Goal: Task Accomplishment & Management: Use online tool/utility

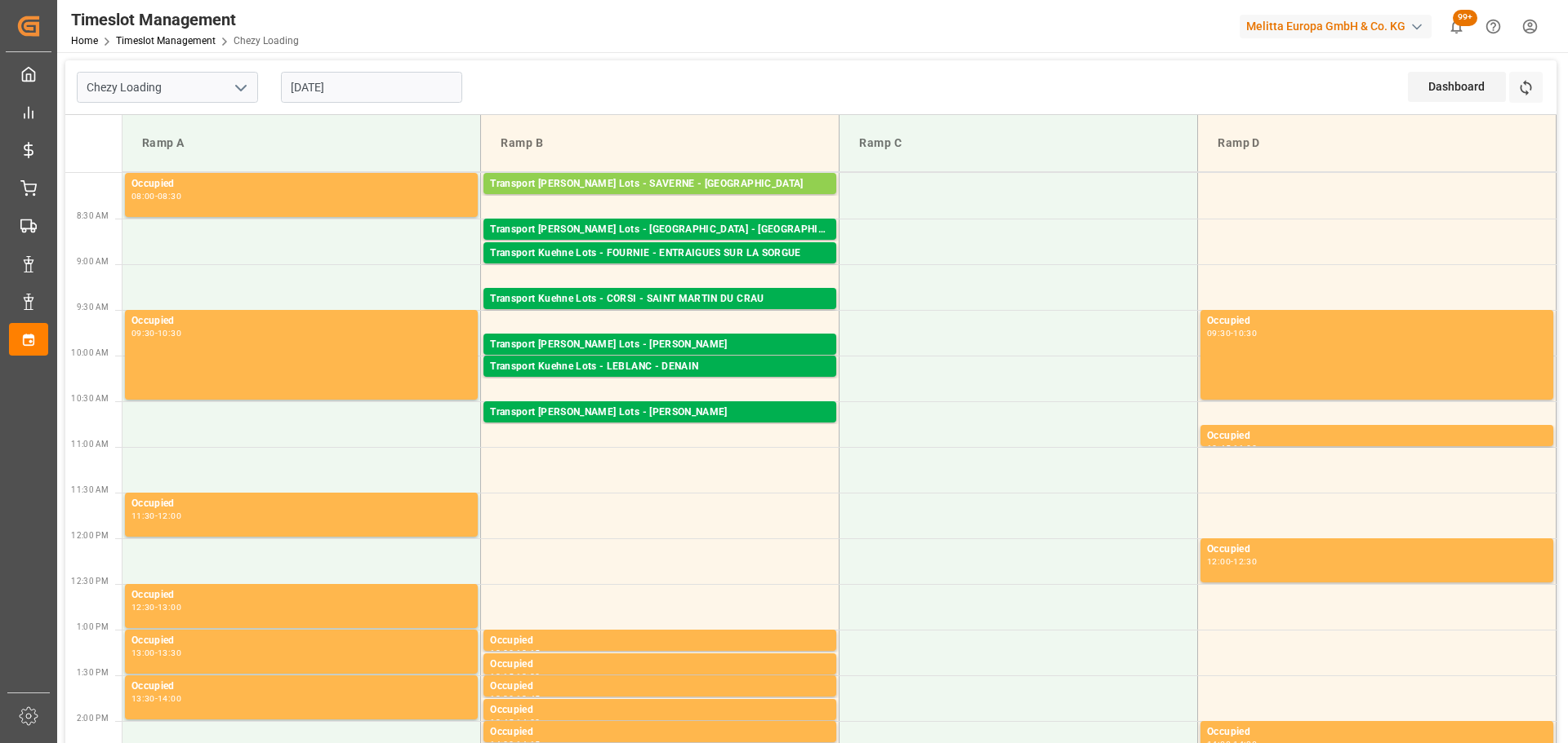
click at [354, 90] on input "09-10-2025" at bounding box center [371, 87] width 181 height 31
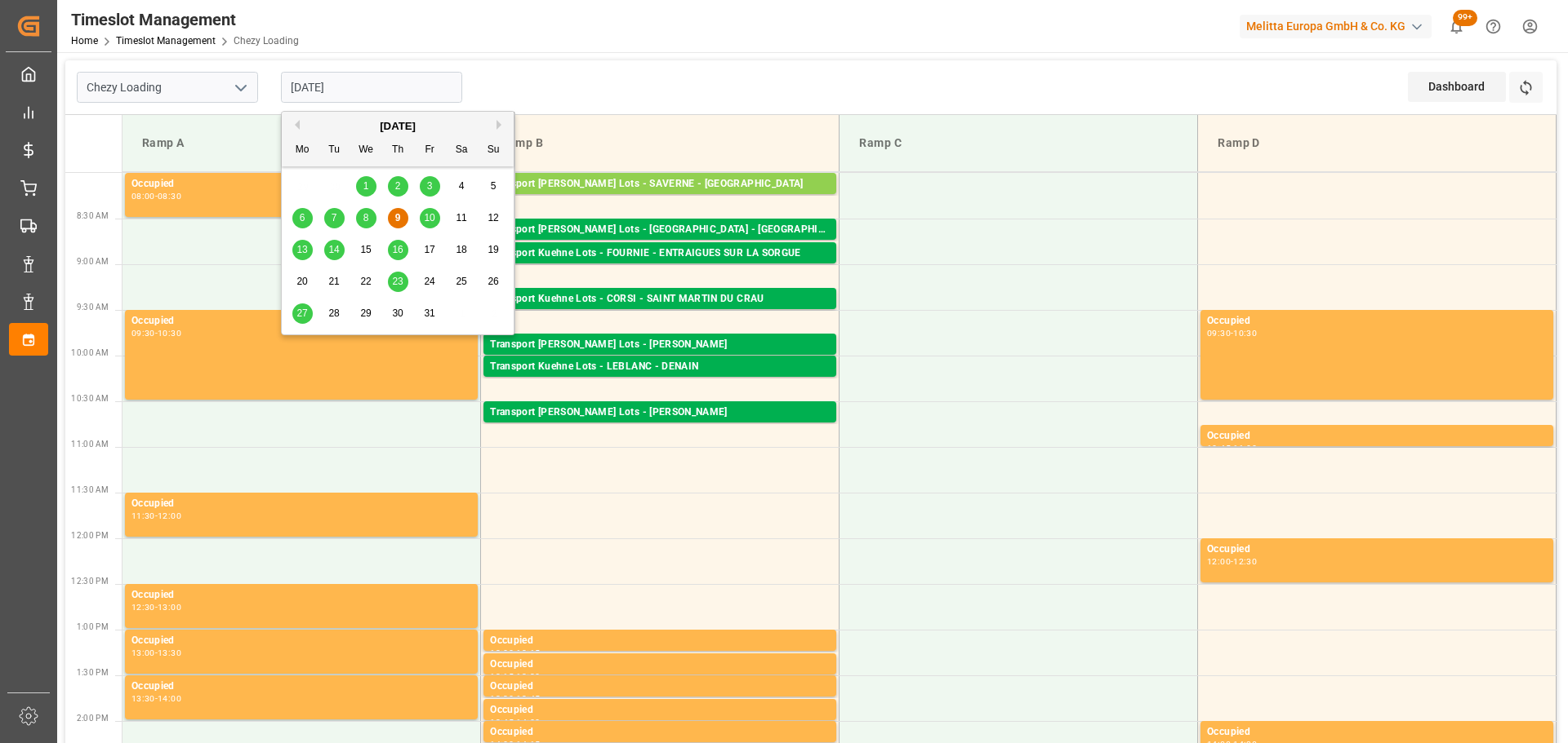
click at [434, 216] on span "10" at bounding box center [429, 218] width 11 height 12
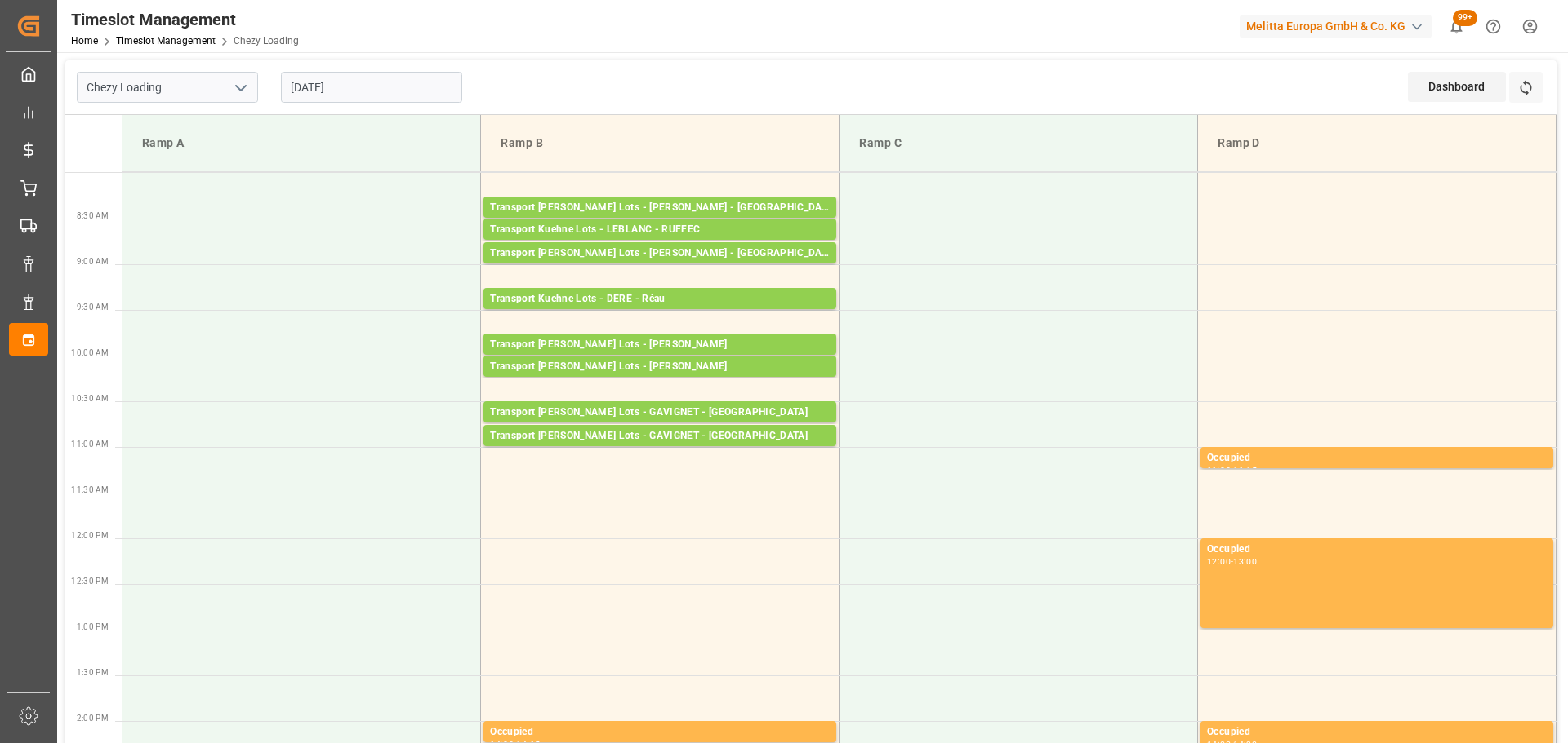
click at [377, 87] on input "10-10-2025" at bounding box center [371, 87] width 181 height 31
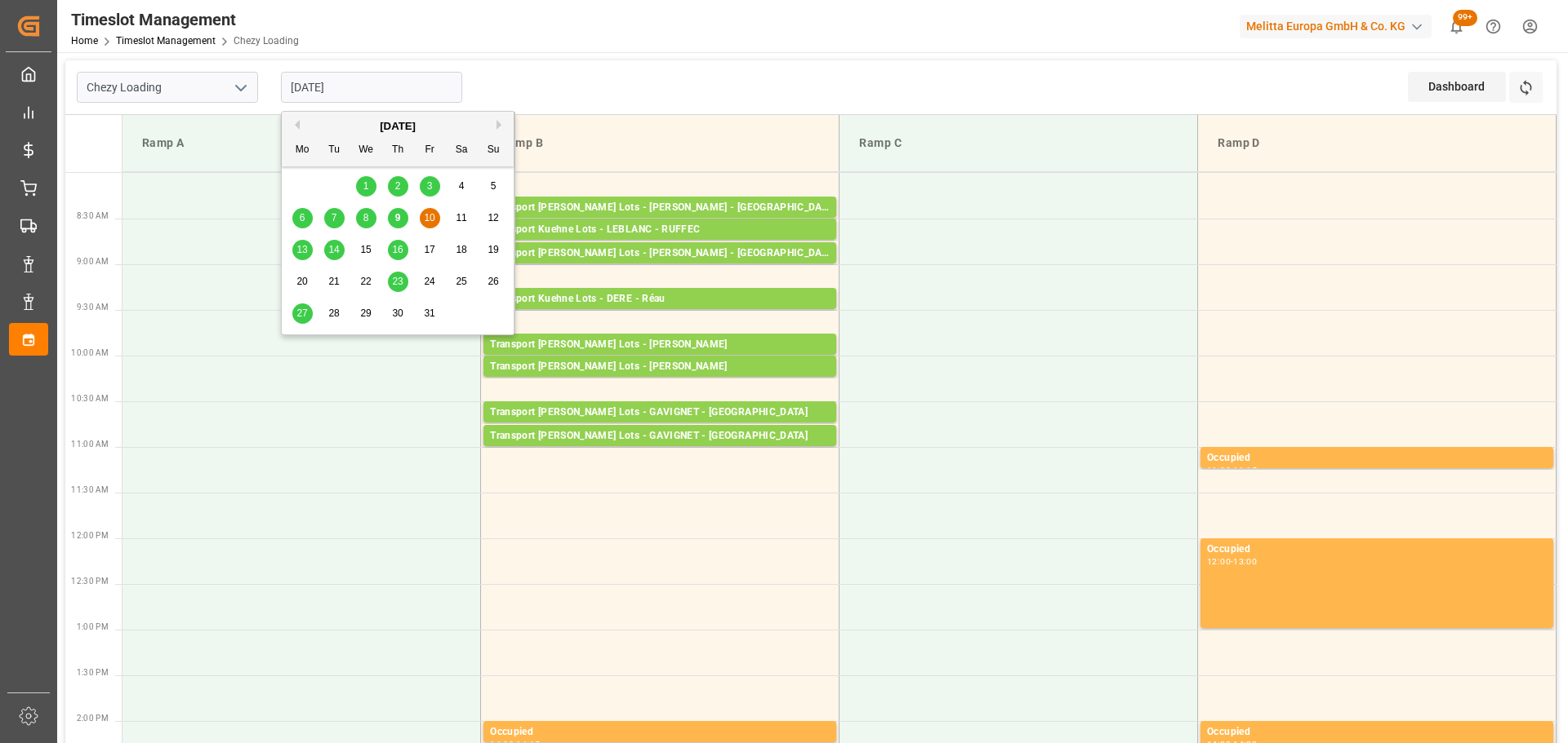
click at [390, 215] on div "9" at bounding box center [398, 219] width 21 height 20
type input "09-10-2025"
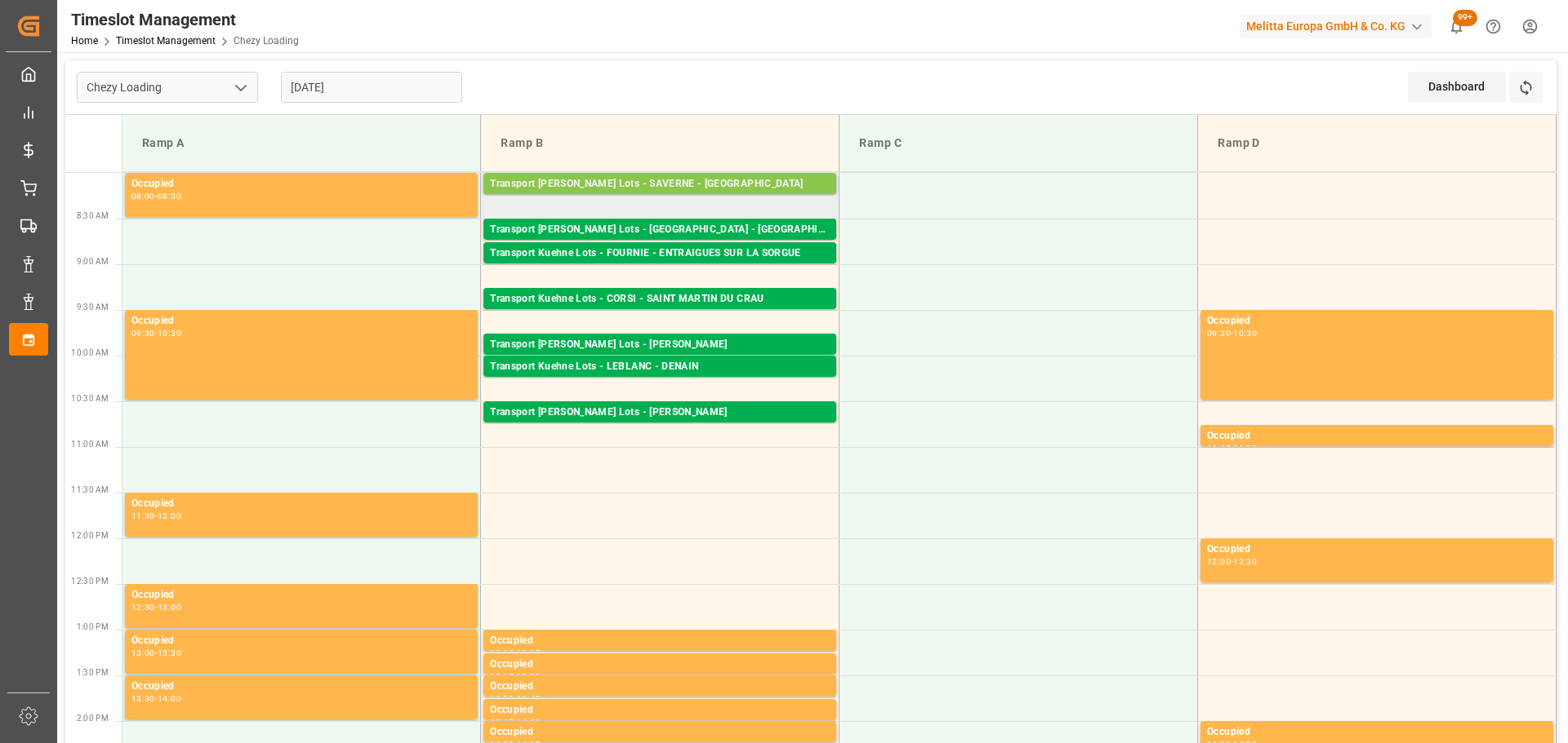
click at [729, 179] on div "Transport Kuehne Lots - SAVERNE - NIEDERHERGHEIM" at bounding box center [660, 185] width 340 height 16
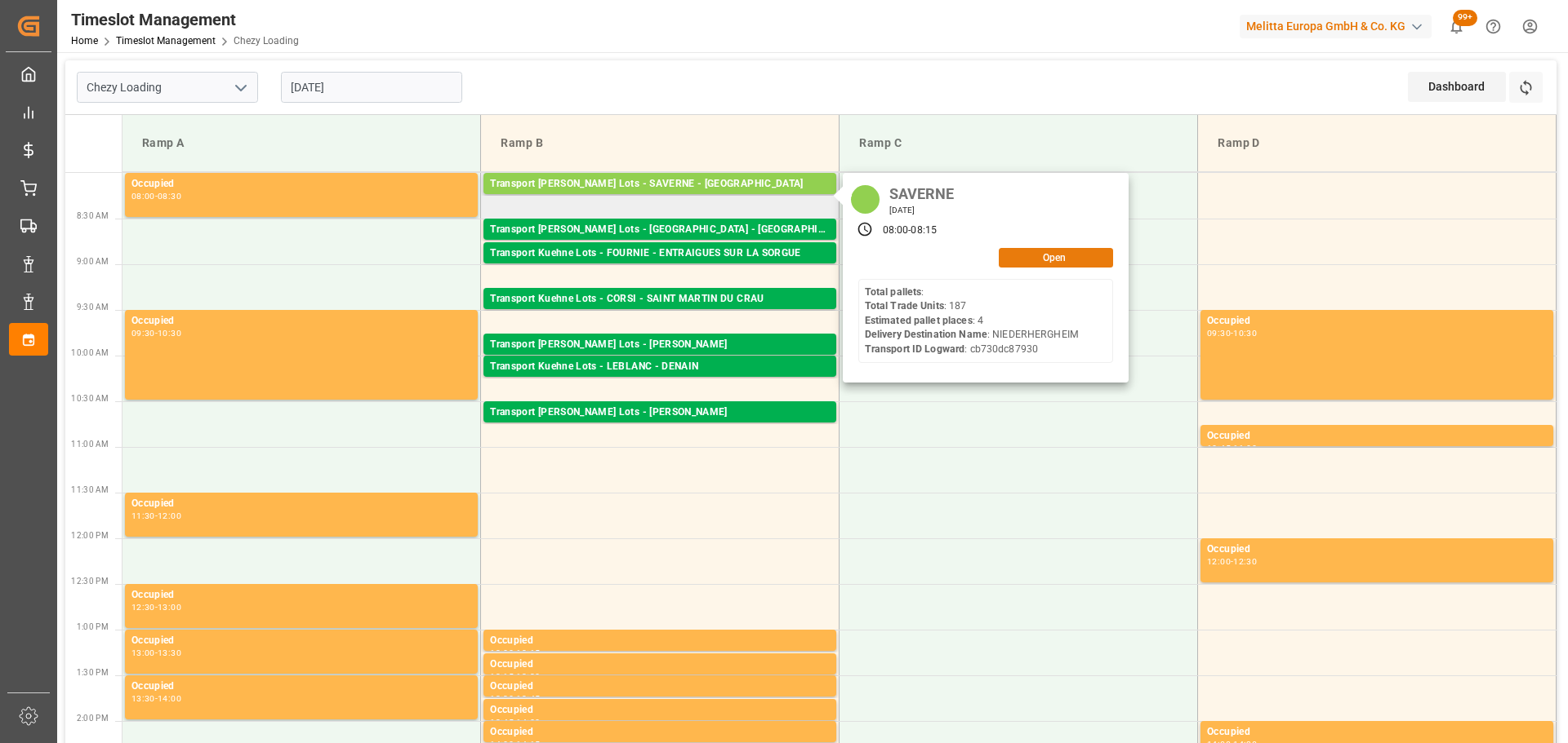
click at [1045, 253] on button "Open" at bounding box center [1056, 258] width 114 height 20
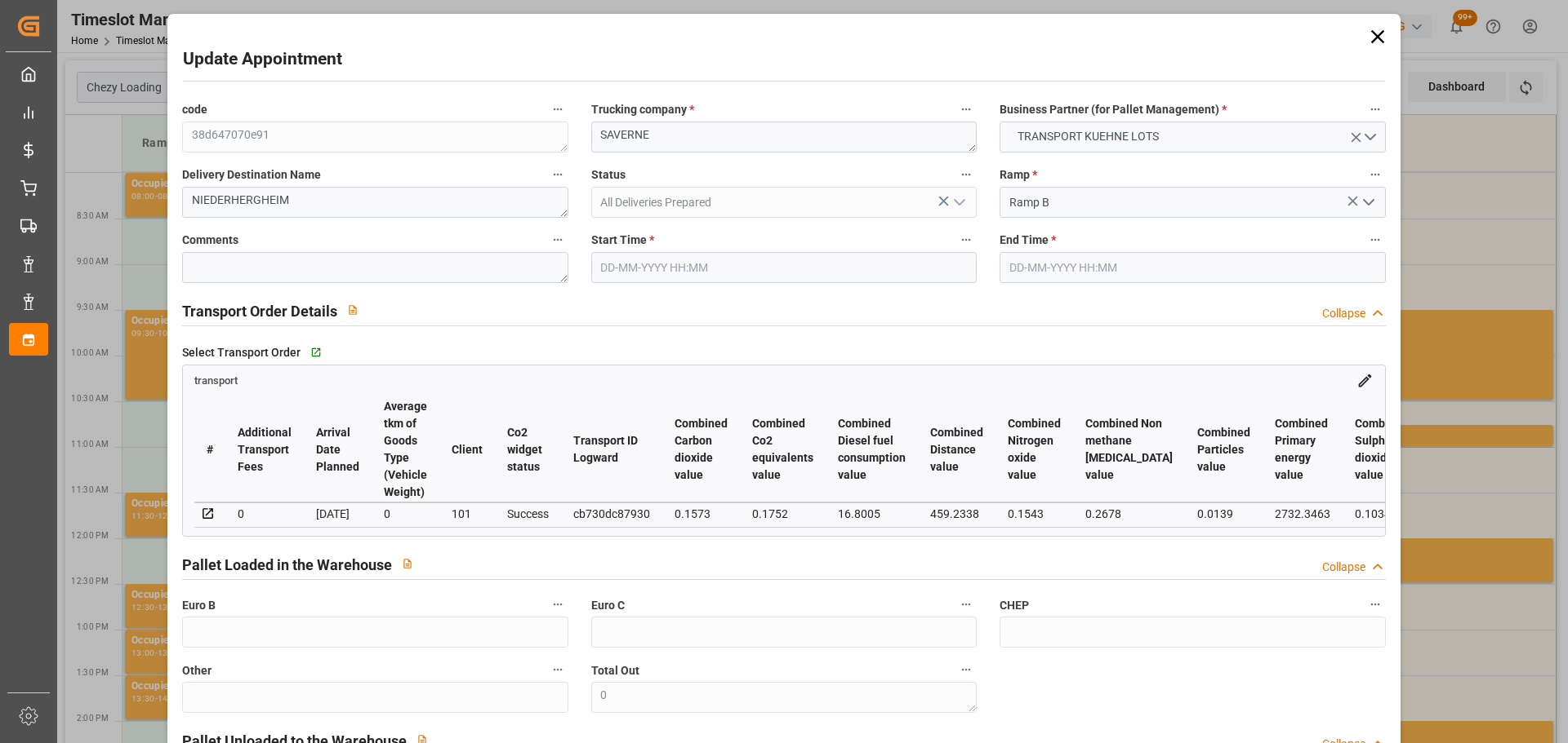
type input "09-10-2025 08:00"
type input "09-10-2025 08:15"
type input "07-10-2025 14:16"
type input "07-10-2025 11:22"
type input "[DATE]"
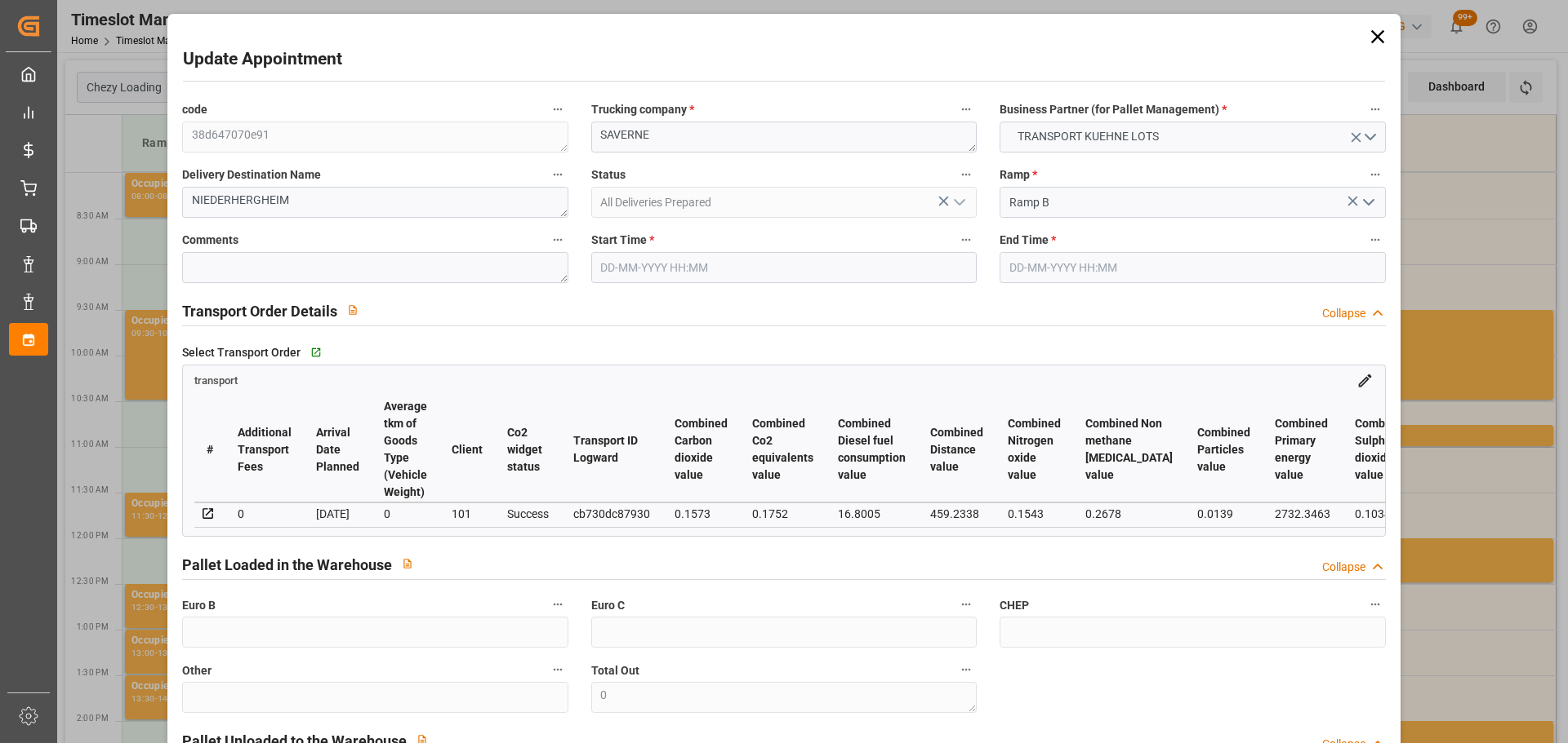
type input "[DATE]"
type input "09-10-2025"
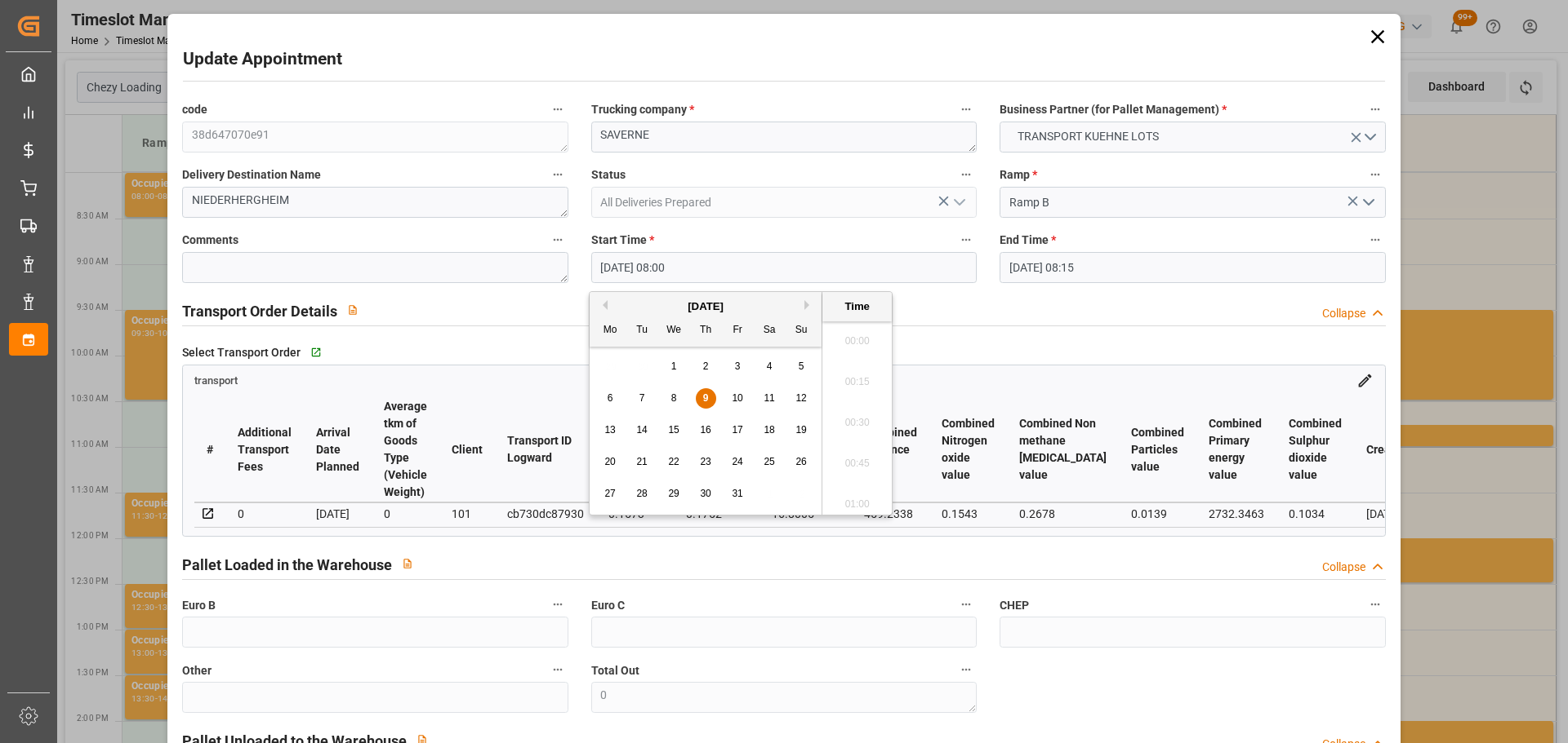
scroll to position [1230, 0]
click at [635, 272] on input "09-10-2025 08:00" at bounding box center [784, 268] width 386 height 31
click at [737, 398] on span "10" at bounding box center [737, 398] width 11 height 12
click at [852, 446] on li "11:15" at bounding box center [857, 458] width 70 height 41
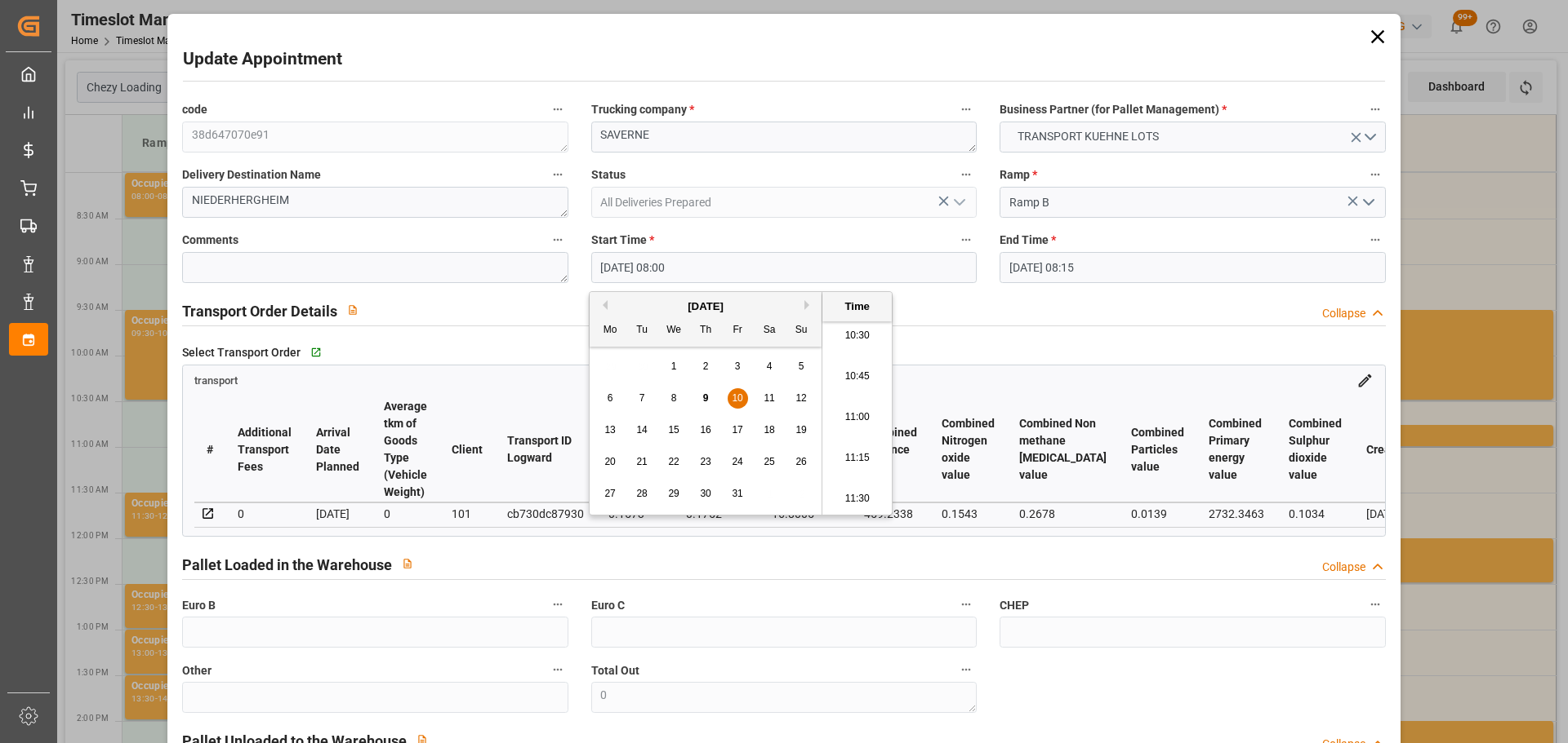
type input "10-10-2025 11:15"
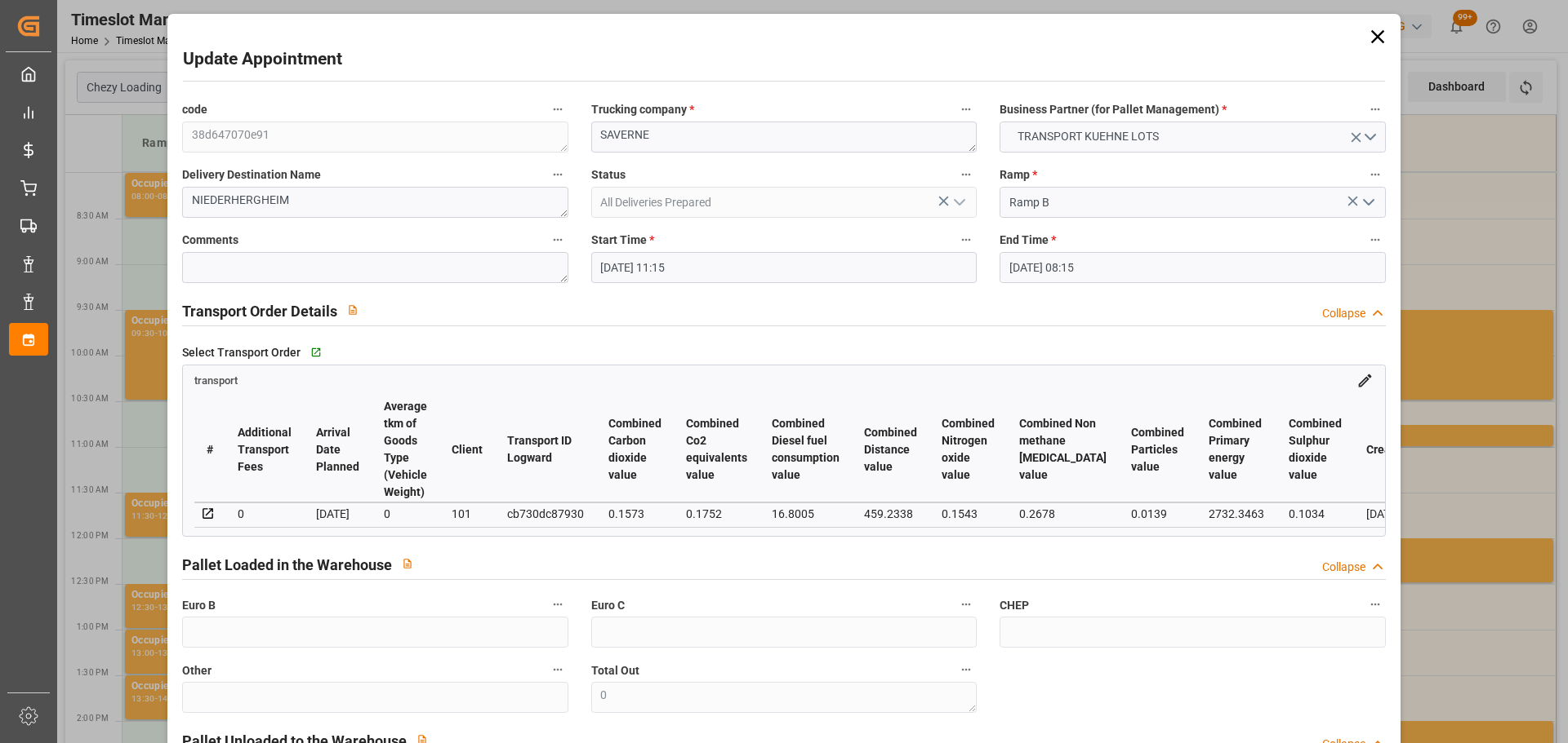
click at [1029, 259] on input "09-10-2025 08:15" at bounding box center [1192, 268] width 386 height 31
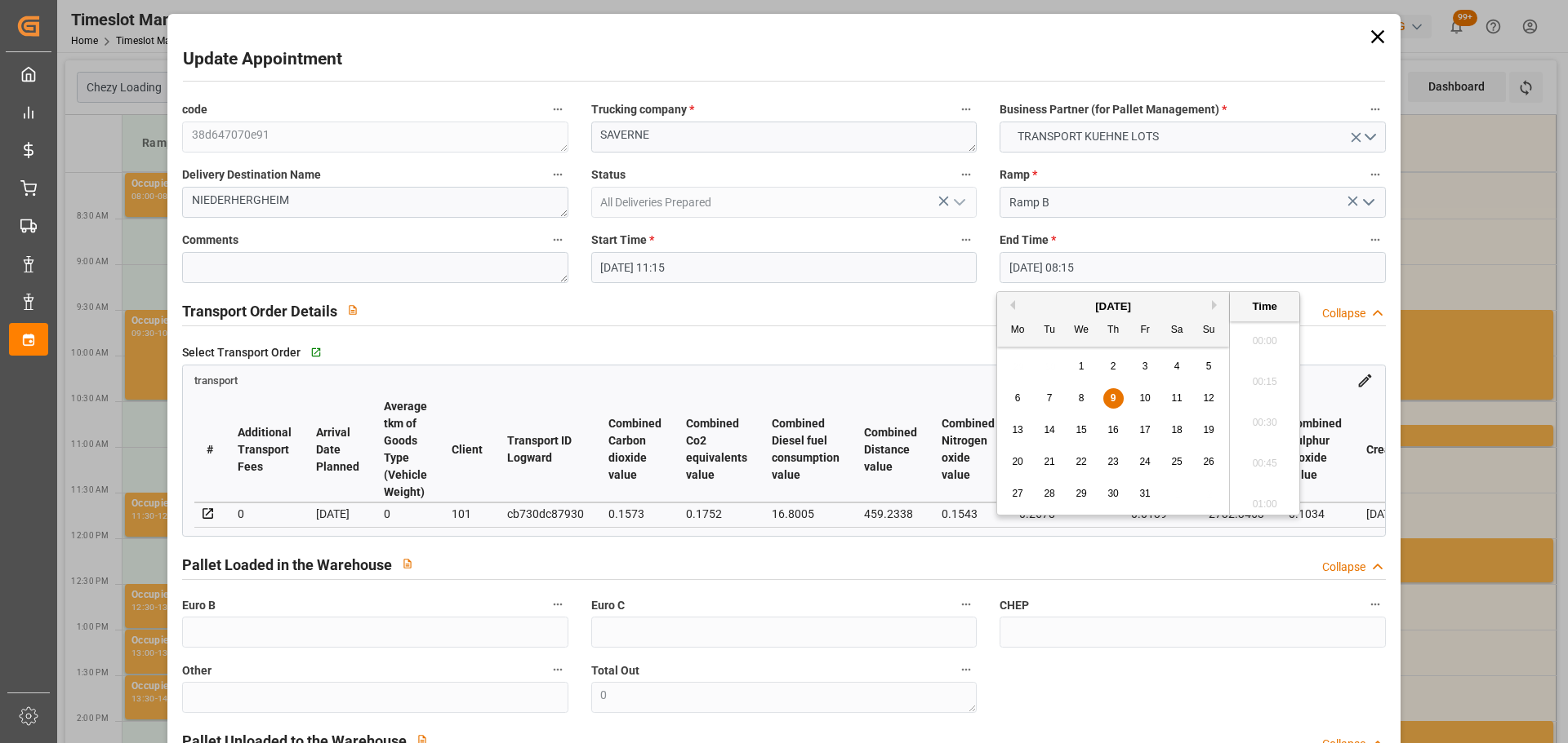
scroll to position [1270, 0]
click at [1149, 397] on span "10" at bounding box center [1144, 398] width 11 height 12
click at [1253, 459] on li "11:30" at bounding box center [1265, 458] width 70 height 41
type input "10-10-2025 11:30"
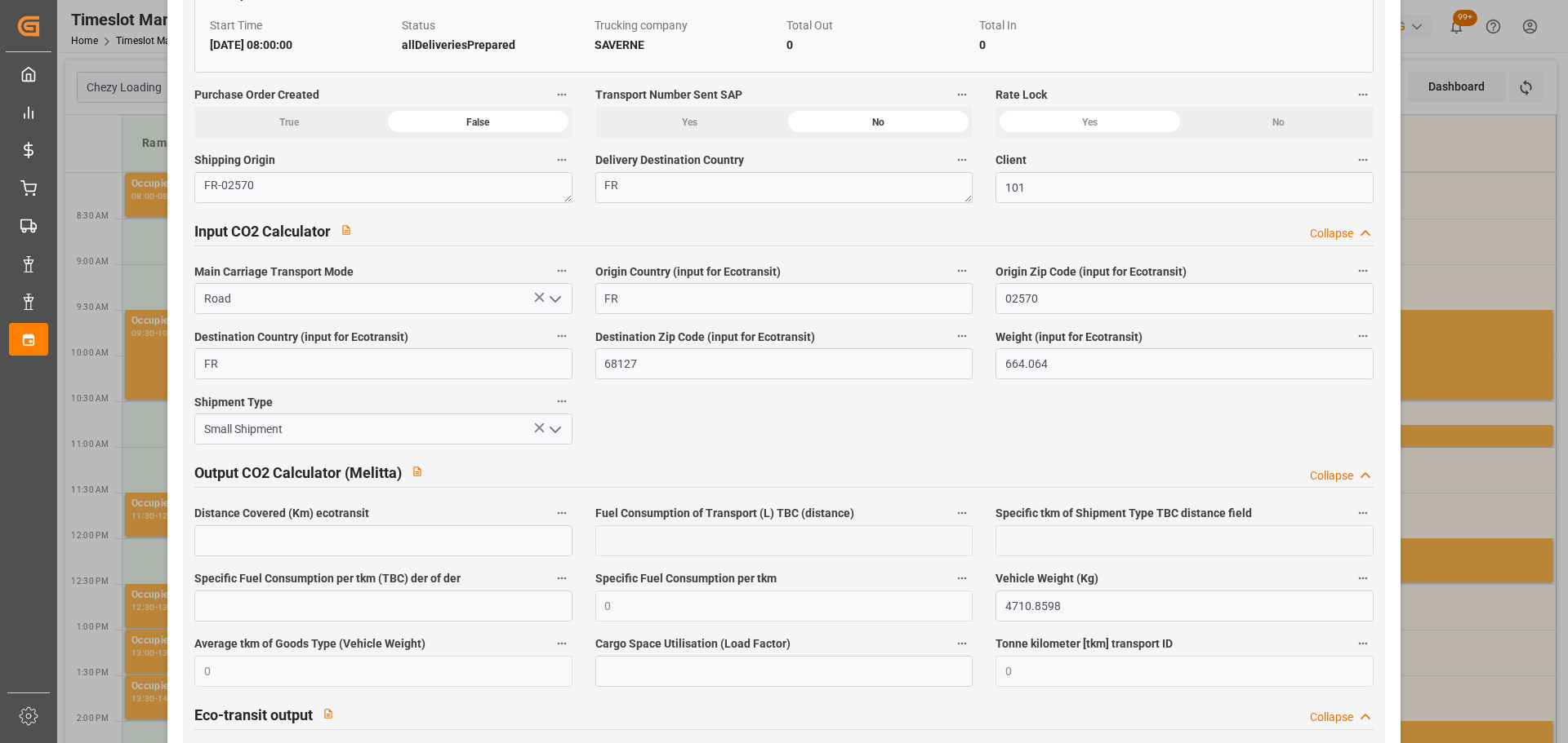
scroll to position [2722, 0]
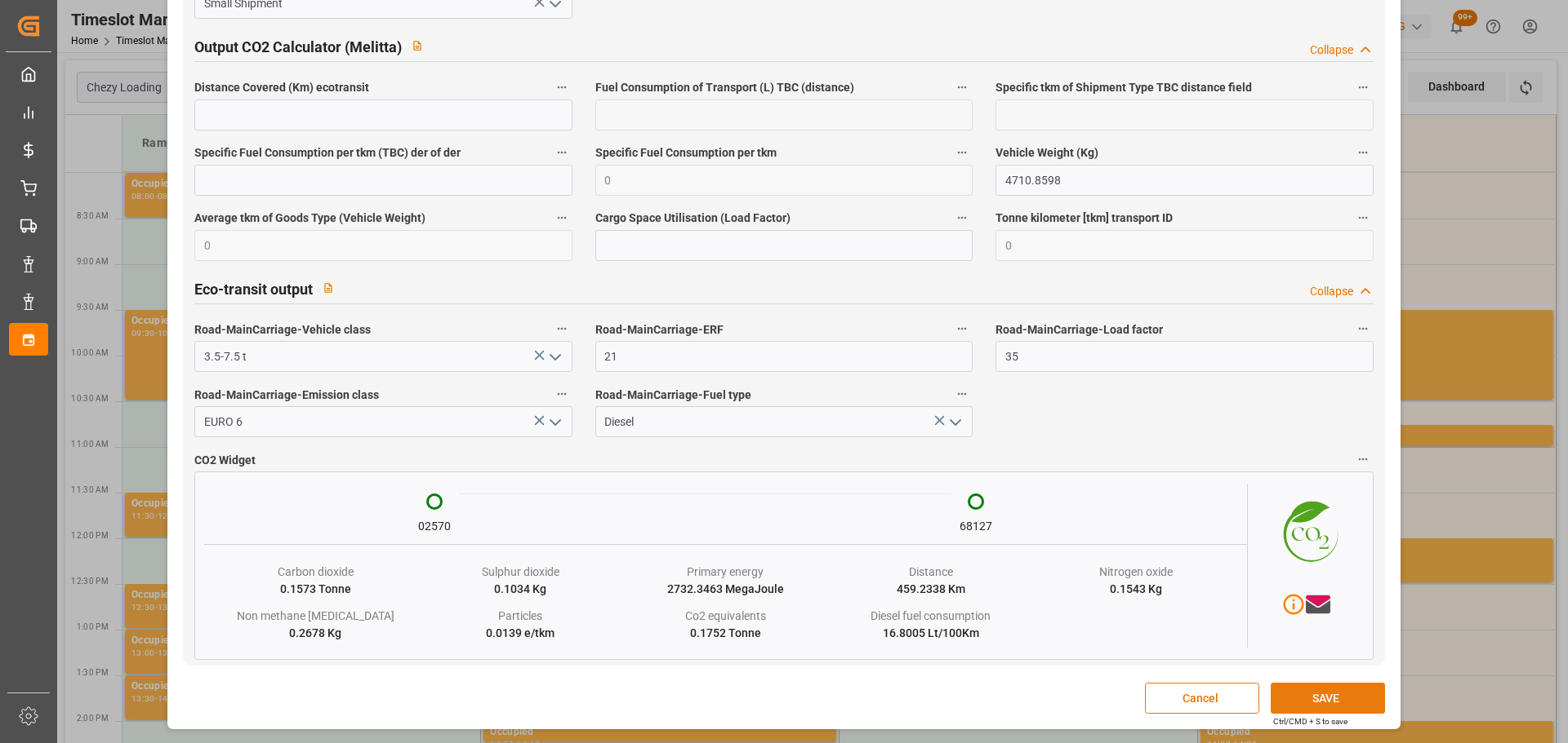
click at [1311, 699] on button "SAVE" at bounding box center [1328, 698] width 114 height 31
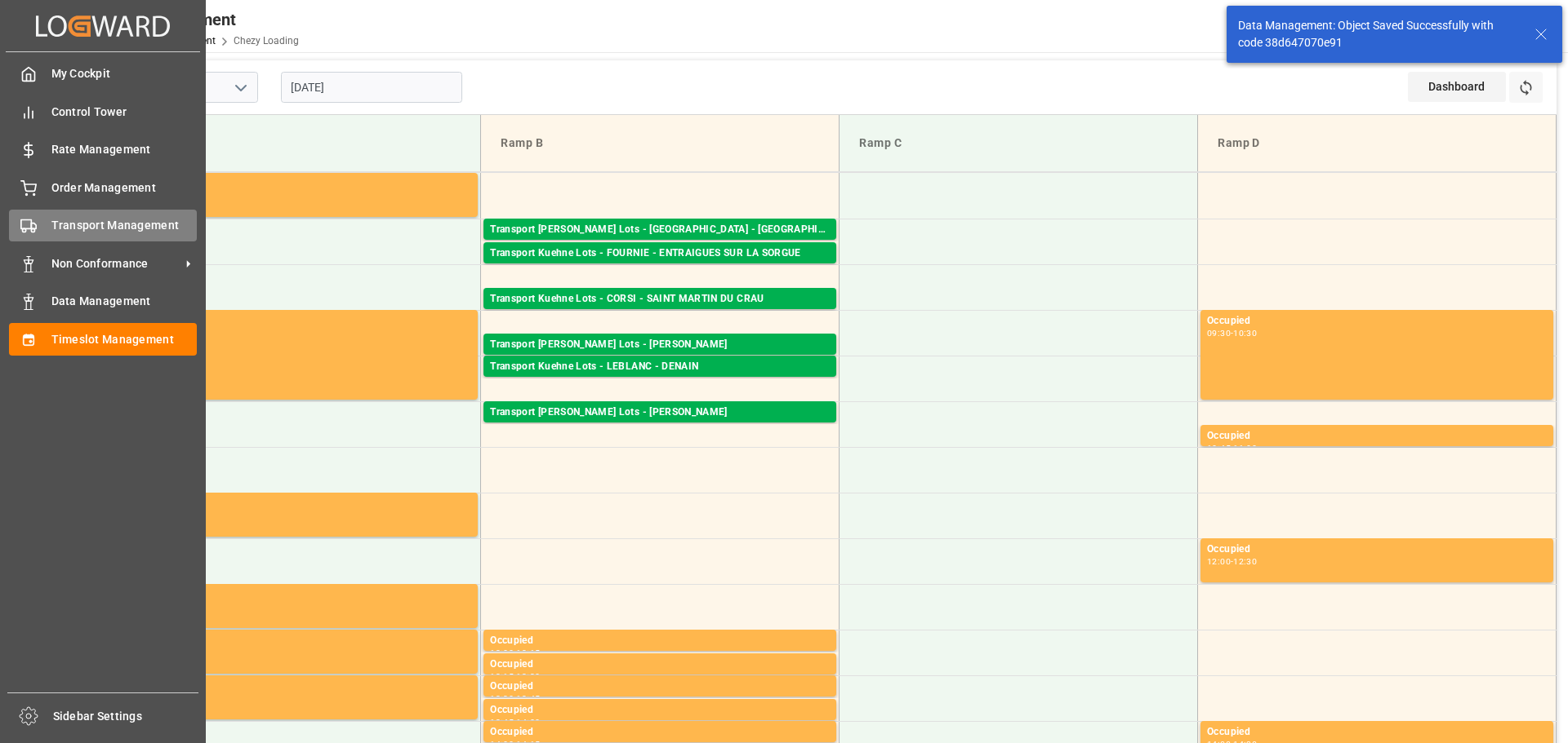
click at [62, 219] on span "Transport Management" at bounding box center [125, 225] width 146 height 17
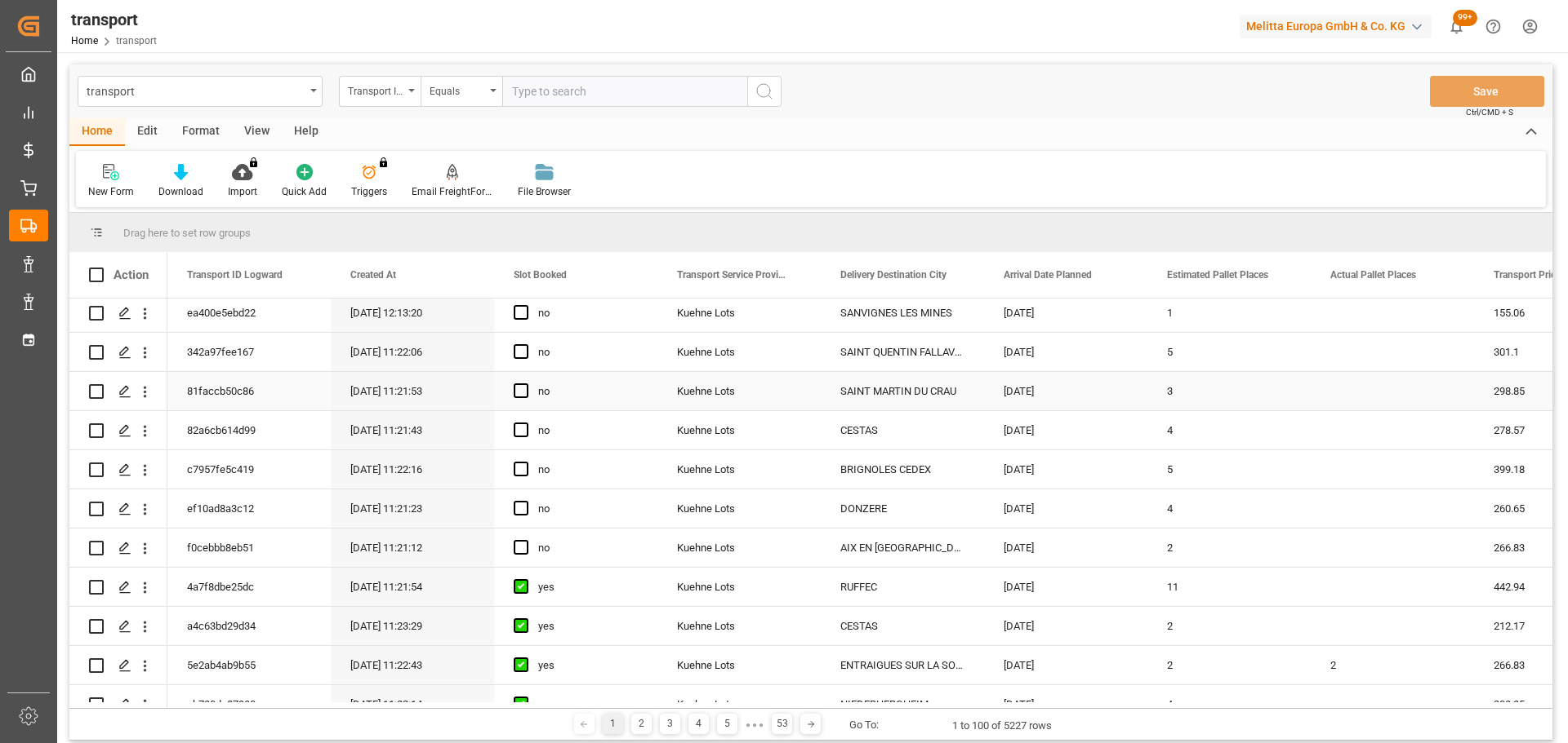
scroll to position [163, 0]
click at [143, 538] on button "open menu" at bounding box center [145, 547] width 17 height 31
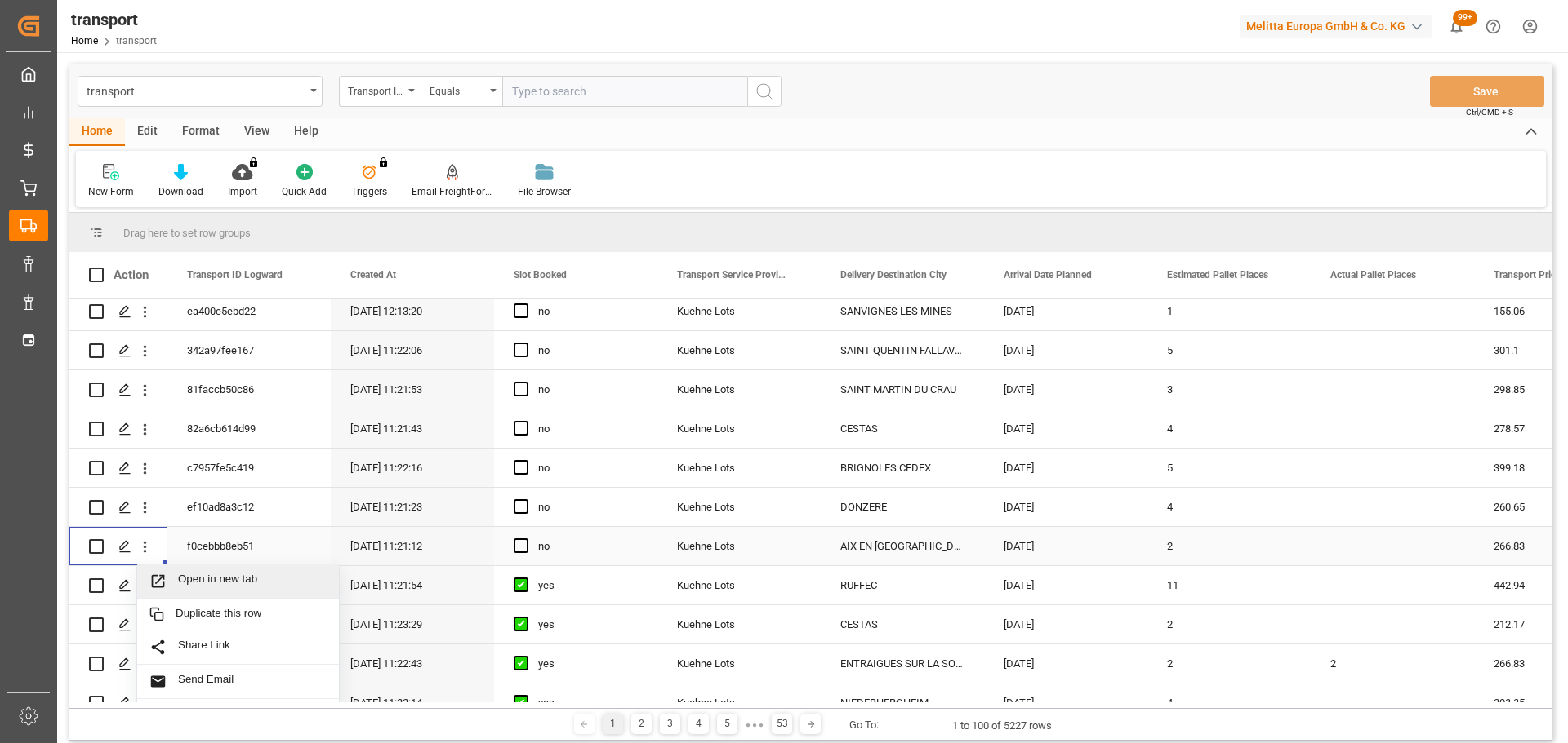
click at [236, 572] on div "Open in new tab" at bounding box center [238, 582] width 202 height 34
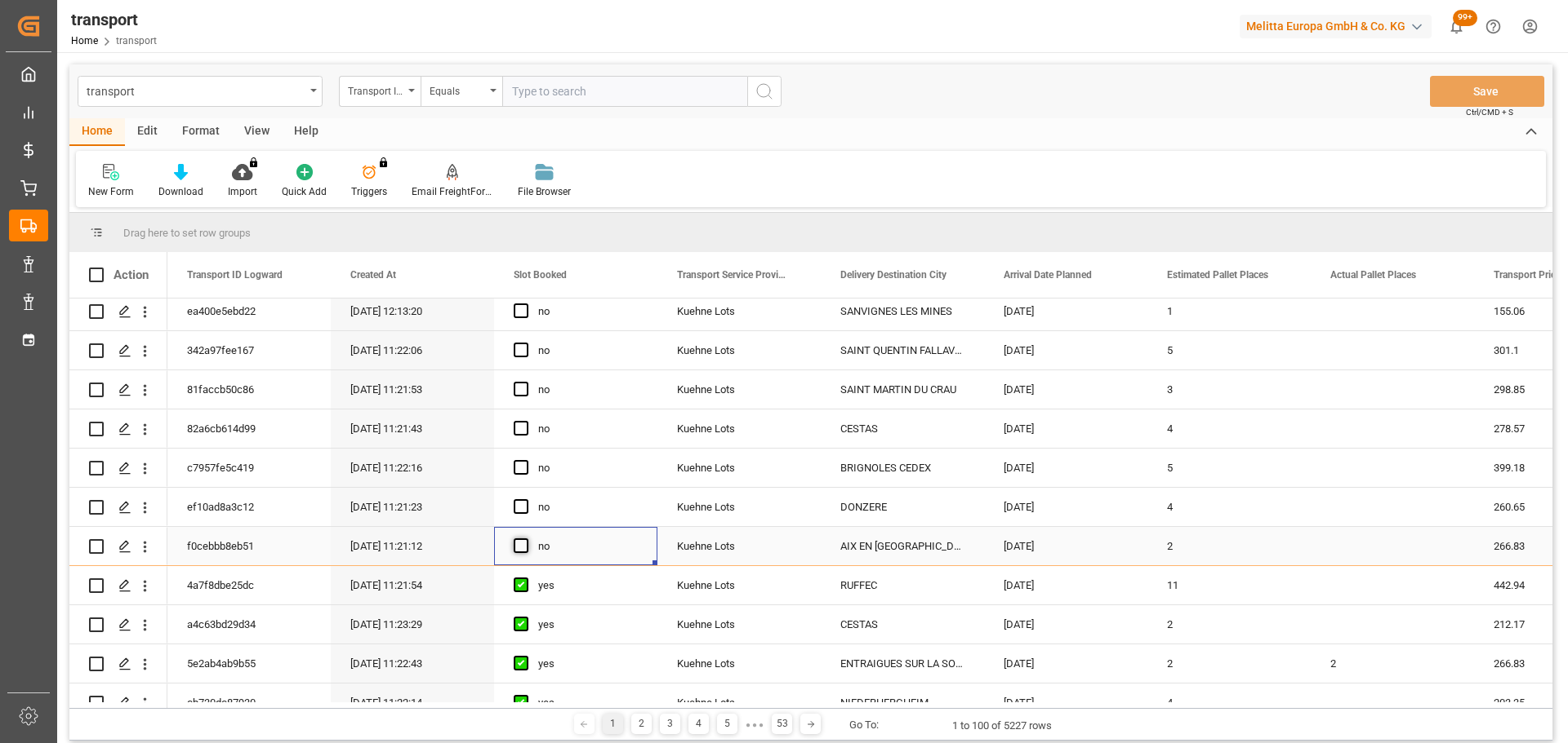
click at [519, 541] on span "Press SPACE to select this row." at bounding box center [520, 546] width 14 height 14
click at [526, 539] on input "Press SPACE to select this row." at bounding box center [526, 539] width 0 height 0
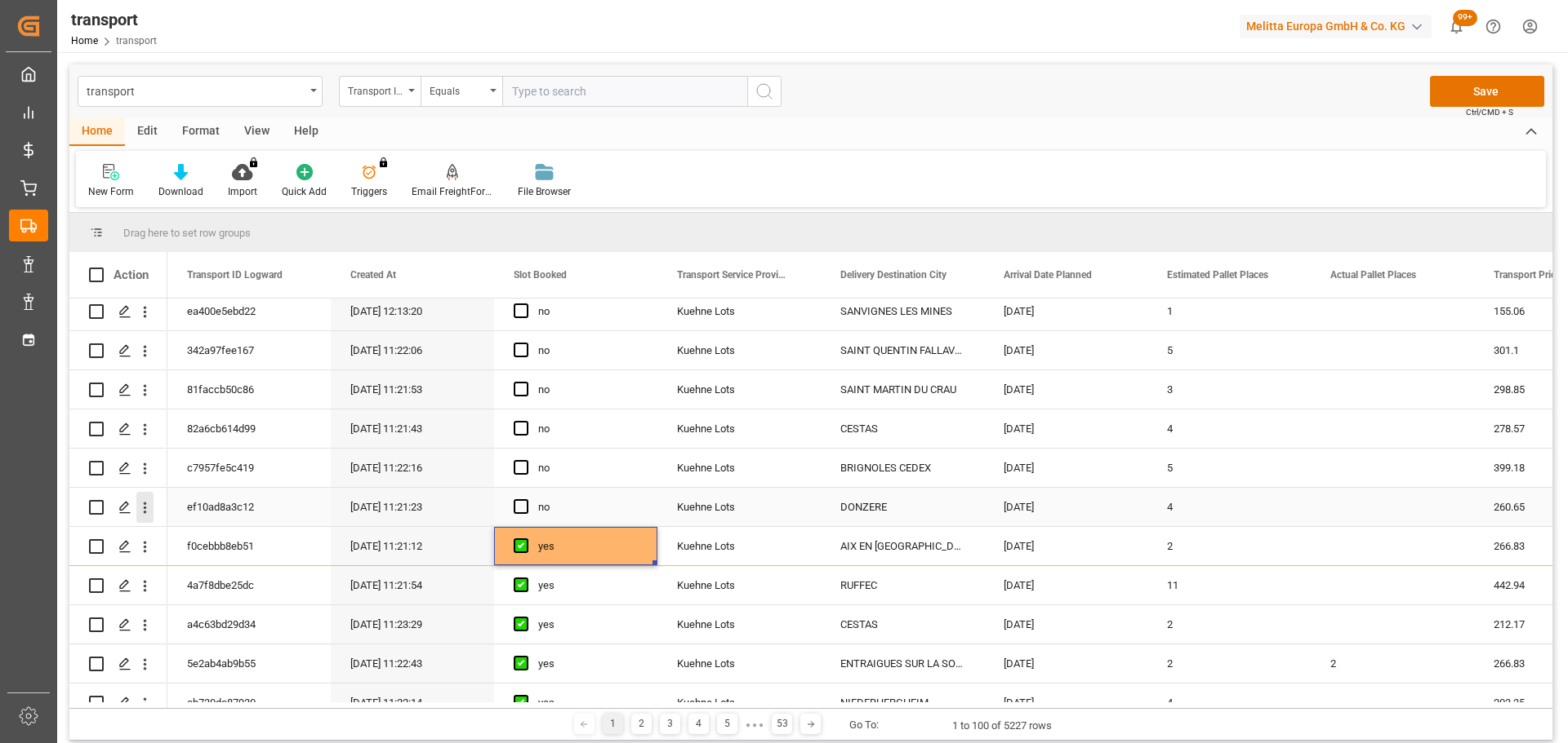
click at [141, 503] on icon "open menu" at bounding box center [145, 508] width 17 height 17
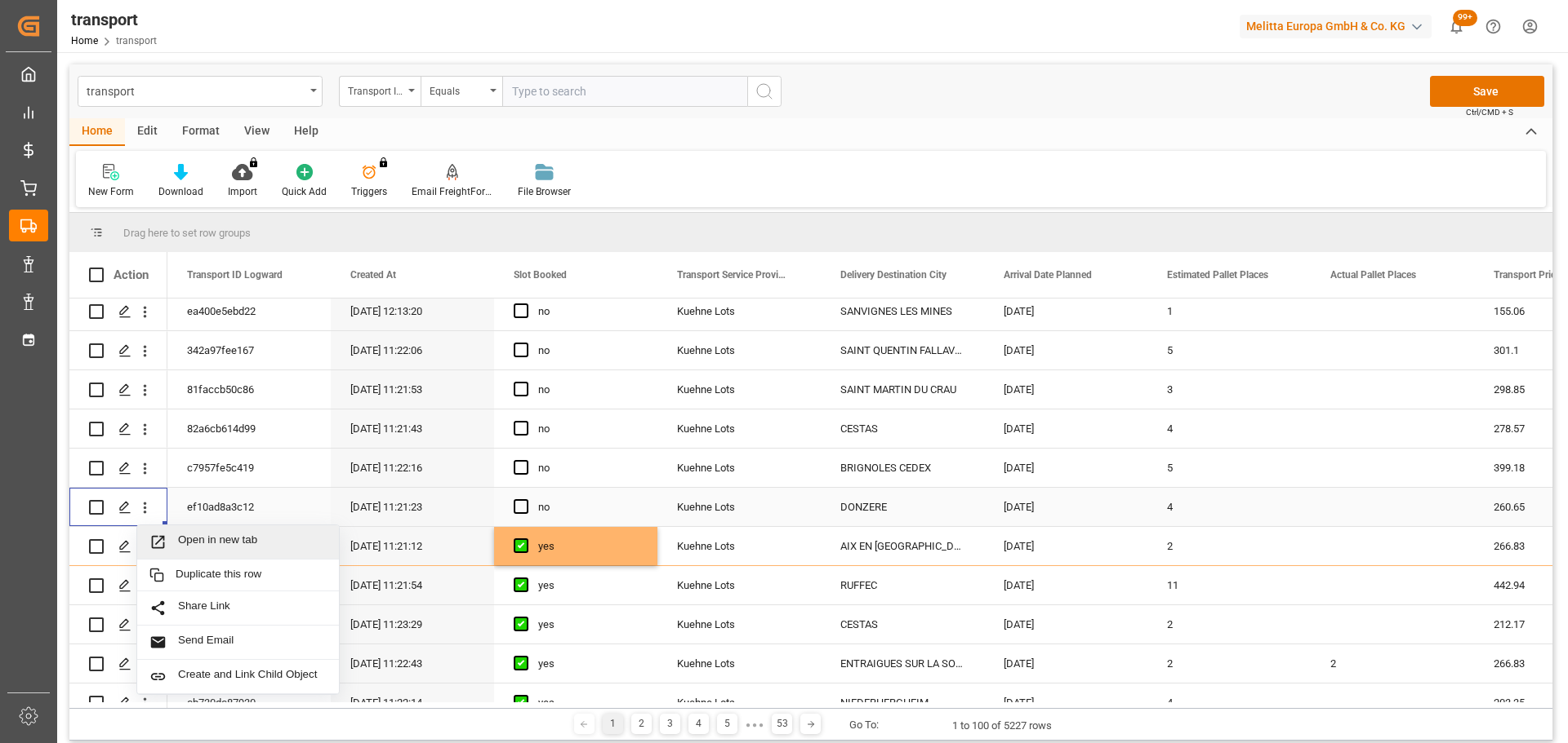
click at [200, 535] on span "Open in new tab" at bounding box center [252, 541] width 149 height 17
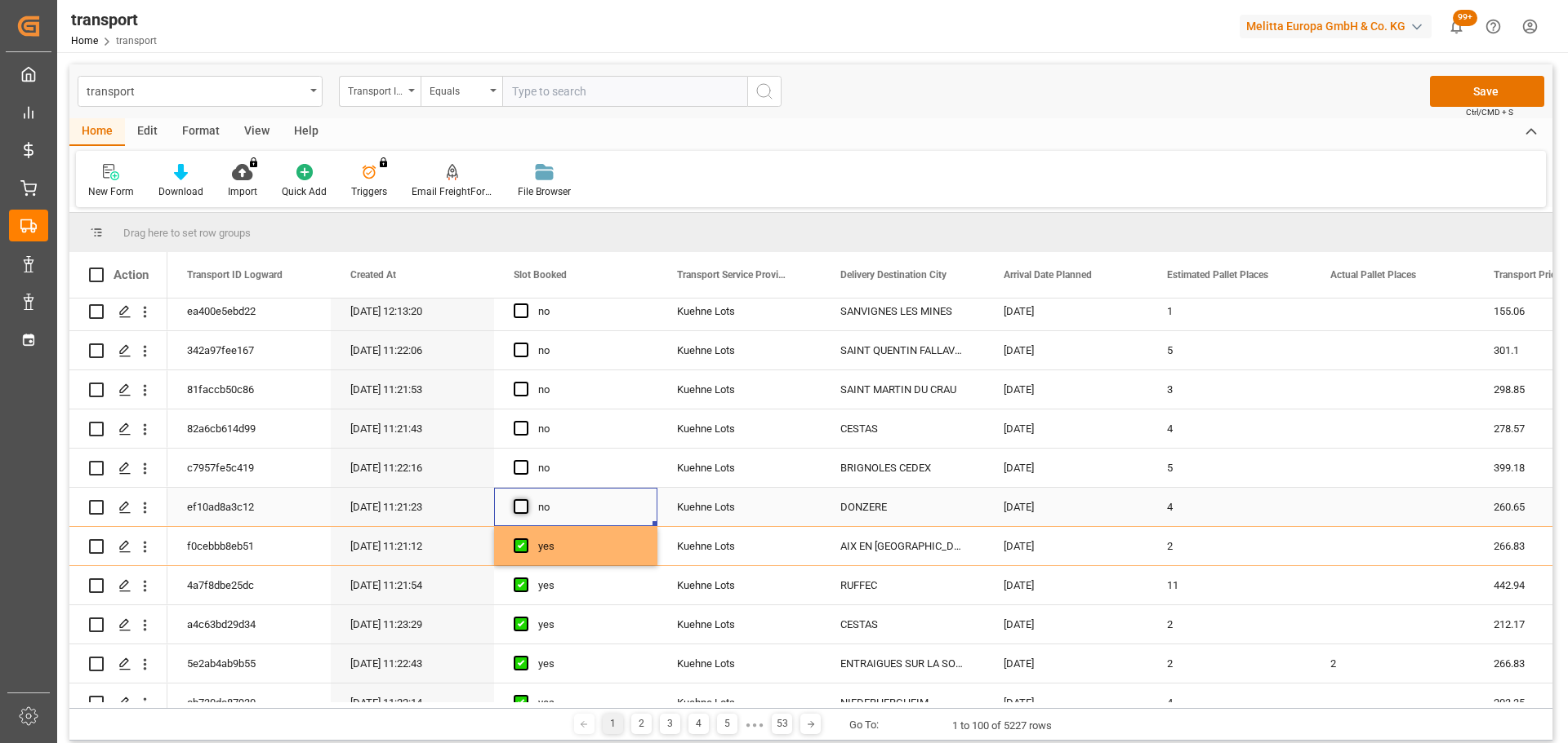
click at [522, 508] on span "Press SPACE to select this row." at bounding box center [520, 507] width 14 height 14
click at [526, 499] on input "Press SPACE to select this row." at bounding box center [526, 499] width 0 height 0
click at [145, 426] on icon "open menu" at bounding box center [145, 430] width 4 height 12
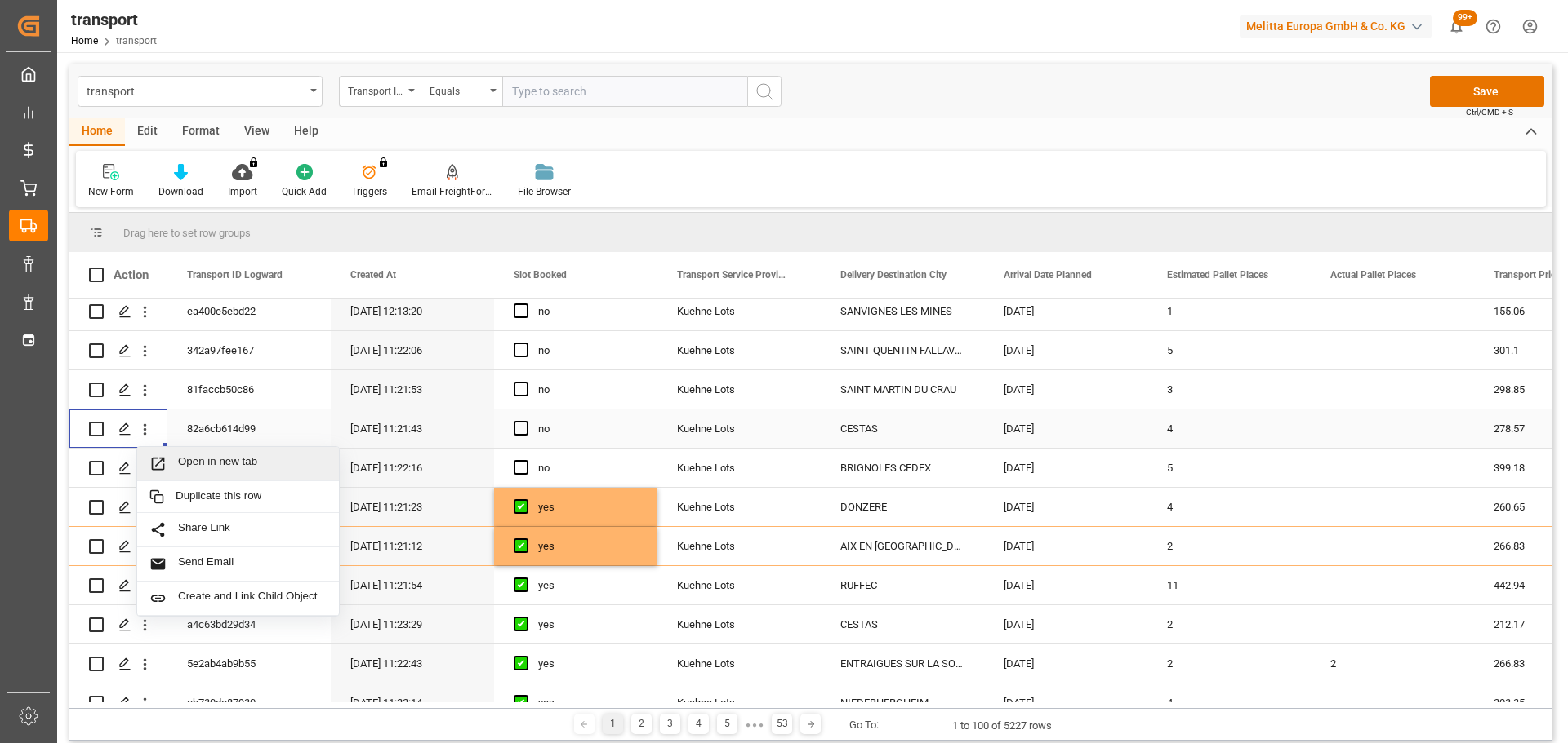
click at [258, 457] on span "Open in new tab" at bounding box center [252, 463] width 149 height 17
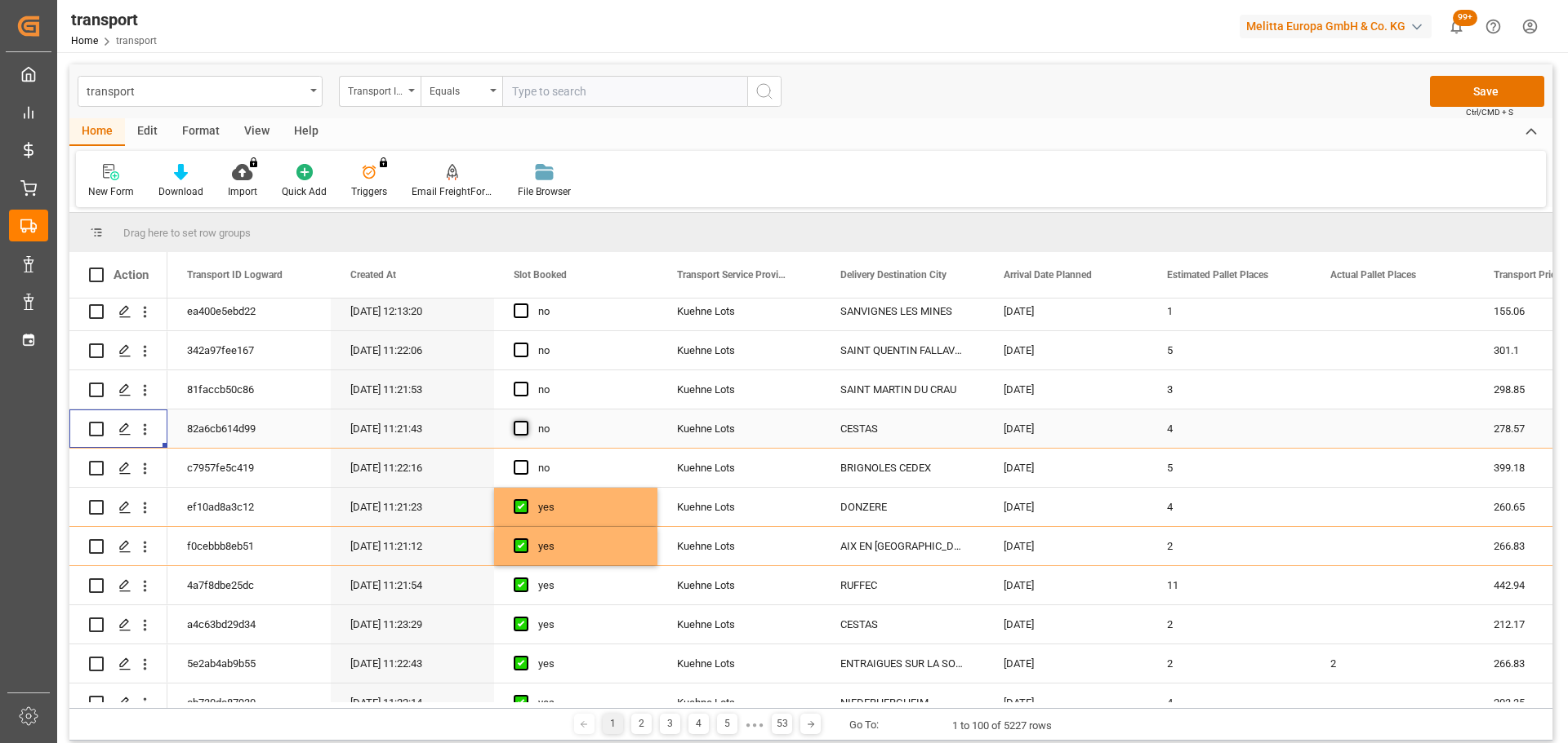
click at [522, 423] on span "Press SPACE to select this row." at bounding box center [520, 428] width 14 height 14
click at [526, 421] on input "Press SPACE to select this row." at bounding box center [526, 421] width 0 height 0
click at [147, 343] on icon "open menu" at bounding box center [145, 351] width 17 height 17
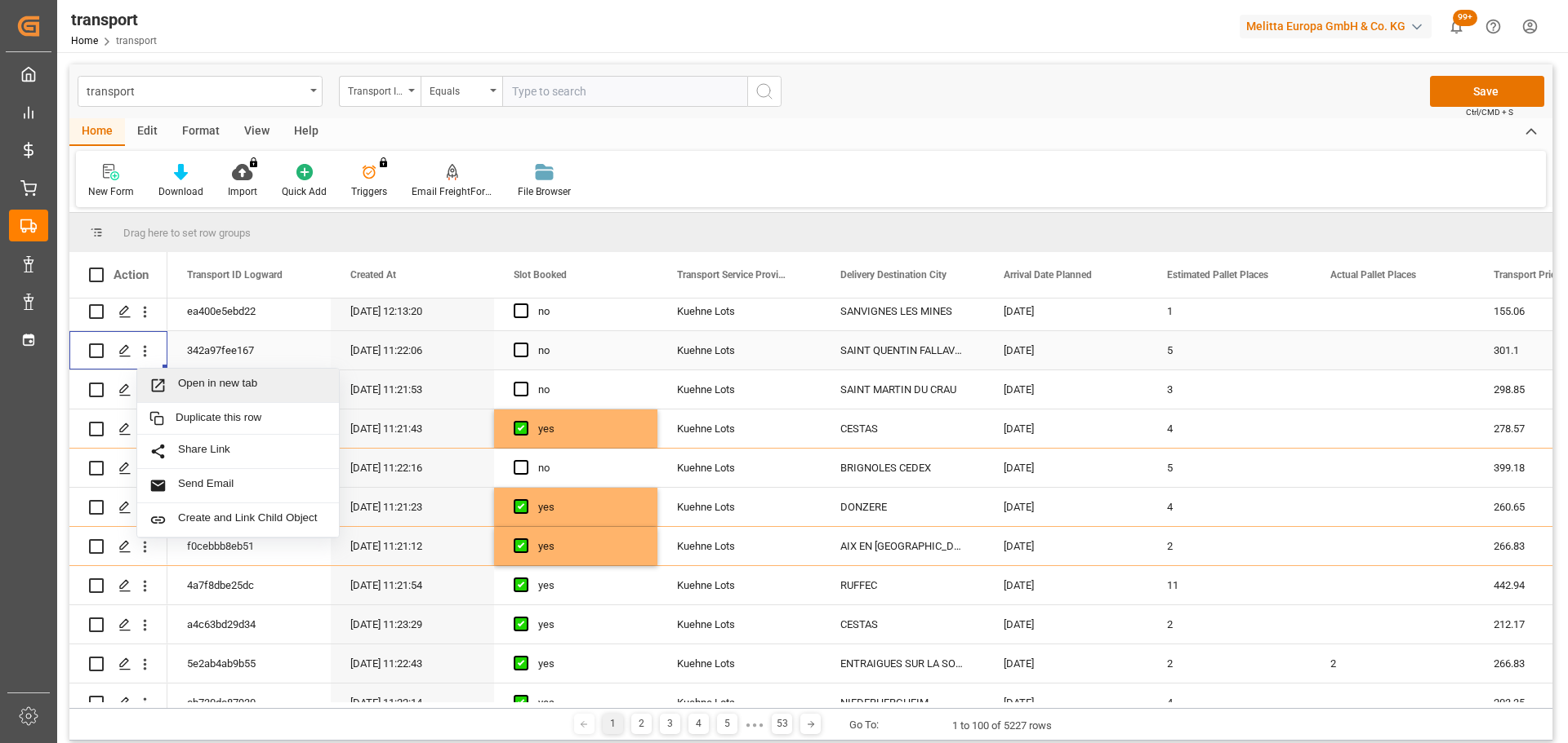
click at [235, 372] on div "Open in new tab" at bounding box center [238, 386] width 202 height 34
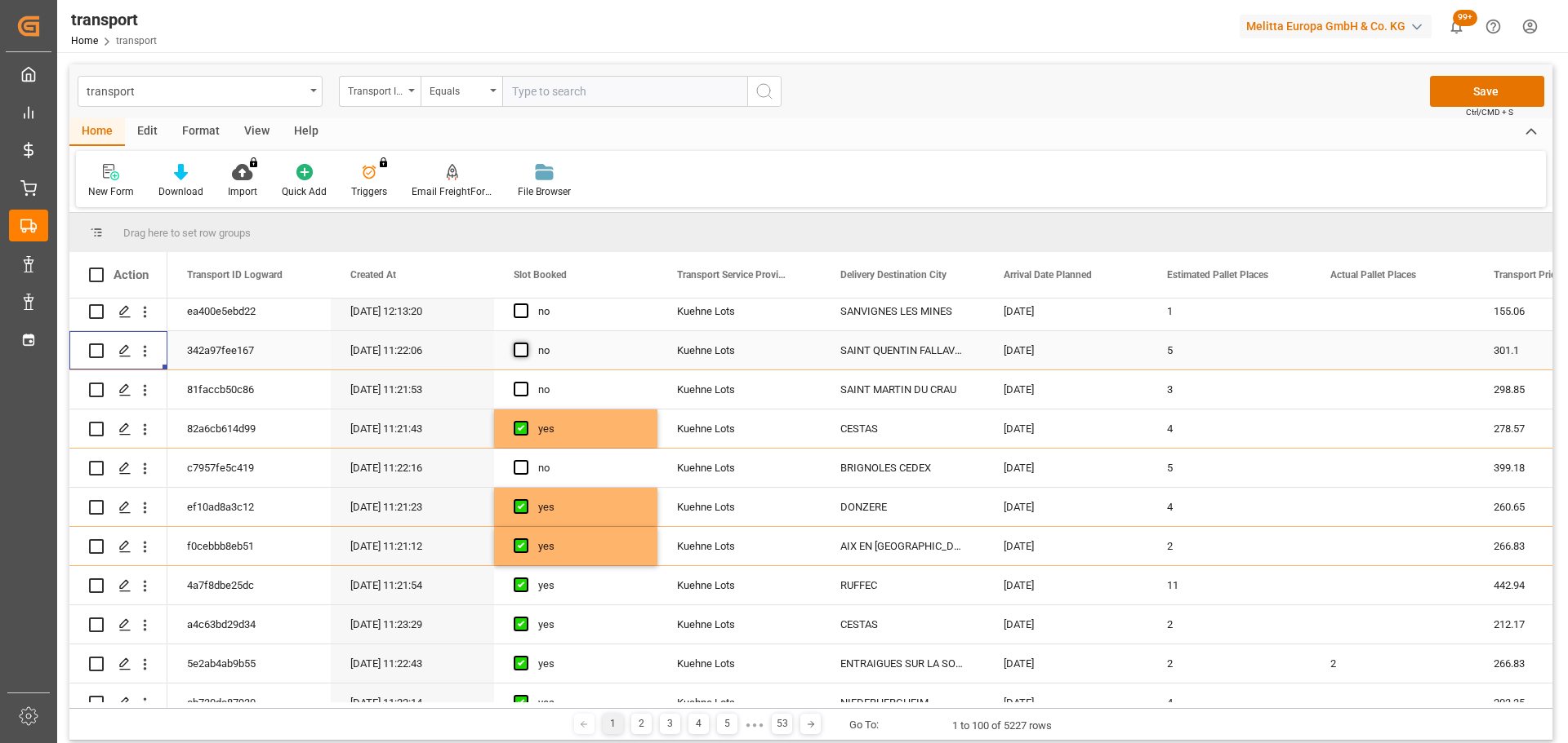
click at [522, 343] on span "Press SPACE to select this row." at bounding box center [520, 350] width 14 height 14
click at [526, 343] on input "Press SPACE to select this row." at bounding box center [526, 343] width 0 height 0
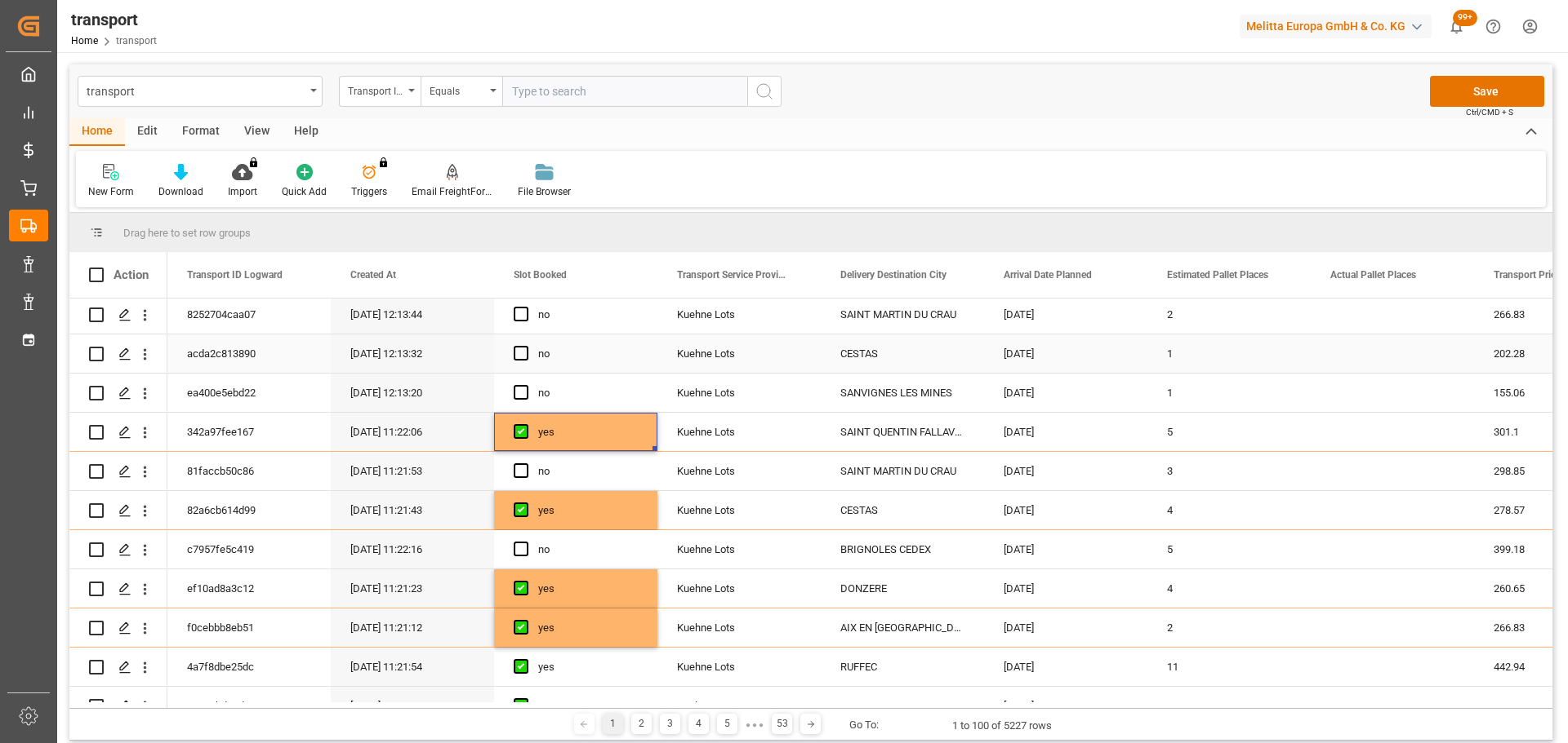
scroll to position [0, 0]
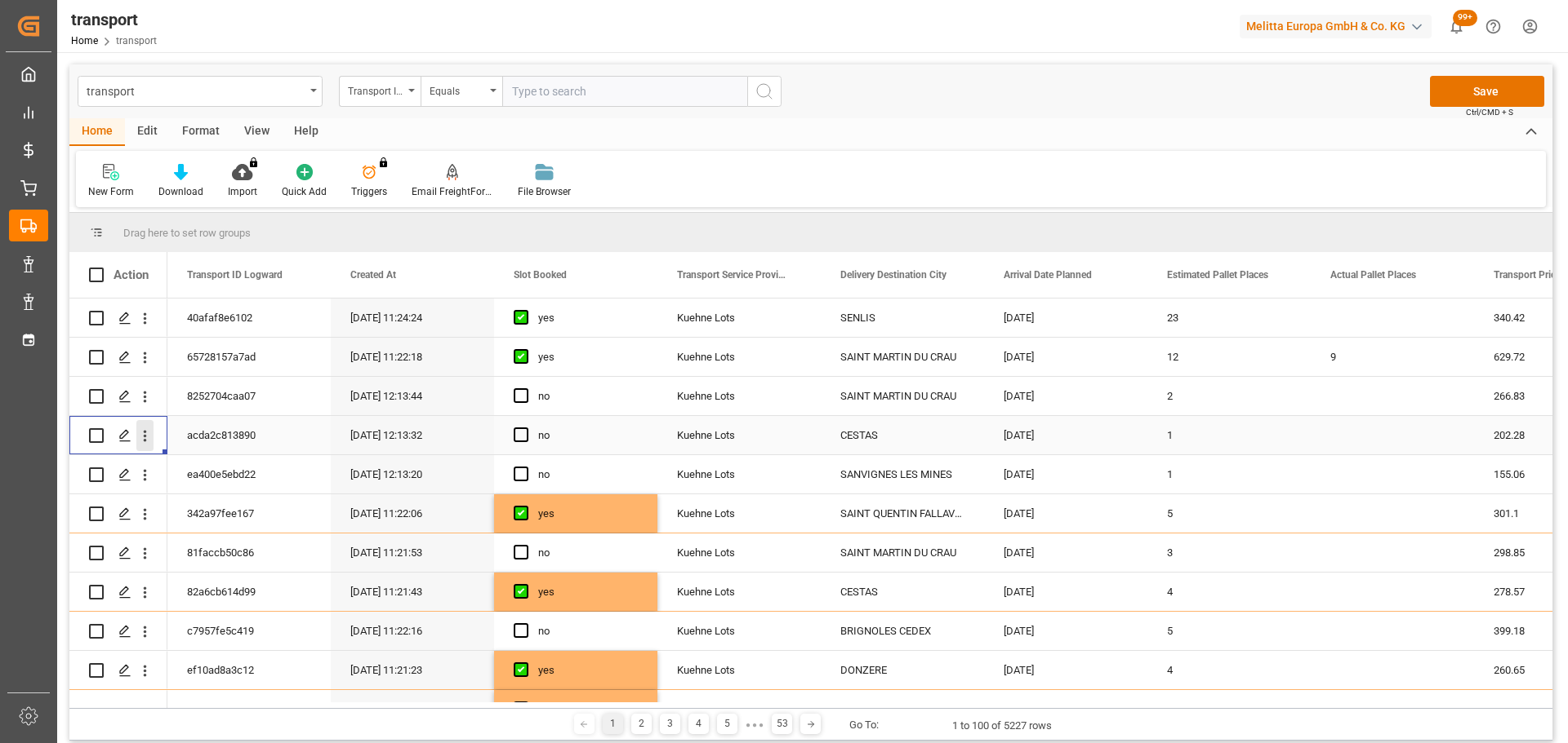
click at [139, 431] on icon "open menu" at bounding box center [145, 435] width 17 height 17
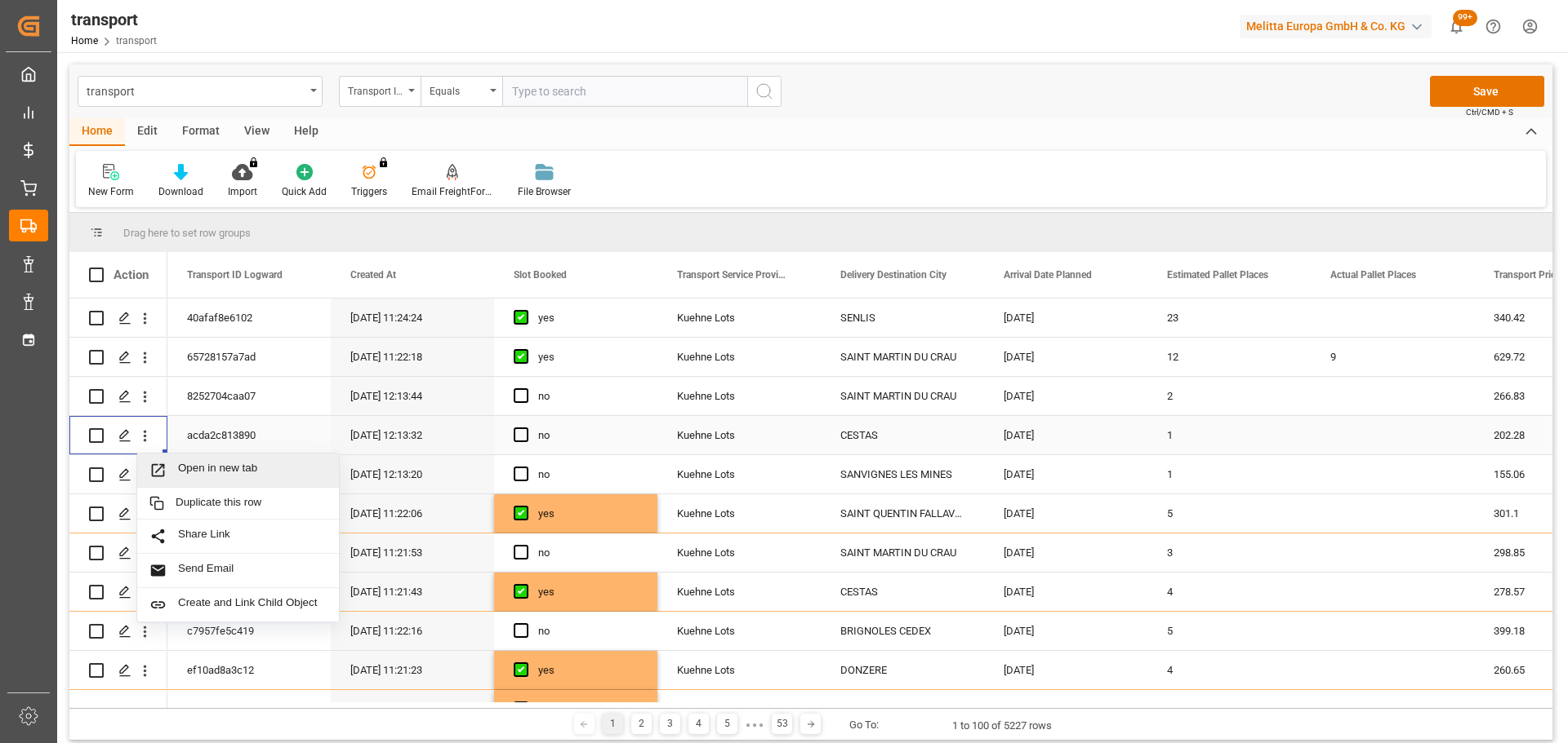
click at [233, 463] on span "Open in new tab" at bounding box center [252, 470] width 149 height 17
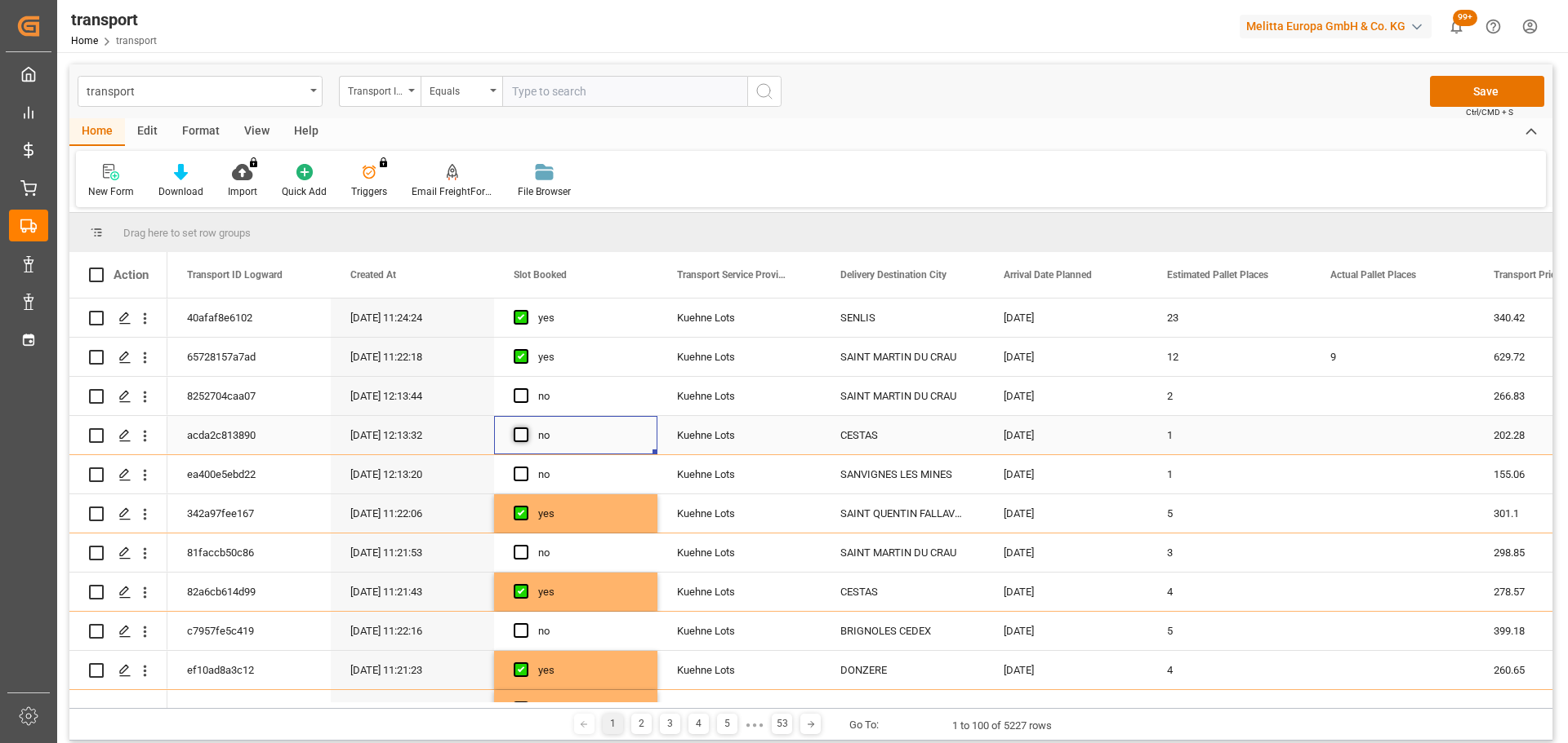
click at [523, 435] on span "Press SPACE to select this row." at bounding box center [520, 434] width 14 height 14
click at [526, 427] on input "Press SPACE to select this row." at bounding box center [526, 427] width 0 height 0
click at [145, 469] on icon "open menu" at bounding box center [145, 475] width 17 height 17
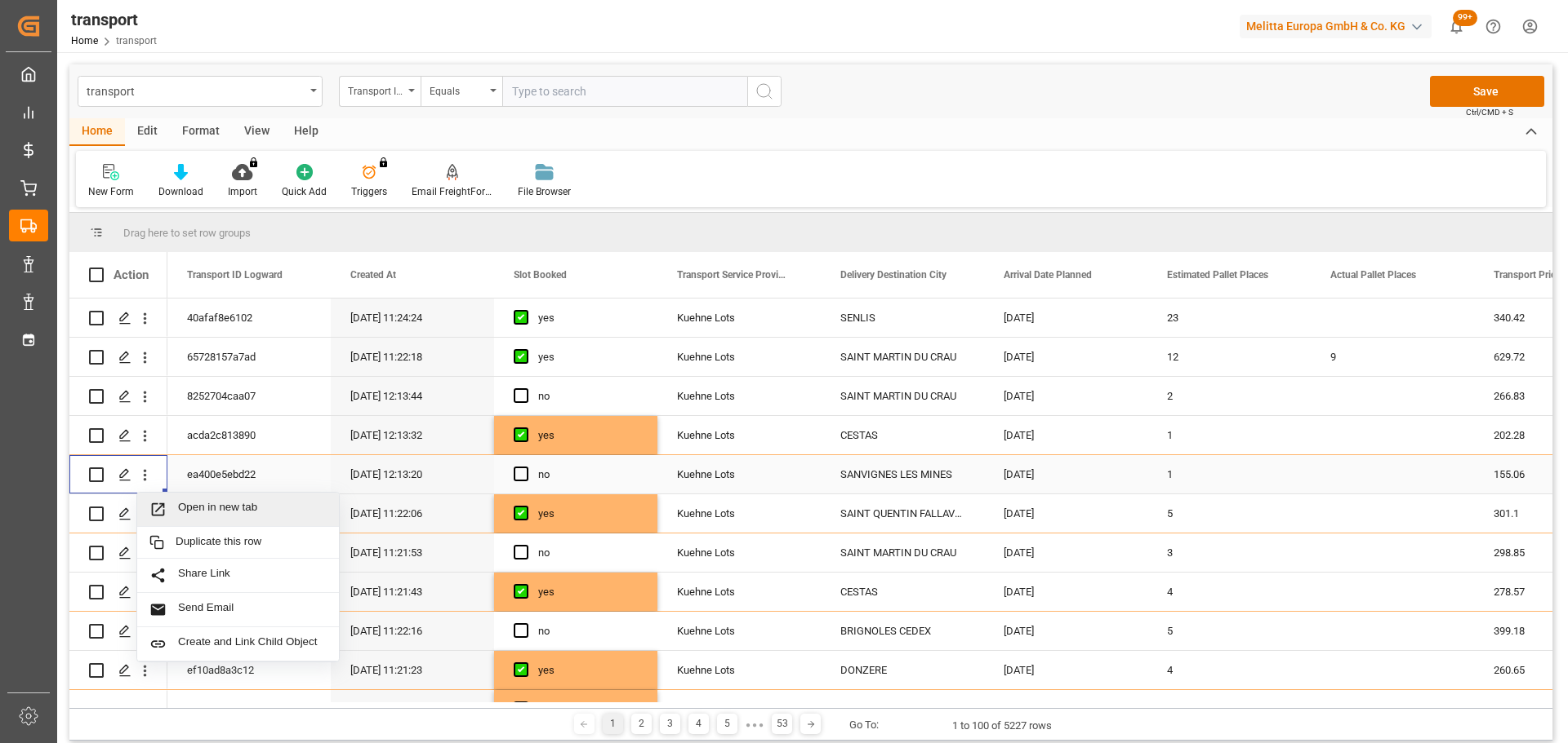
click at [283, 508] on span "Open in new tab" at bounding box center [252, 509] width 149 height 17
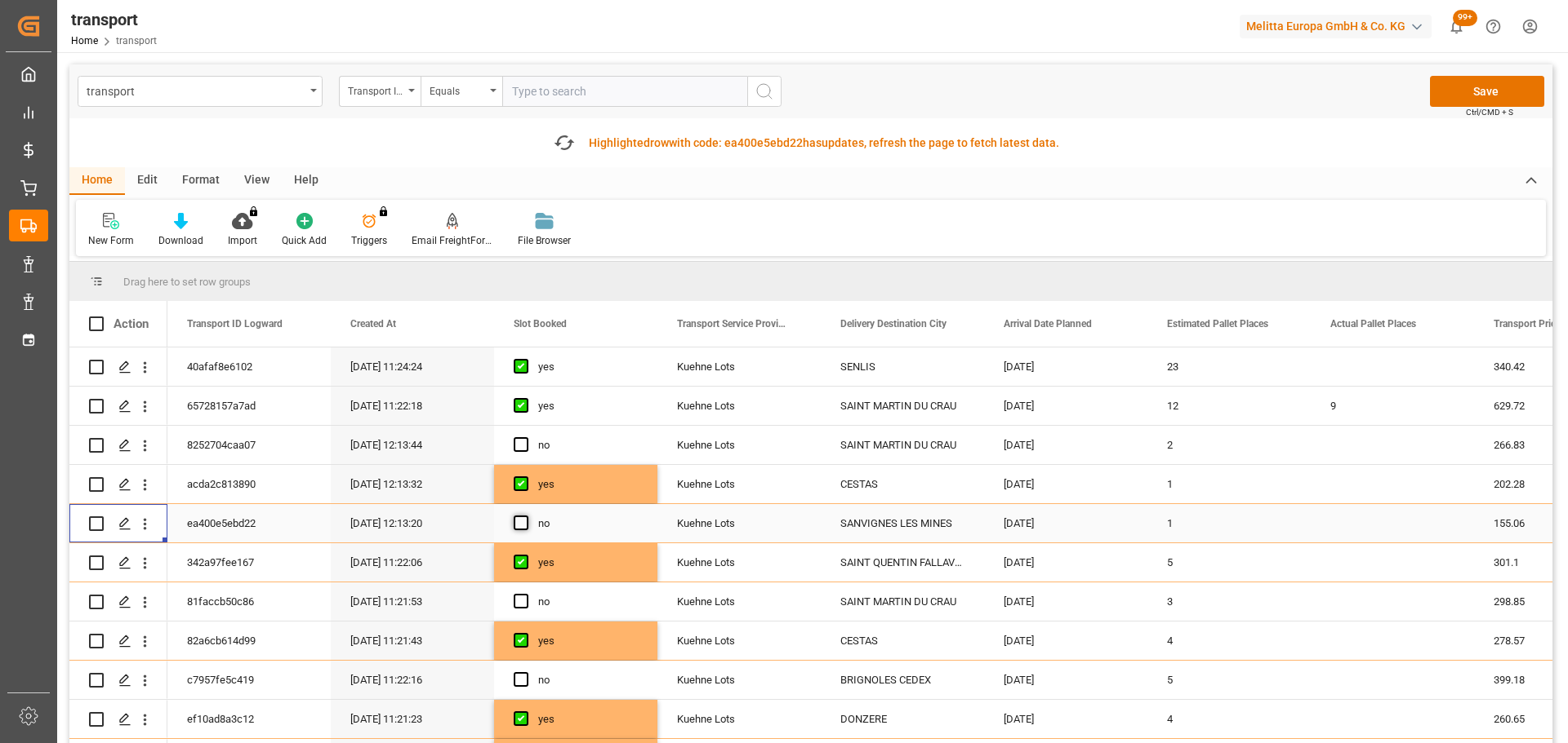
click at [521, 524] on span "Press SPACE to select this row." at bounding box center [520, 523] width 14 height 14
click at [526, 516] on input "Press SPACE to select this row." at bounding box center [526, 516] width 0 height 0
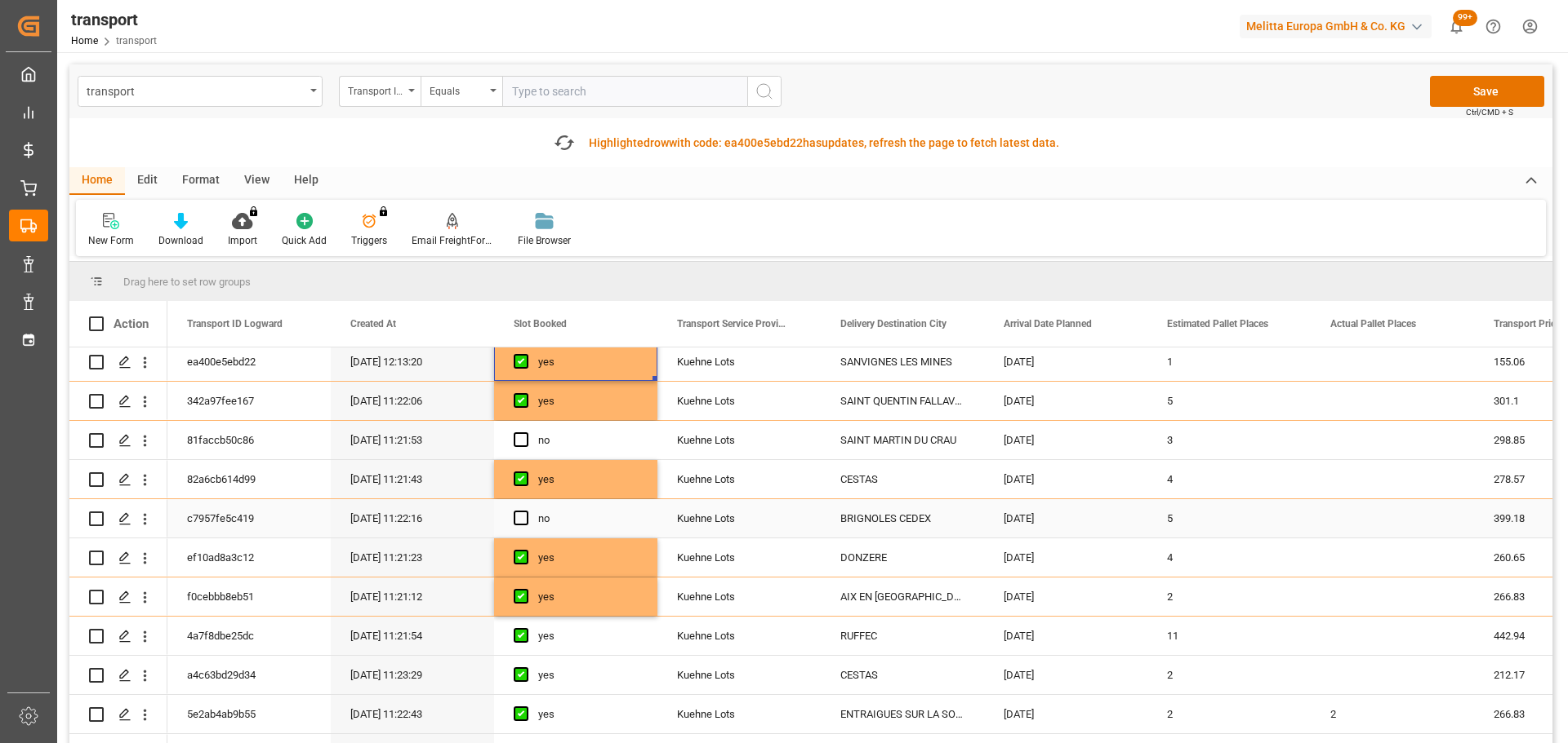
scroll to position [163, 0]
click at [145, 516] on icon "open menu" at bounding box center [145, 517] width 17 height 17
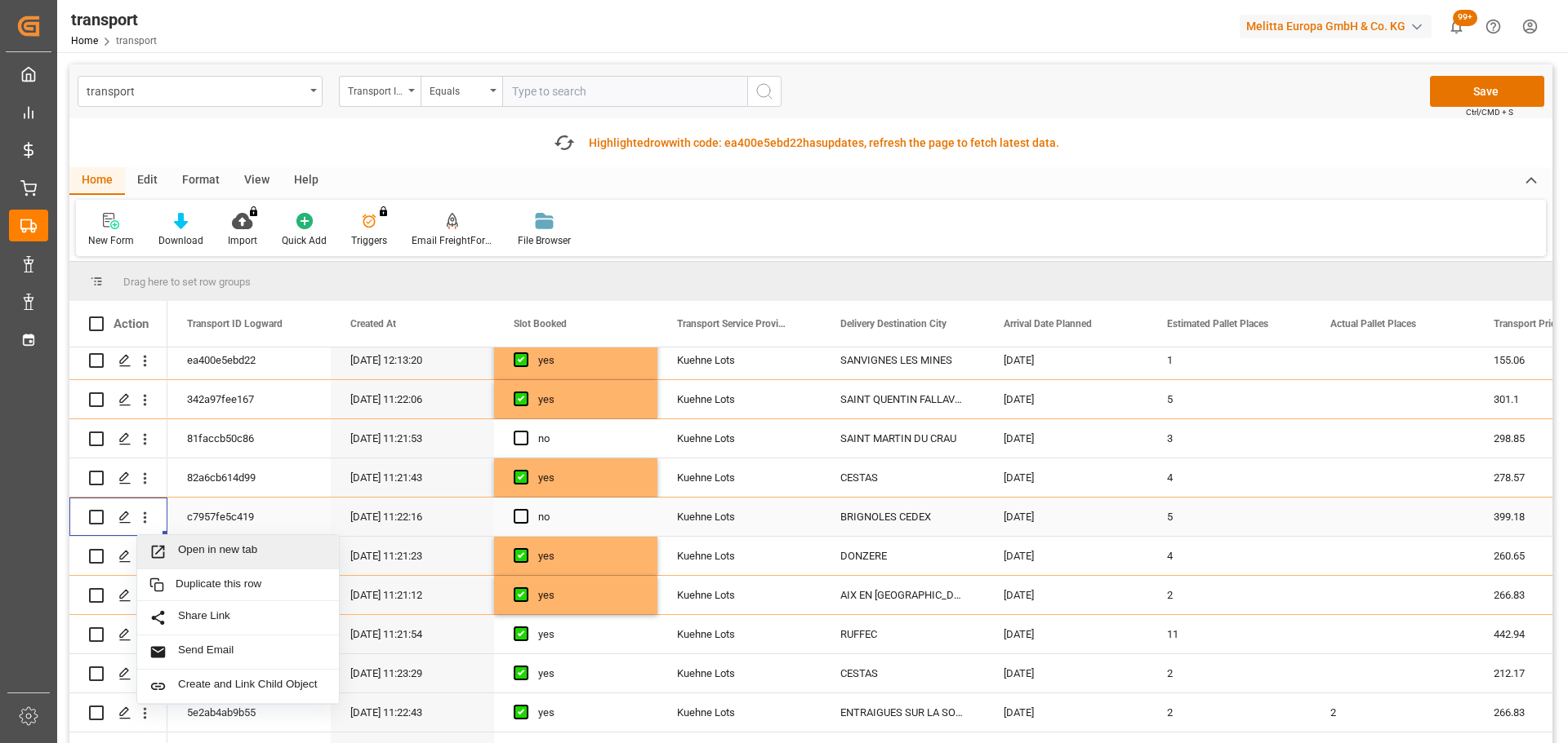
click at [199, 544] on span "Open in new tab" at bounding box center [252, 551] width 149 height 17
click at [518, 510] on span "Press SPACE to select this row." at bounding box center [520, 516] width 14 height 14
click at [526, 509] on input "Press SPACE to select this row." at bounding box center [526, 509] width 0 height 0
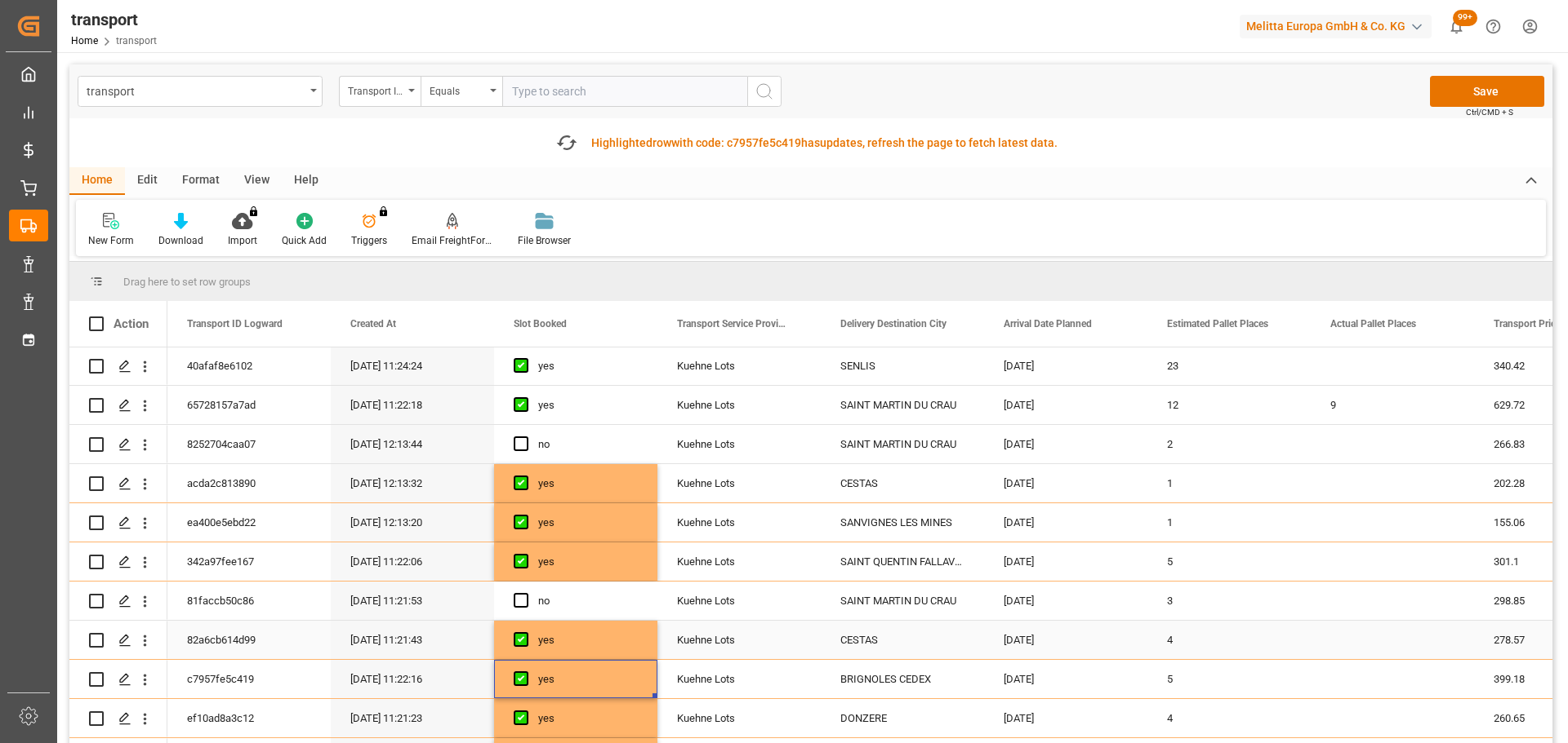
scroll to position [0, 0]
click at [139, 442] on icon "open menu" at bounding box center [145, 445] width 17 height 17
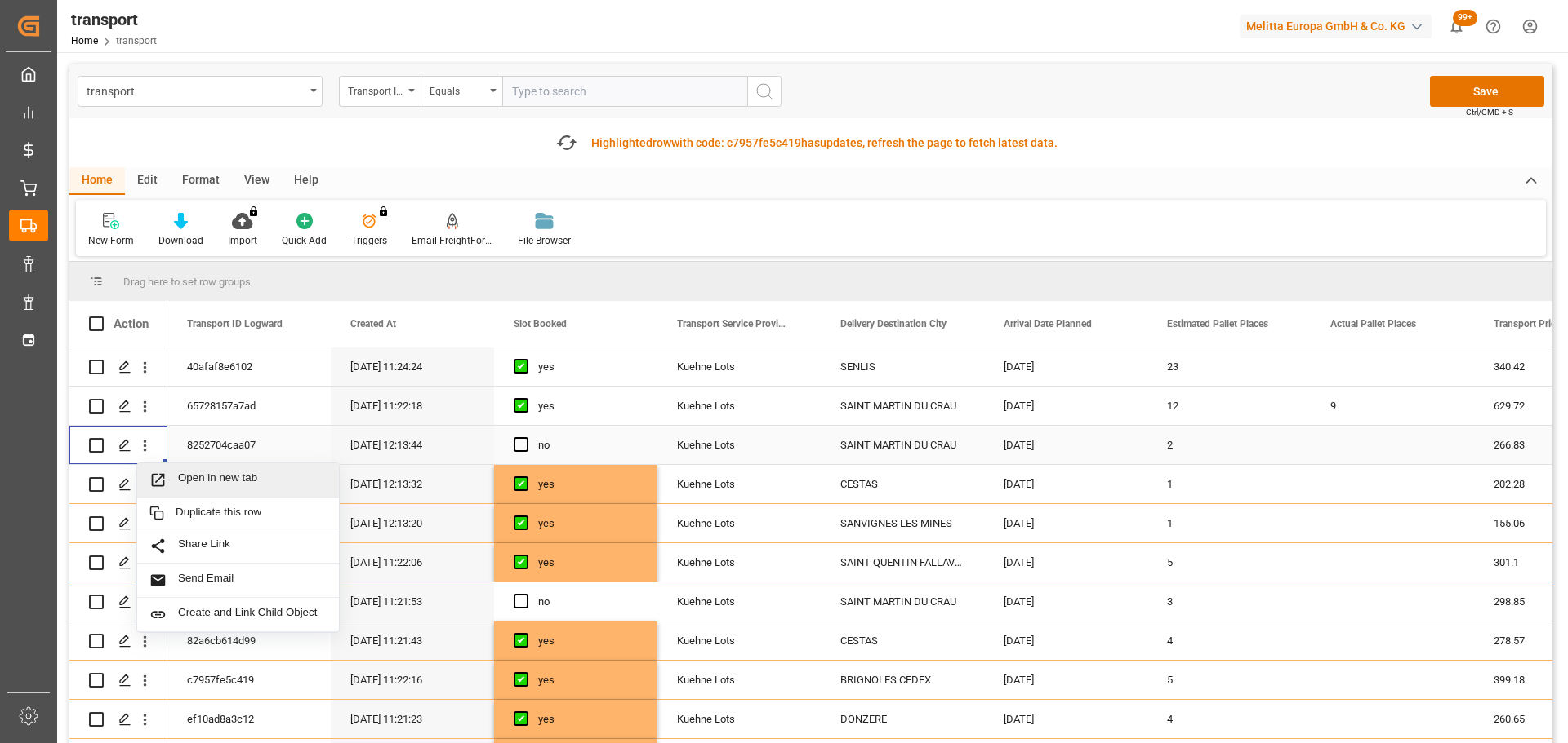
click at [264, 472] on span "Open in new tab" at bounding box center [252, 480] width 149 height 17
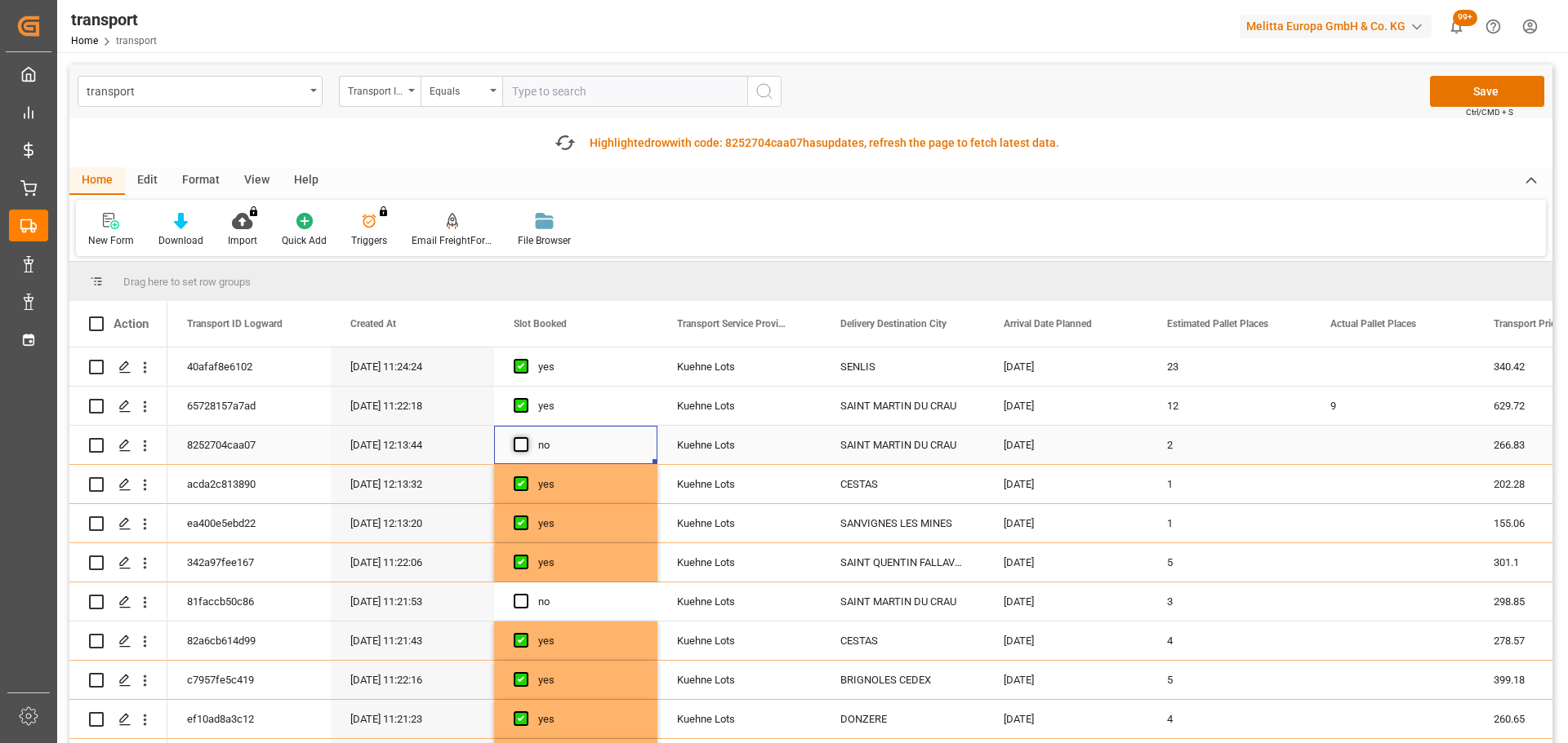
click at [516, 449] on span "Press SPACE to select this row." at bounding box center [520, 444] width 14 height 14
click at [526, 437] on input "Press SPACE to select this row." at bounding box center [526, 437] width 0 height 0
click at [144, 597] on icon "open menu" at bounding box center [145, 602] width 17 height 17
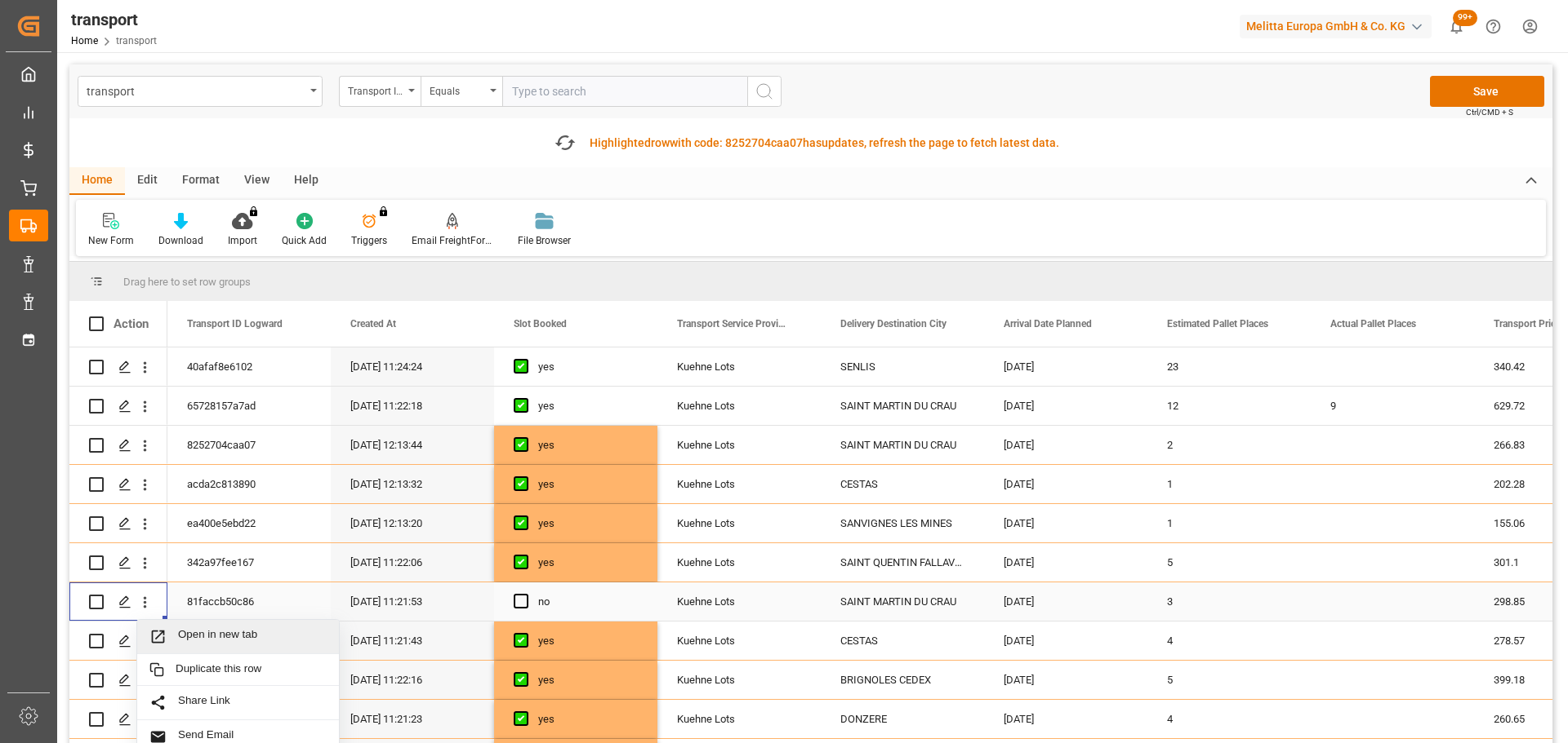
click at [210, 629] on span "Open in new tab" at bounding box center [252, 636] width 149 height 17
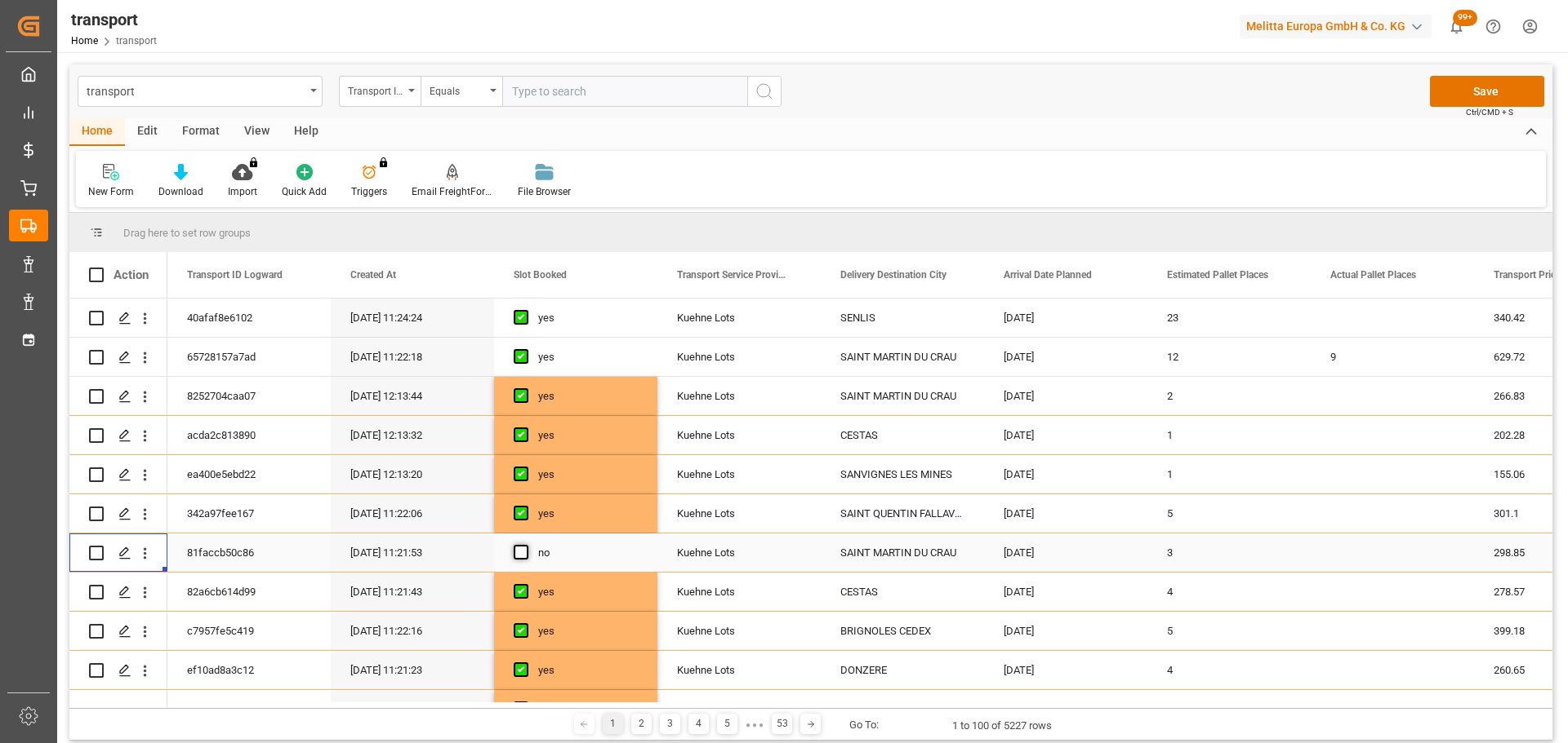
click at [522, 551] on span "Press SPACE to select this row." at bounding box center [520, 552] width 14 height 14
click at [526, 545] on input "Press SPACE to select this row." at bounding box center [526, 545] width 0 height 0
click at [1502, 87] on button "Save" at bounding box center [1487, 91] width 114 height 31
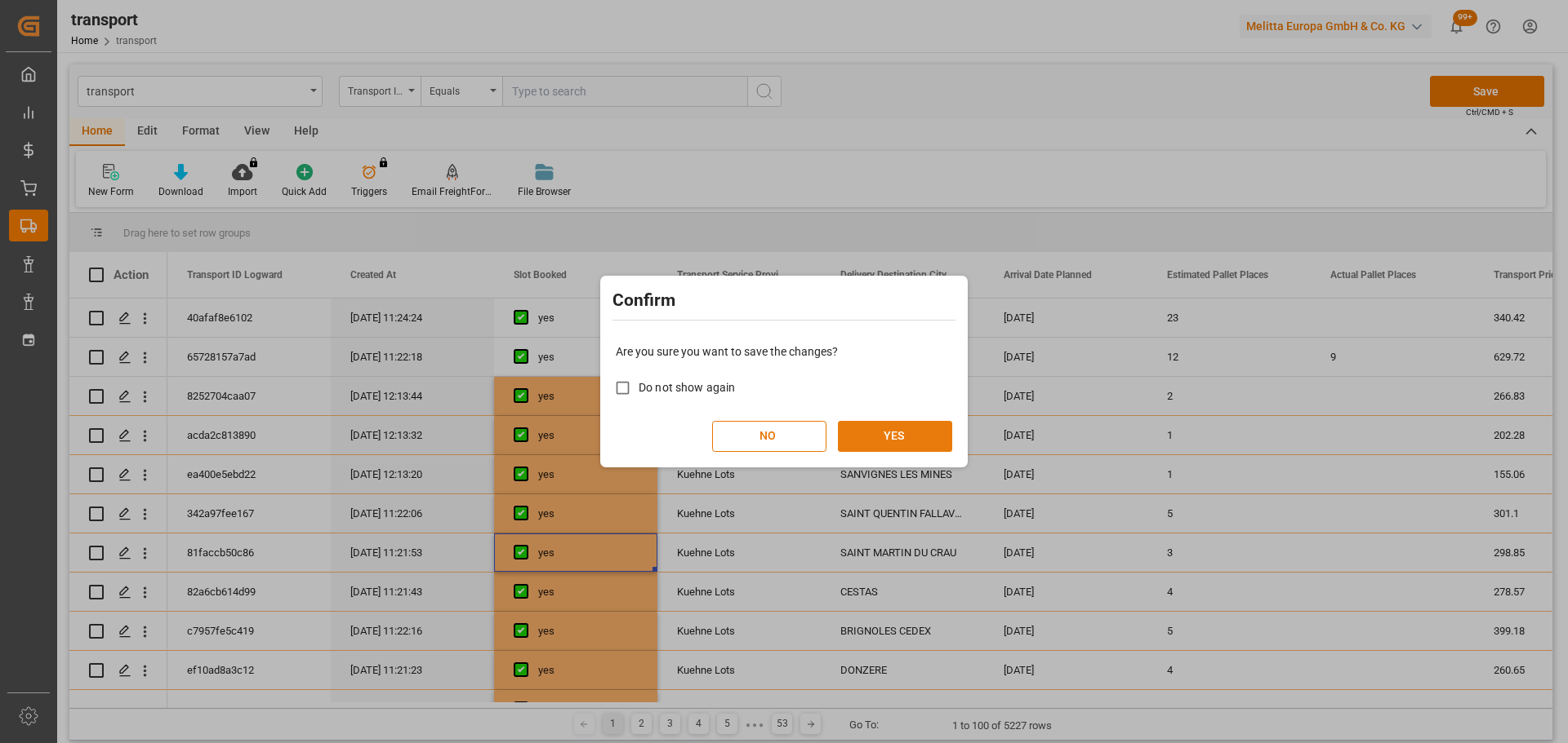
click at [887, 429] on button "YES" at bounding box center [895, 436] width 114 height 31
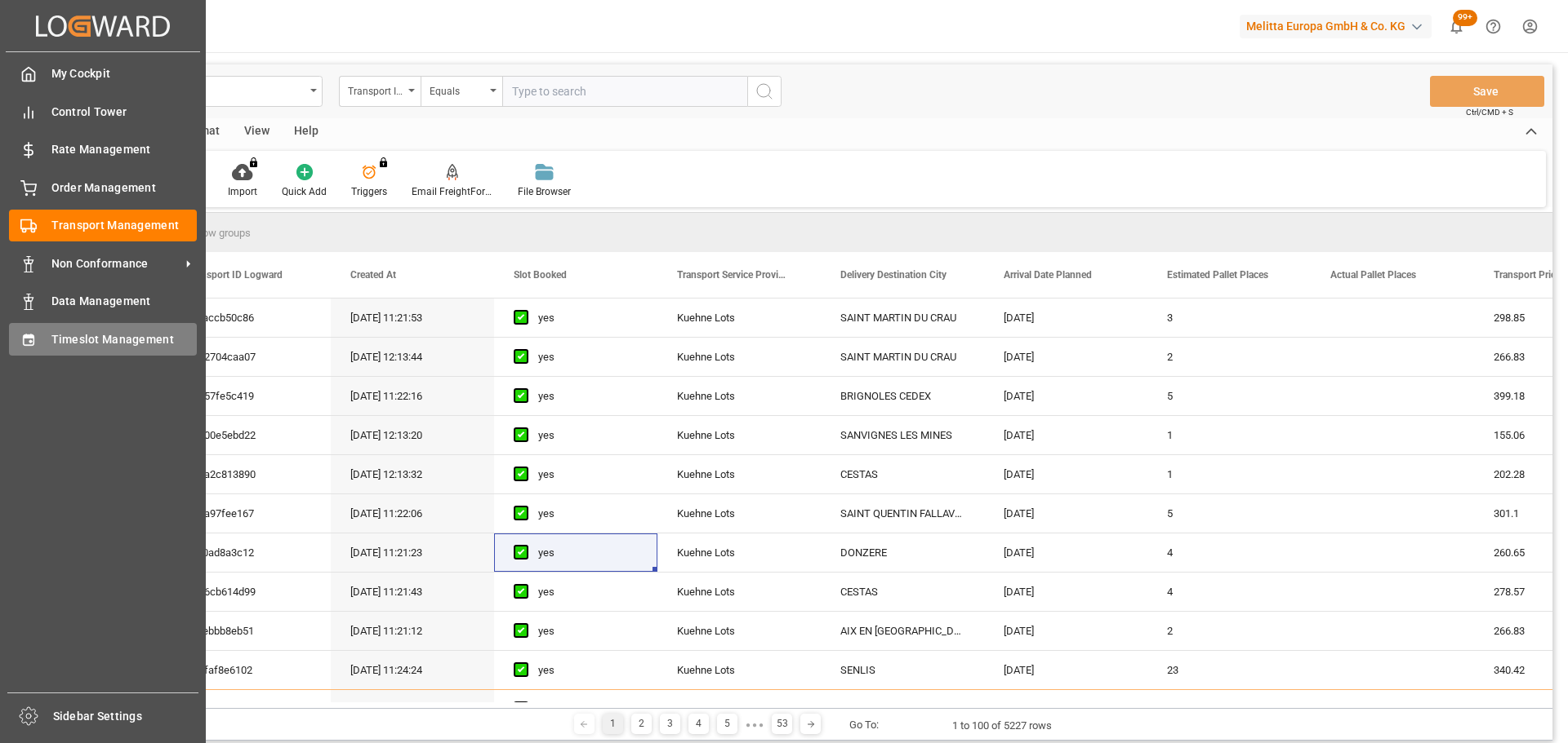
click at [57, 332] on span "Timeslot Management" at bounding box center [125, 339] width 146 height 17
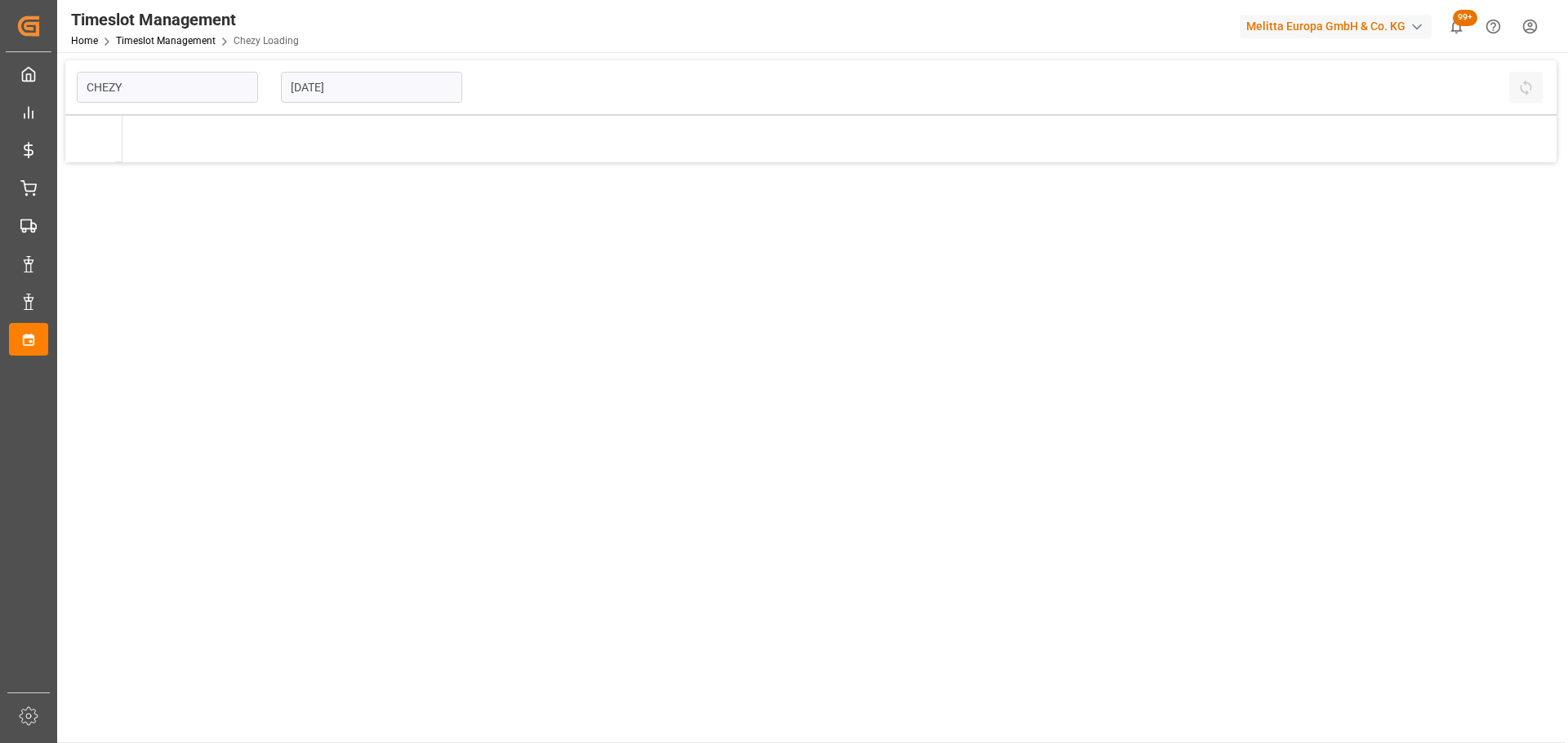
type input "Chezy Loading"
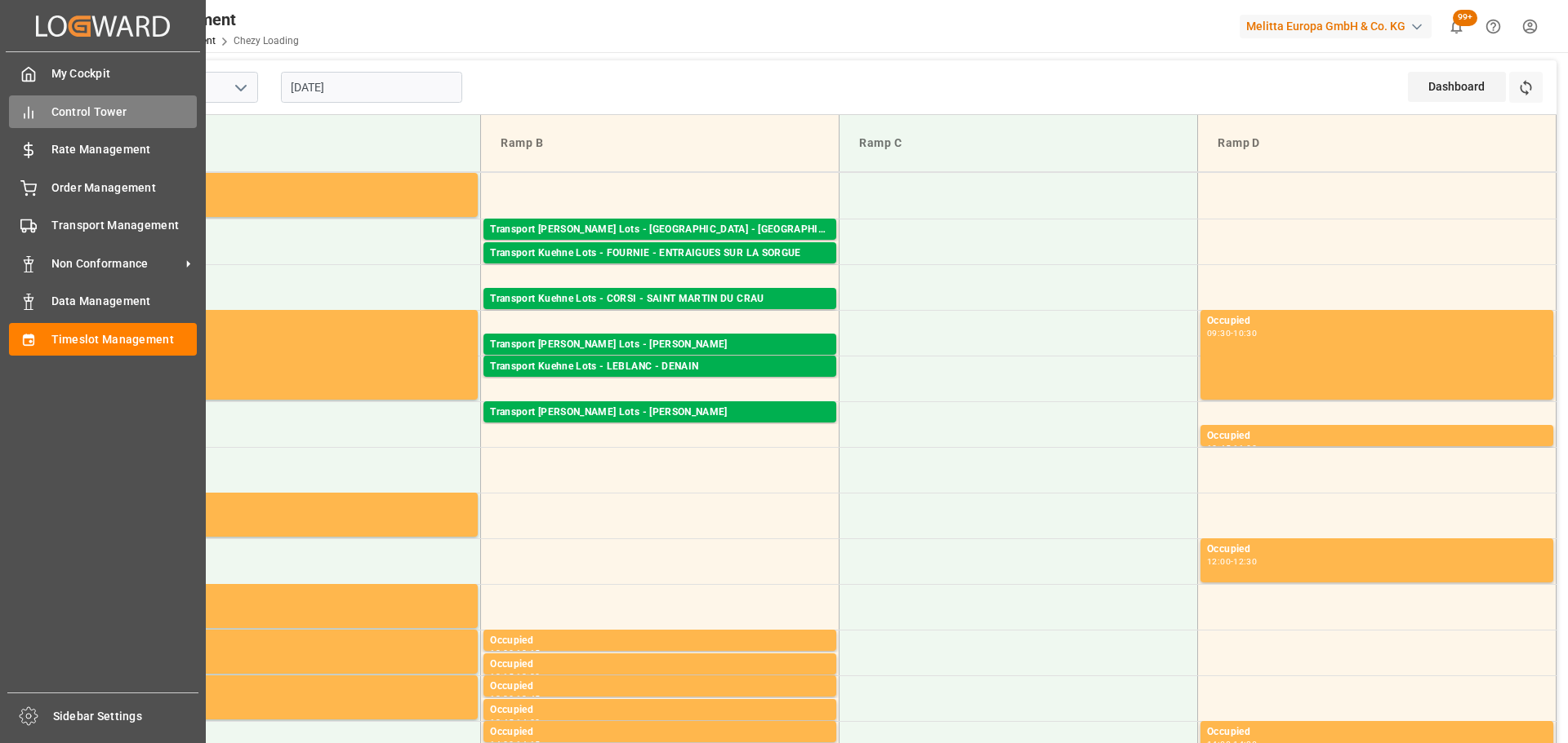
click at [58, 118] on span "Control Tower" at bounding box center [125, 111] width 146 height 17
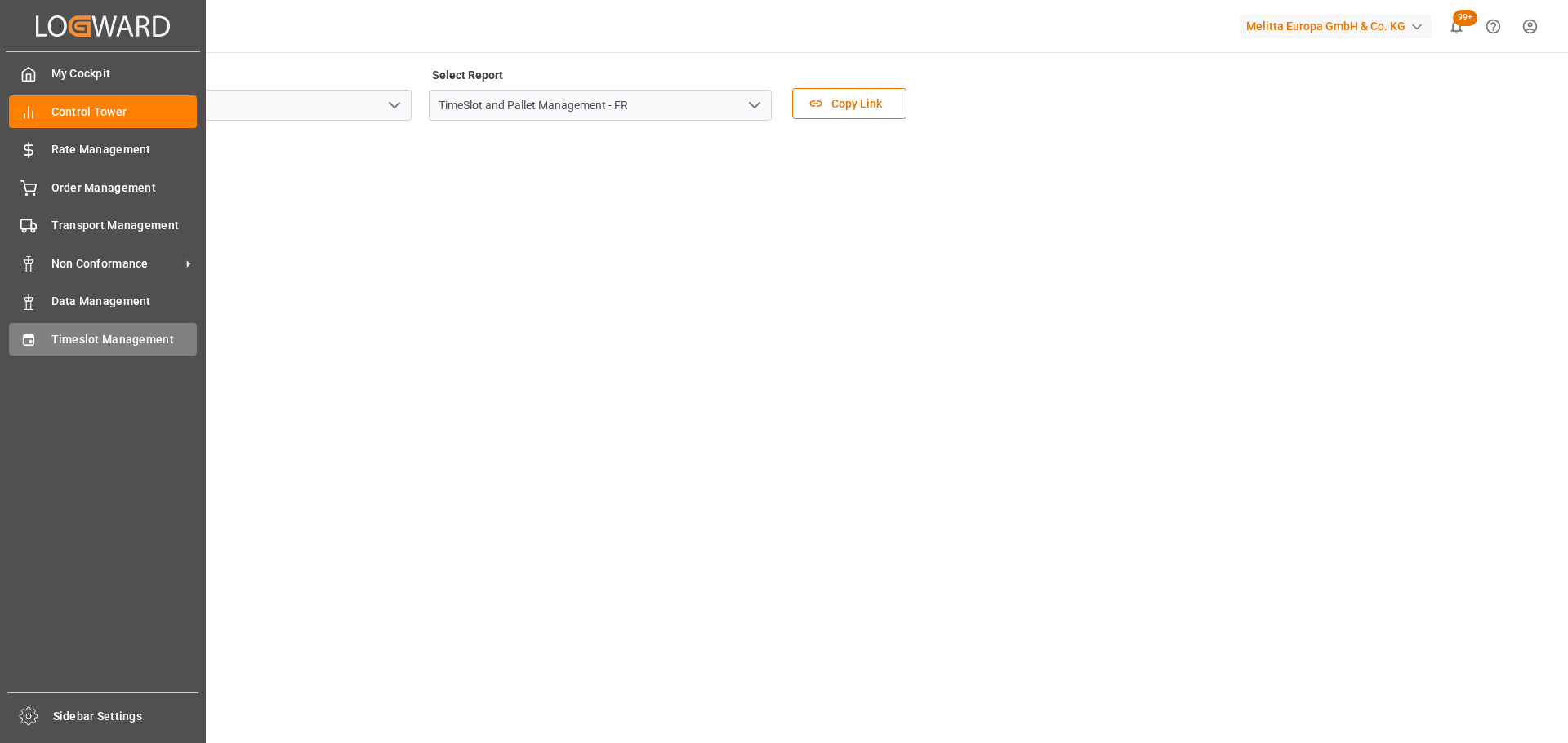
click at [27, 332] on icon at bounding box center [29, 340] width 16 height 16
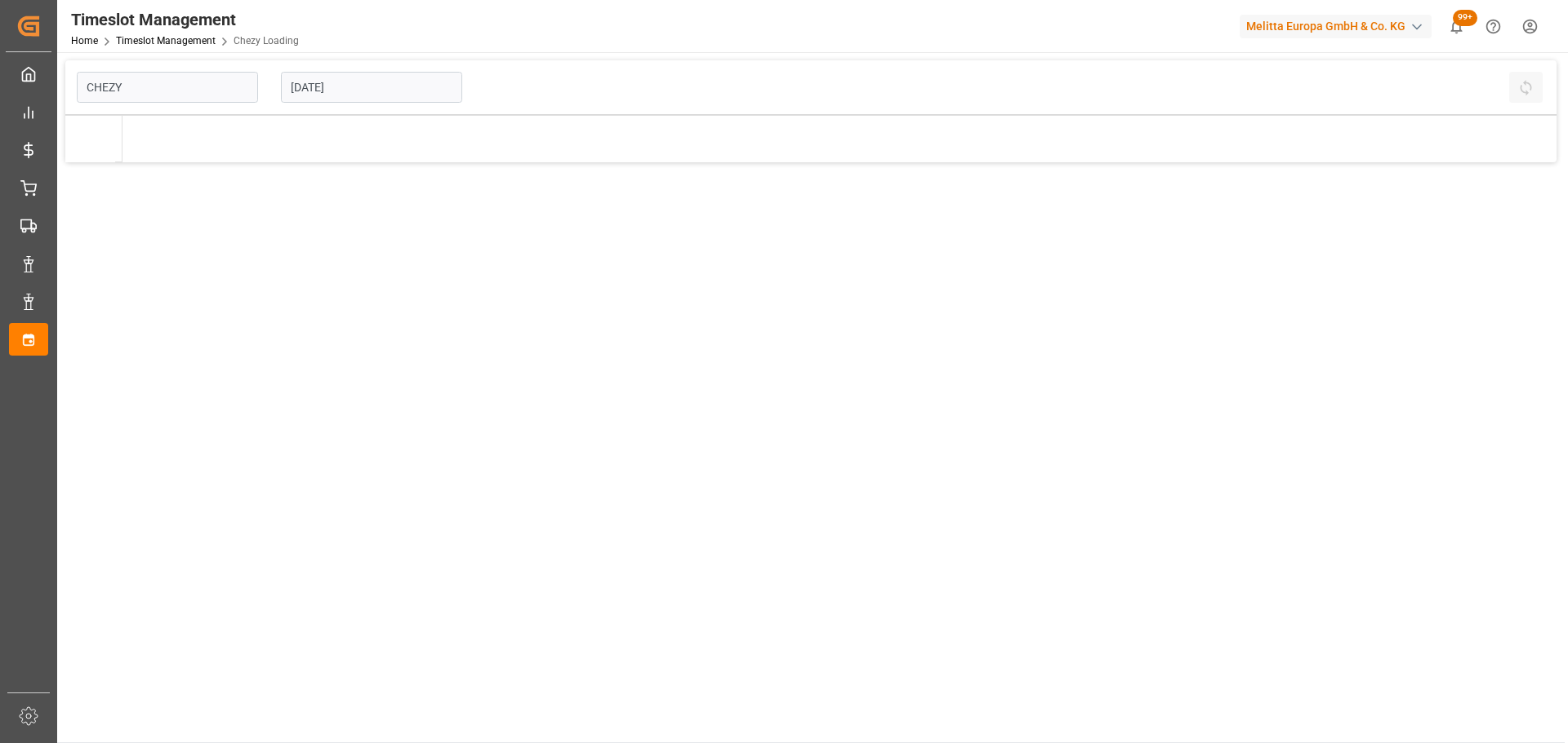
type input "Chezy Loading"
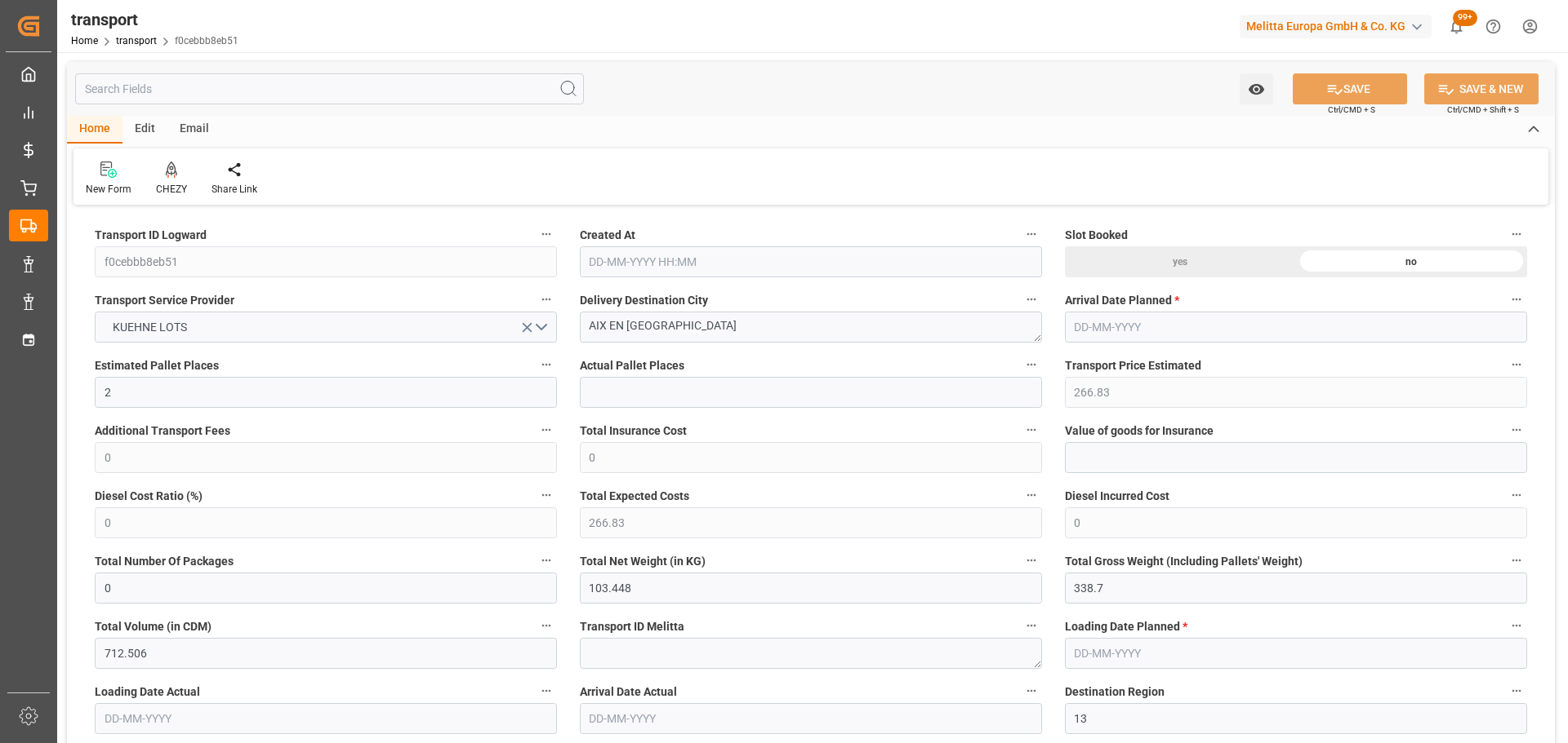
type input "[DATE] 11:21"
type input "[DATE]"
click at [167, 171] on icon at bounding box center [171, 169] width 12 height 14
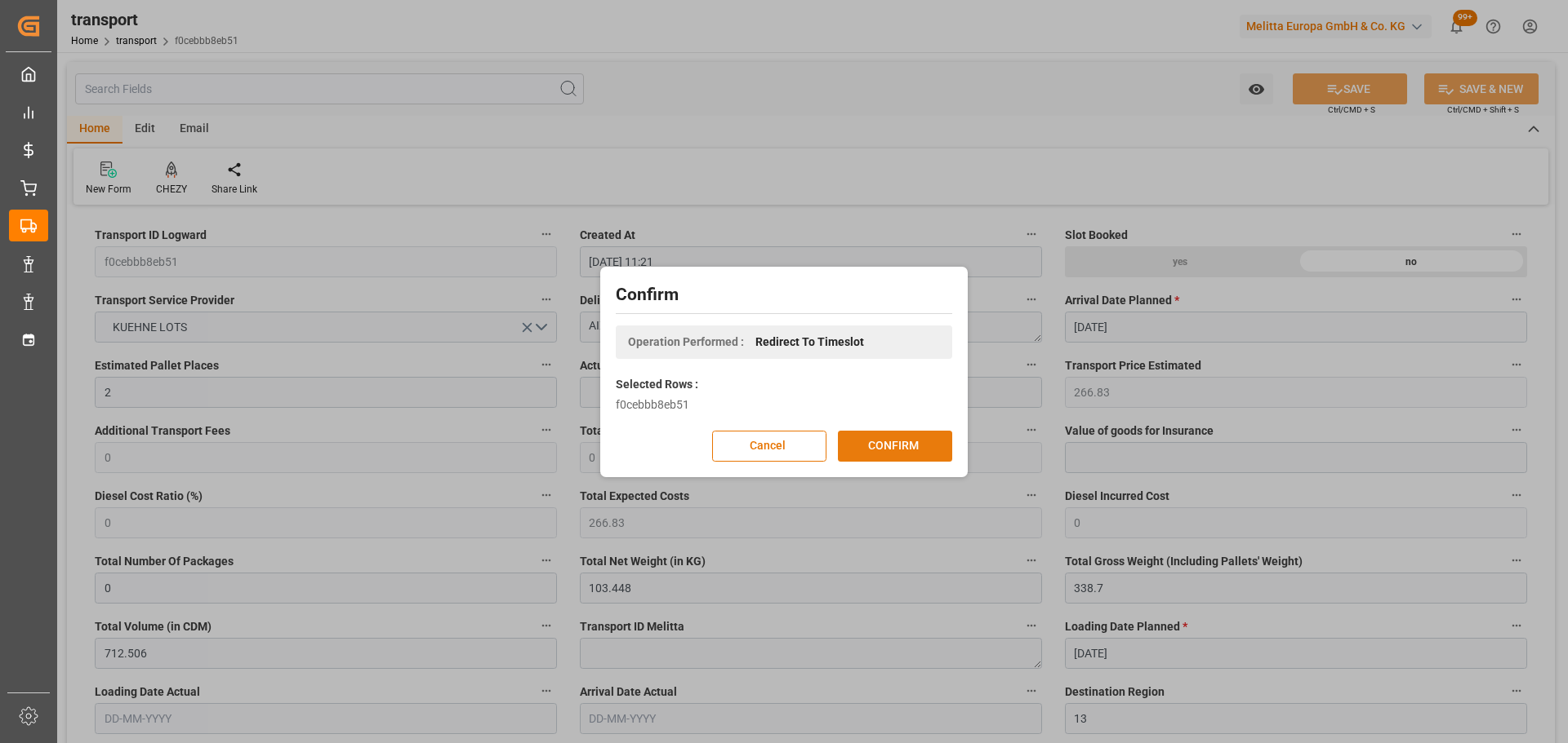
click at [917, 446] on button "CONFIRM" at bounding box center [895, 446] width 114 height 31
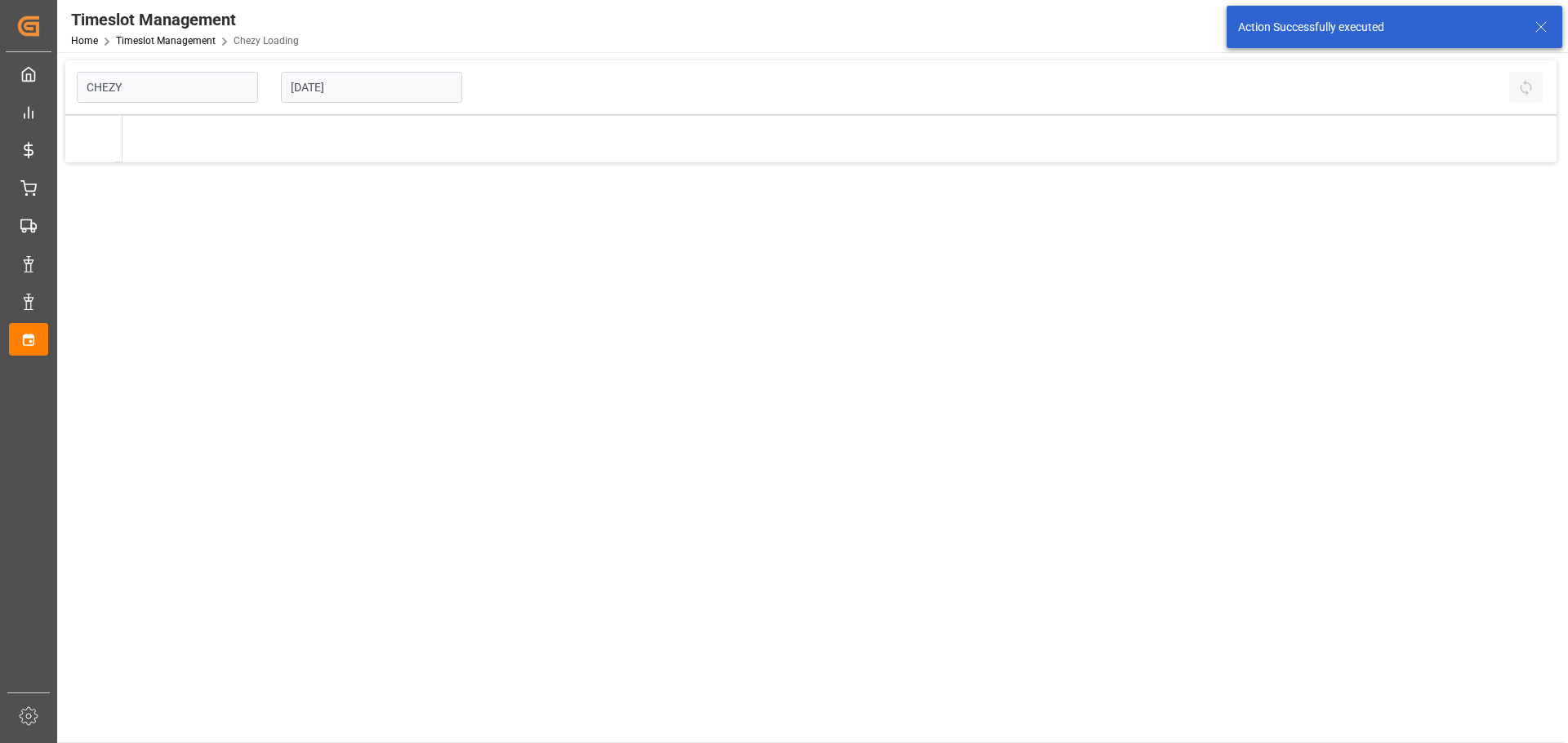
type input "Chezy Loading"
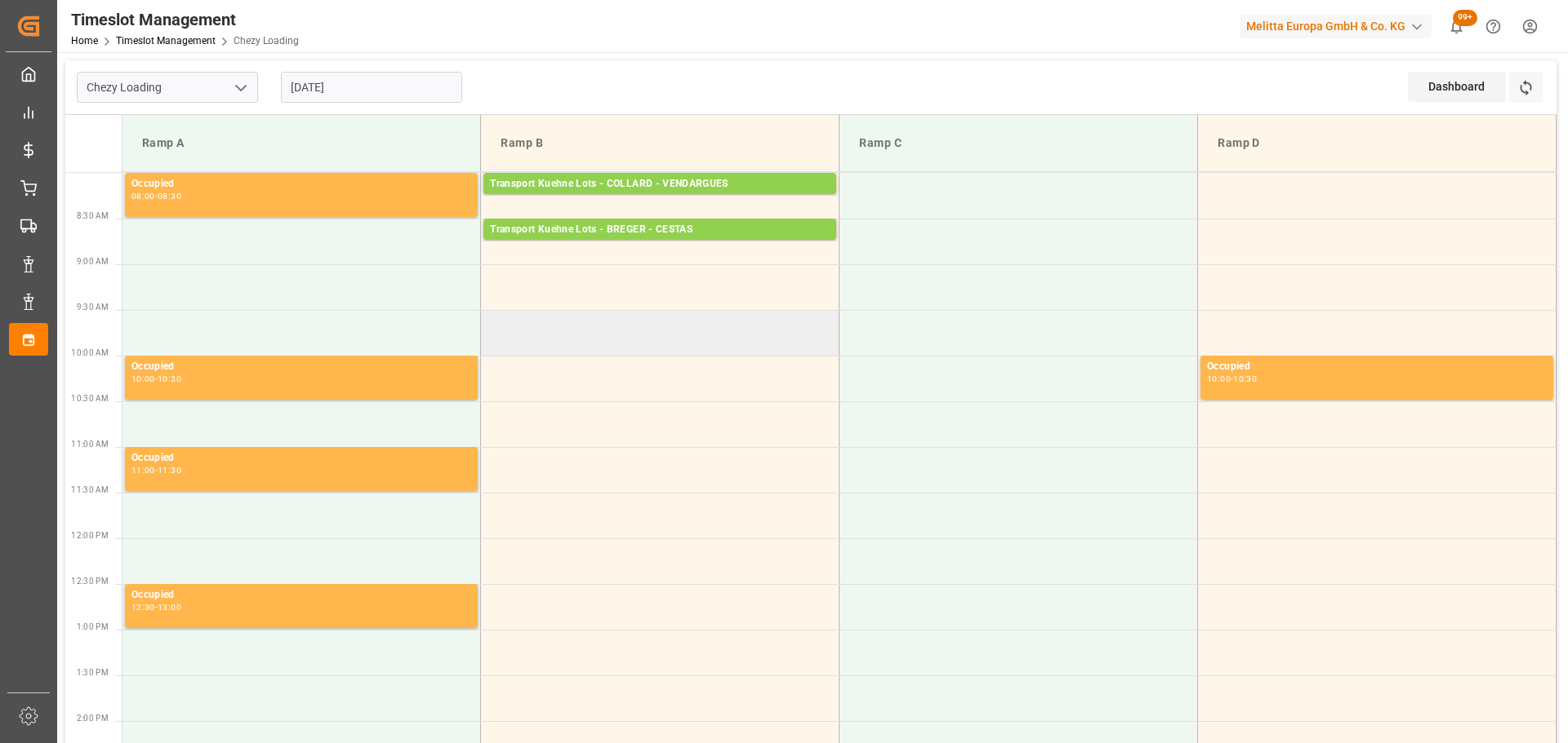
click at [486, 326] on td at bounding box center [660, 333] width 359 height 45
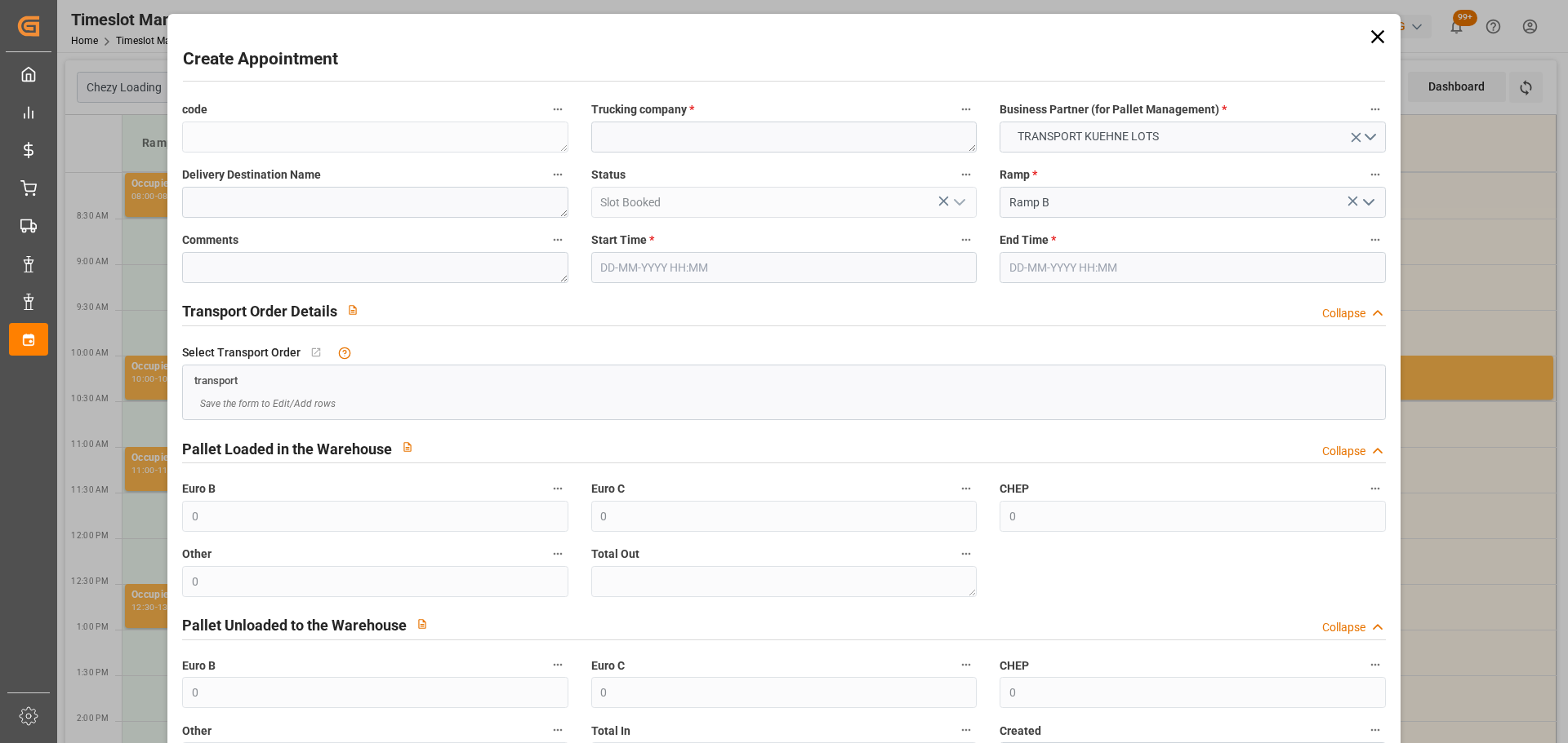
type input "[DATE] 09:30"
type input "13-10-2025 09:45"
click at [645, 139] on textarea at bounding box center [784, 136] width 386 height 31
type textarea "COLLARD"
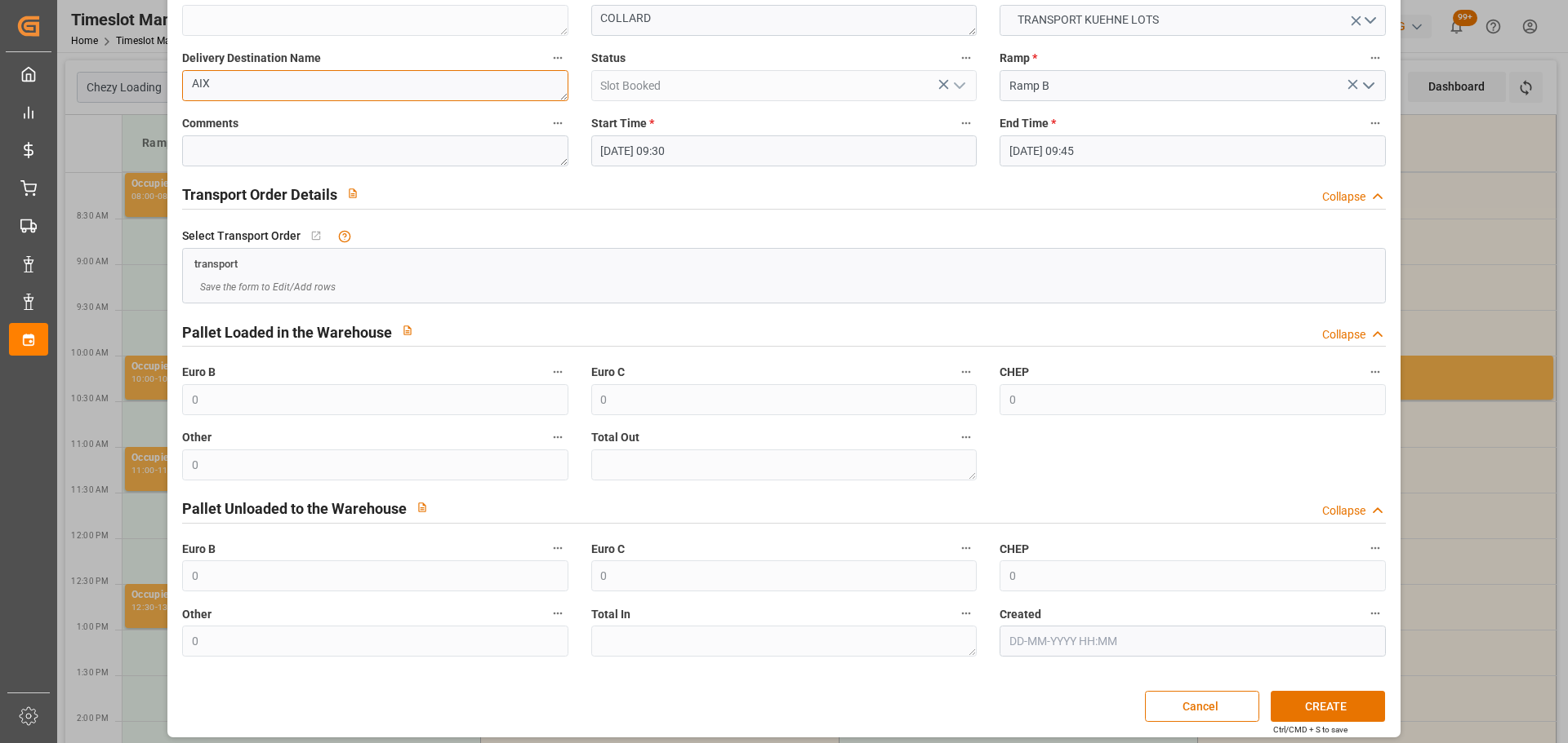
scroll to position [125, 0]
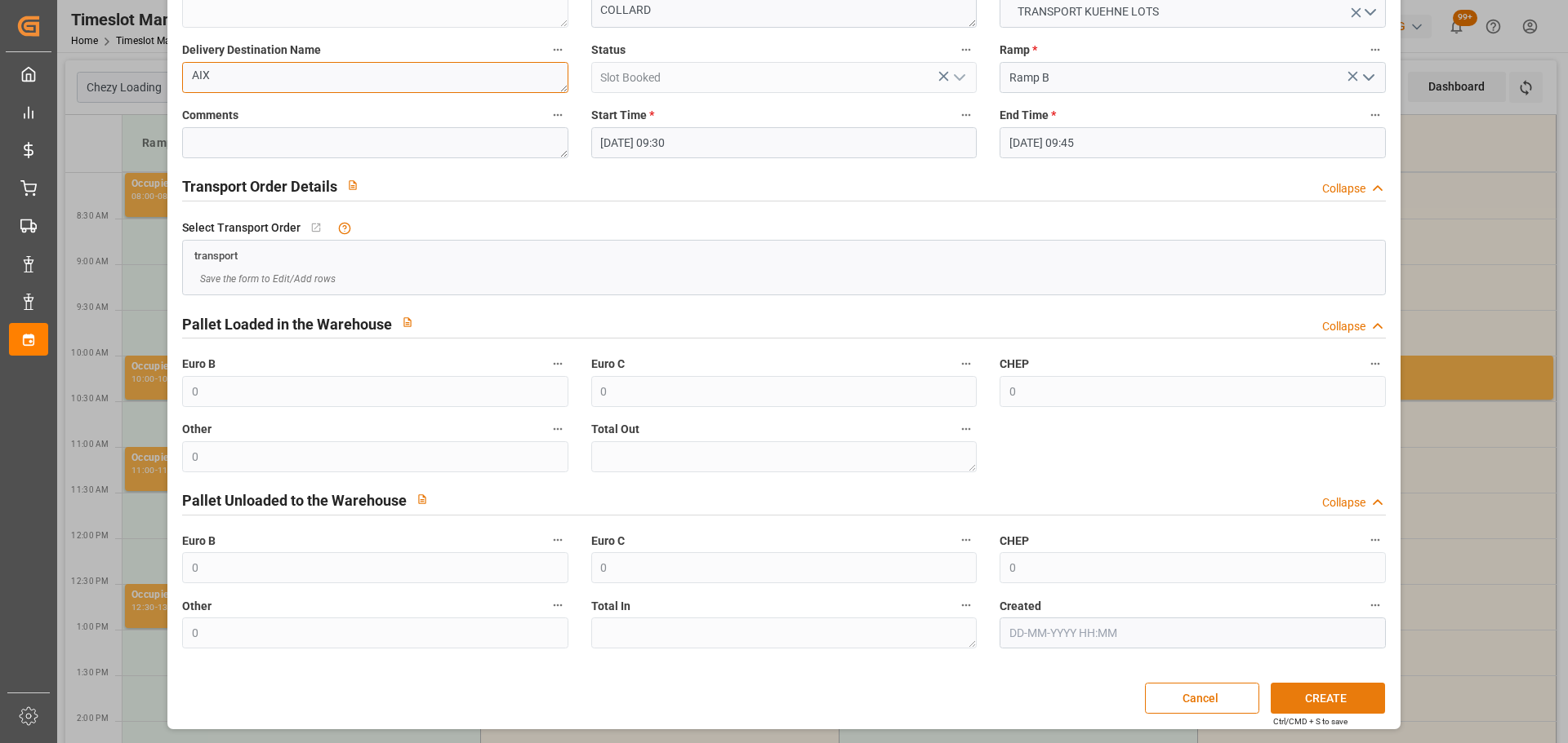
type textarea "AIX"
click at [1295, 697] on button "CREATE" at bounding box center [1328, 698] width 114 height 31
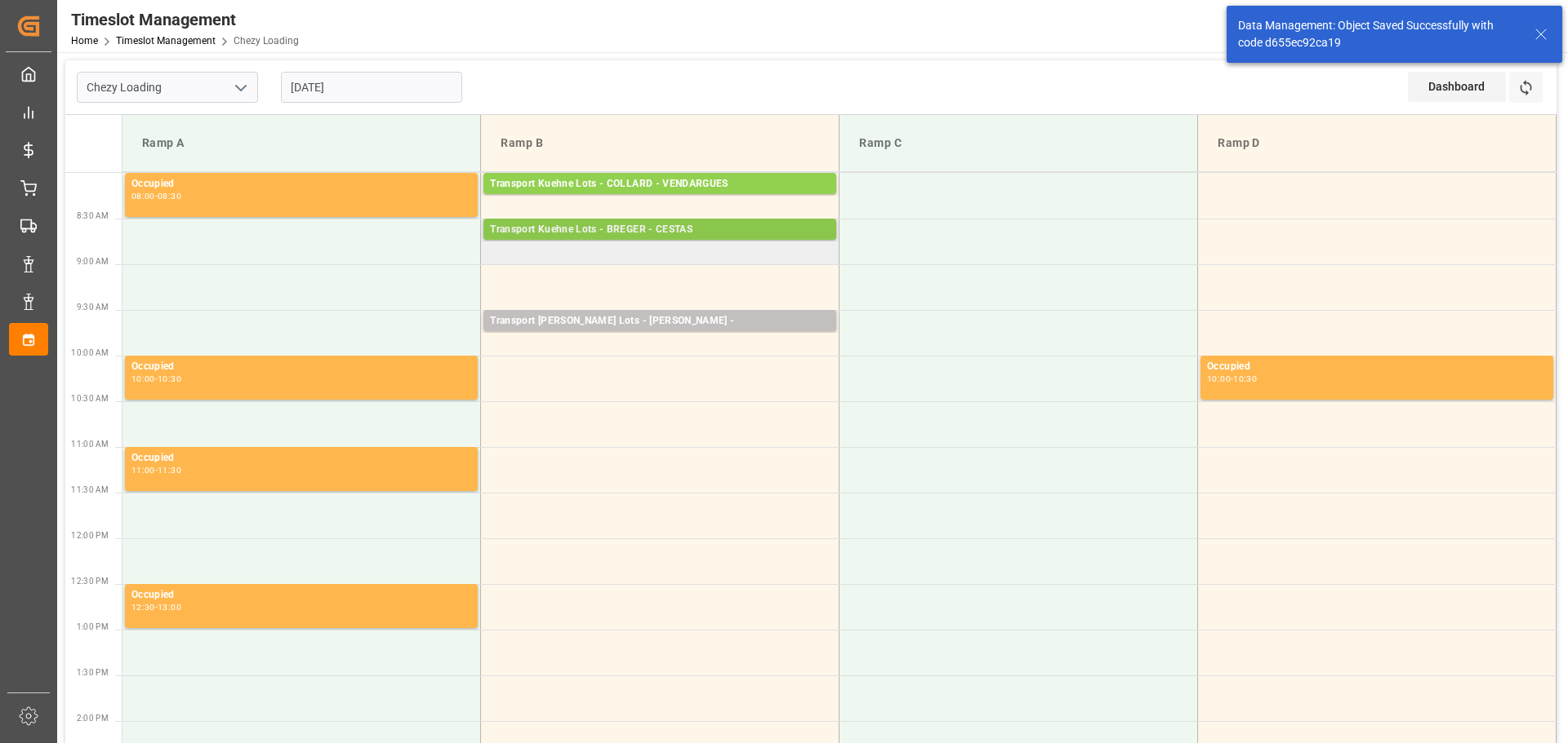
click at [599, 227] on div "Transport Kuehne Lots - BREGER - CESTAS" at bounding box center [660, 230] width 340 height 16
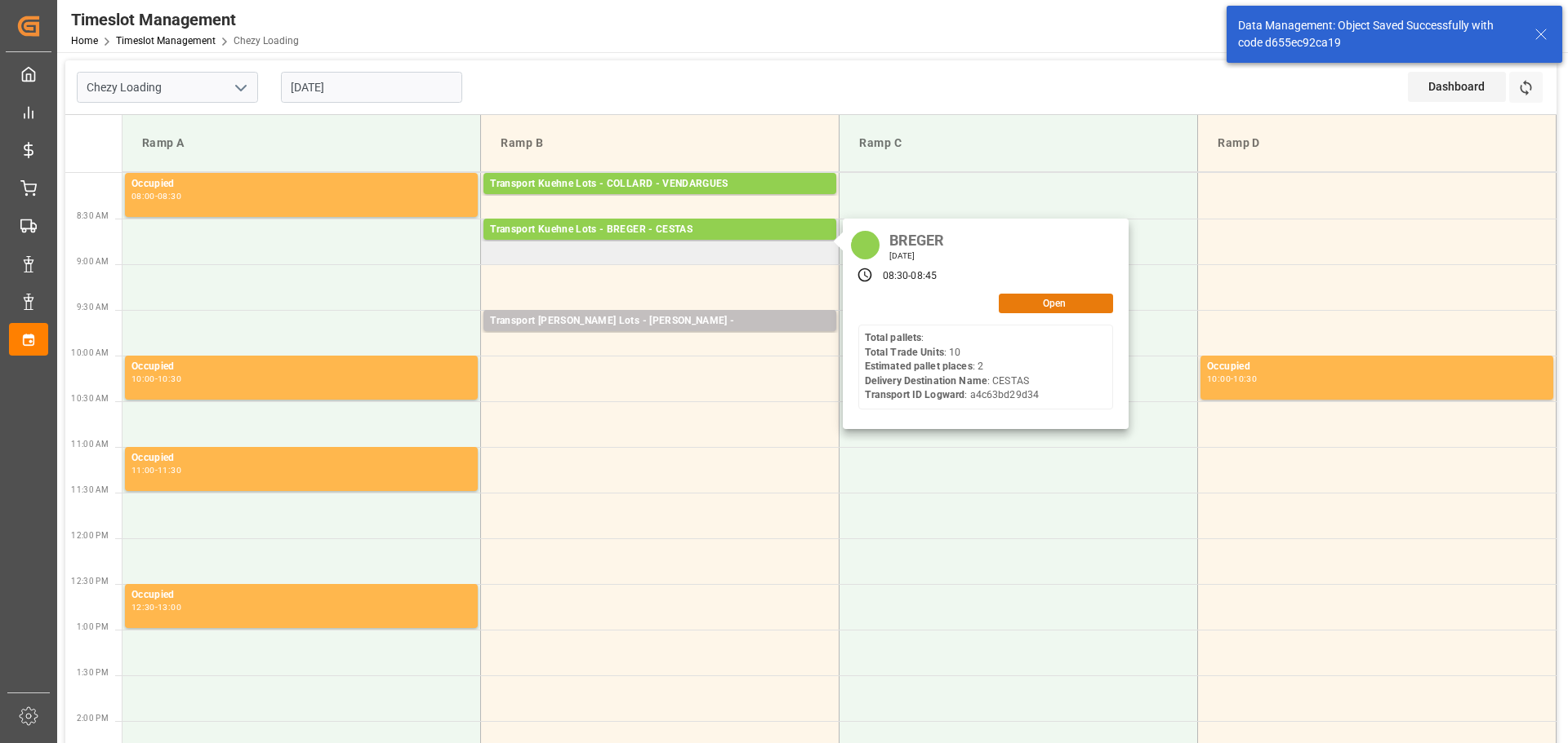
click at [1063, 301] on button "Open" at bounding box center [1056, 303] width 114 height 20
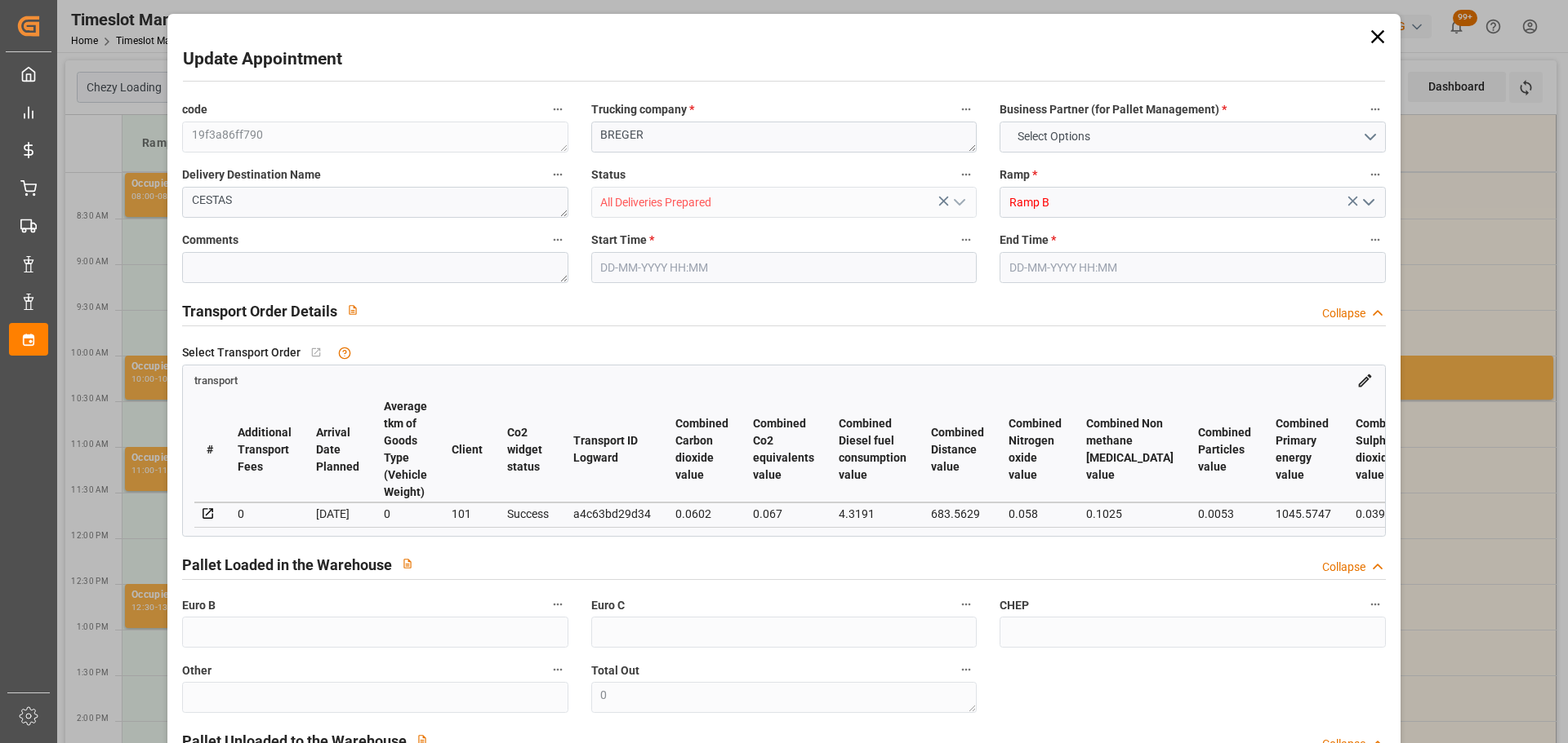
type input "2"
type input "212.17"
type input "0"
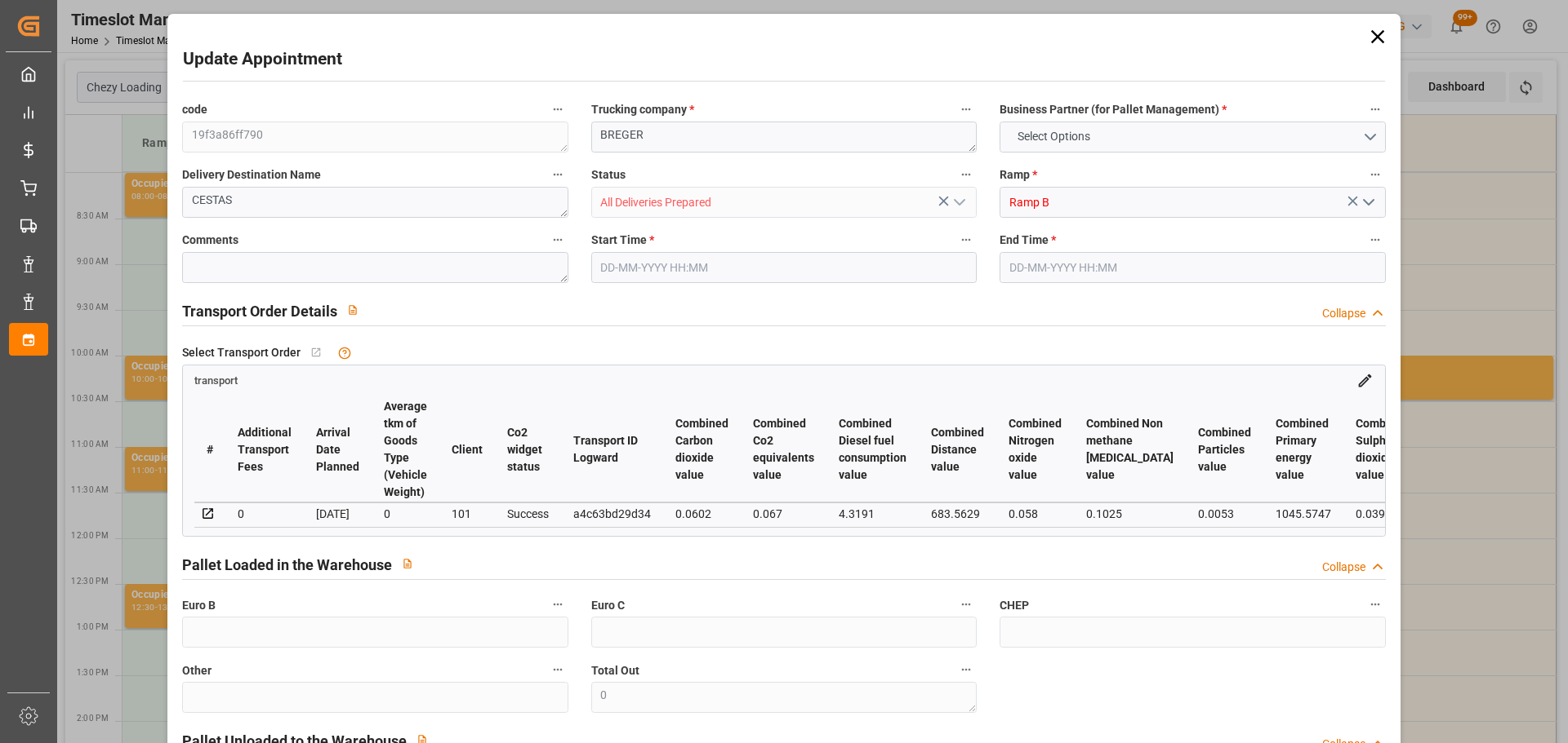
type input "212.17"
type input "0"
type input "2"
type input "105.84"
type input "215.24"
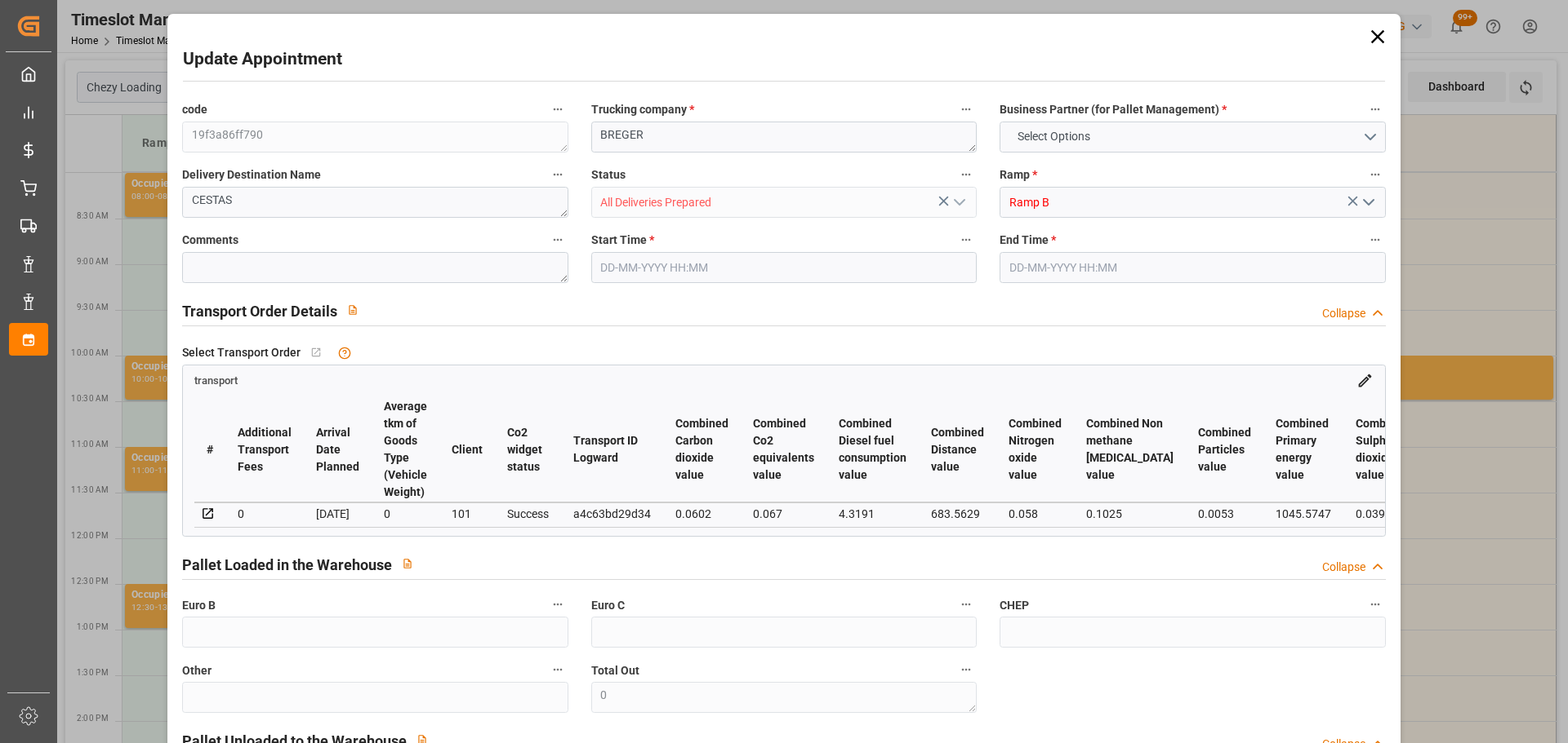
type input "10"
type input "33"
type input "0"
type input "10"
type input "2"
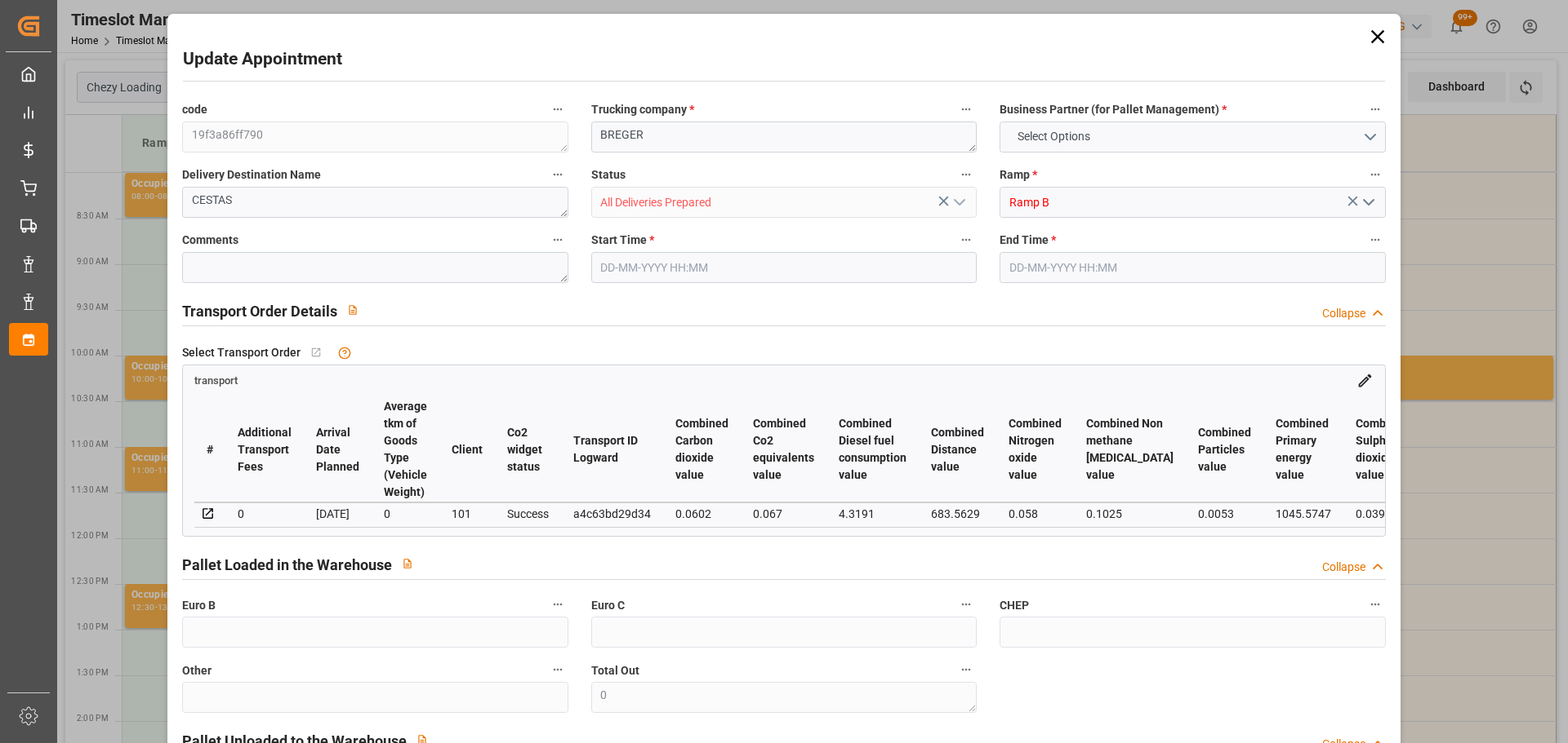
type input "101"
type input "168.1"
type input "0"
type input "4710.8598"
type input "0"
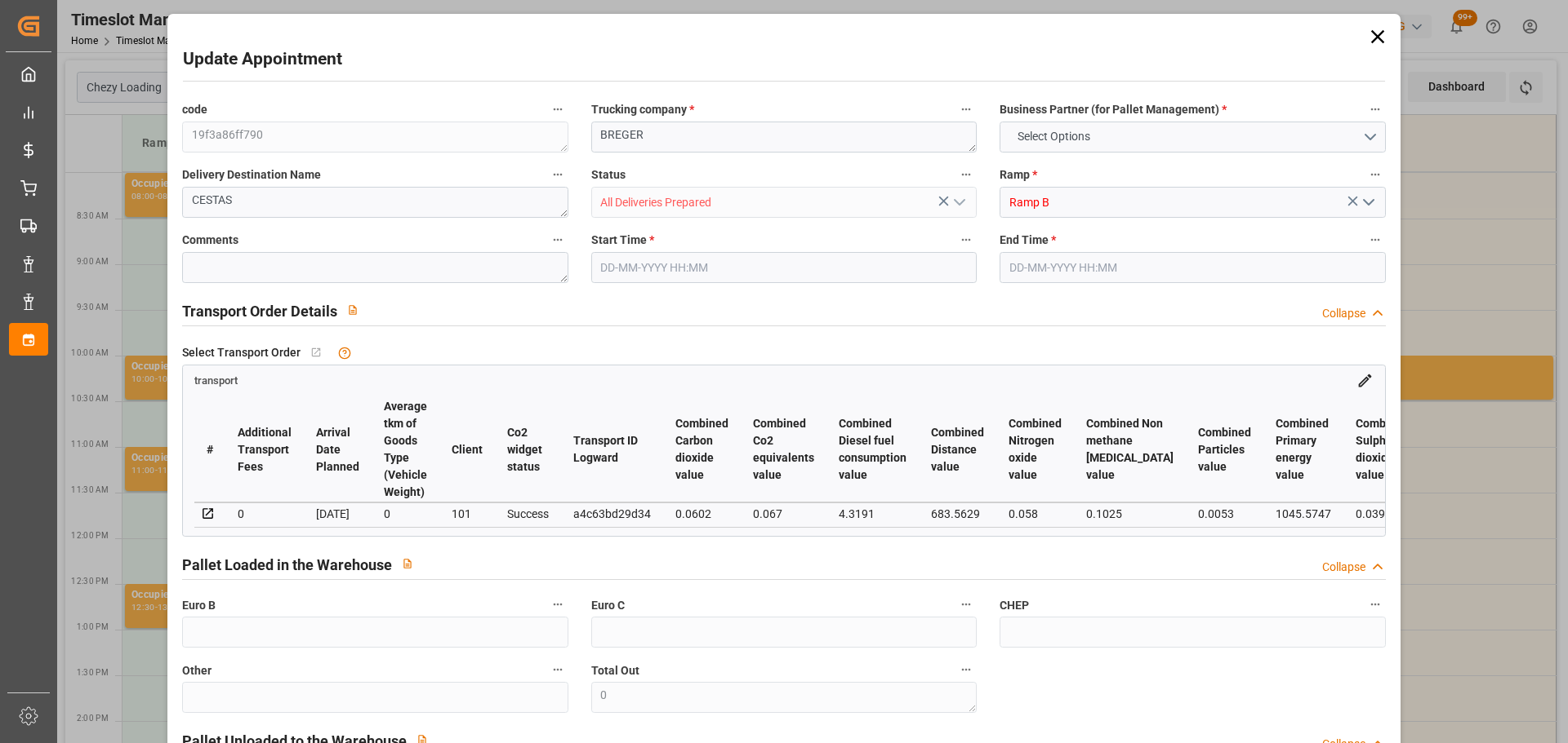
type input "0"
type input "21"
type input "35"
type input "13-10-2025 08:30"
type input "13-10-2025 08:45"
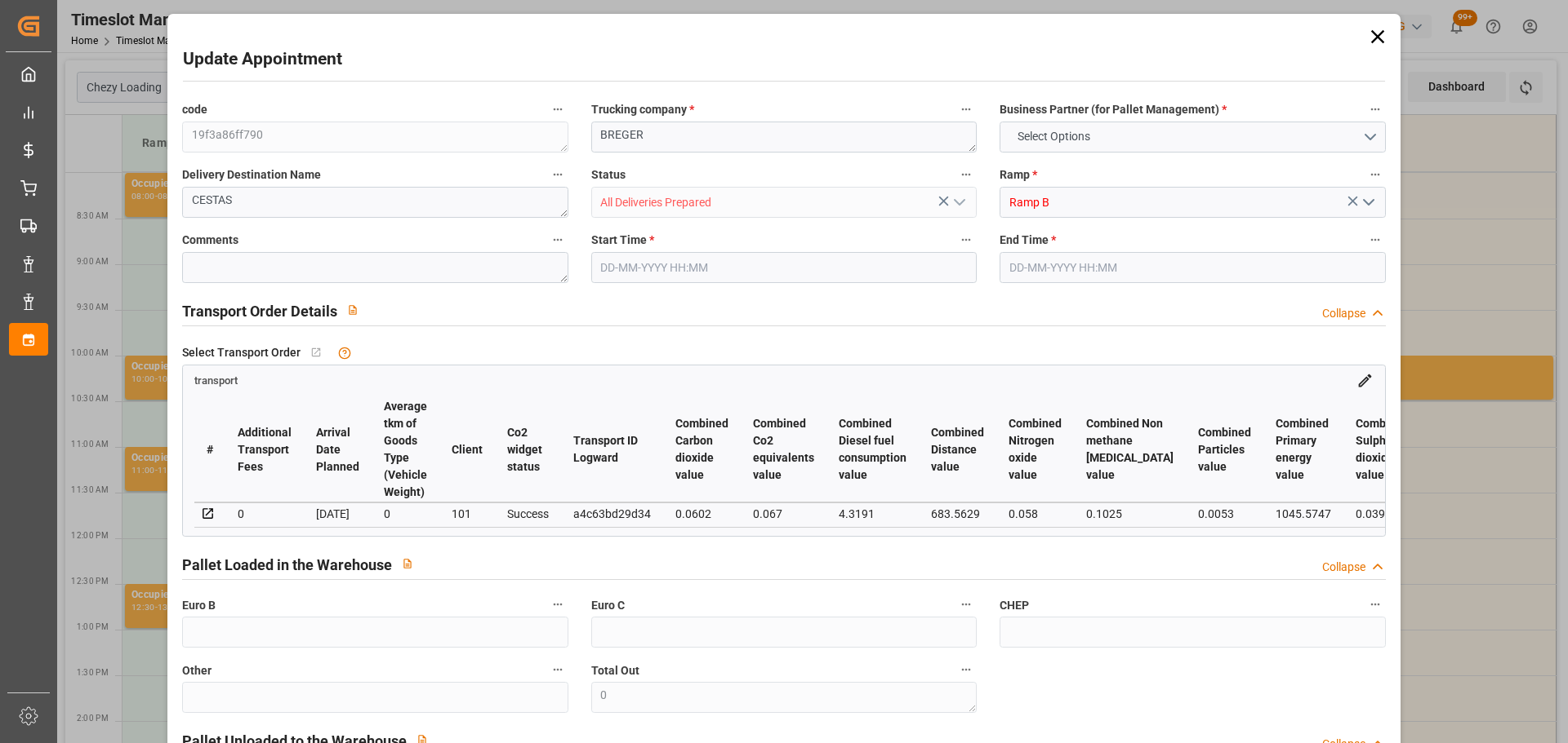
type input "08-10-2025 13:50"
type input "08-10-2025 11:23"
type input "15-10-2025"
type input "[DATE]"
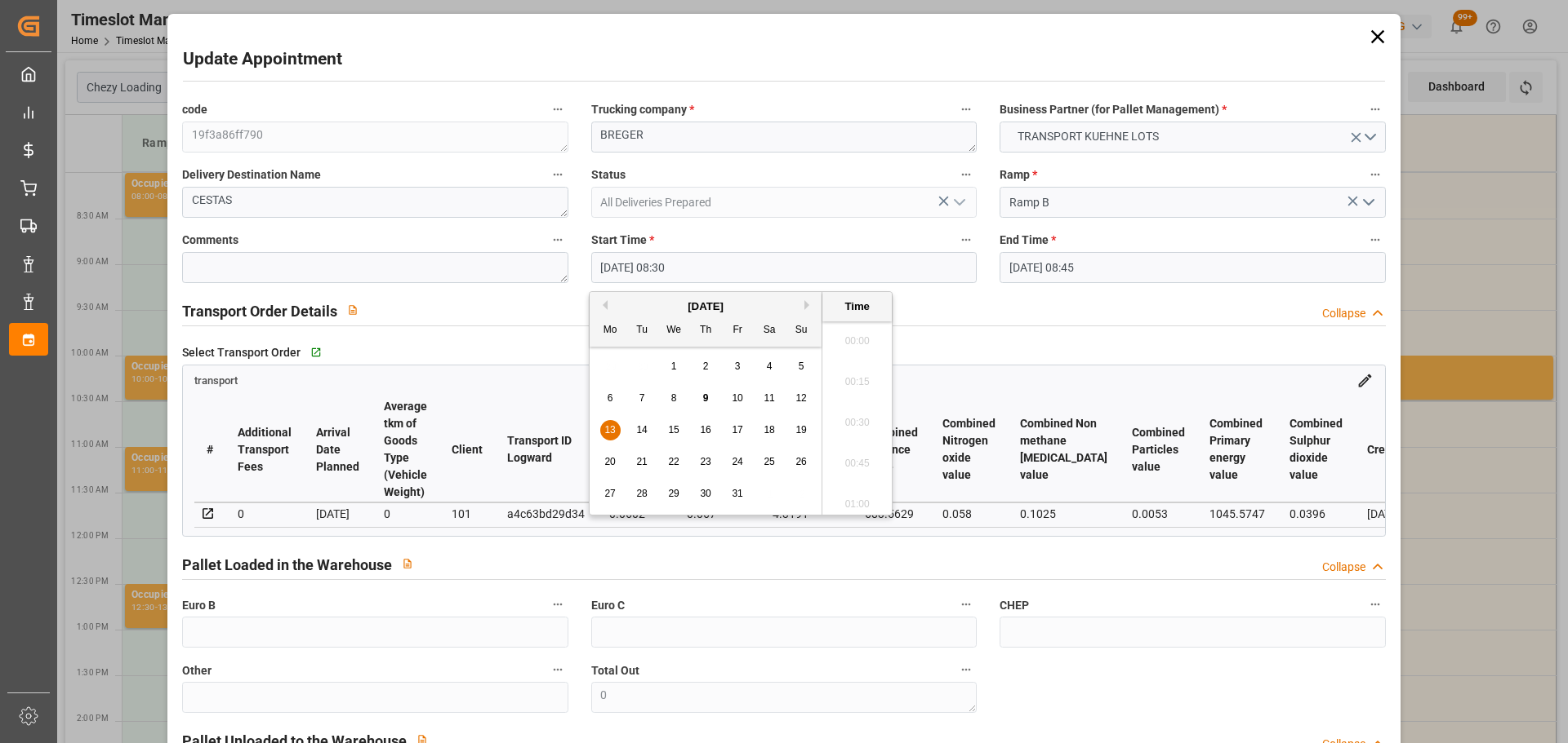
click at [630, 257] on input "13-10-2025 08:30" at bounding box center [784, 268] width 386 height 31
click at [609, 427] on span "13" at bounding box center [610, 430] width 11 height 12
click at [850, 456] on li "08:45" at bounding box center [857, 458] width 70 height 41
type input "13-10-2025 08:45"
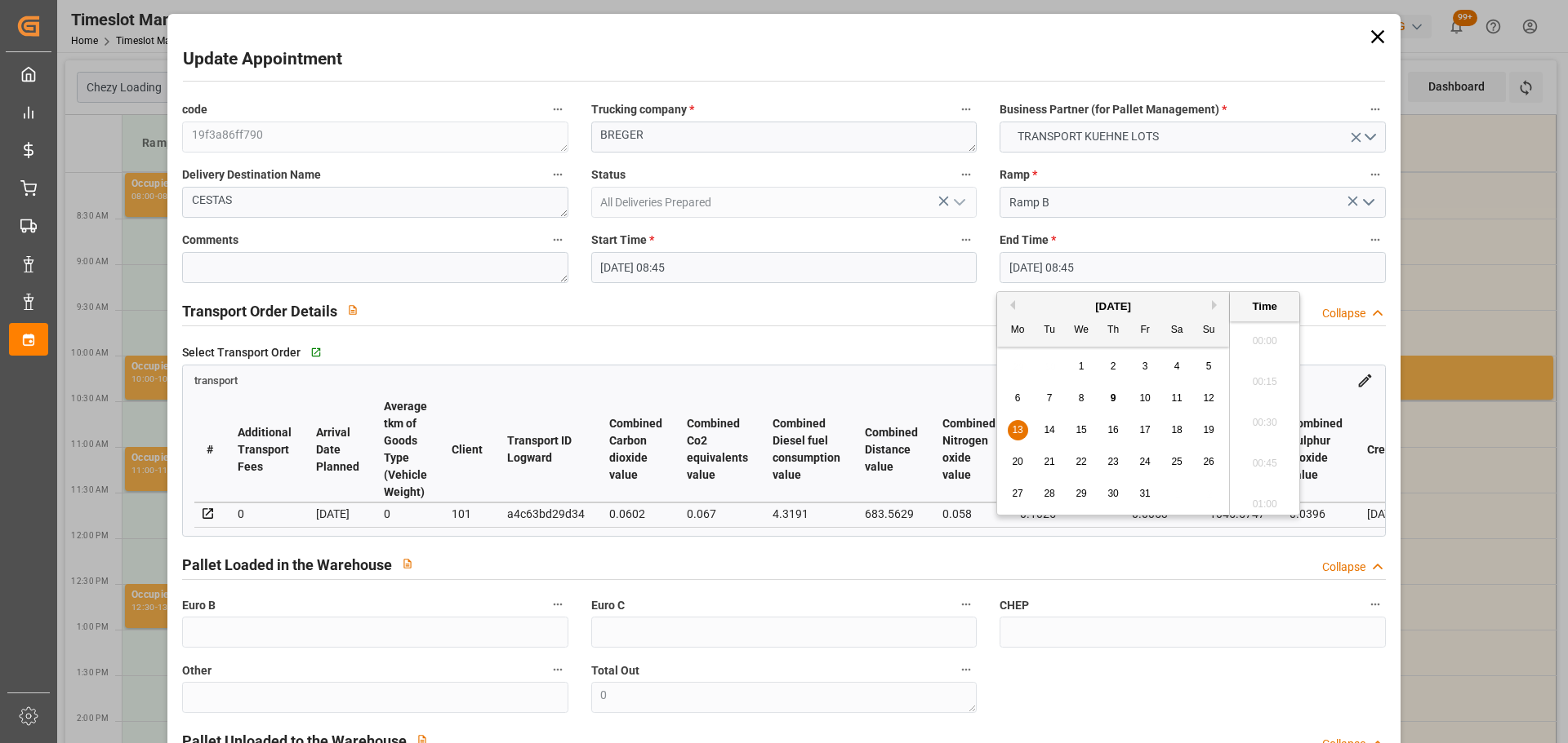
click at [1032, 260] on input "13-10-2025 08:45" at bounding box center [1192, 268] width 386 height 31
drag, startPoint x: 1016, startPoint y: 424, endPoint x: 1026, endPoint y: 427, distance: 10.4
click at [1018, 424] on div "13" at bounding box center [1017, 431] width 21 height 20
click at [1270, 457] on li "09:00" at bounding box center [1265, 458] width 70 height 41
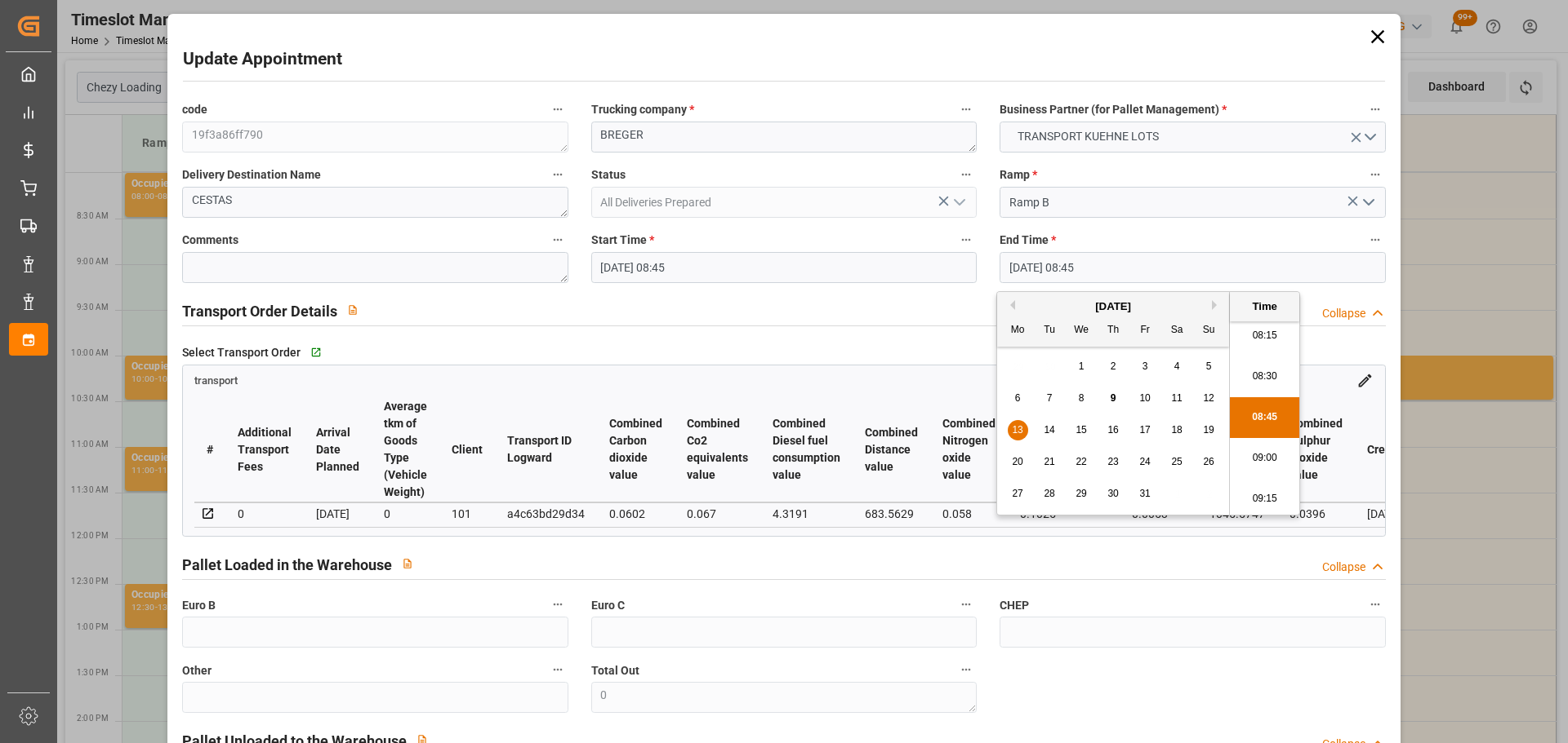
type input "13-10-2025 09:00"
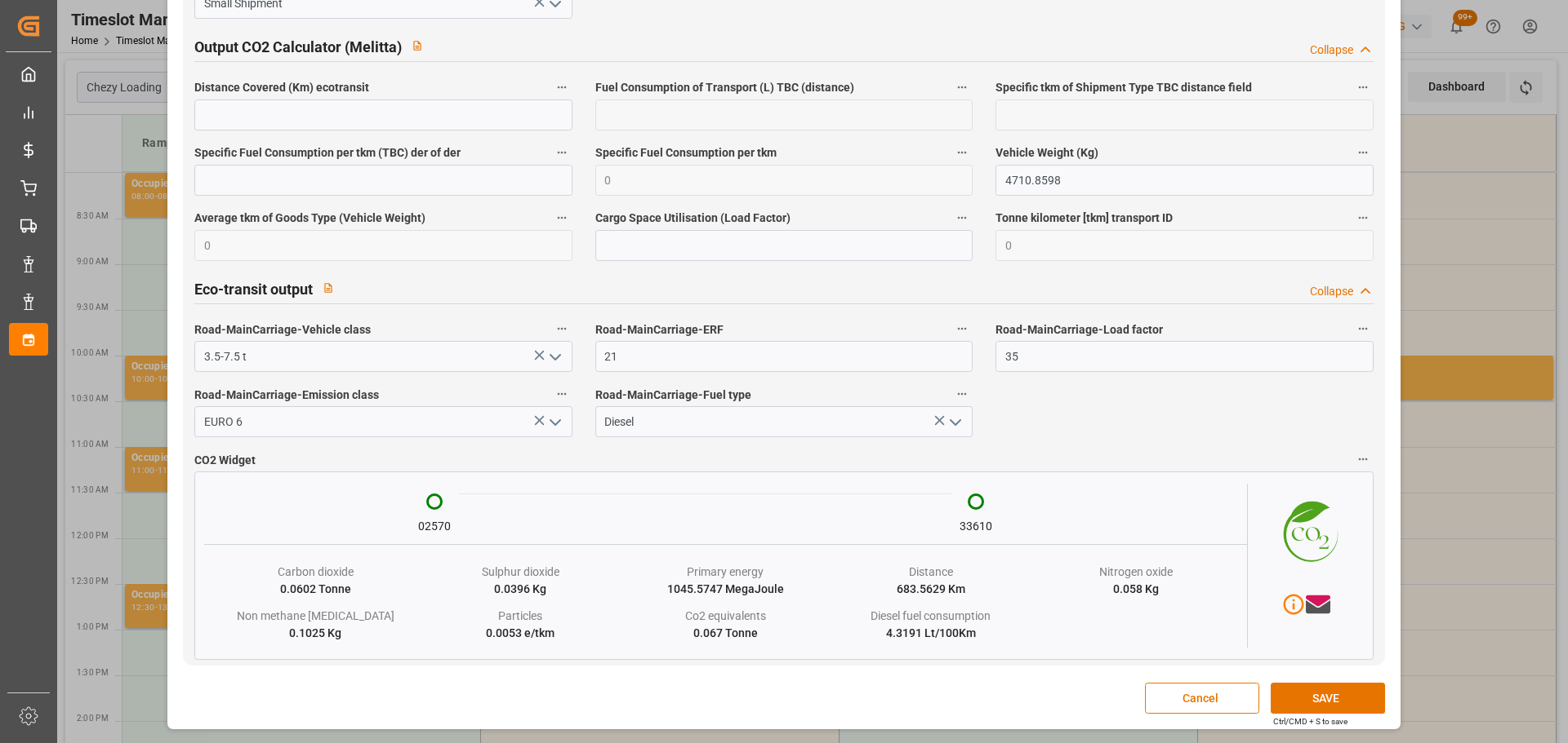
scroll to position [2698, 0]
click at [1292, 691] on button "SAVE" at bounding box center [1328, 698] width 114 height 31
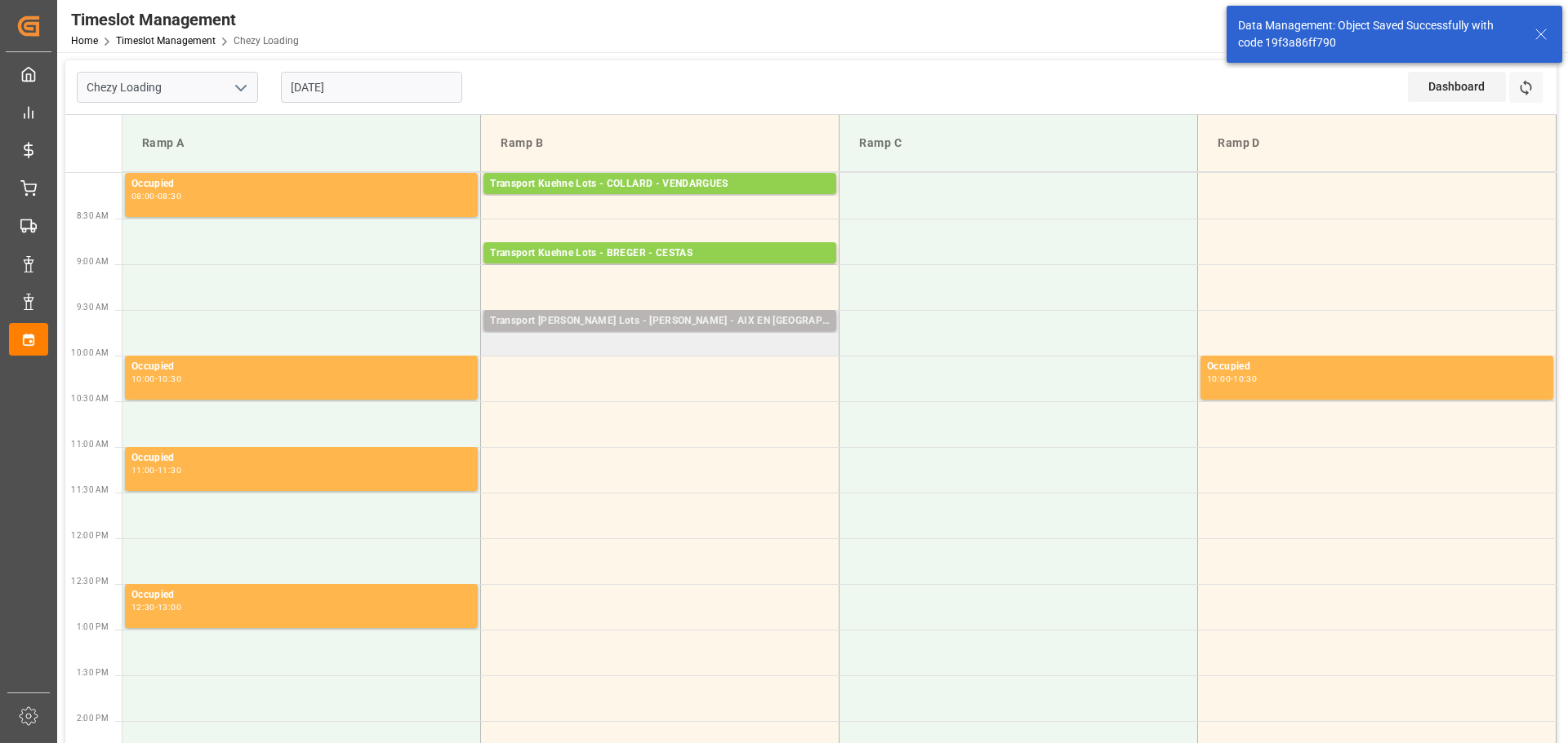
click at [573, 311] on div "Transport Kuehne Lots - COLLARD - AIX EN PROVENCE Pallets: ,TU: 77,City: AIX EN…" at bounding box center [660, 321] width 353 height 21
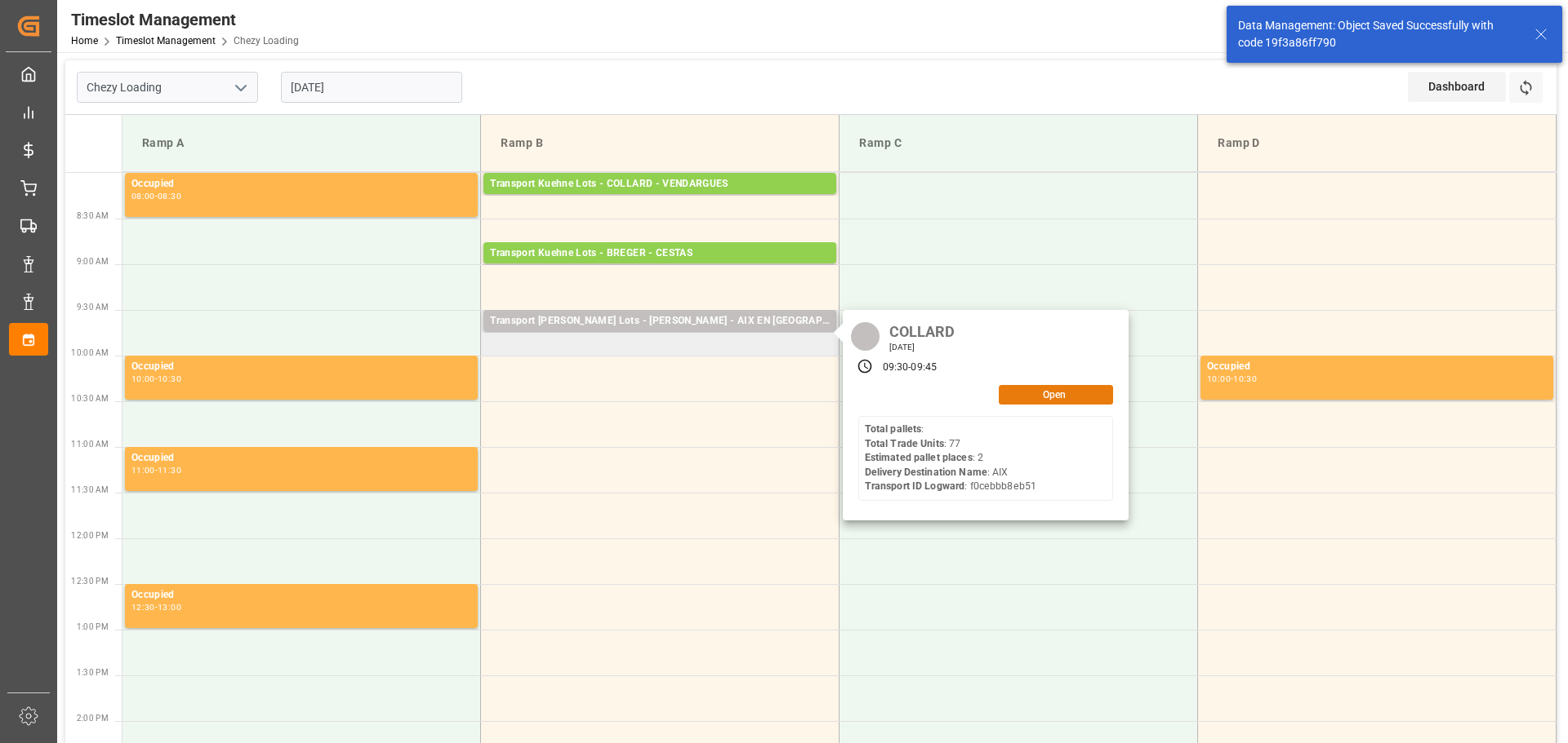
click at [1025, 388] on button "Open" at bounding box center [1056, 395] width 114 height 20
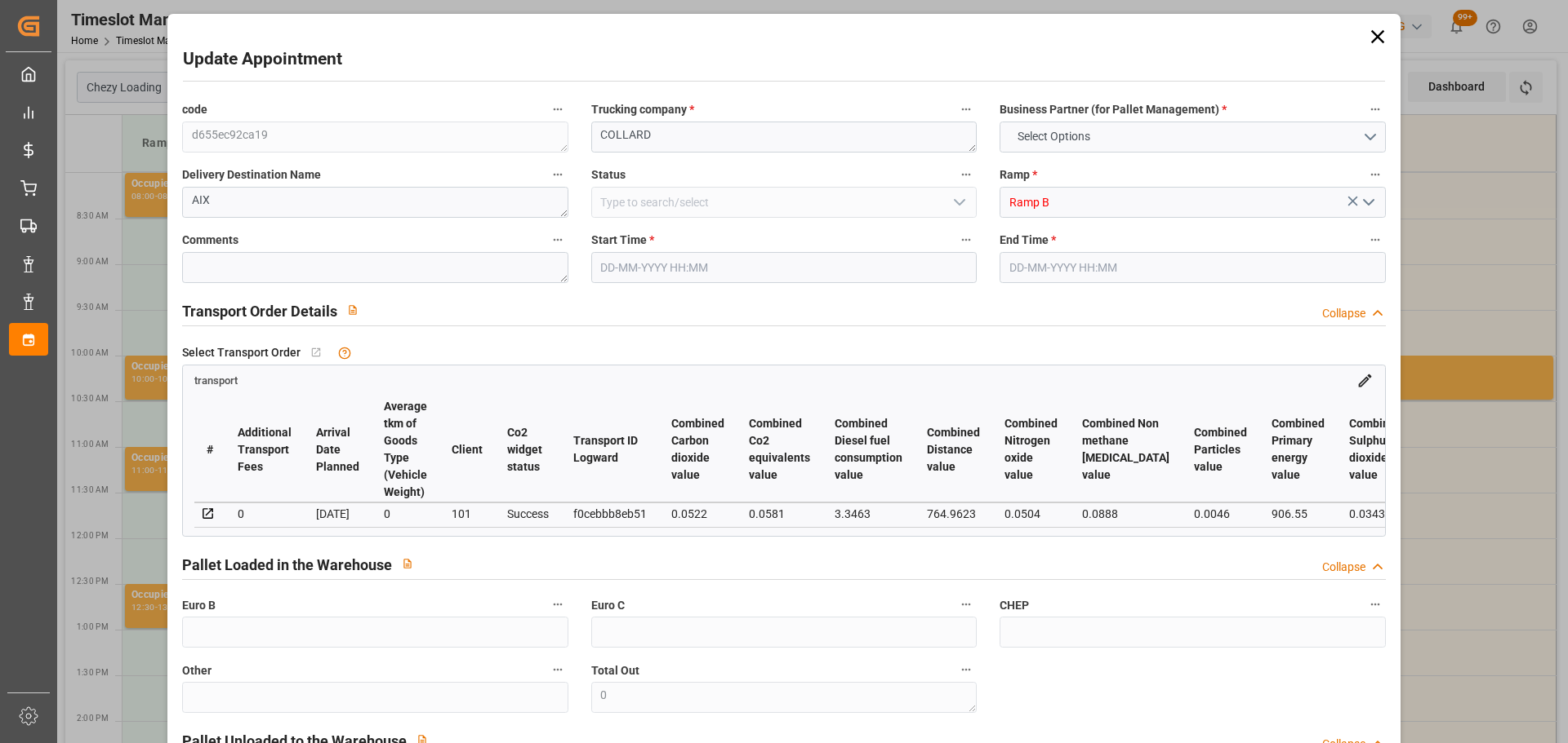
type input "2"
type input "266.83"
type input "0"
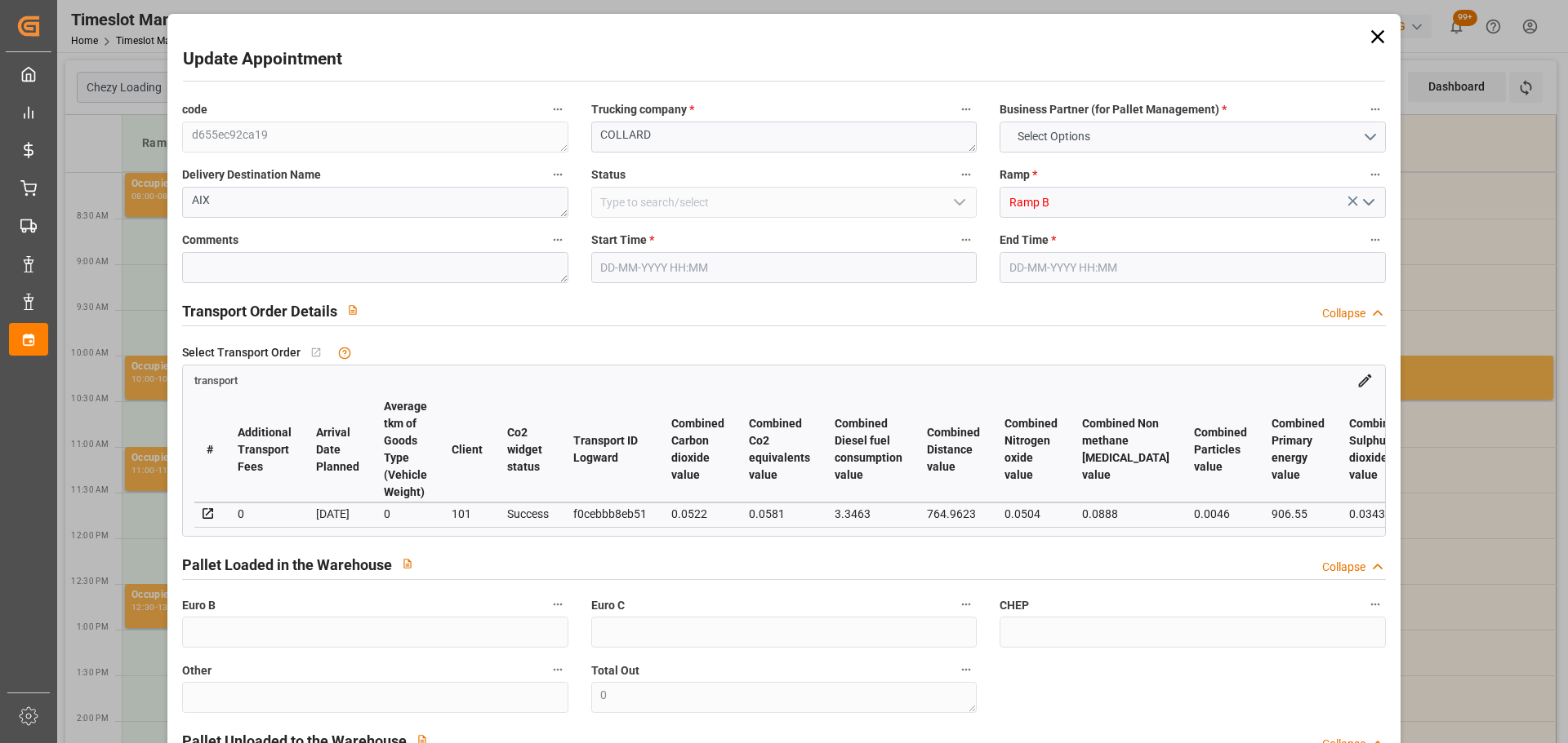
type input "266.83"
type input "0"
type input "103.448"
type input "338.7"
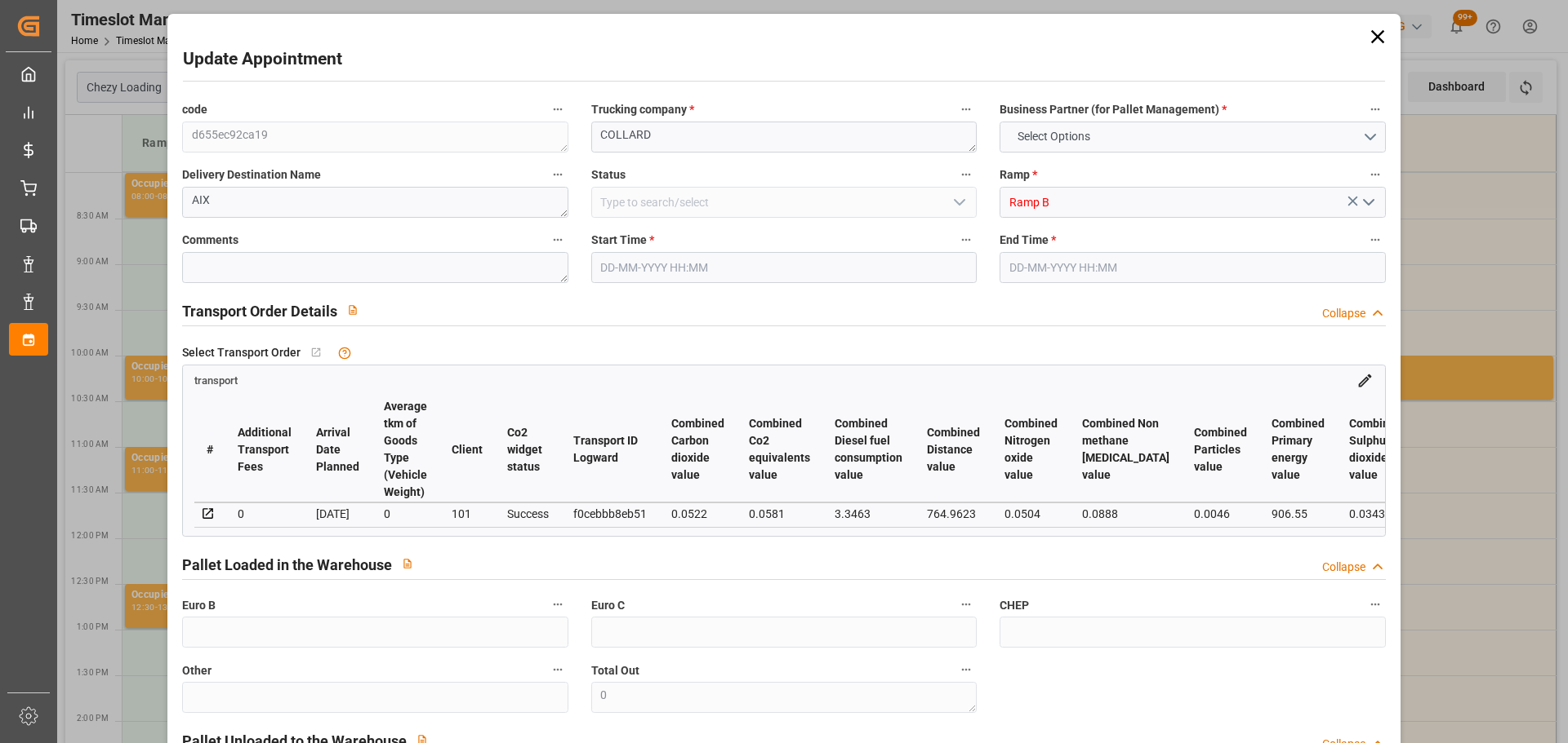
type input "712.506"
type input "13"
type input "0"
type input "77"
type input "9"
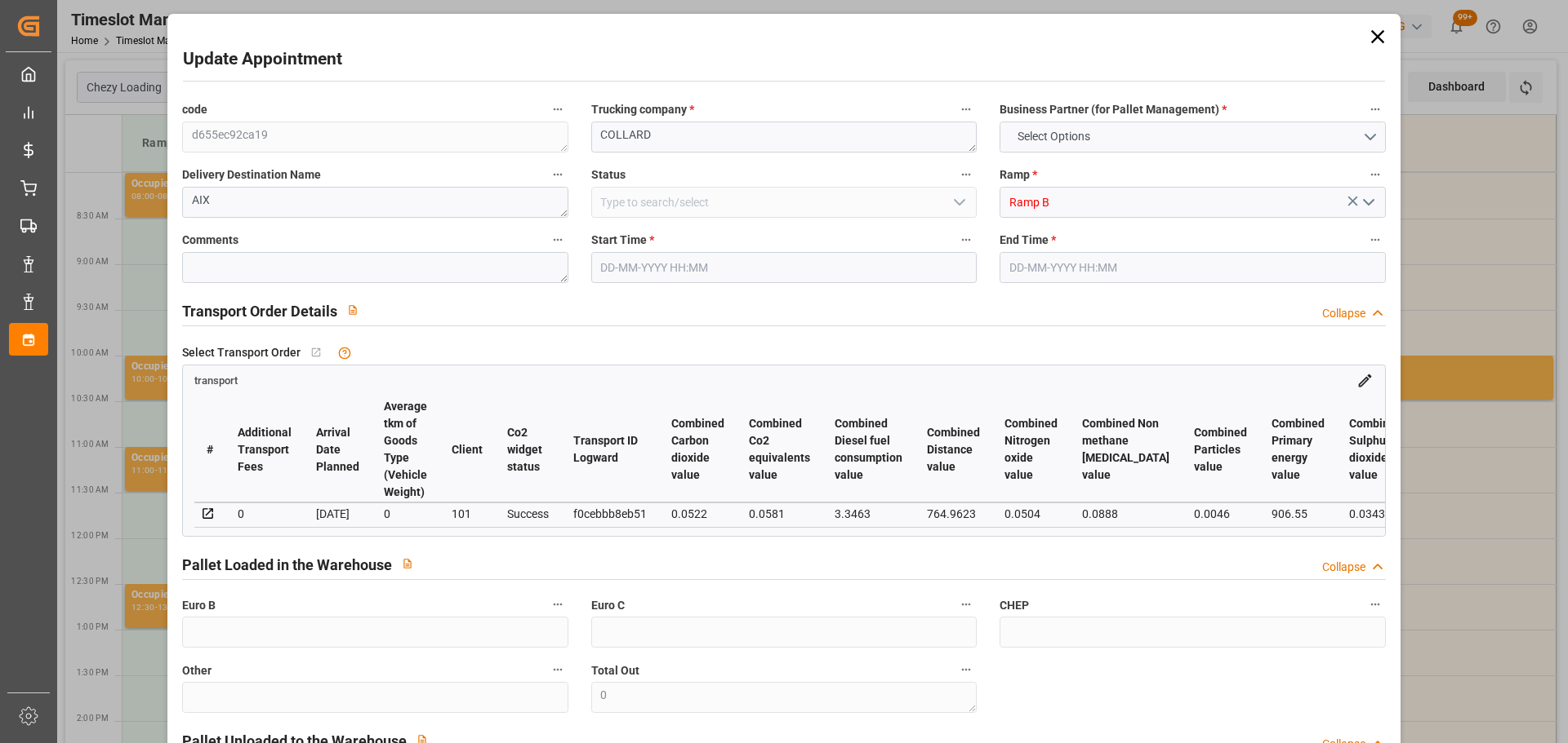
type input "101"
type input "131.7"
type input "0"
type input "4710.8598"
type input "0"
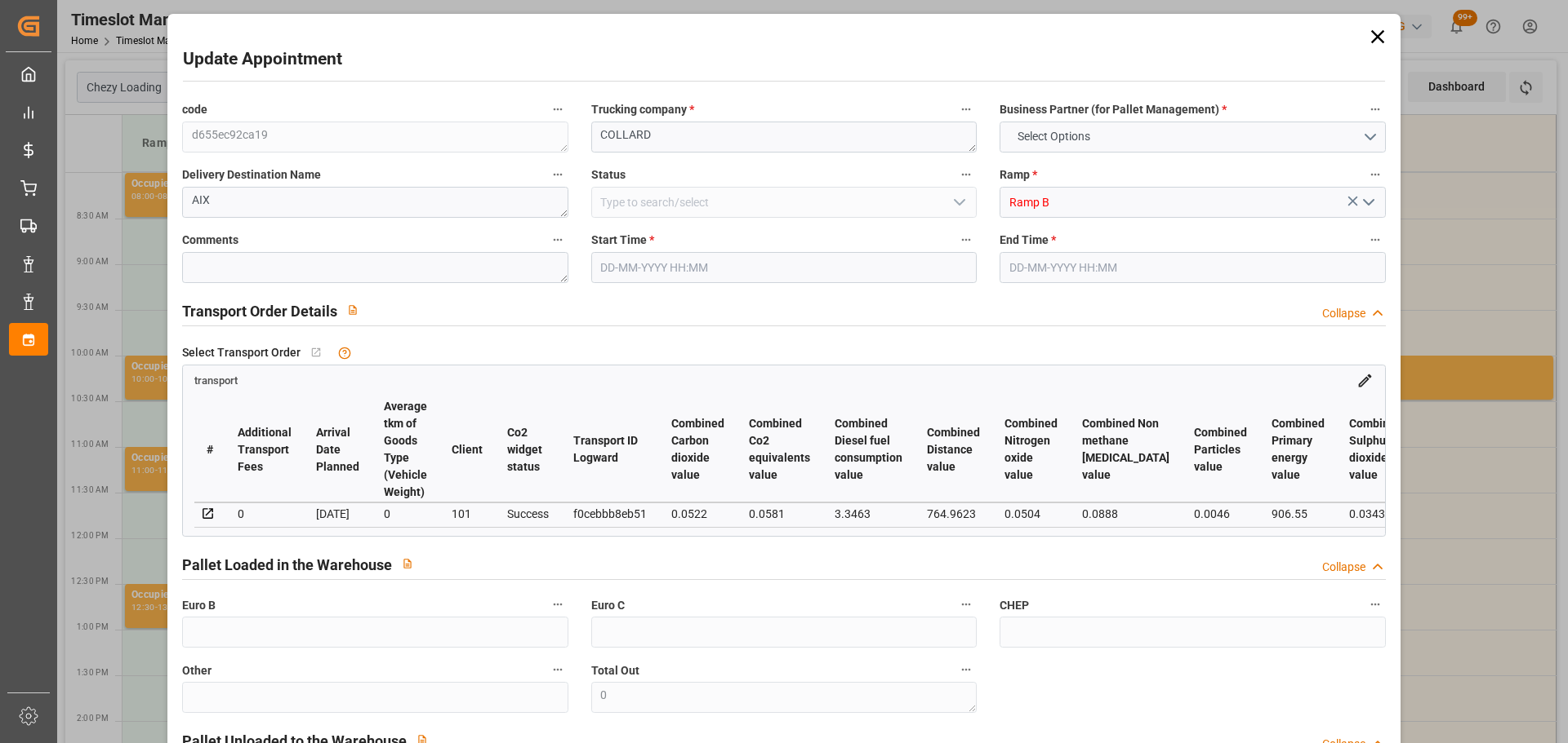
type input "0"
type input "21"
type input "35"
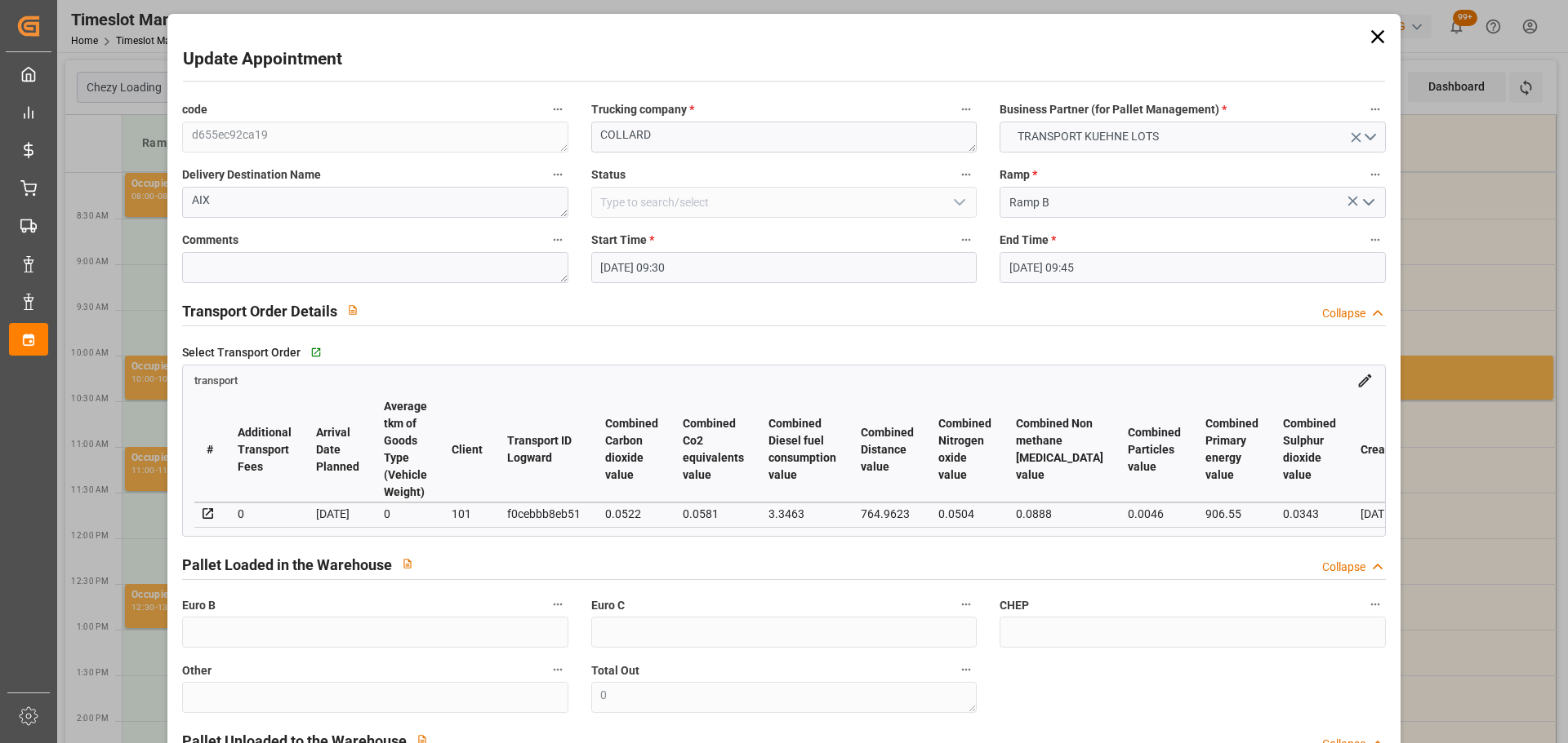
type input "13-10-2025 09:30"
type input "13-10-2025 09:45"
type input "09-10-2025 13:20"
type input "09-10-2025 11:21"
type input "15-10-2025"
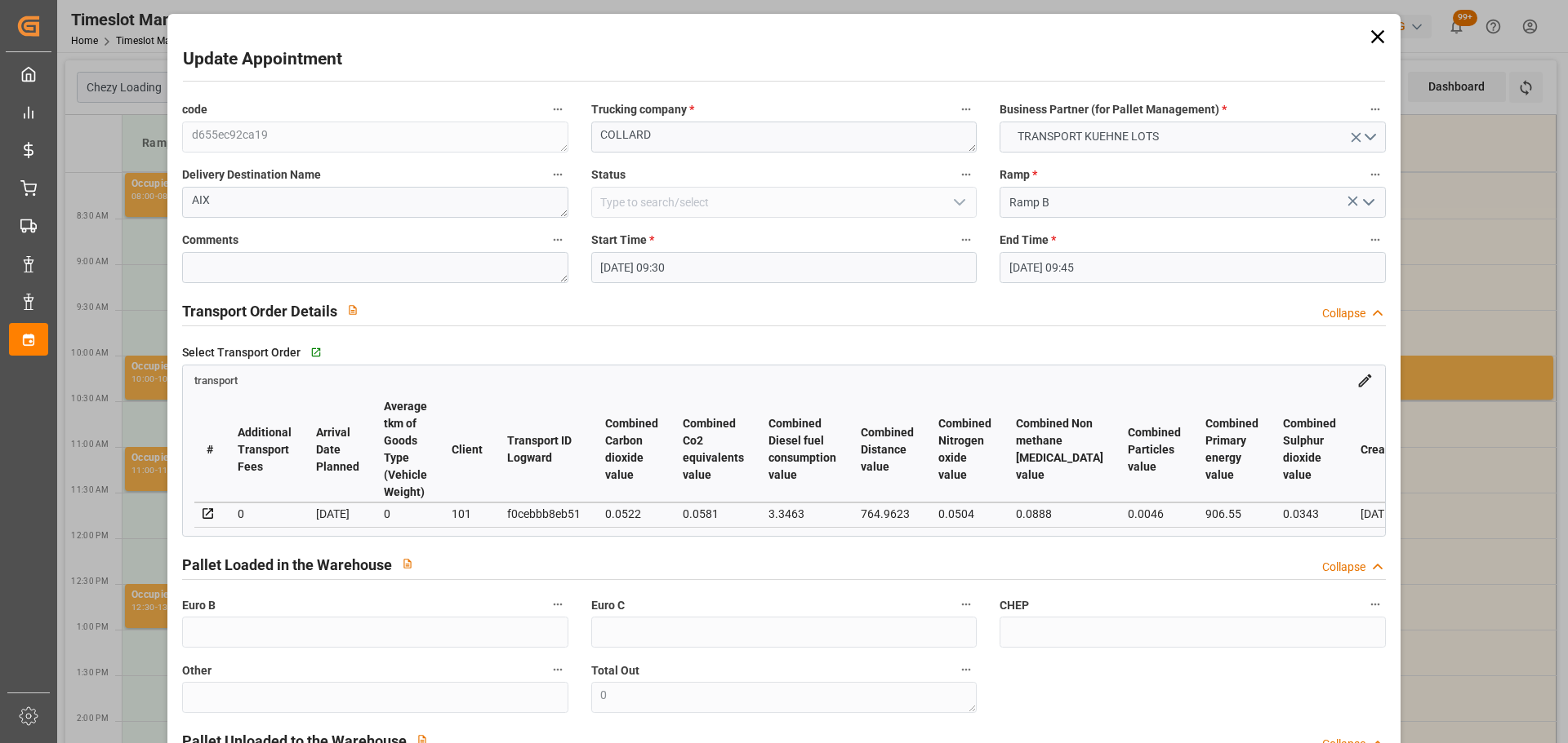
type input "13-10-2025"
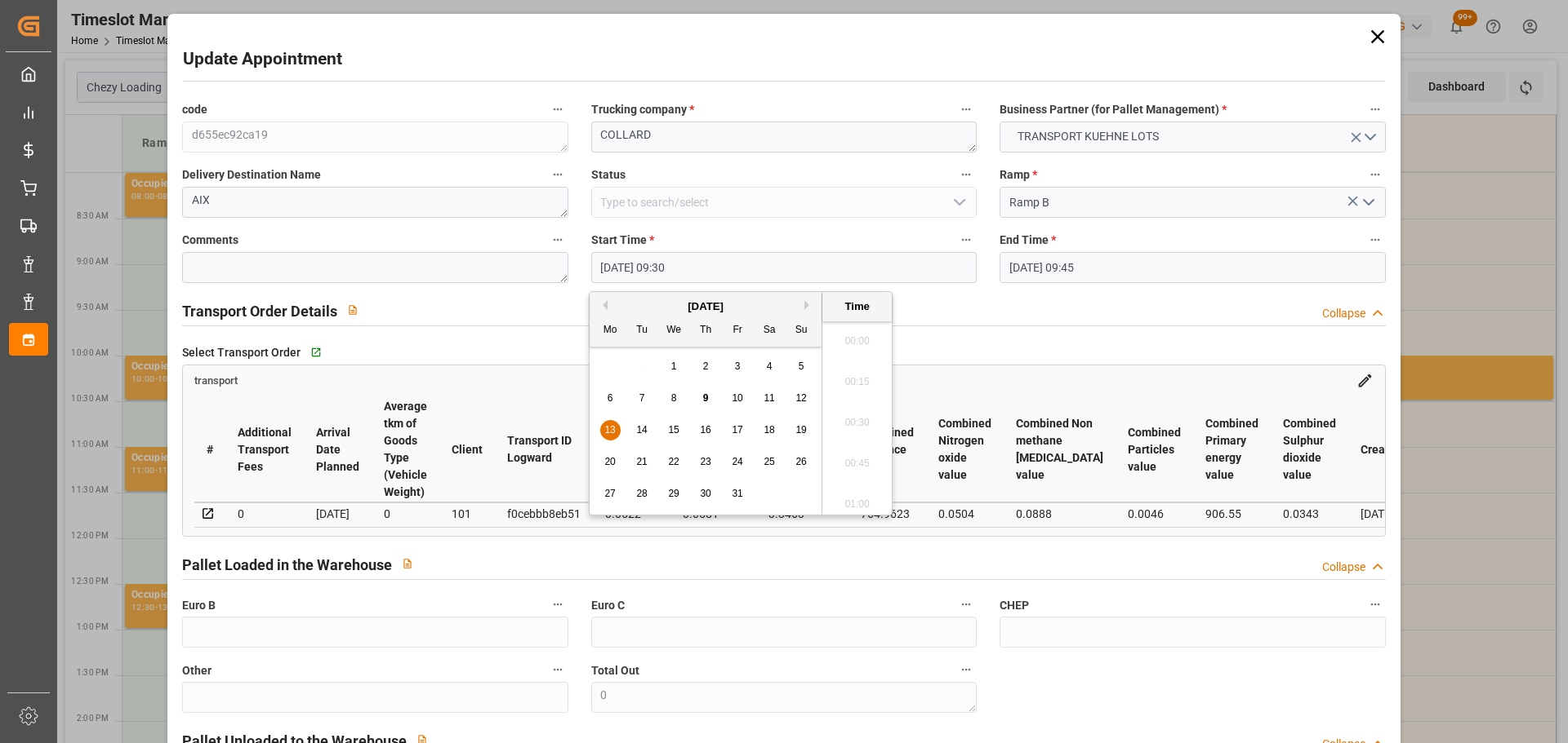
click at [626, 266] on input "13-10-2025 09:30" at bounding box center [784, 268] width 386 height 31
click at [615, 430] on span "13" at bounding box center [610, 430] width 11 height 12
click at [873, 372] on li "08:15" at bounding box center [857, 377] width 70 height 41
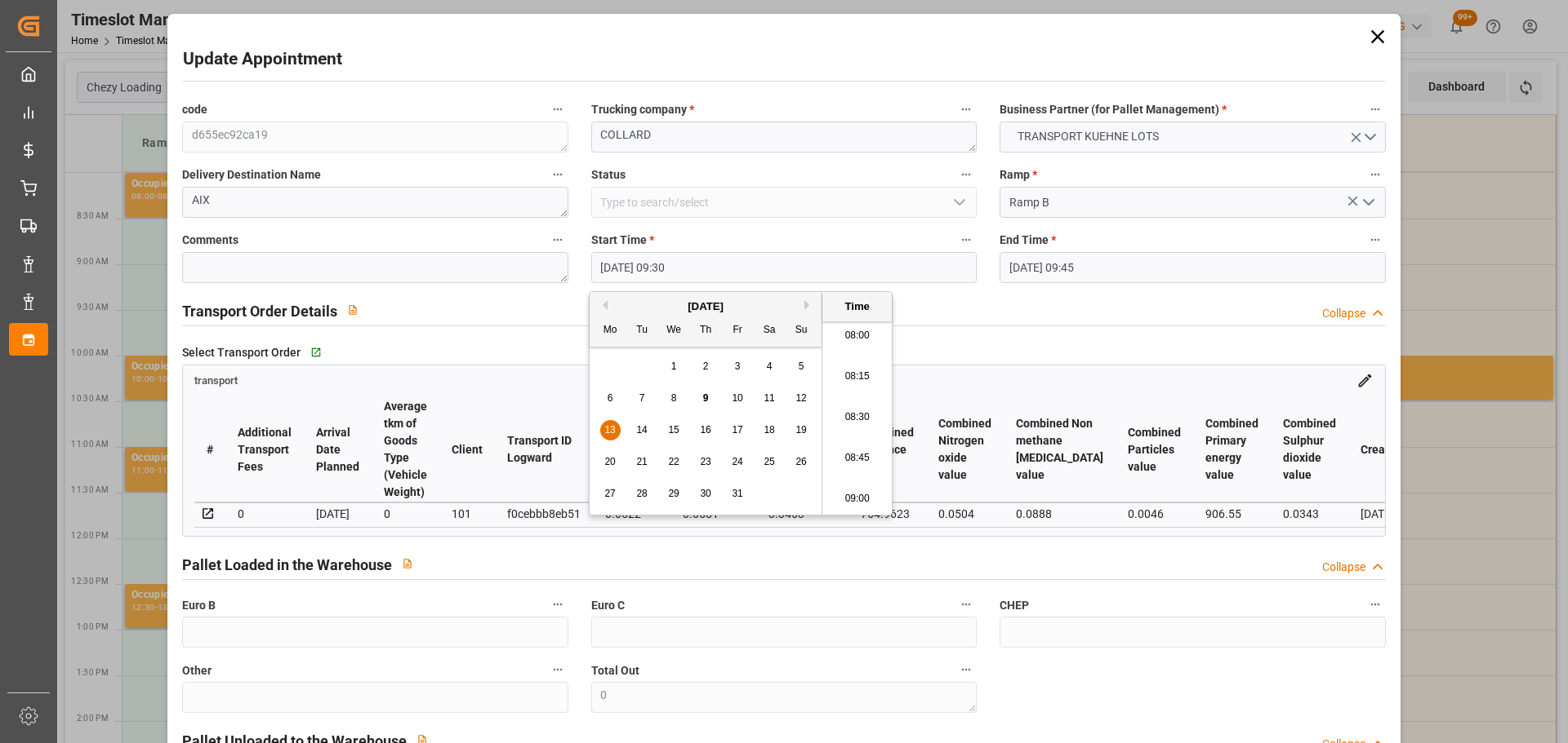
type input "13-10-2025 08:15"
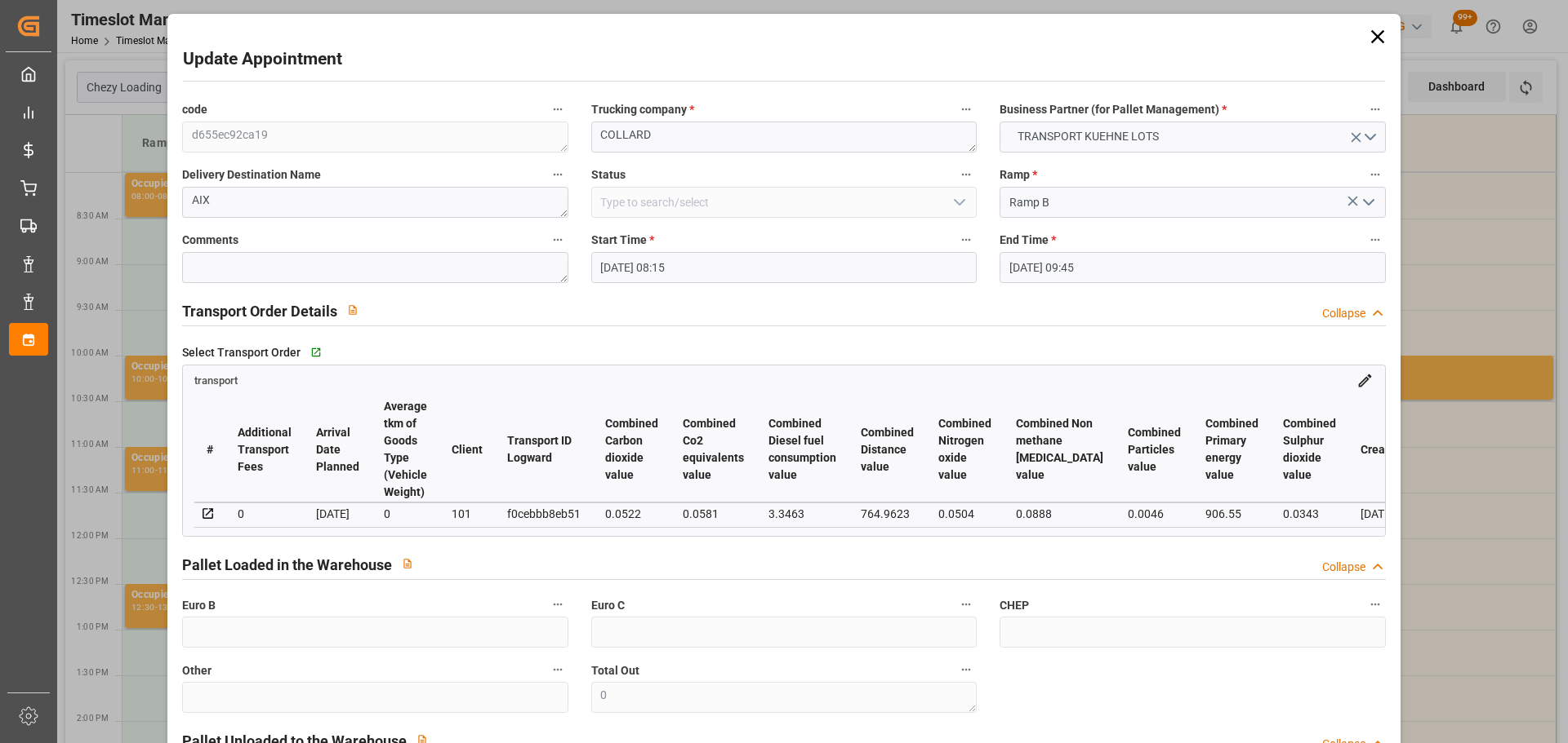
click at [1024, 265] on input "13-10-2025 09:45" at bounding box center [1192, 268] width 386 height 31
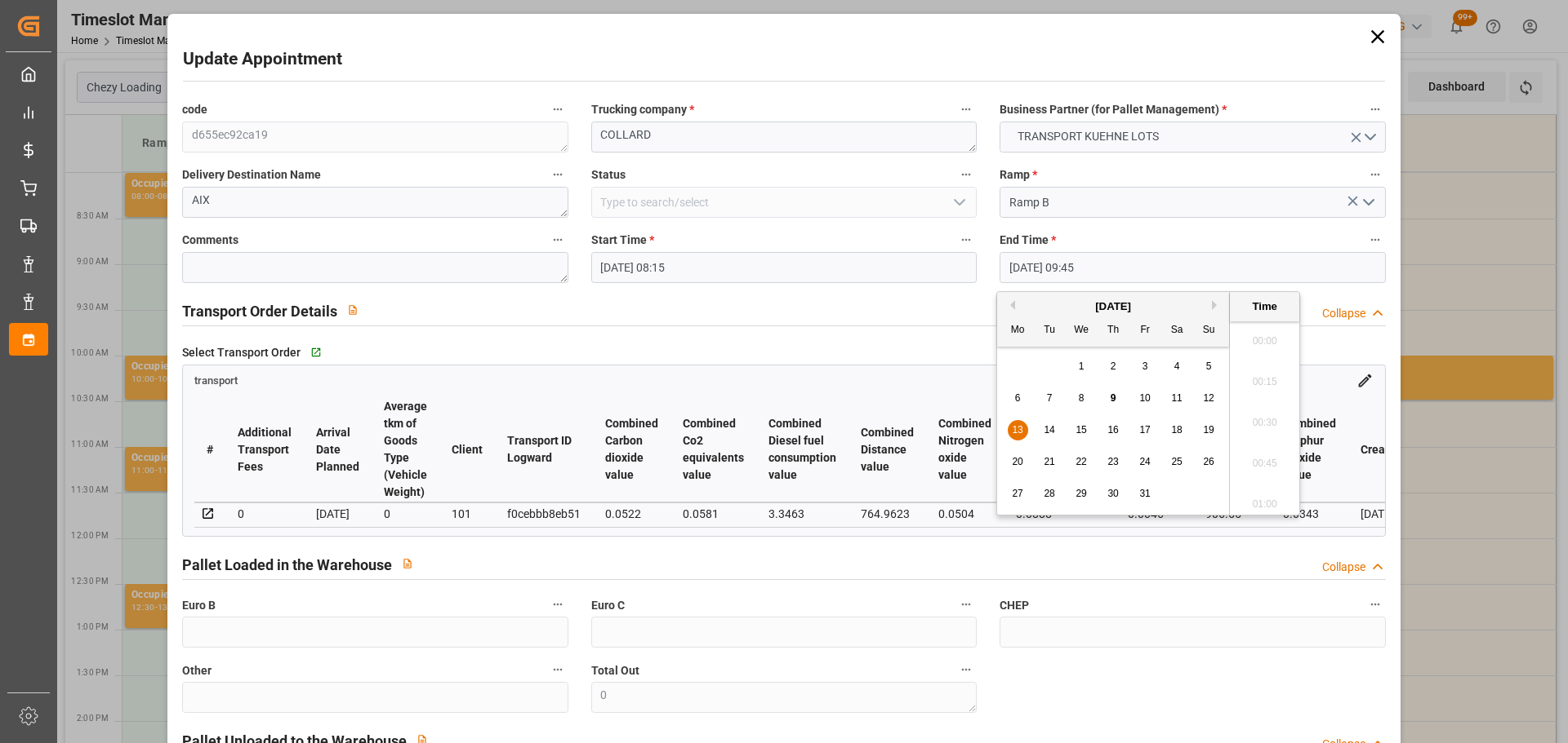
scroll to position [1515, 0]
click at [1019, 427] on span "13" at bounding box center [1017, 430] width 11 height 12
drag, startPoint x: 1265, startPoint y: 378, endPoint x: 1273, endPoint y: 396, distance: 19.7
click at [1266, 380] on li "08:30" at bounding box center [1265, 377] width 70 height 41
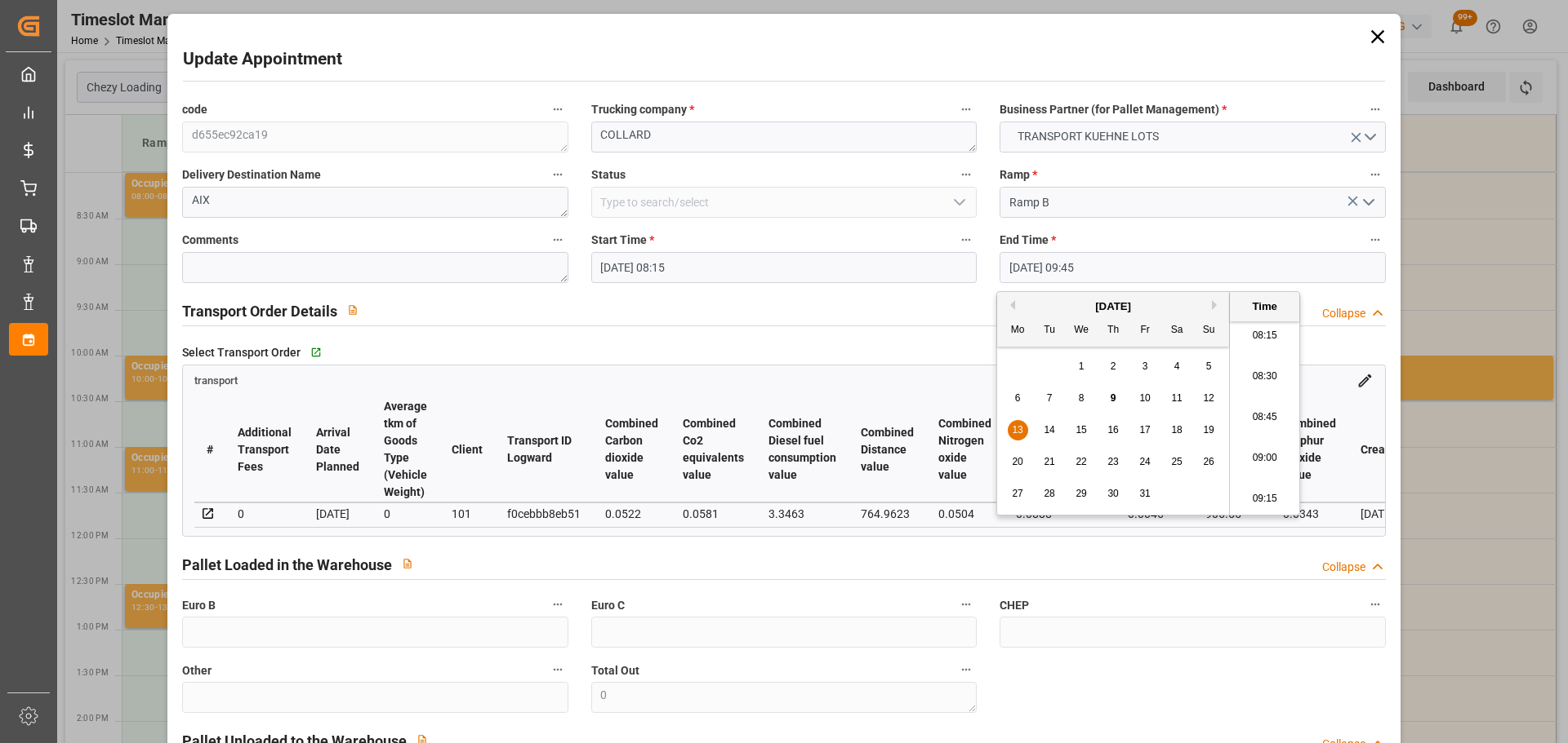
type input "13-10-2025 08:30"
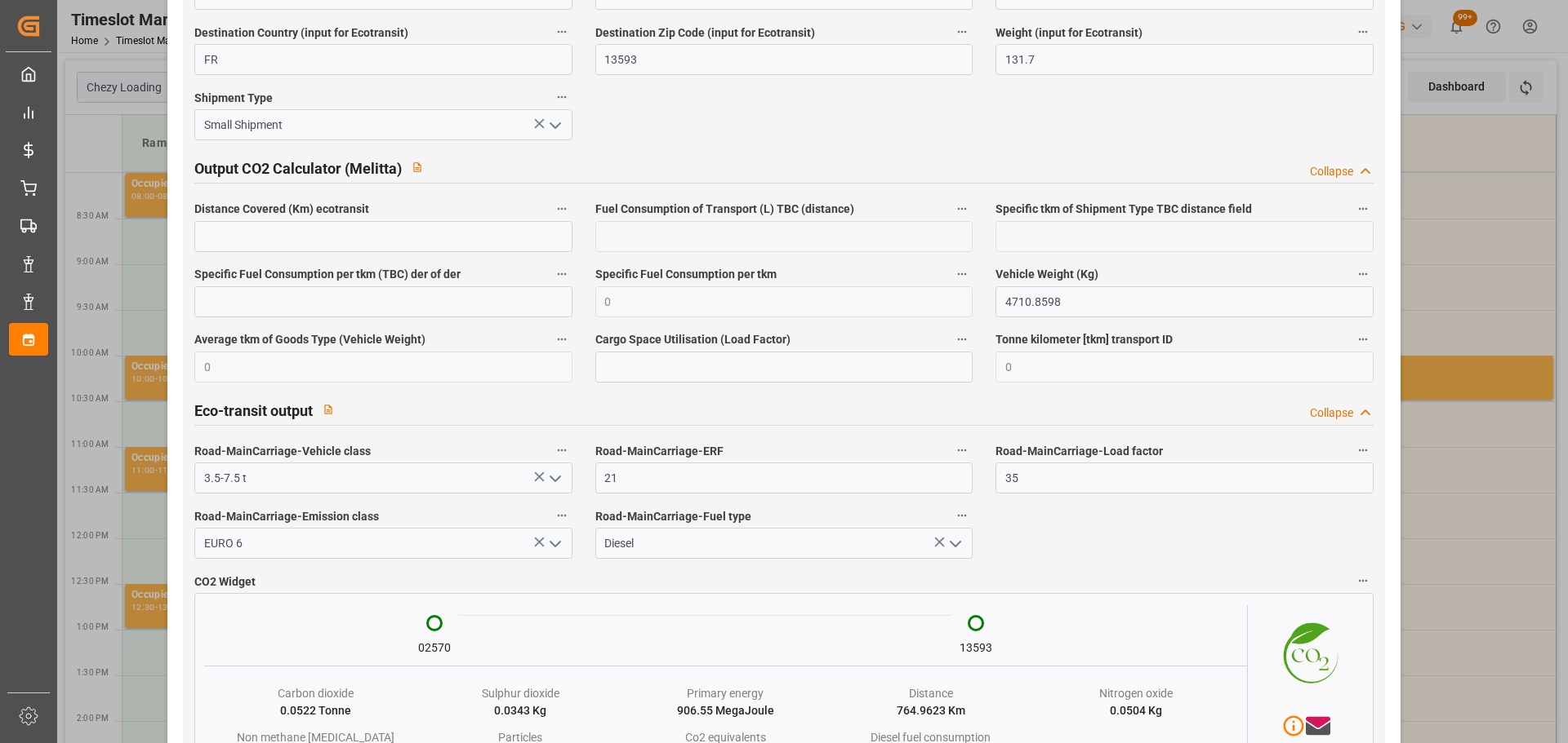
scroll to position [2698, 0]
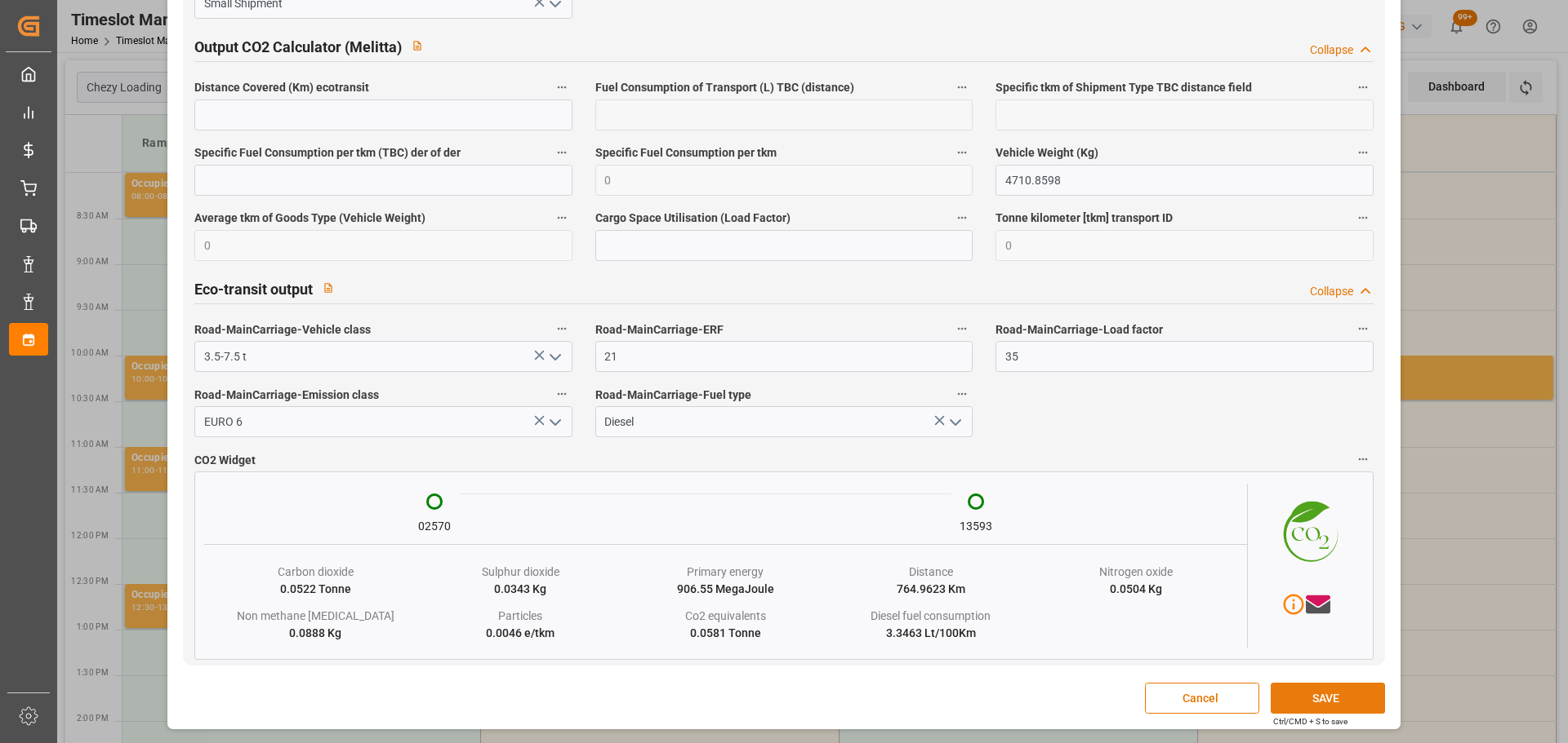
click at [1303, 700] on button "SAVE" at bounding box center [1328, 698] width 114 height 31
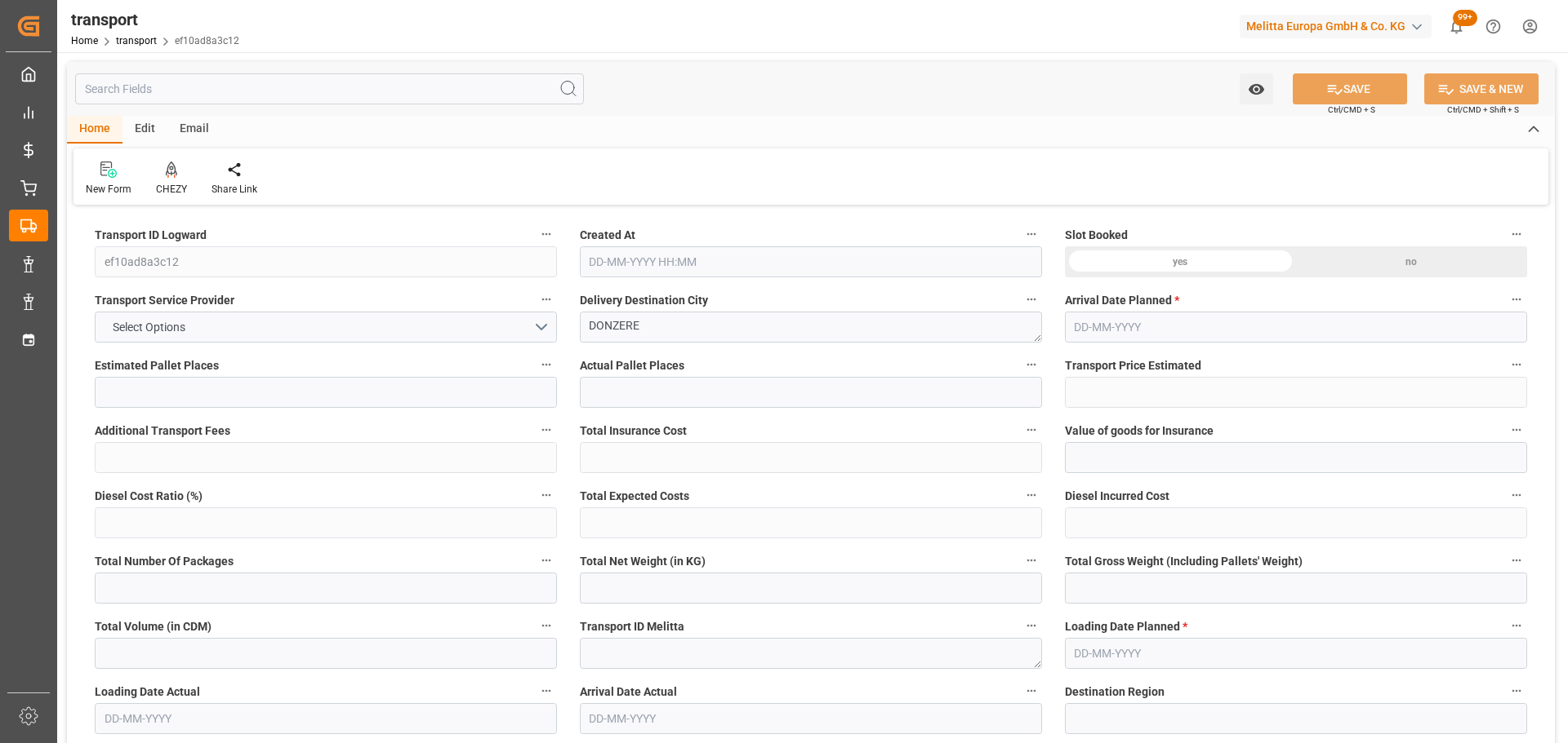
type input "4"
type input "260.65"
type input "0"
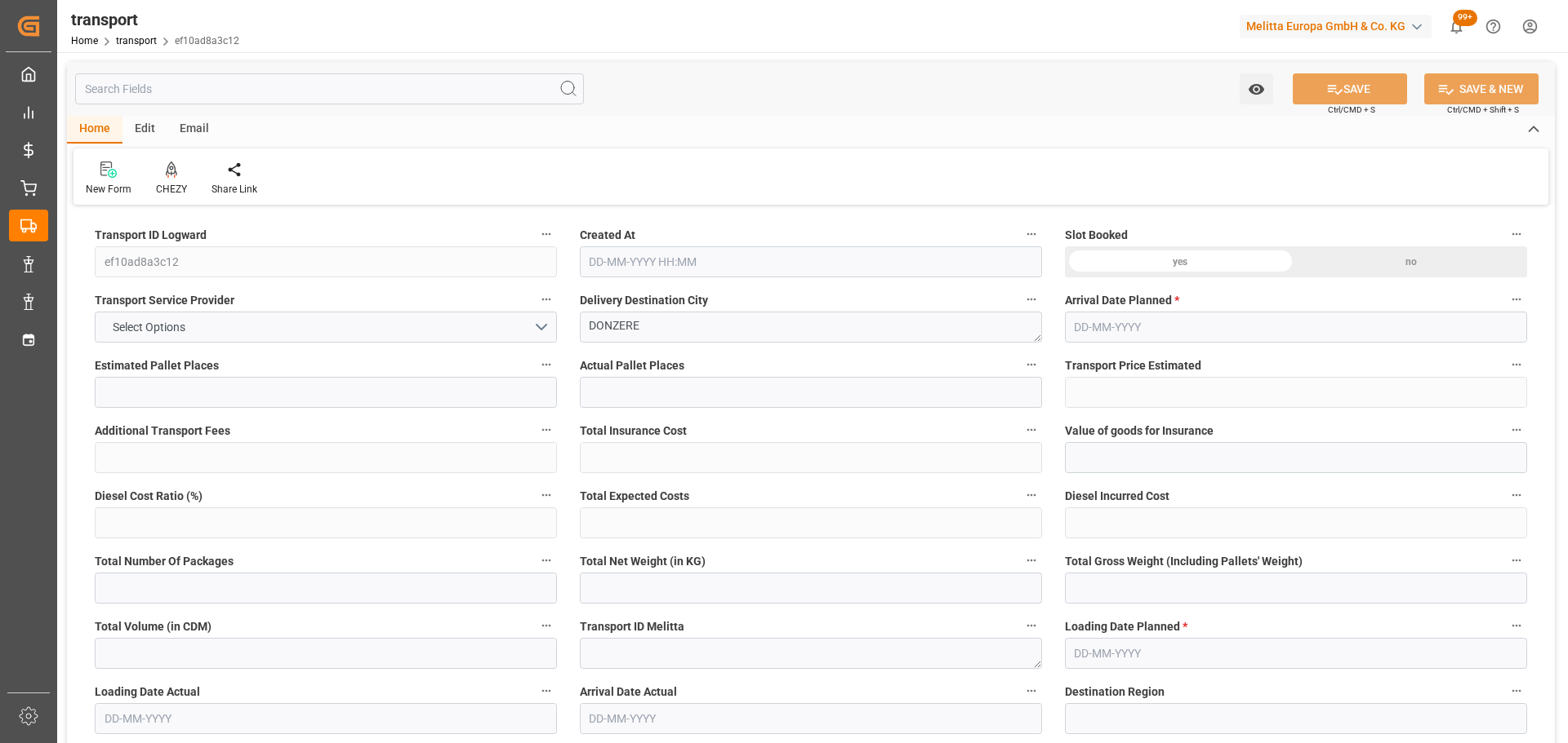
type input "260.65"
type input "0"
type input "1486.464"
type input "1791"
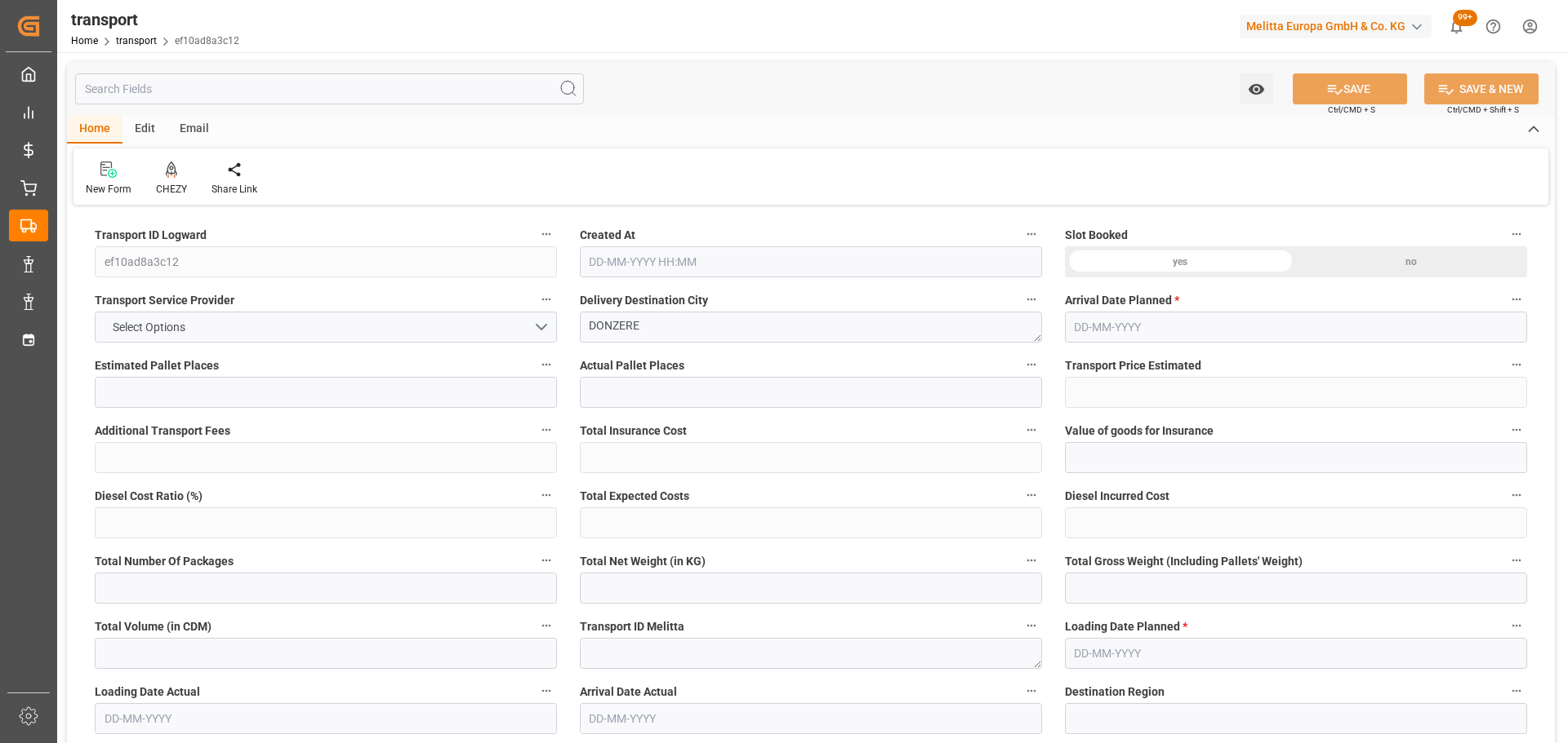
type input "4248"
type input "26"
type input "3"
type input "56"
type input "4"
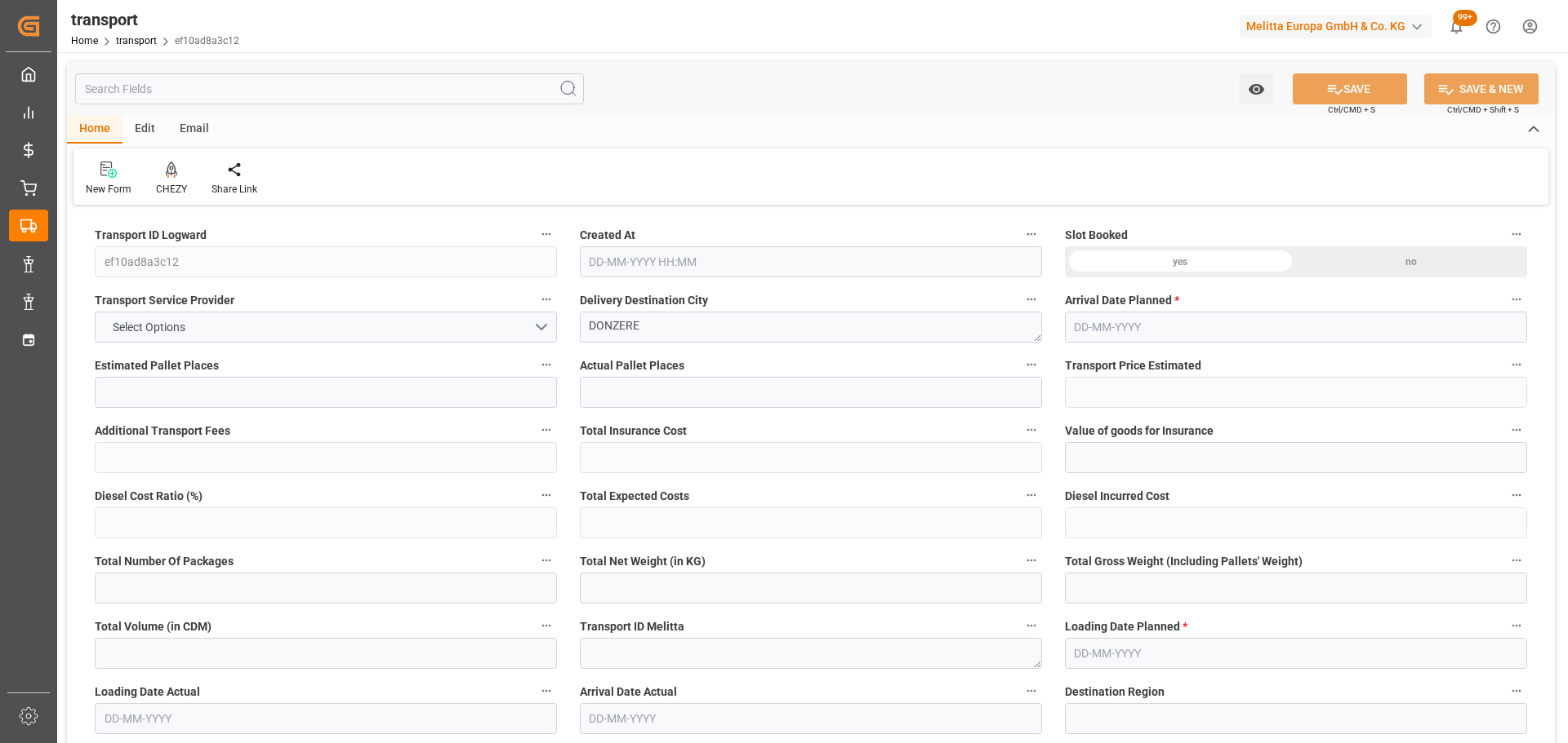
type input "101"
type input "1605.984"
type input "0"
type input "4710.8598"
type input "0"
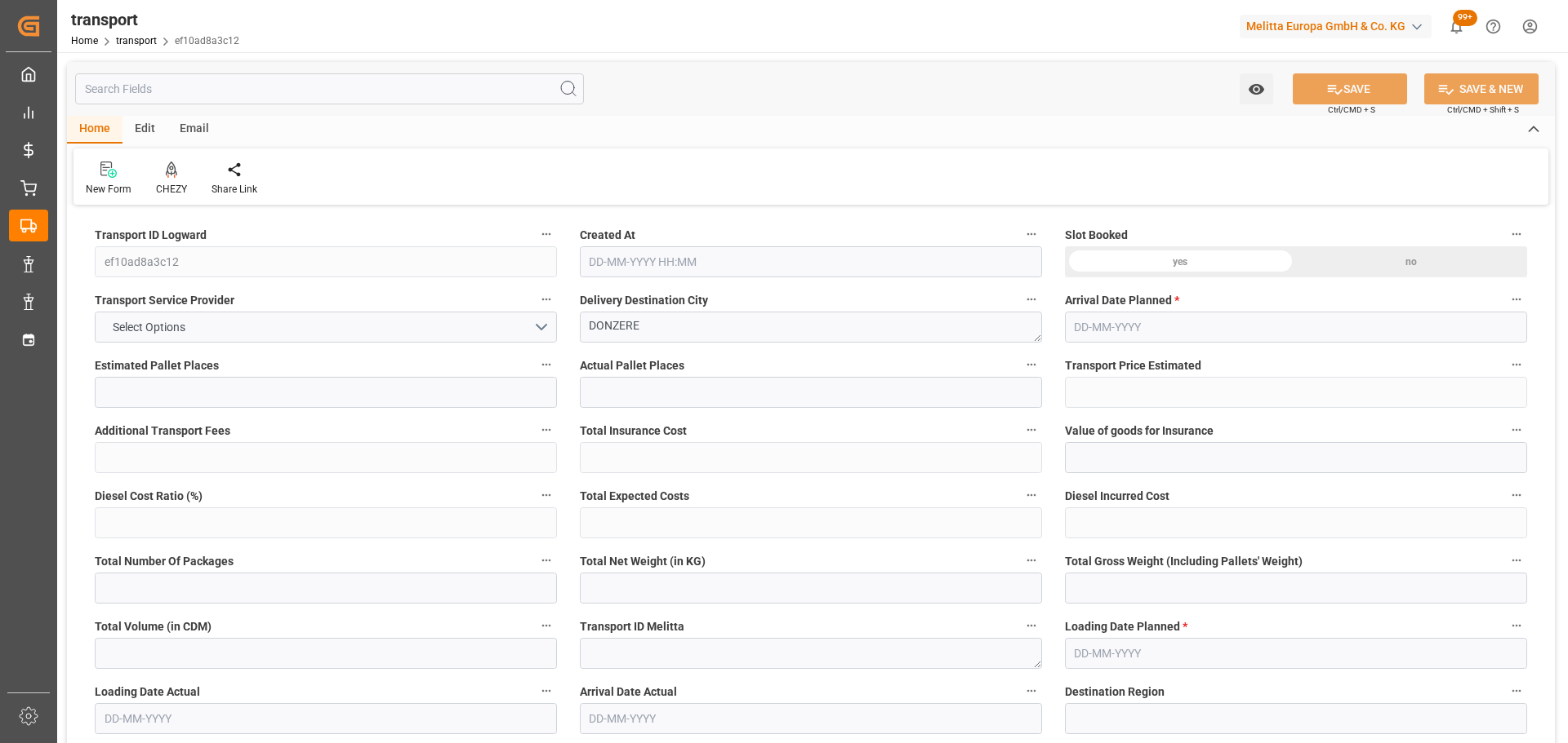
type input "0"
type input "21"
type input "35"
type input "09-10-2025 11:21"
type input "15-10-2025"
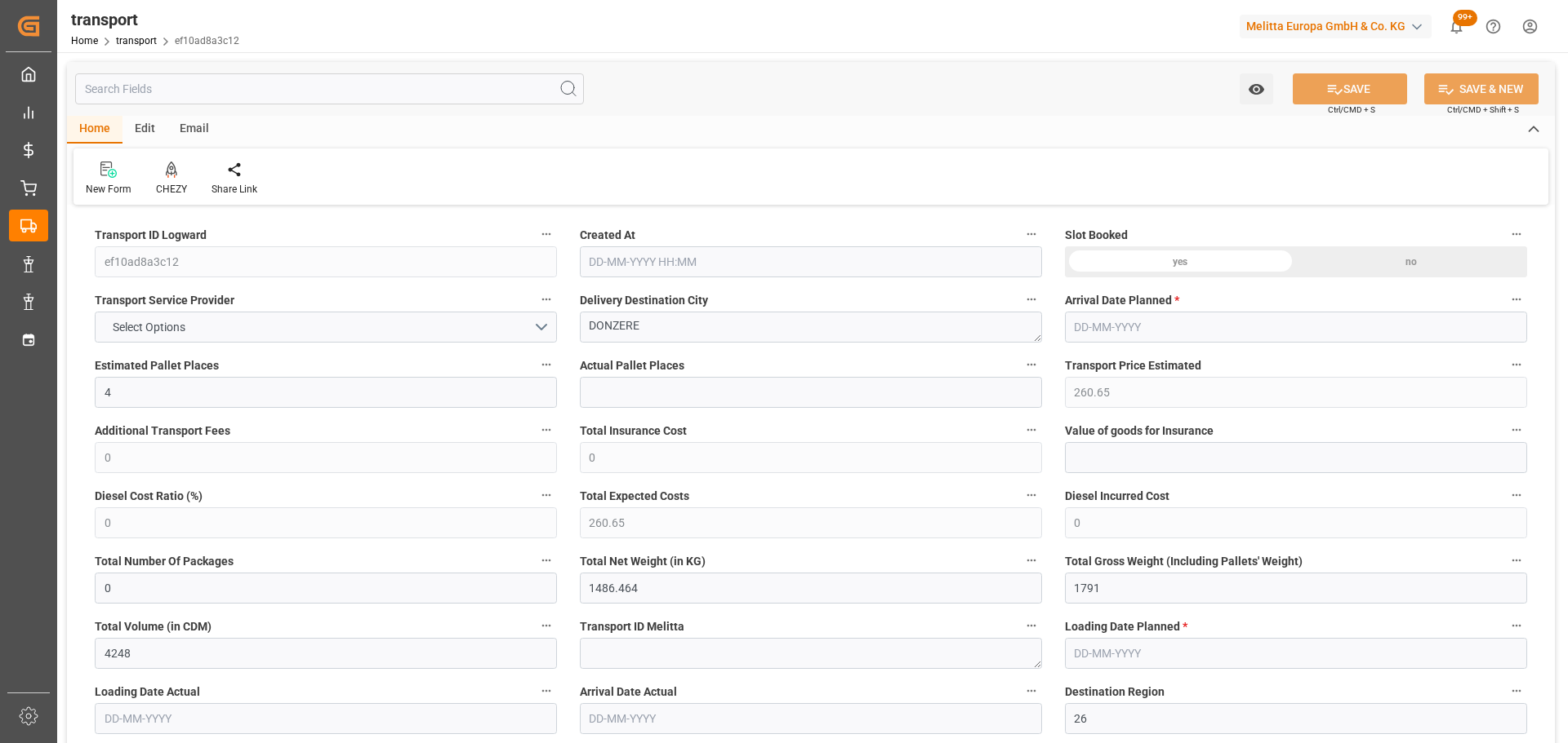
type input "[DATE]"
click at [169, 167] on icon at bounding box center [171, 169] width 12 height 16
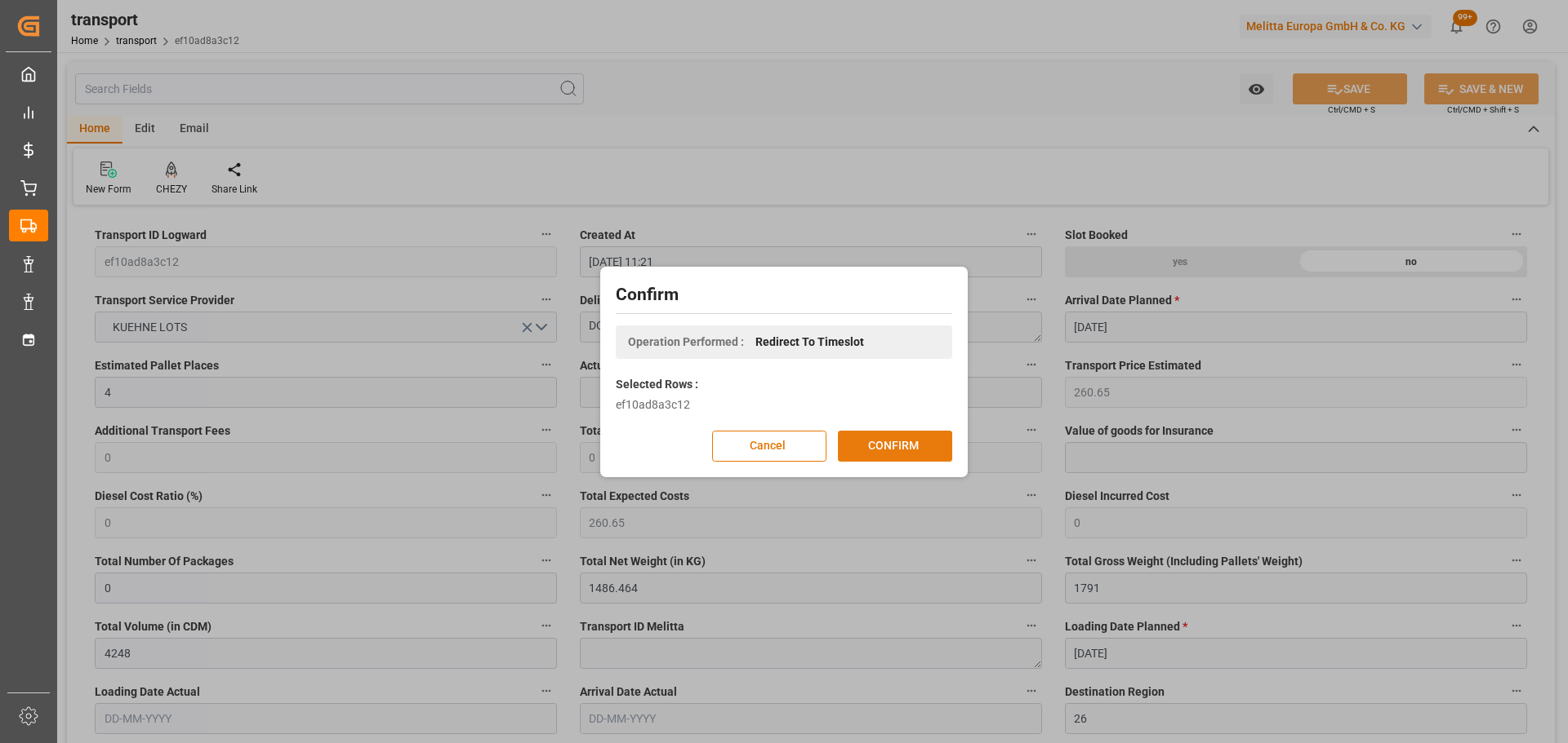
click at [875, 433] on button "CONFIRM" at bounding box center [895, 446] width 114 height 31
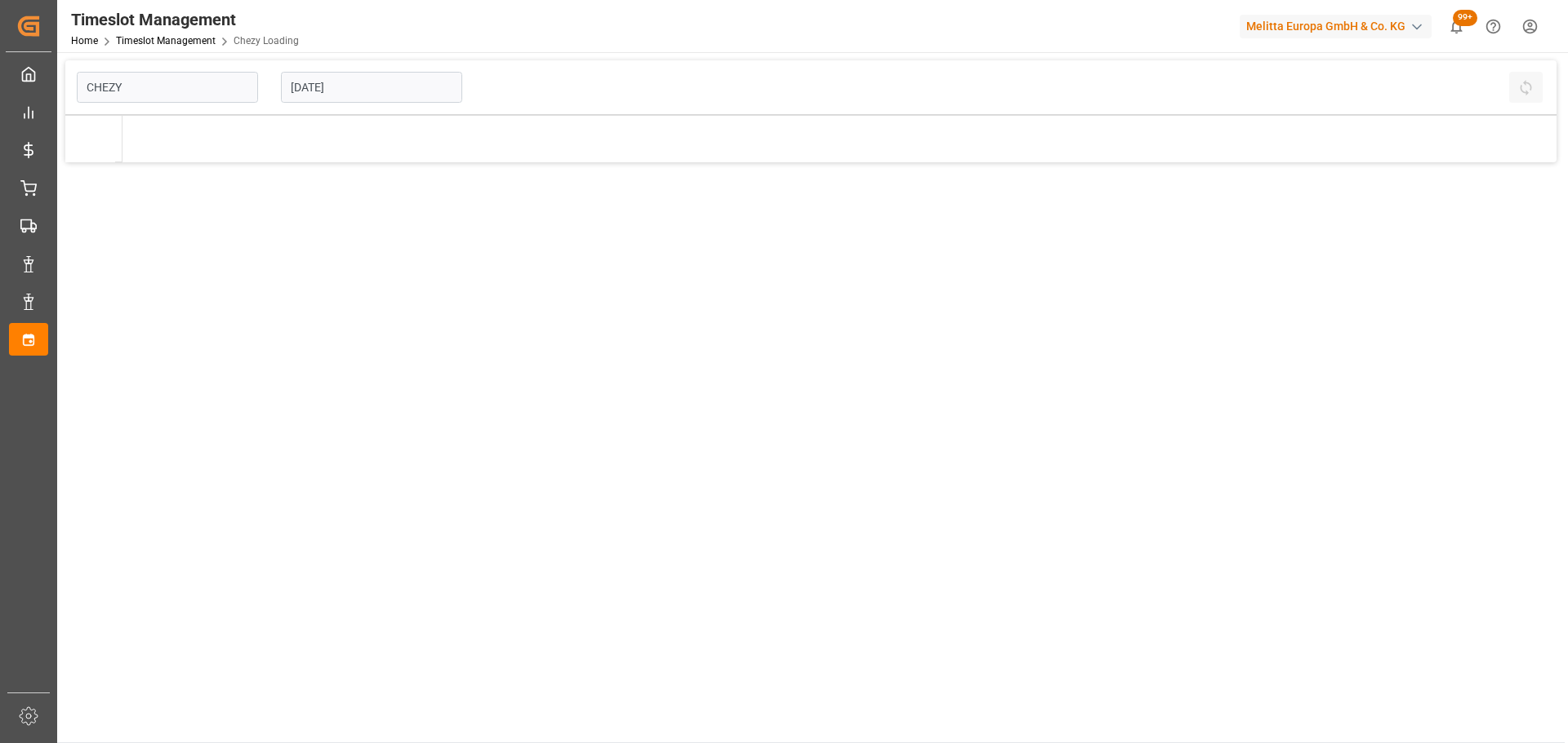
type input "Chezy Loading"
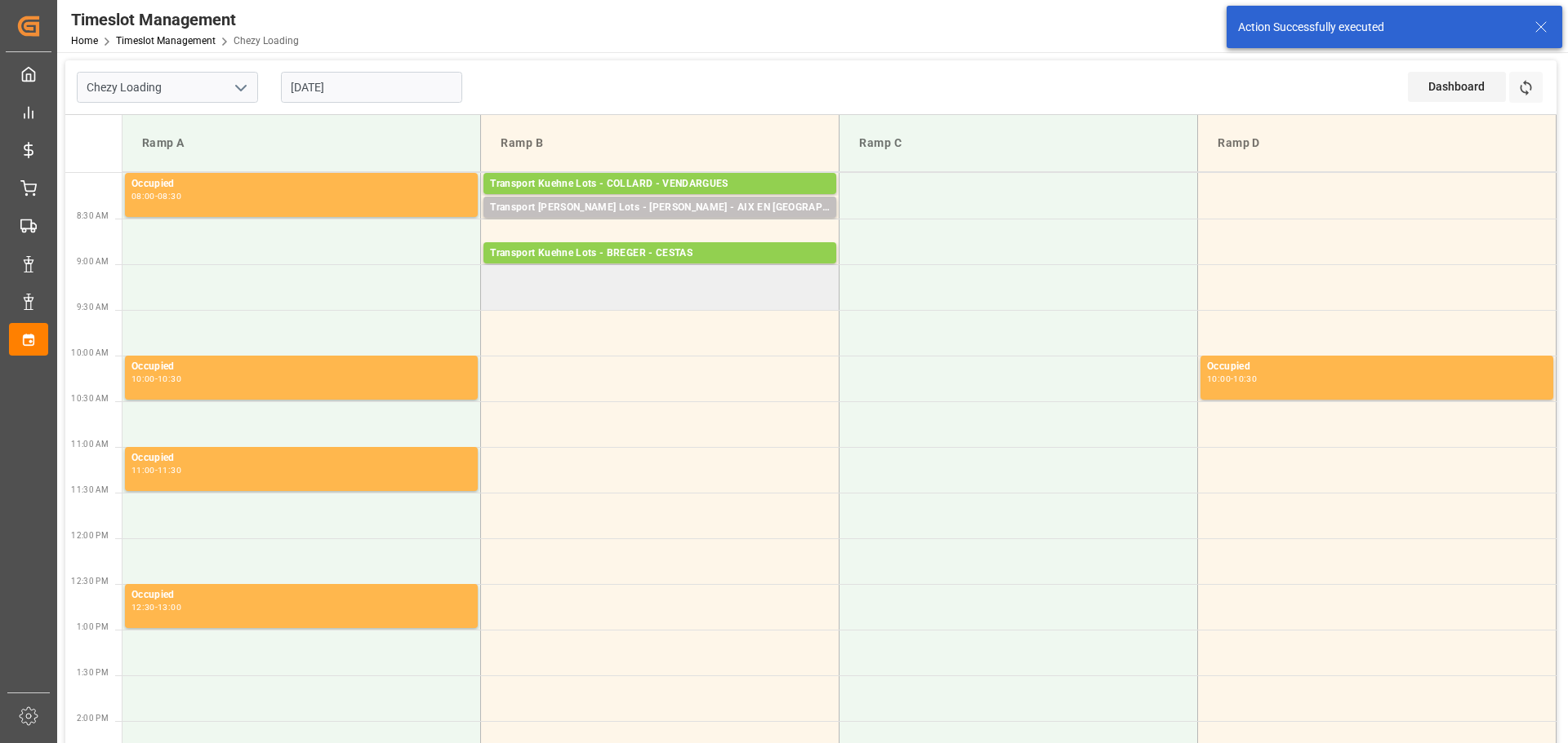
click at [497, 281] on td at bounding box center [660, 286] width 359 height 45
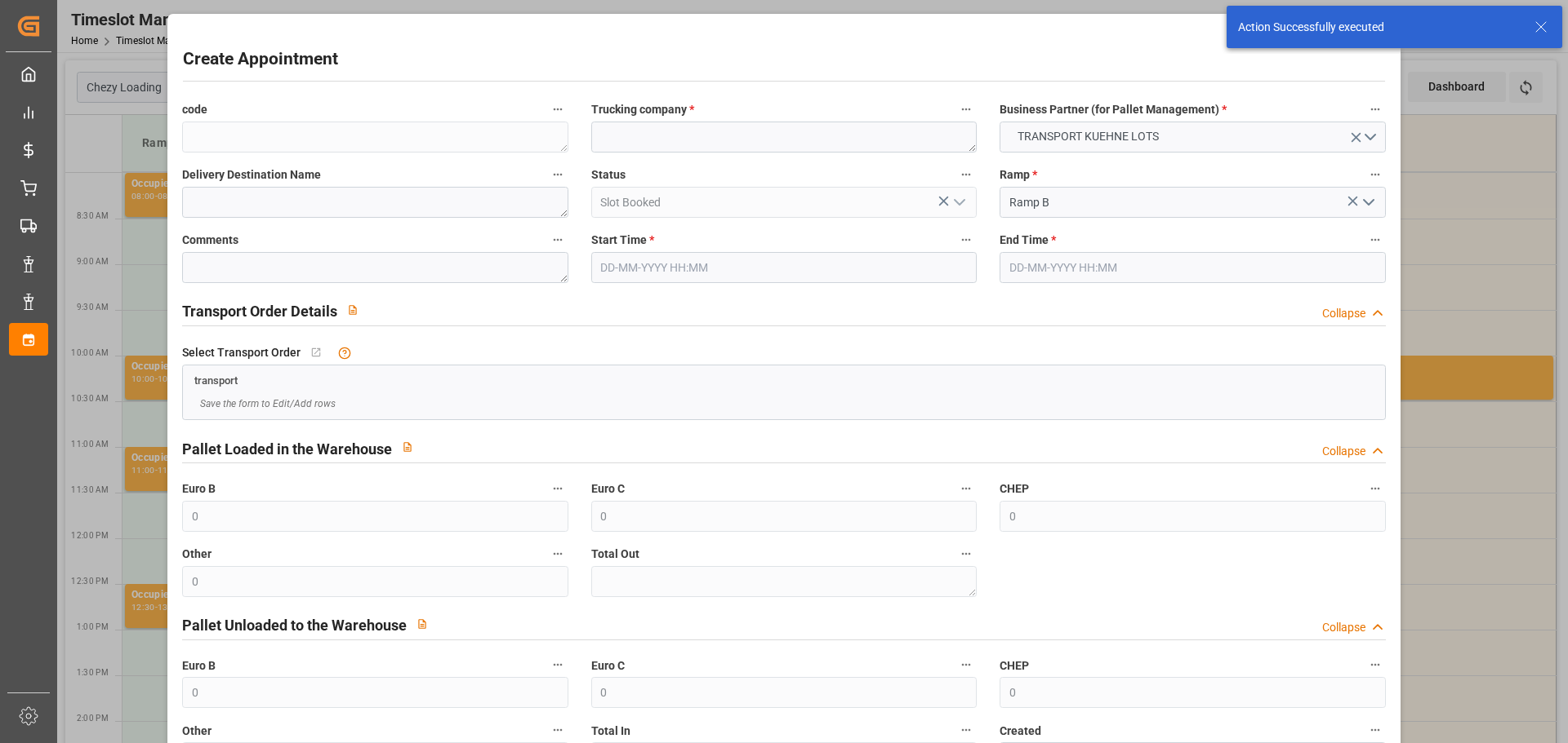
type input "[DATE] 09:00"
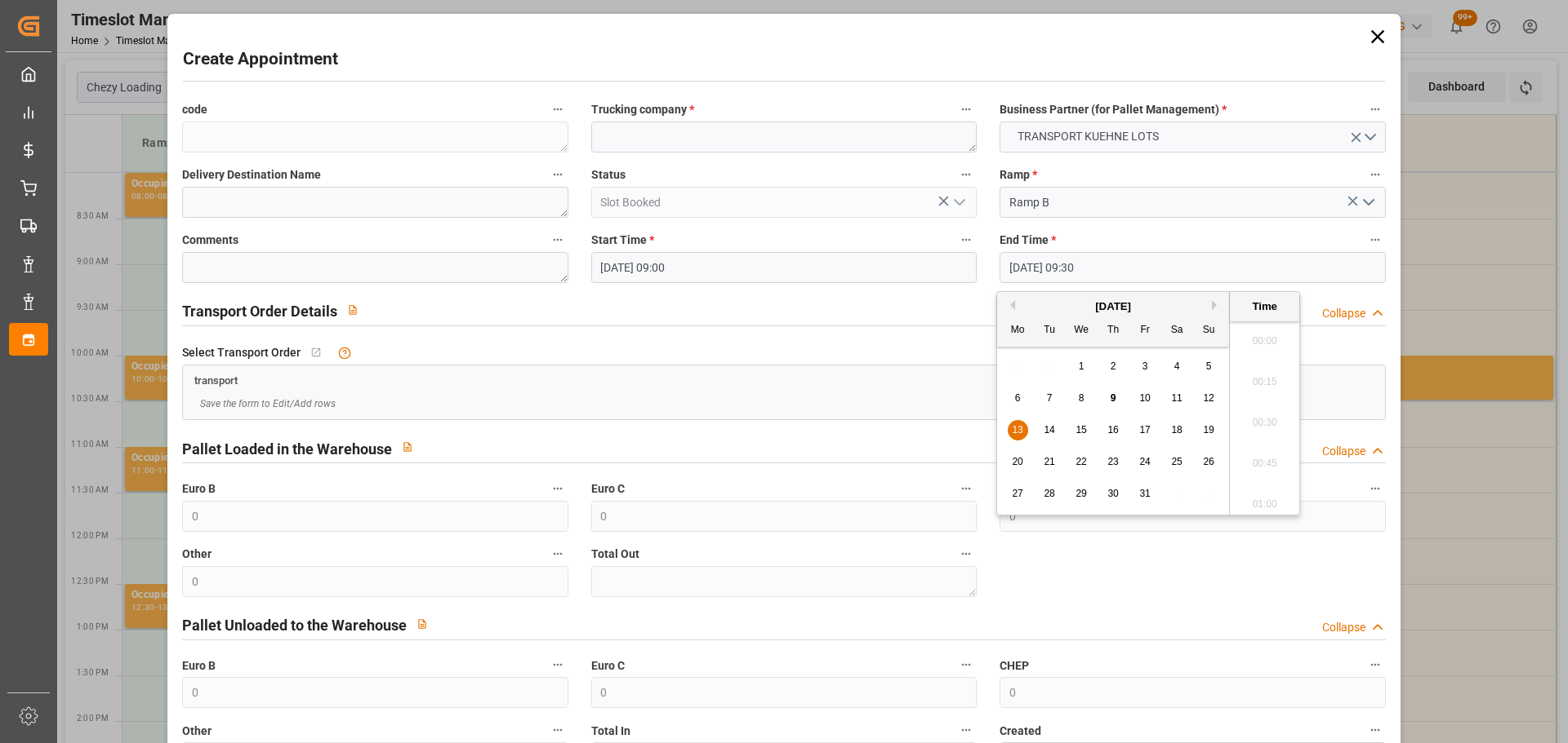
drag, startPoint x: 1035, startPoint y: 268, endPoint x: 1070, endPoint y: 324, distance: 66.0
click at [1038, 268] on input "[DATE] 09:30" at bounding box center [1192, 268] width 386 height 31
click at [1019, 432] on span "13" at bounding box center [1017, 430] width 11 height 12
click at [1261, 377] on li "09:15" at bounding box center [1265, 377] width 70 height 41
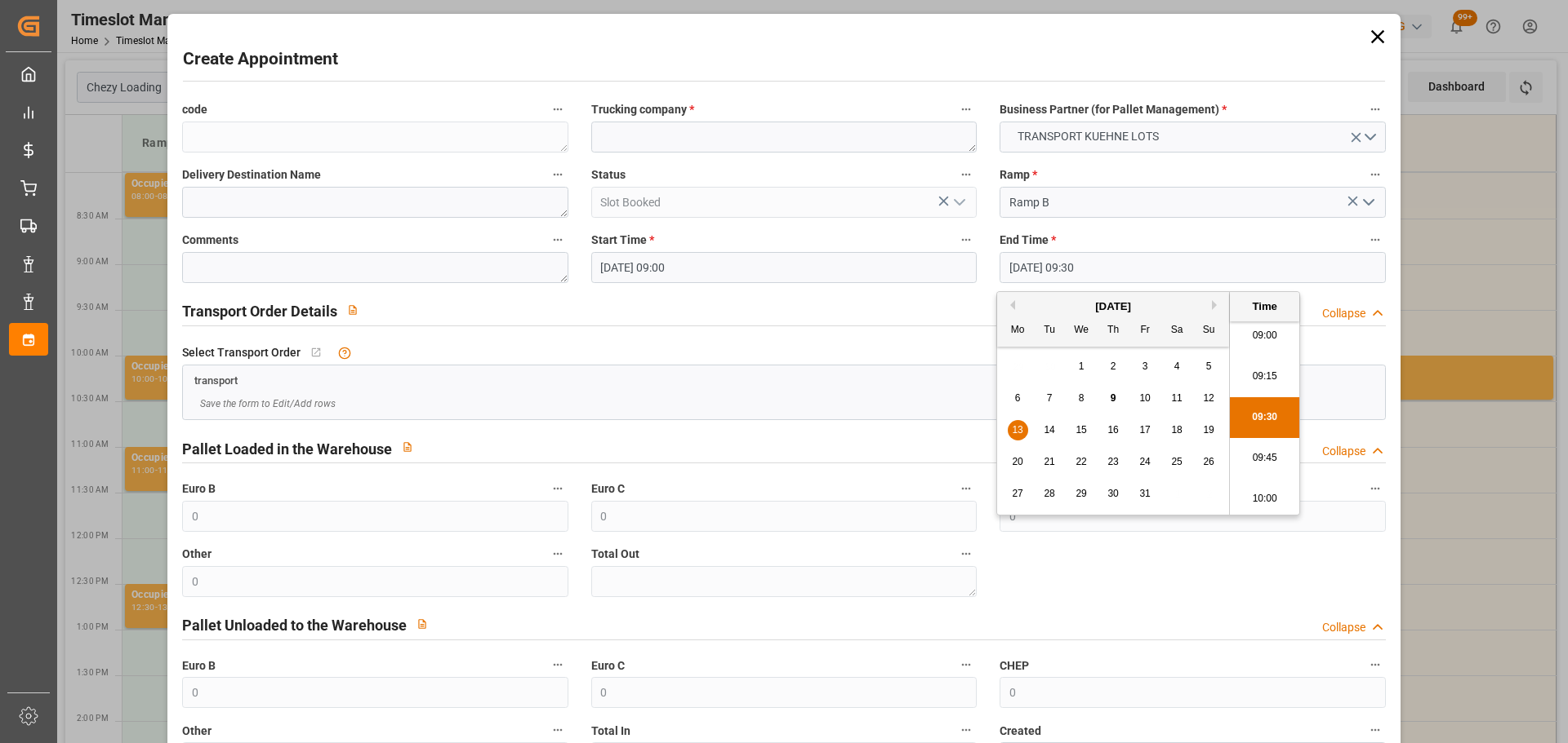
type input "[DATE] 09:15"
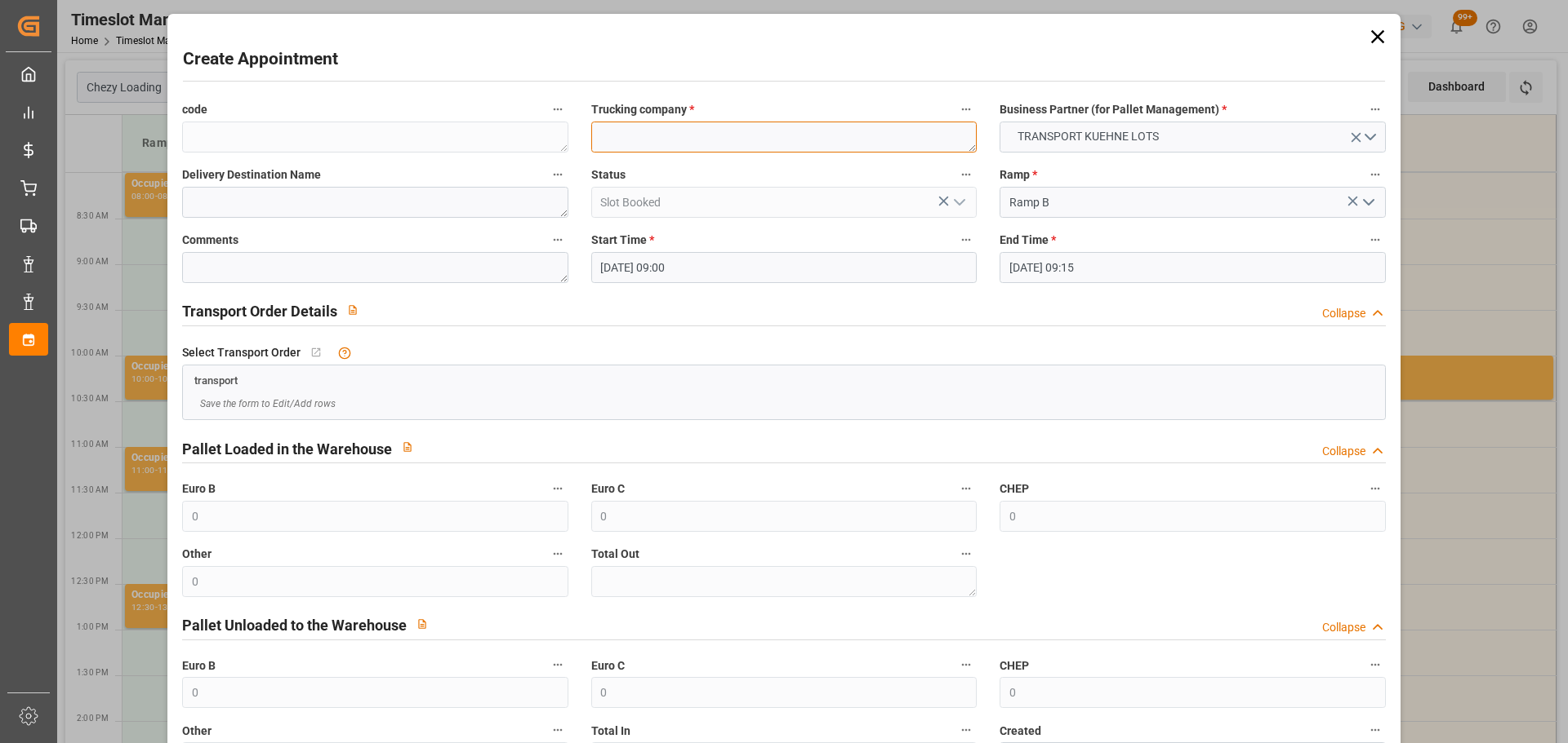
click at [660, 137] on textarea at bounding box center [784, 136] width 386 height 31
type textarea "BREGER"
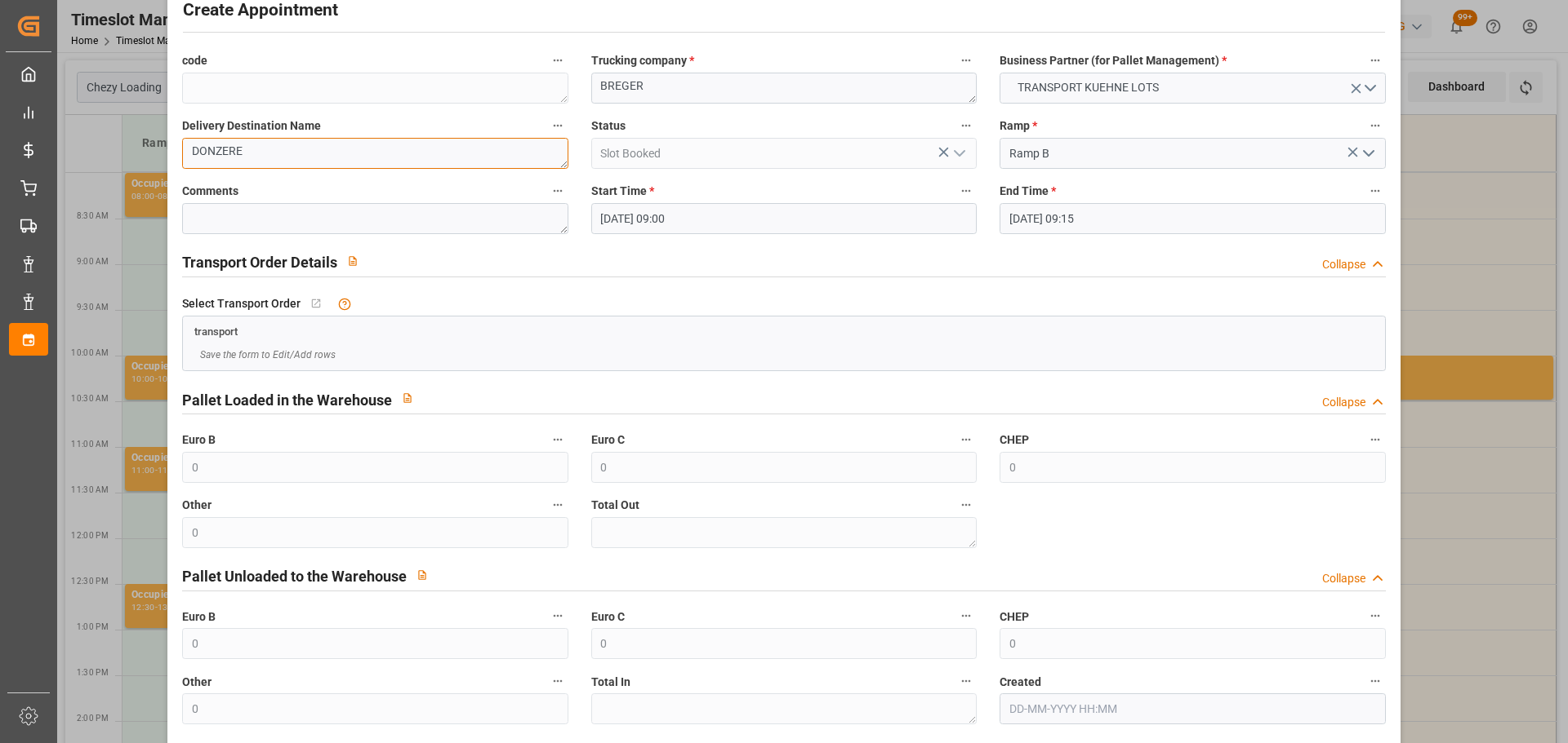
scroll to position [125, 0]
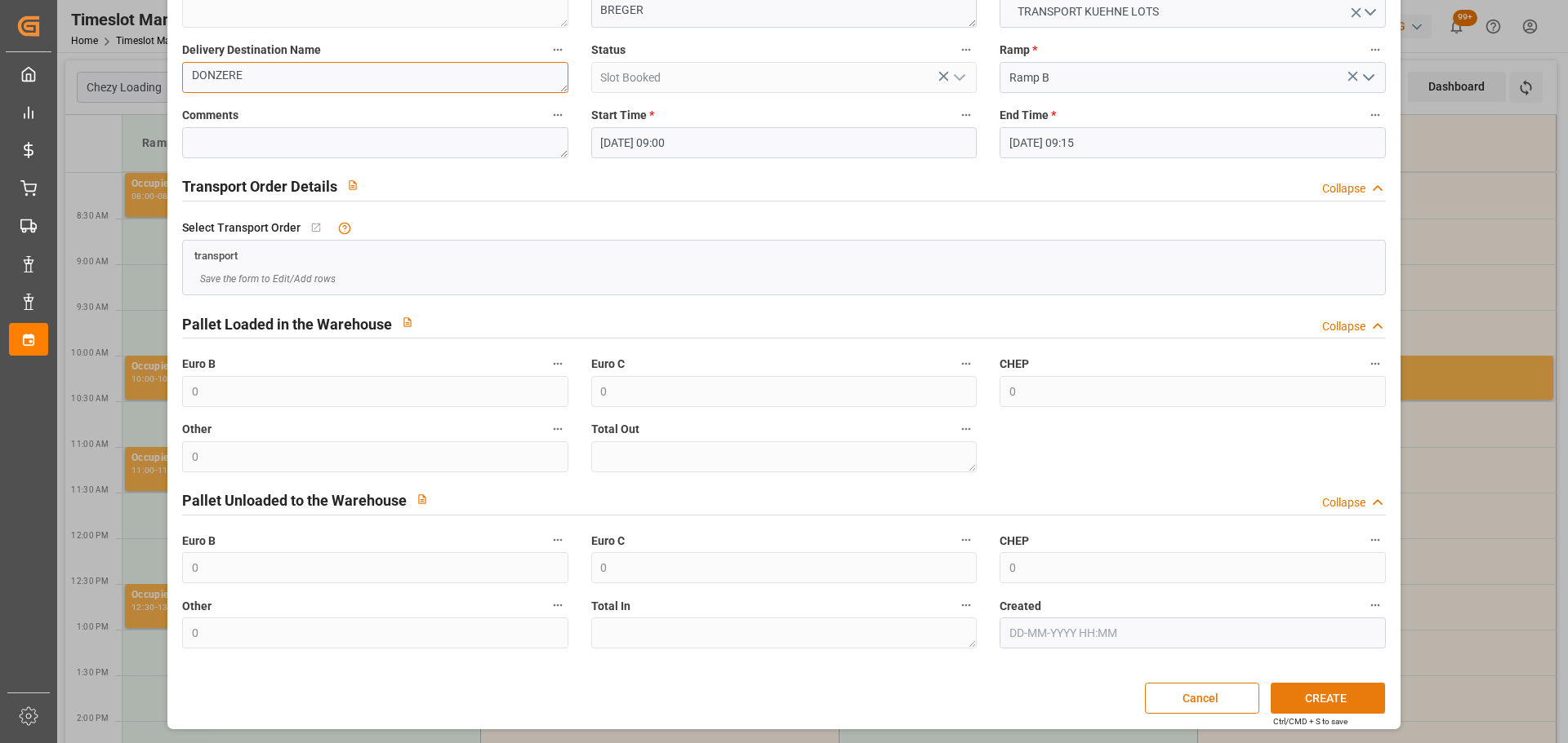
type textarea "DONZERE"
click at [1317, 695] on button "CREATE" at bounding box center [1328, 698] width 114 height 31
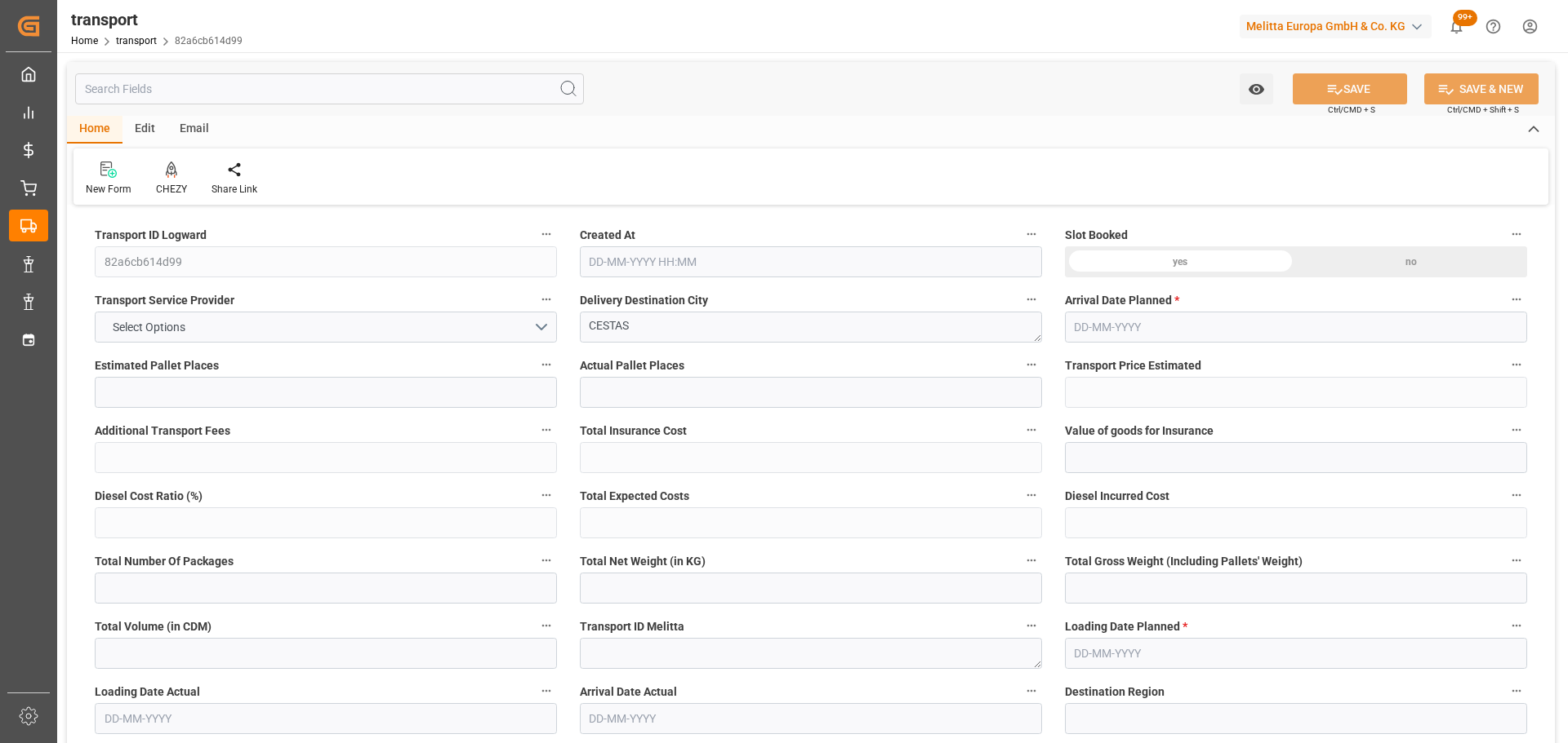
type input "4"
type input "278.57"
type input "0"
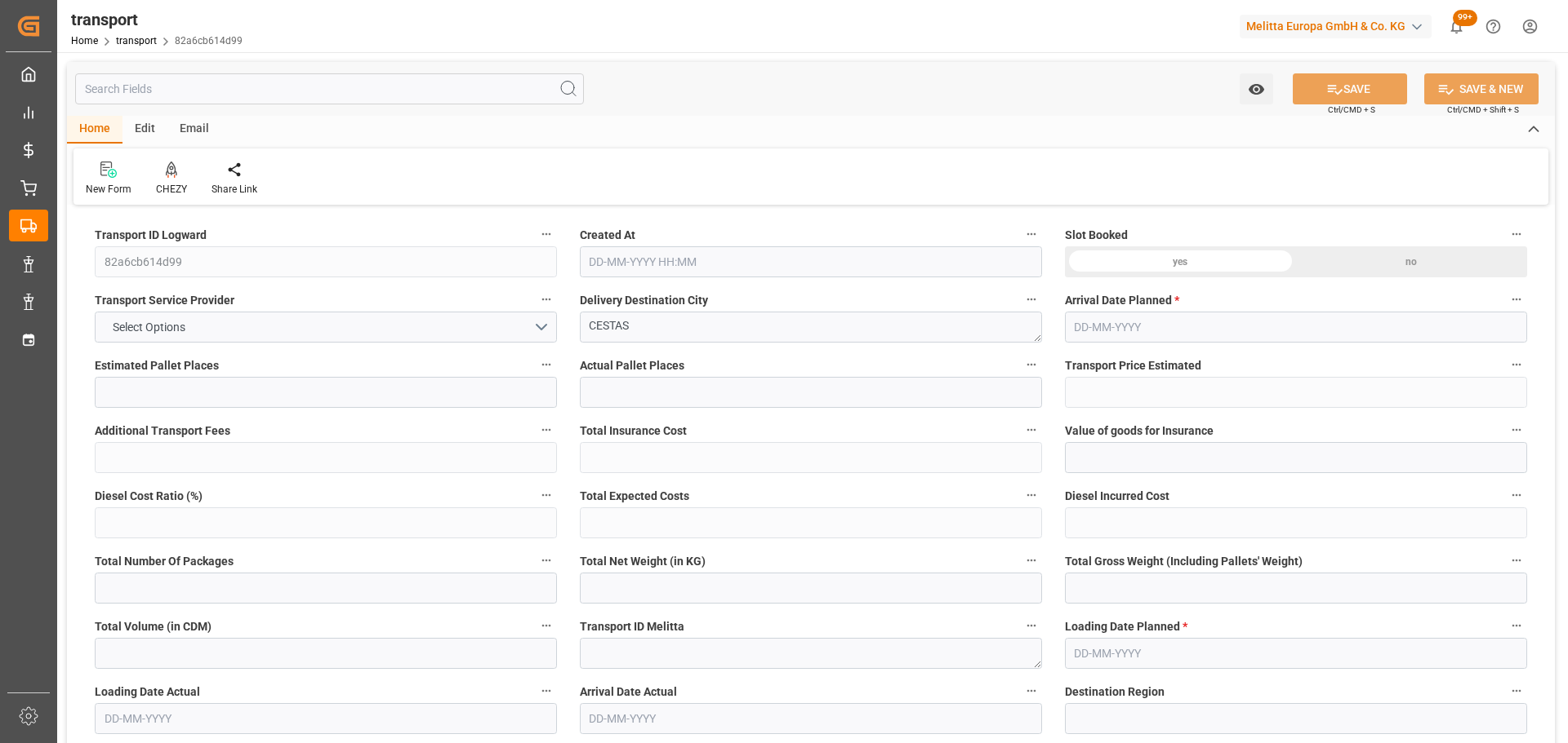
type input "278.57"
type input "0"
type input "440.418"
type input "816.314"
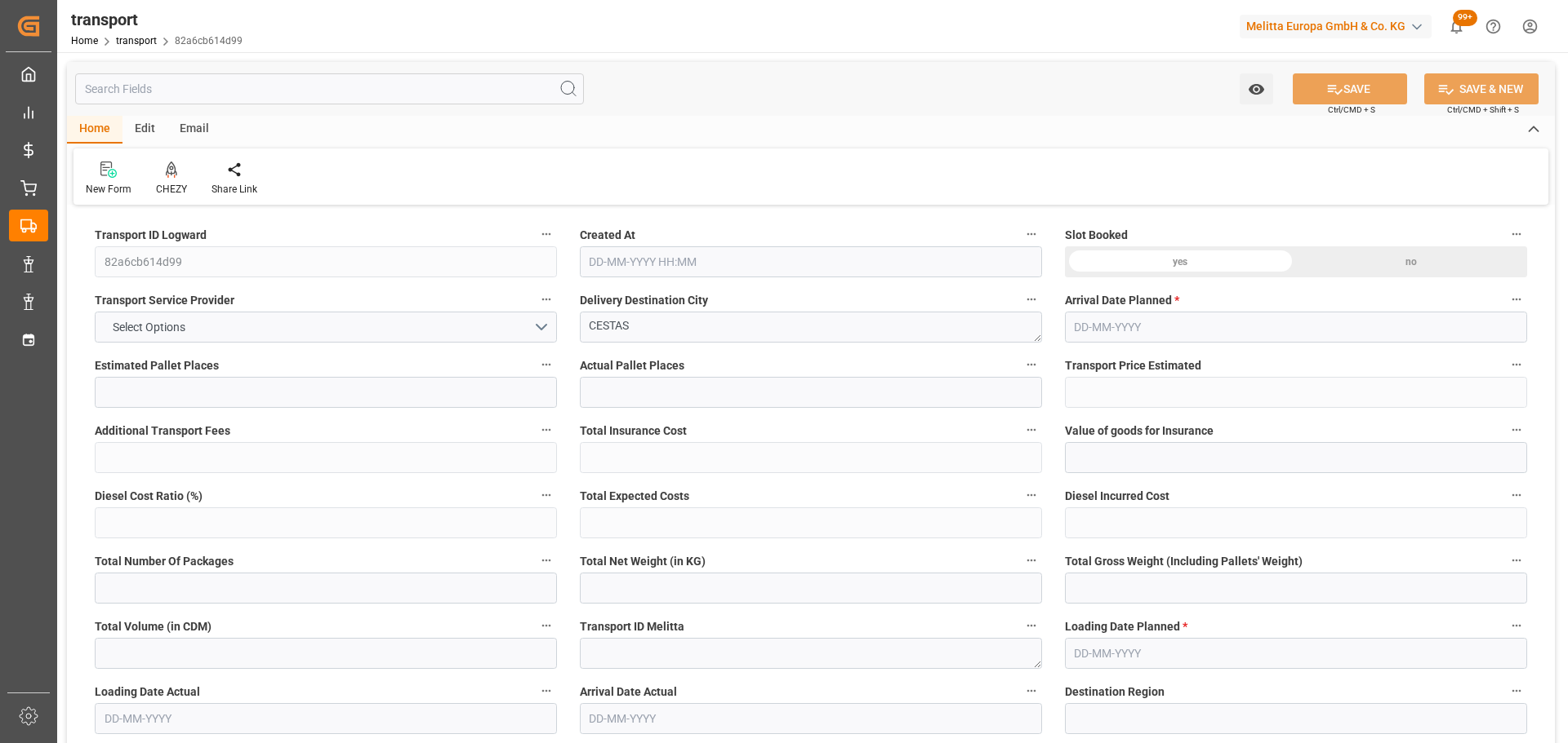
type input "2424.666"
type input "33"
type input "1"
type input "225"
type input "12"
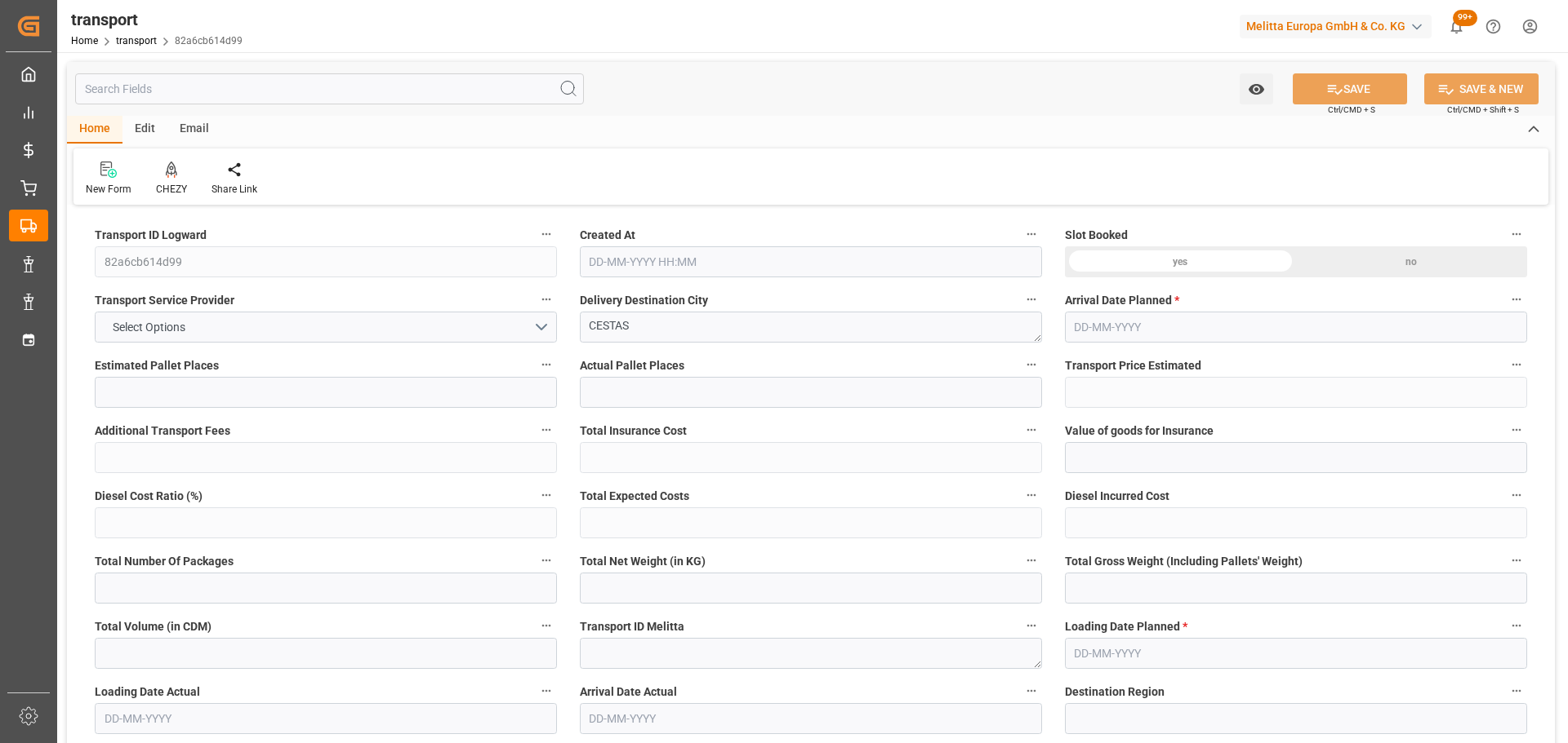
type input "101"
type input "535.842"
type input "0"
type input "4710.8598"
type input "0"
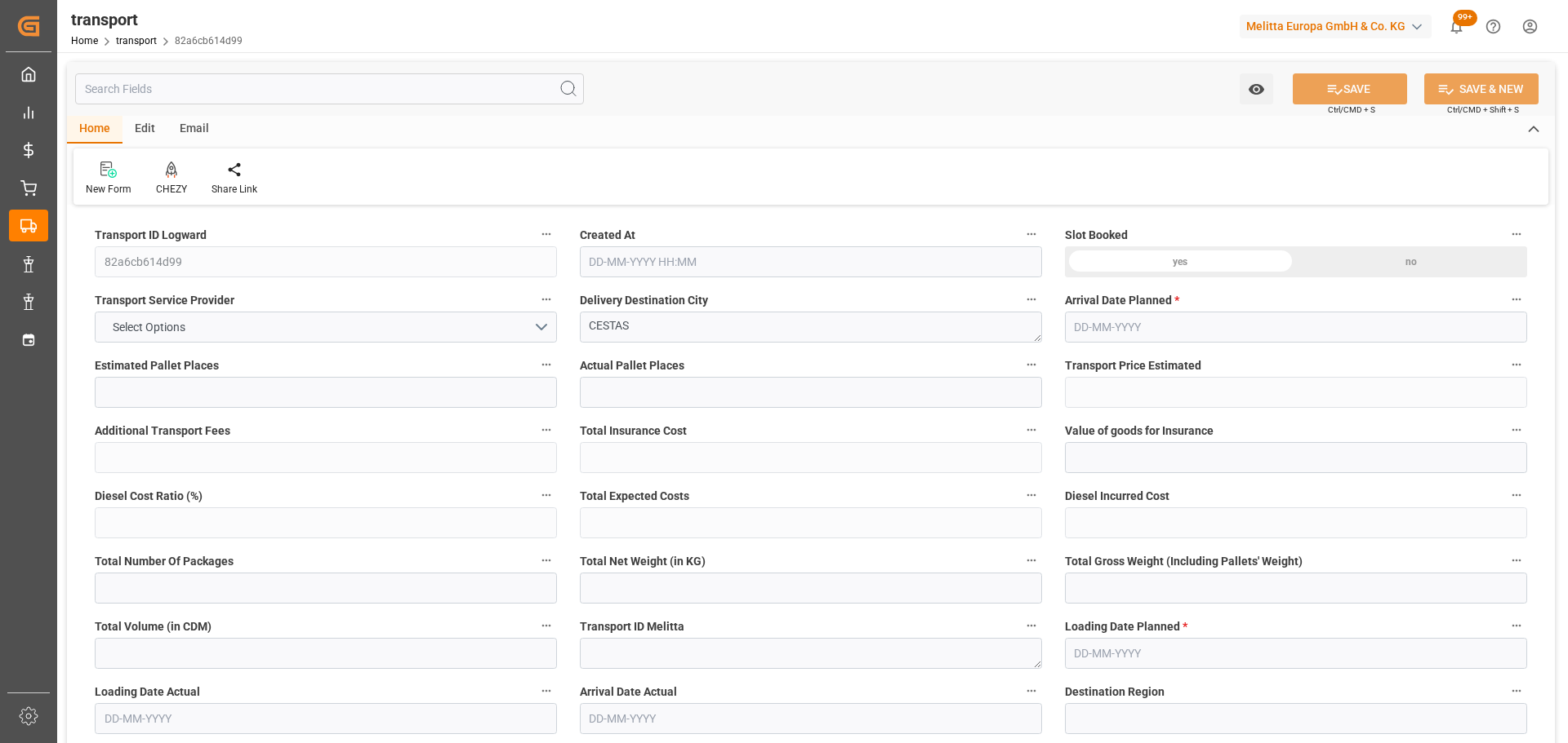
type input "0"
type input "21"
type input "35"
type input "[DATE] 11:21"
type input "[DATE]"
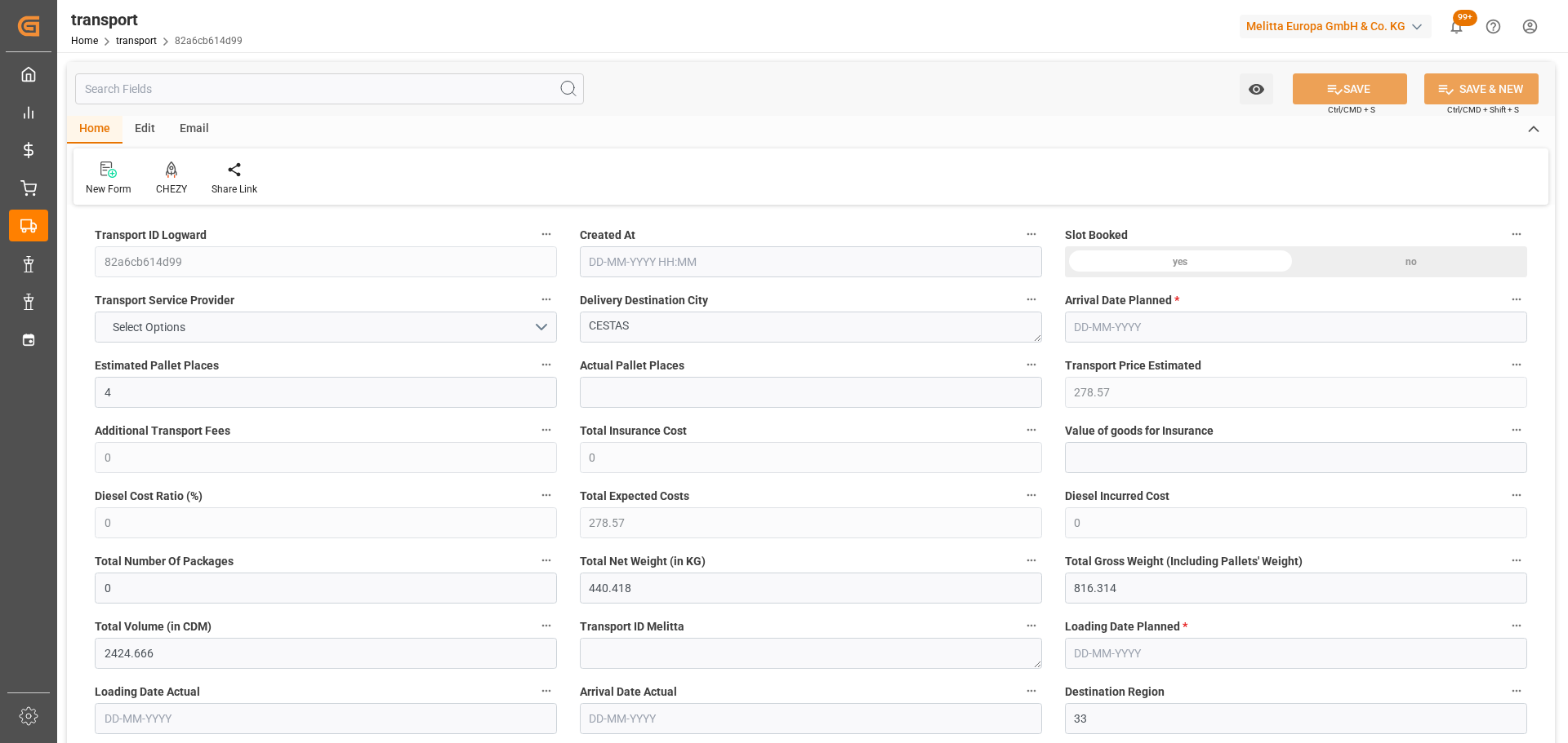
type input "[DATE]"
click at [173, 175] on icon at bounding box center [171, 169] width 12 height 16
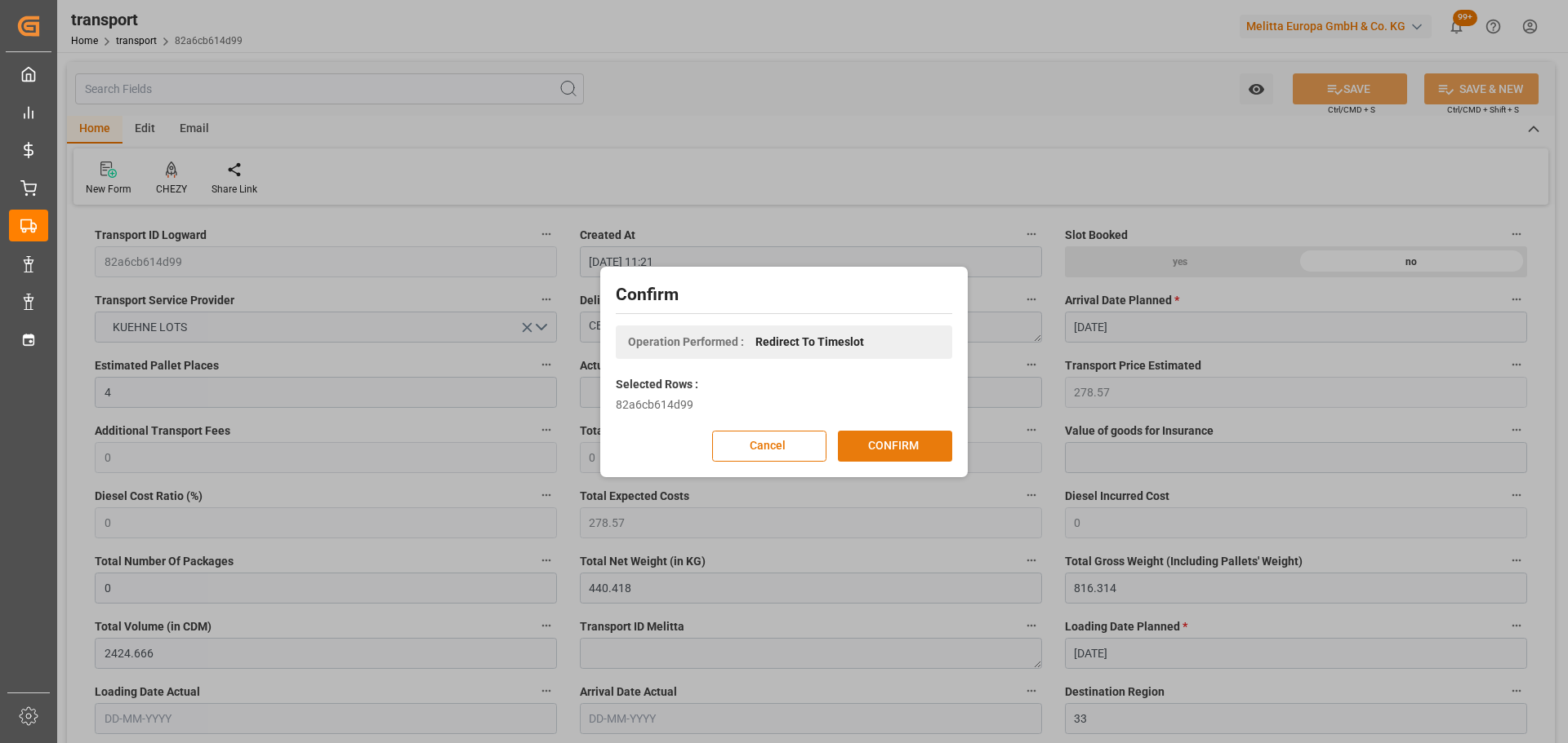
click at [916, 433] on button "CONFIRM" at bounding box center [895, 446] width 114 height 31
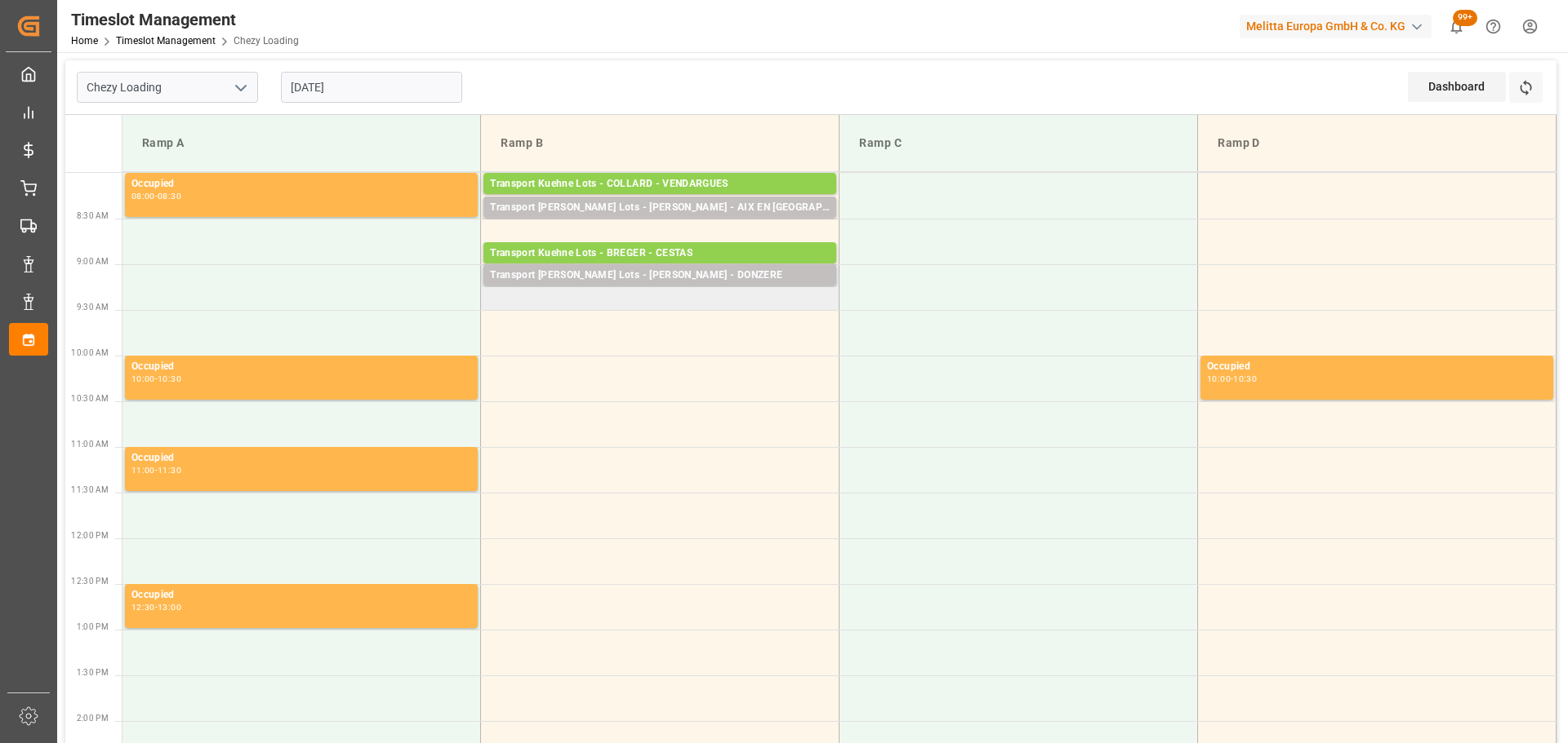
click at [497, 301] on td "Transport [PERSON_NAME] Lots - [PERSON_NAME] - DONZERE Pallets: 3,TU: 56,City: …" at bounding box center [660, 286] width 359 height 45
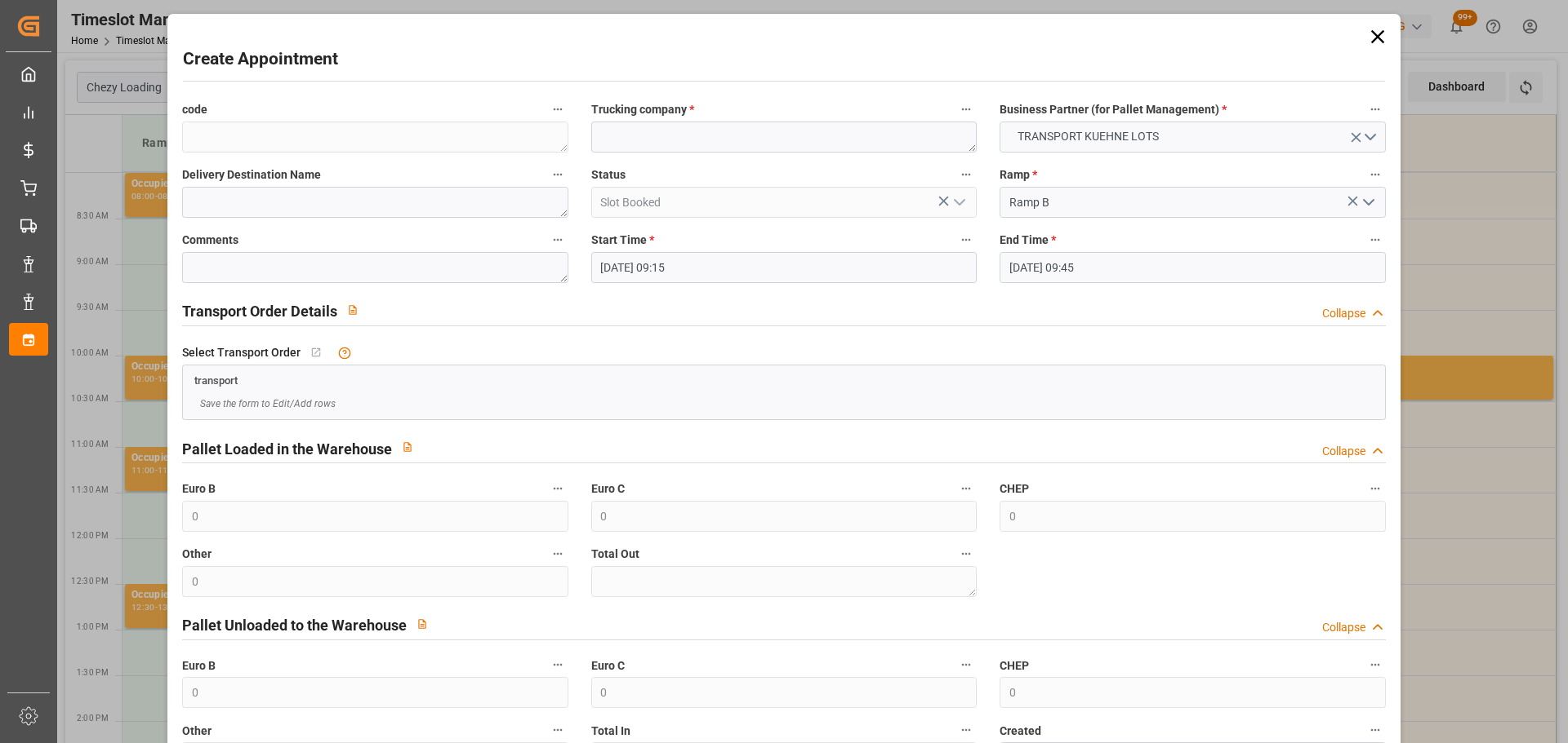
click at [1058, 256] on input "[DATE] 09:45" at bounding box center [1192, 268] width 386 height 31
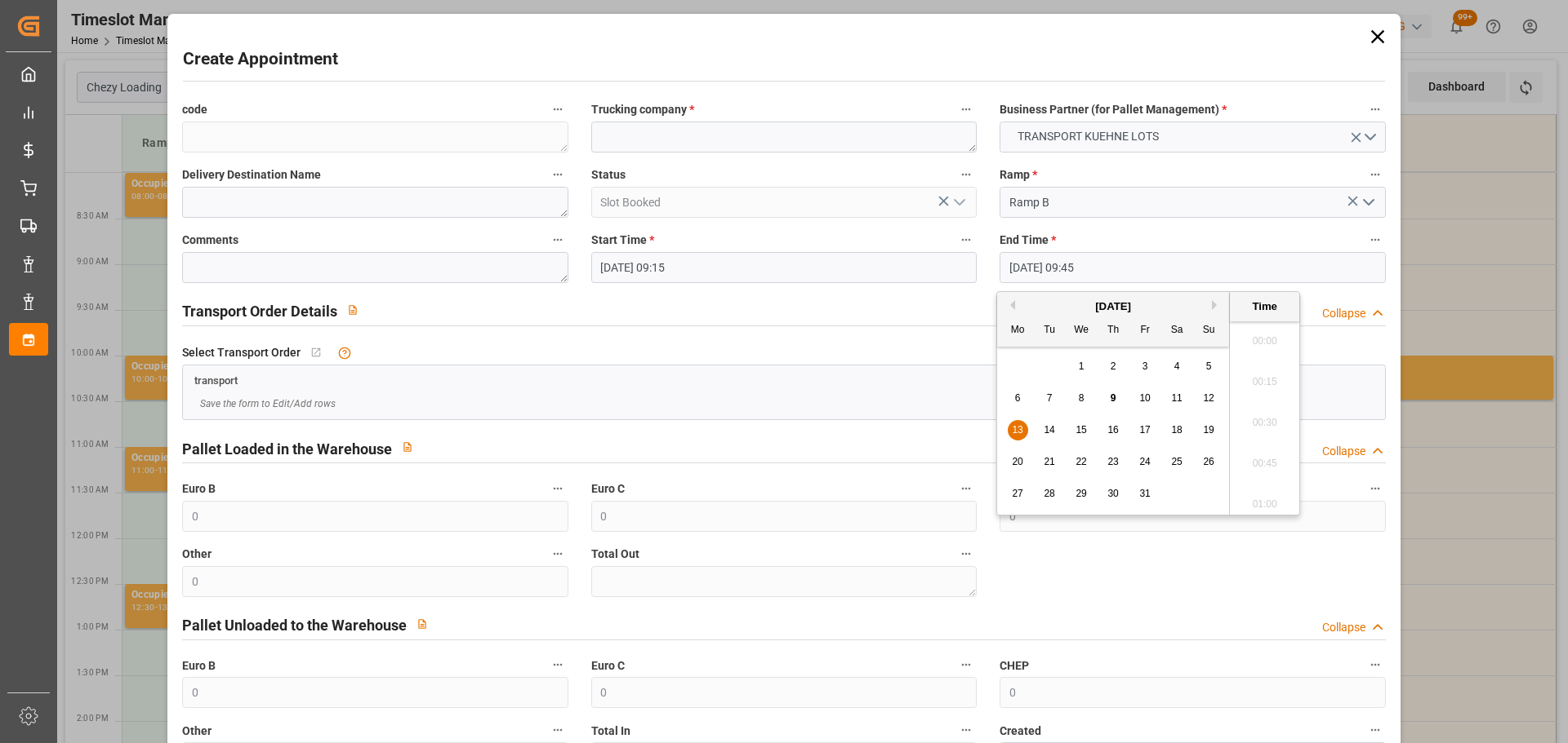
scroll to position [1515, 0]
click at [1012, 425] on span "13" at bounding box center [1017, 430] width 11 height 12
click at [1261, 378] on li "09:30" at bounding box center [1265, 377] width 70 height 41
type input "[DATE] 09:30"
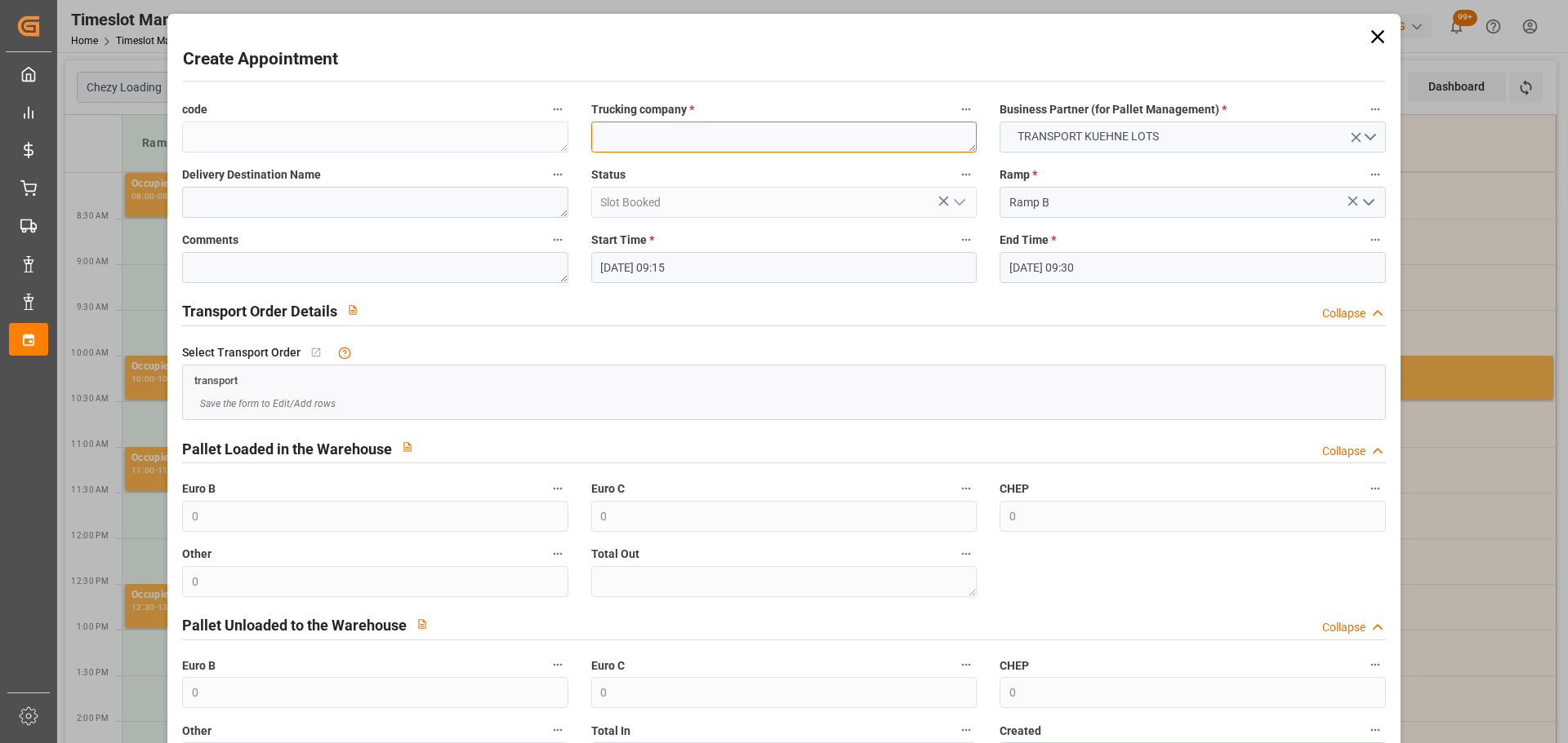
click at [610, 138] on textarea at bounding box center [784, 136] width 386 height 31
type textarea "BREGER"
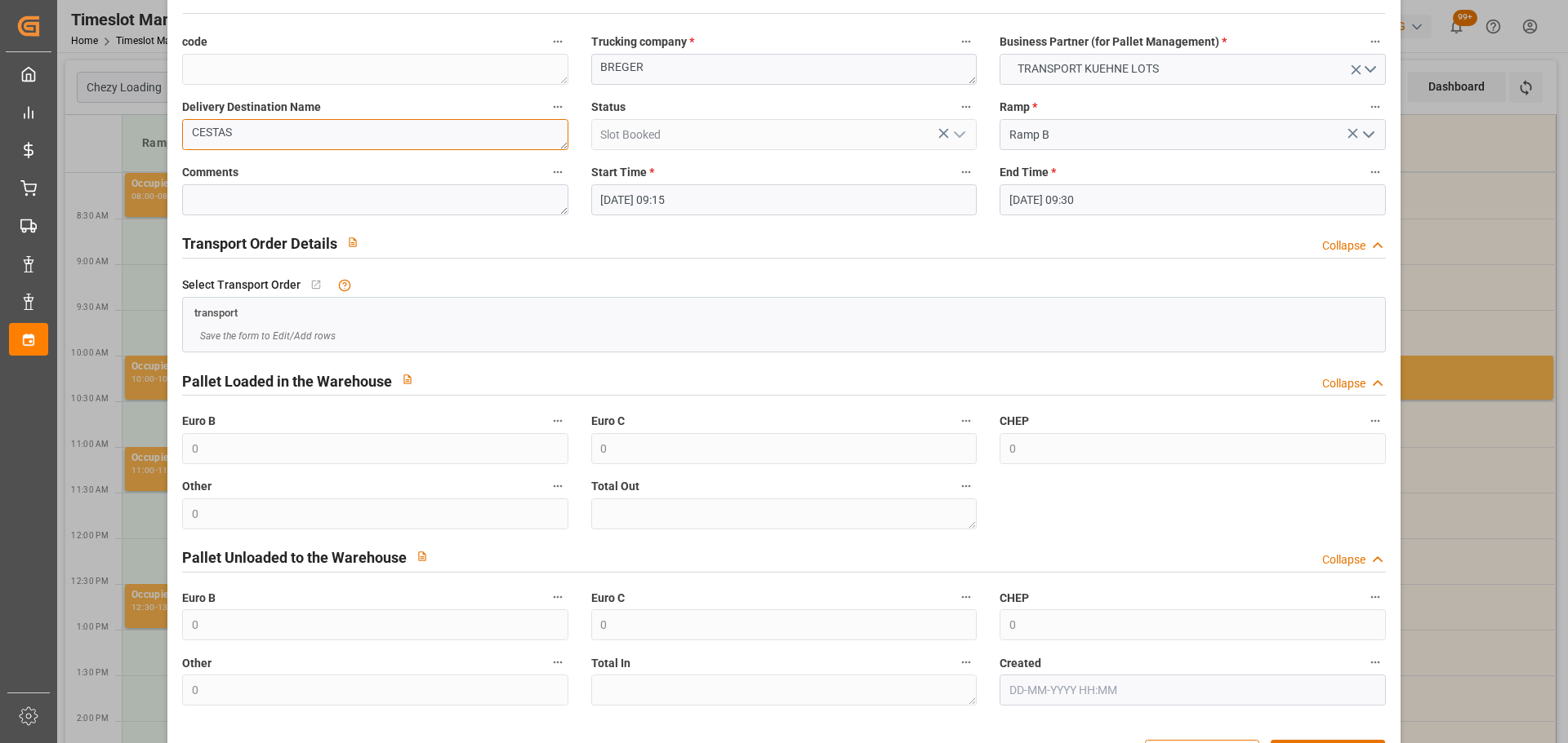
scroll to position [125, 0]
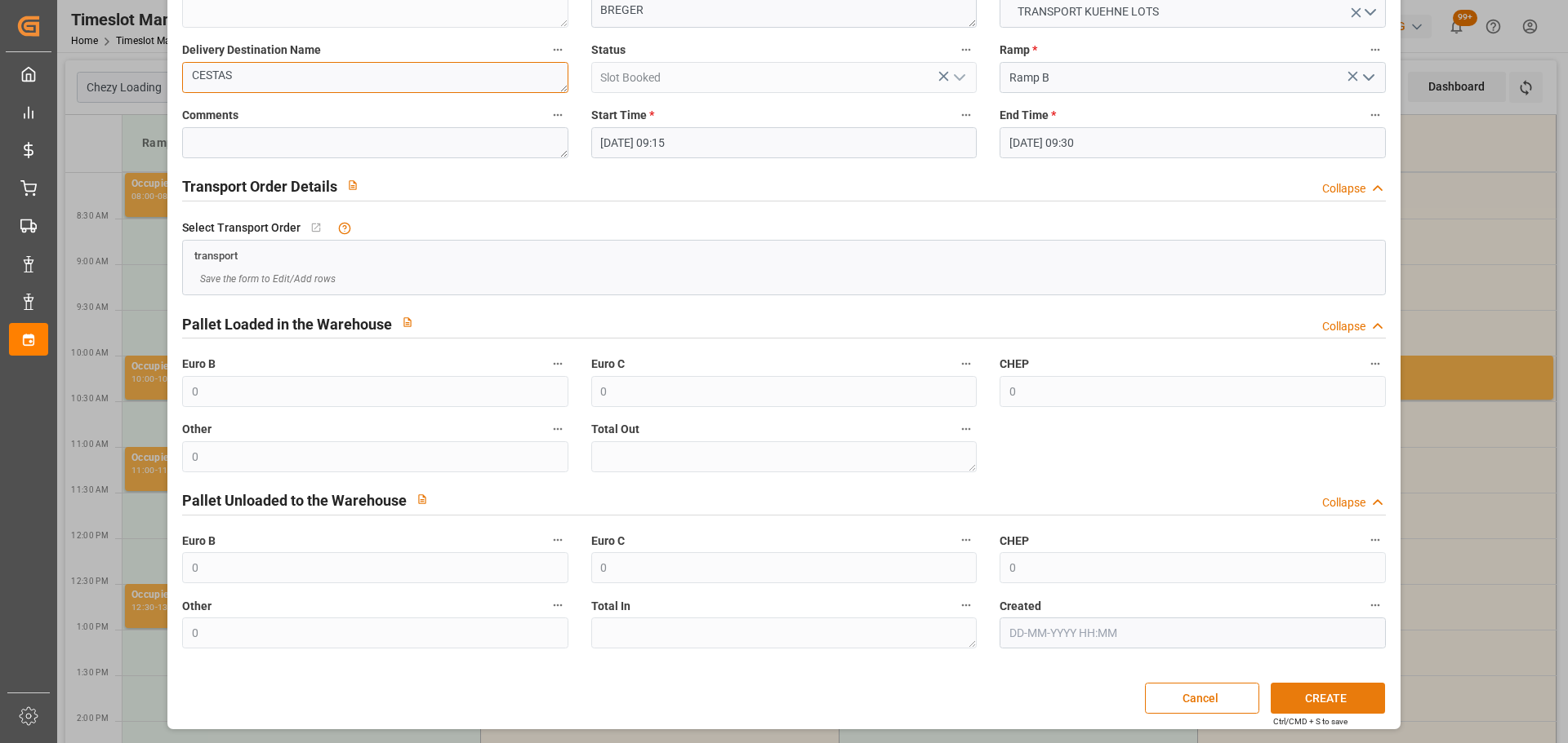
type textarea "CESTAS"
click at [1299, 691] on button "CREATE" at bounding box center [1328, 698] width 114 height 31
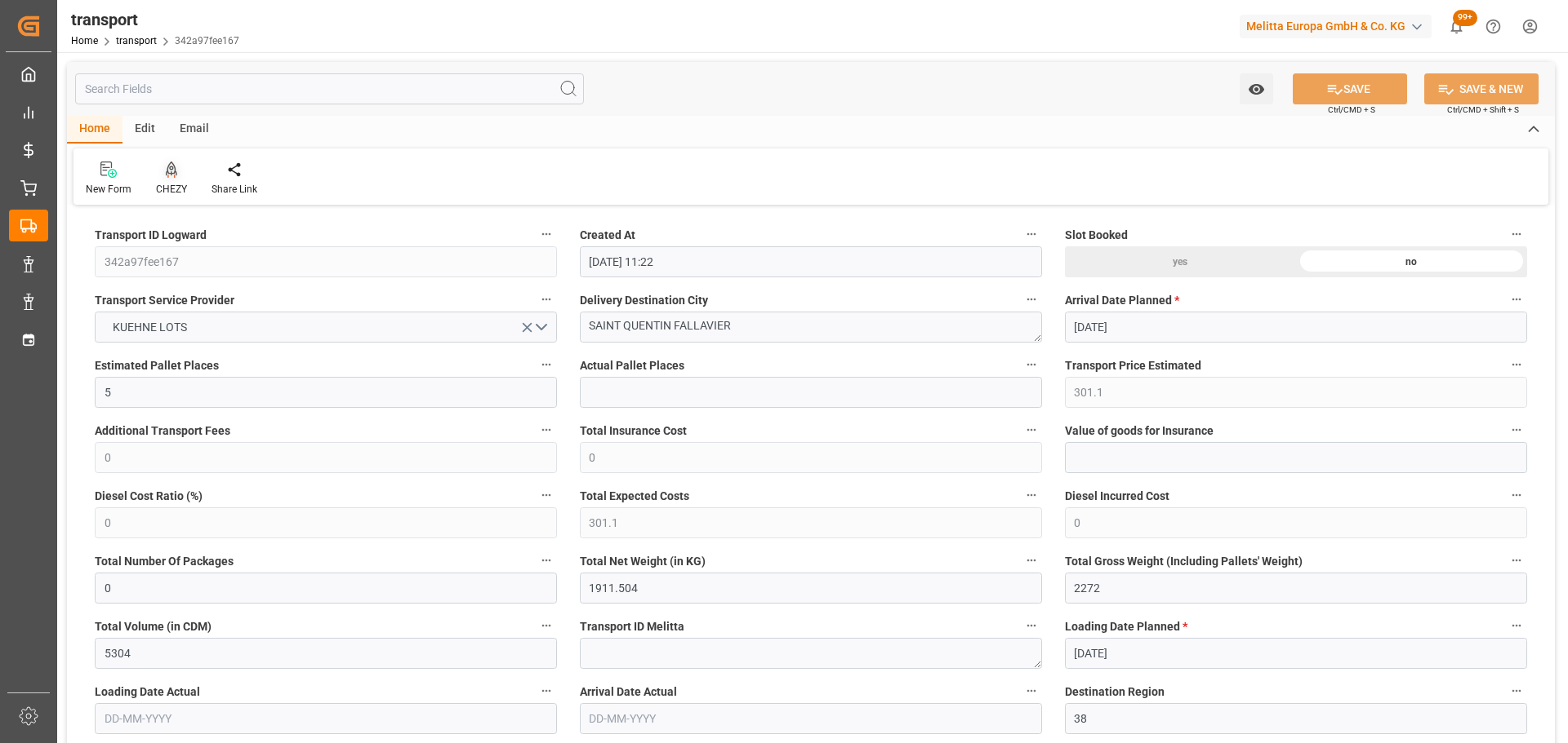
click at [177, 177] on div at bounding box center [171, 169] width 31 height 17
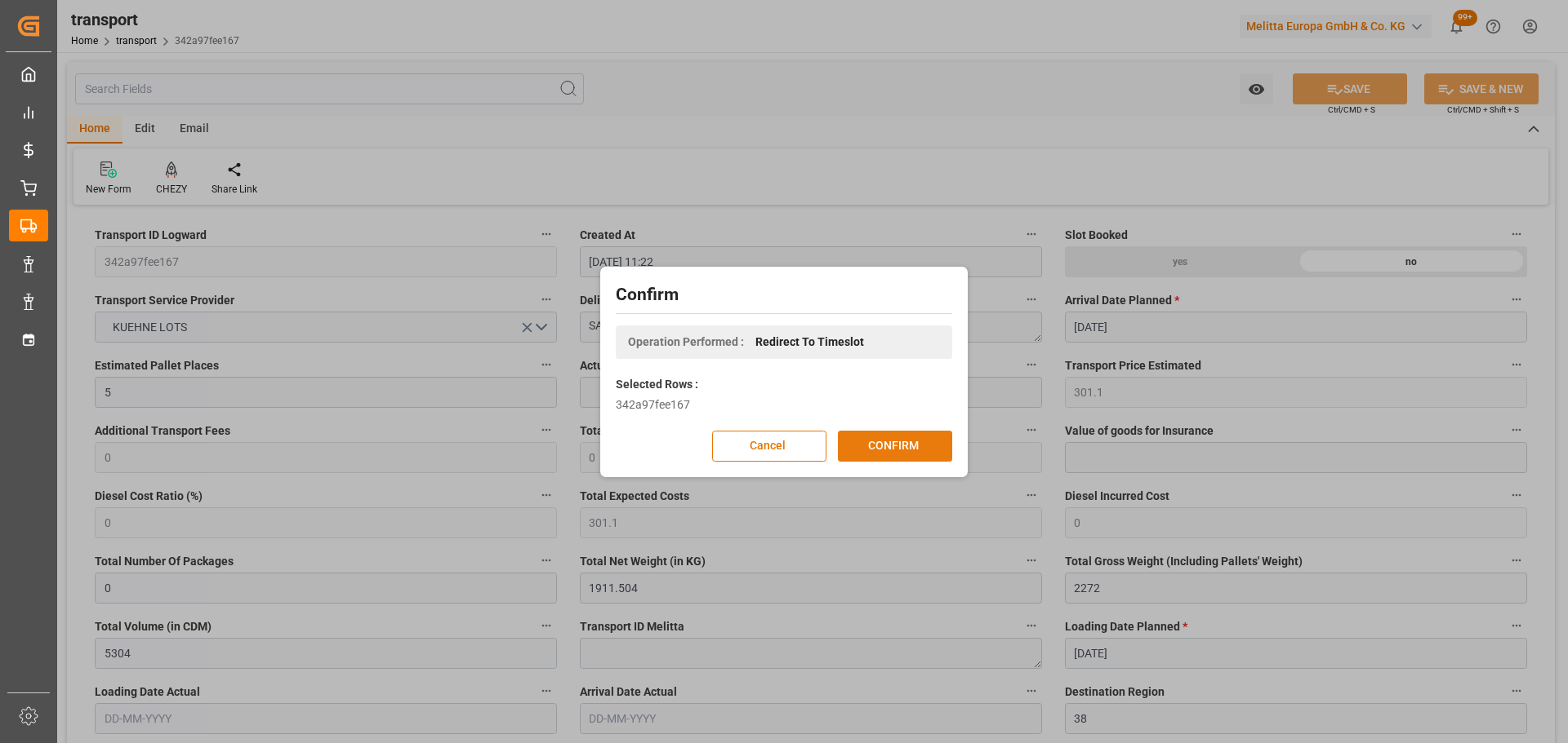
click at [899, 438] on button "CONFIRM" at bounding box center [895, 446] width 114 height 31
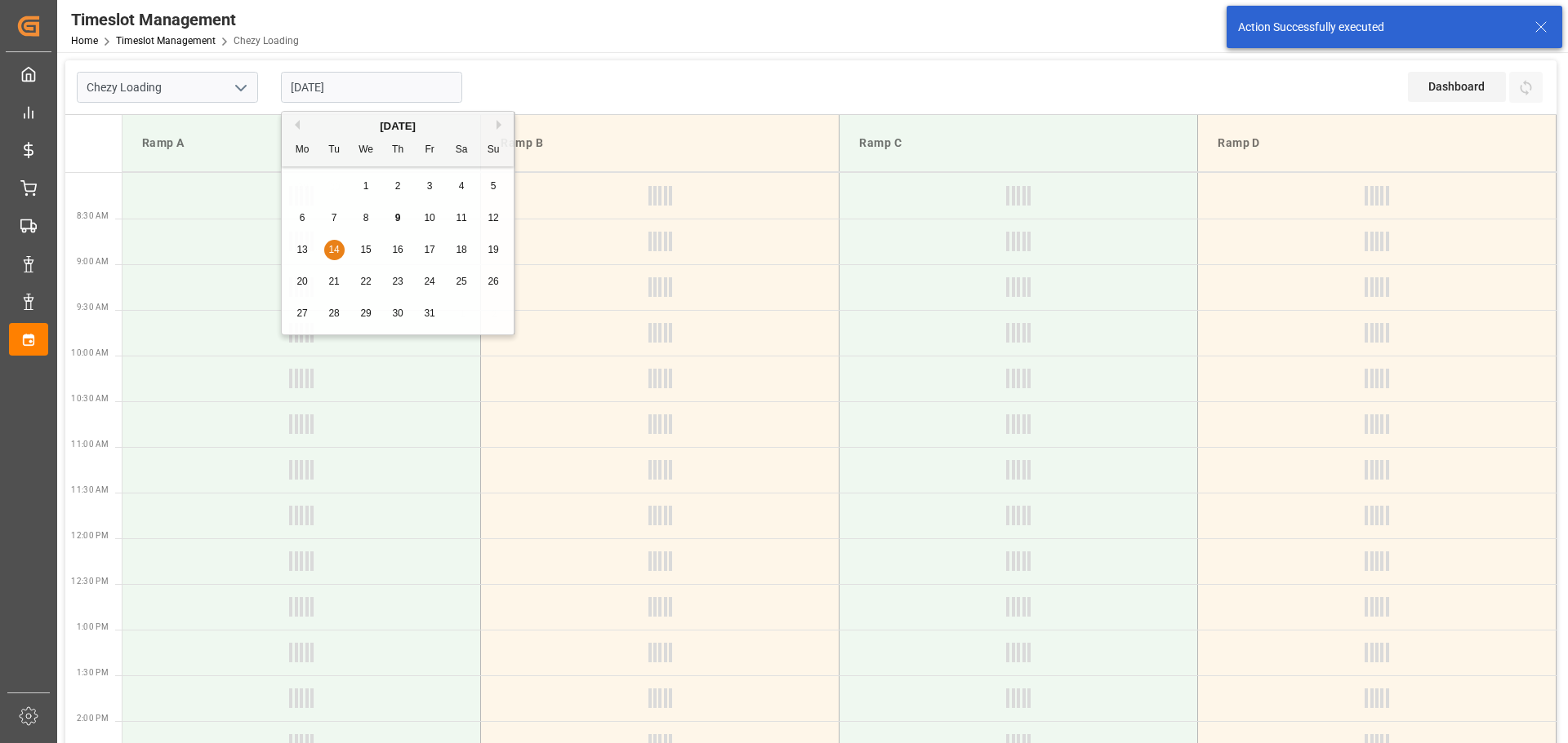
click at [392, 78] on input "[DATE]" at bounding box center [371, 87] width 181 height 31
click at [308, 246] on div "13" at bounding box center [303, 251] width 21 height 20
type input "[DATE]"
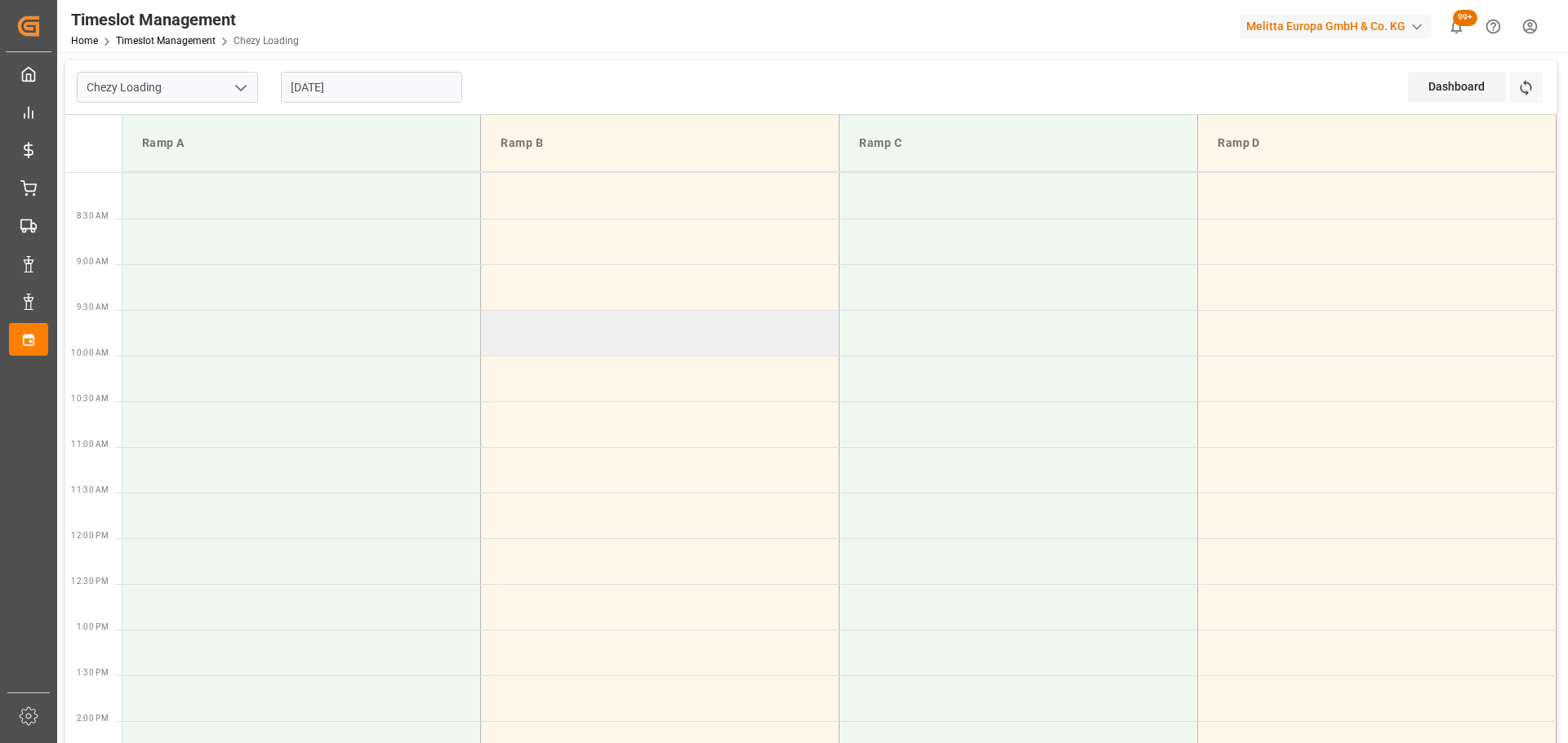
click at [492, 326] on td at bounding box center [660, 333] width 359 height 45
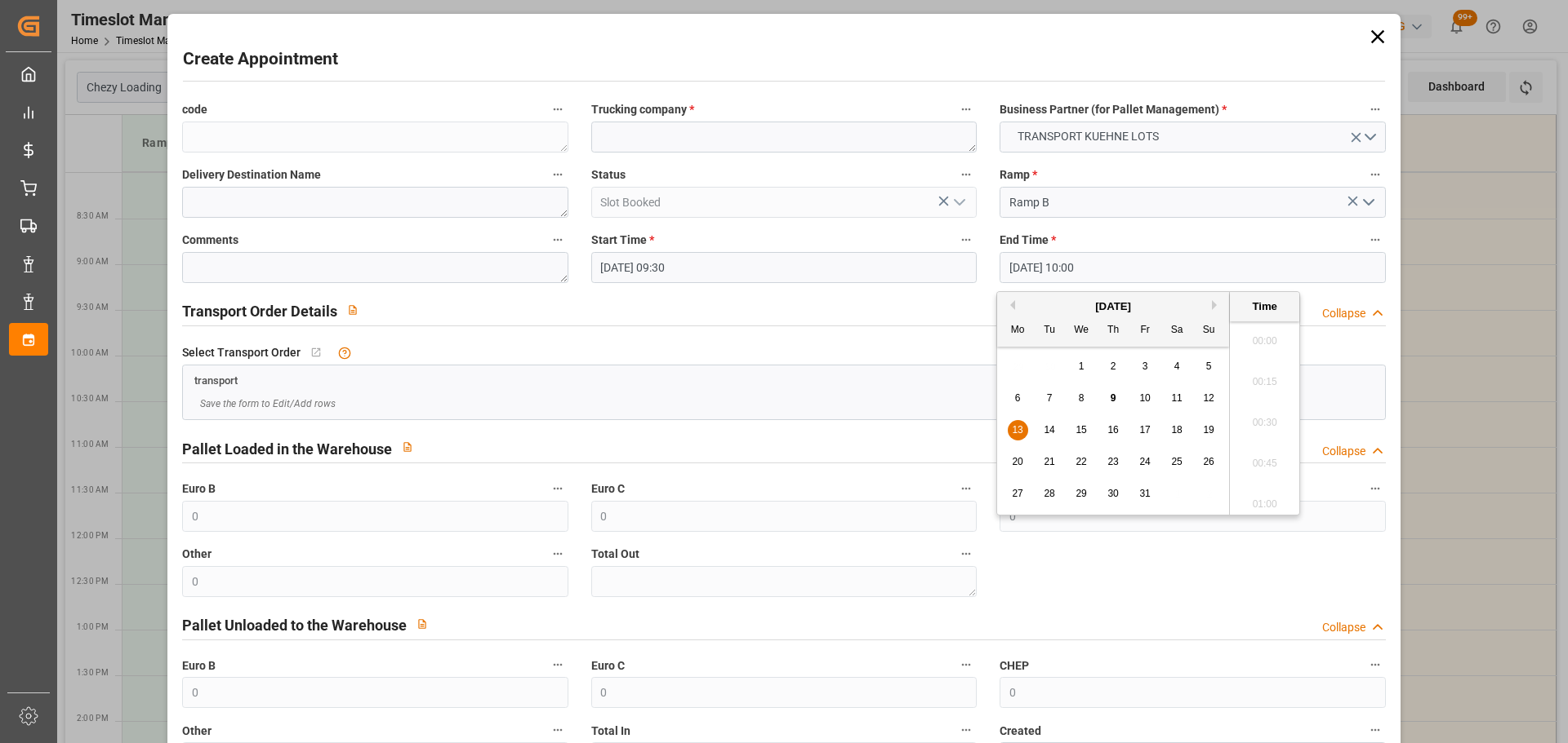
click at [1022, 268] on input "[DATE] 10:00" at bounding box center [1192, 268] width 386 height 31
click at [1016, 432] on span "13" at bounding box center [1017, 430] width 11 height 12
click at [1253, 376] on li "09:45" at bounding box center [1265, 377] width 70 height 41
type input "[DATE] 09:45"
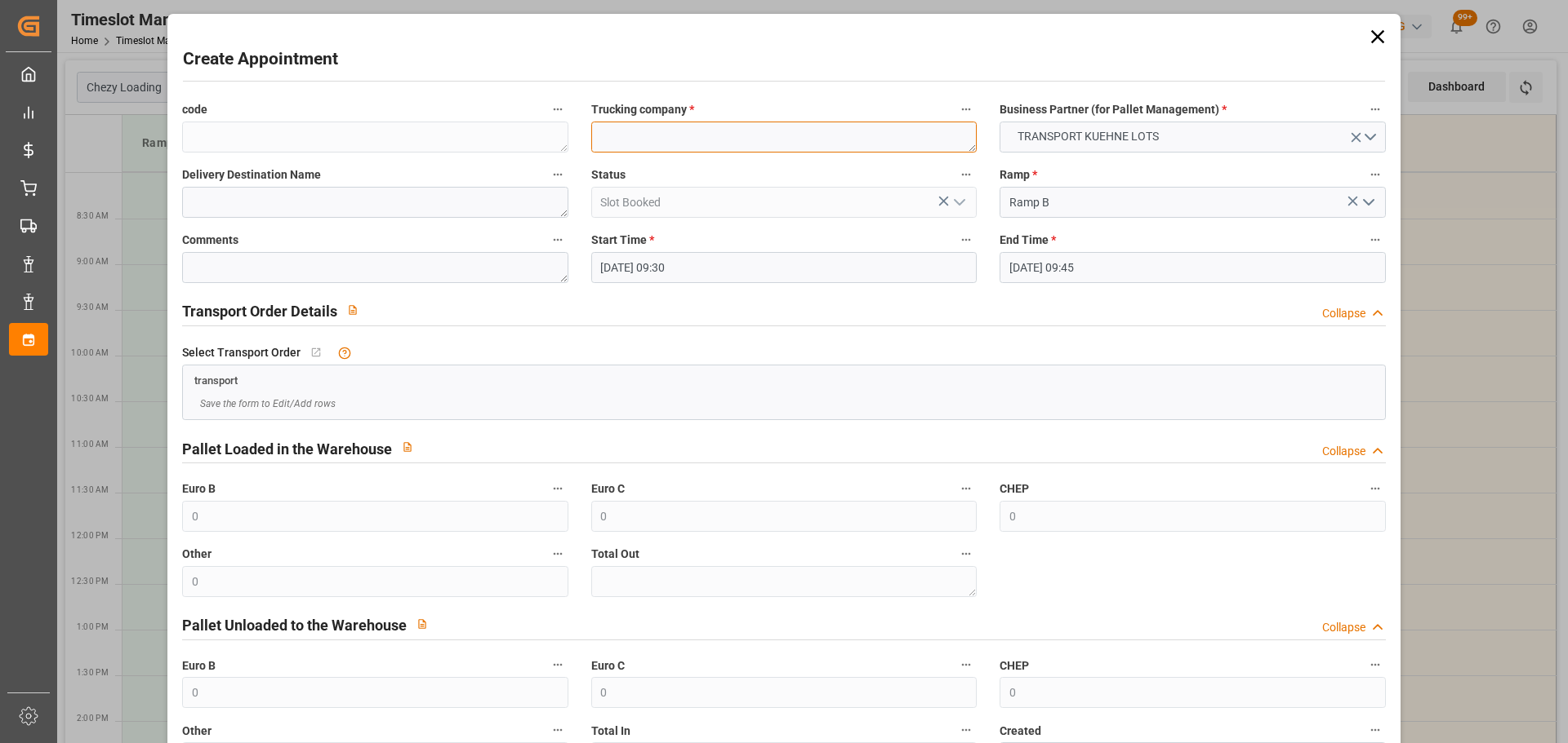
click at [775, 141] on textarea at bounding box center [784, 136] width 386 height 31
type textarea "BREGER"
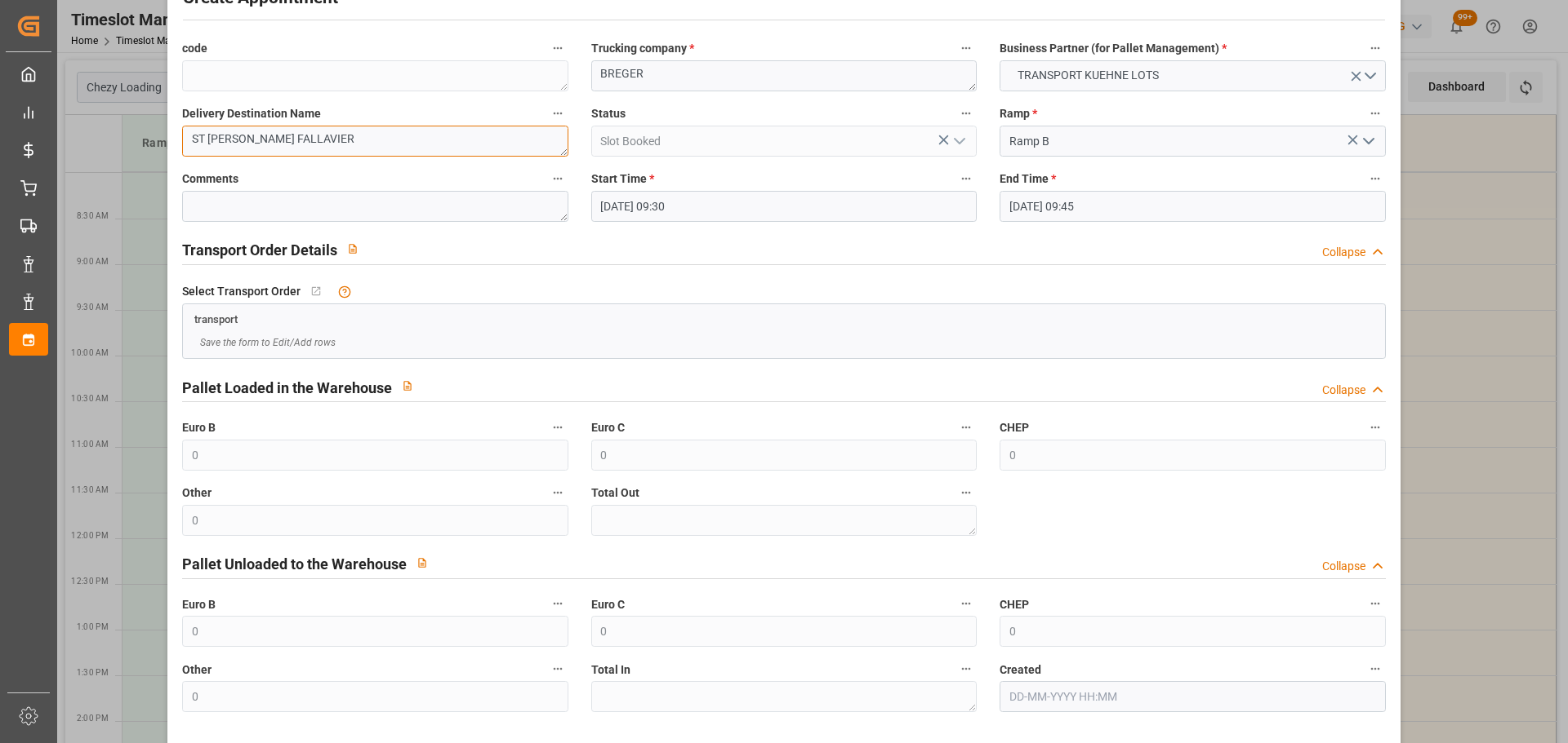
scroll to position [125, 0]
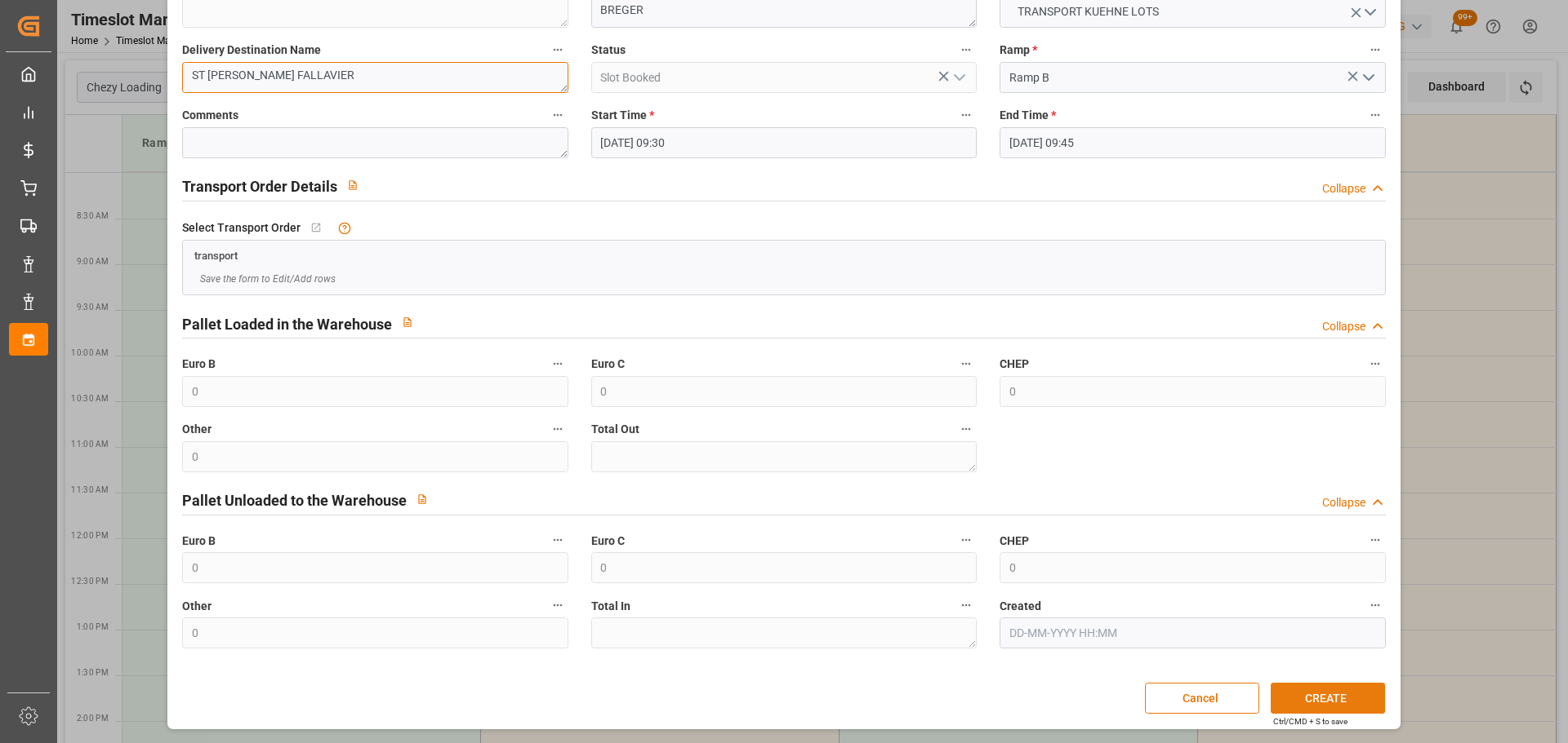
type textarea "ST [PERSON_NAME] FALLAVIER"
click at [1303, 691] on button "CREATE" at bounding box center [1328, 698] width 114 height 31
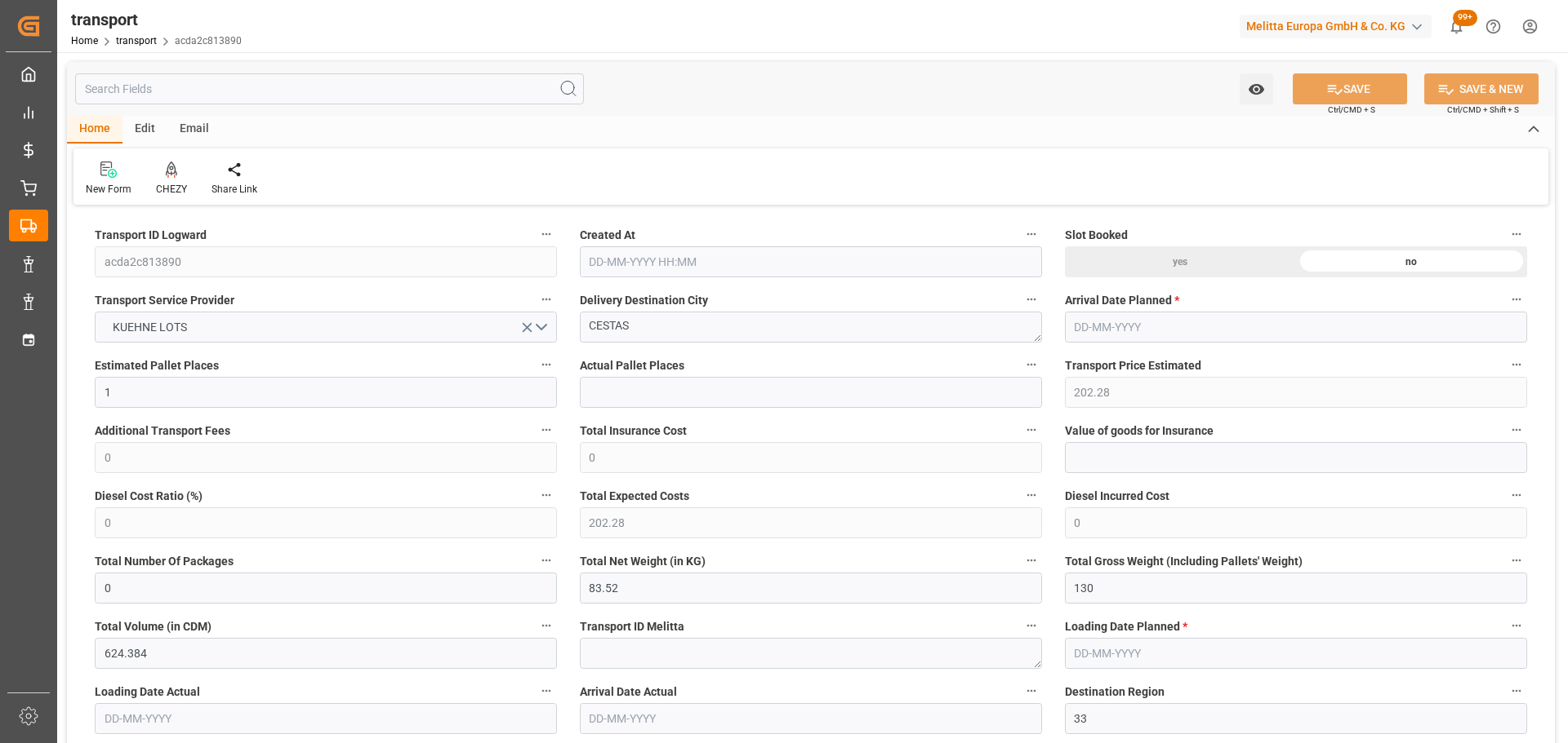
type input "[DATE] 12:13"
type input "[DATE]"
click at [170, 177] on icon at bounding box center [171, 169] width 12 height 16
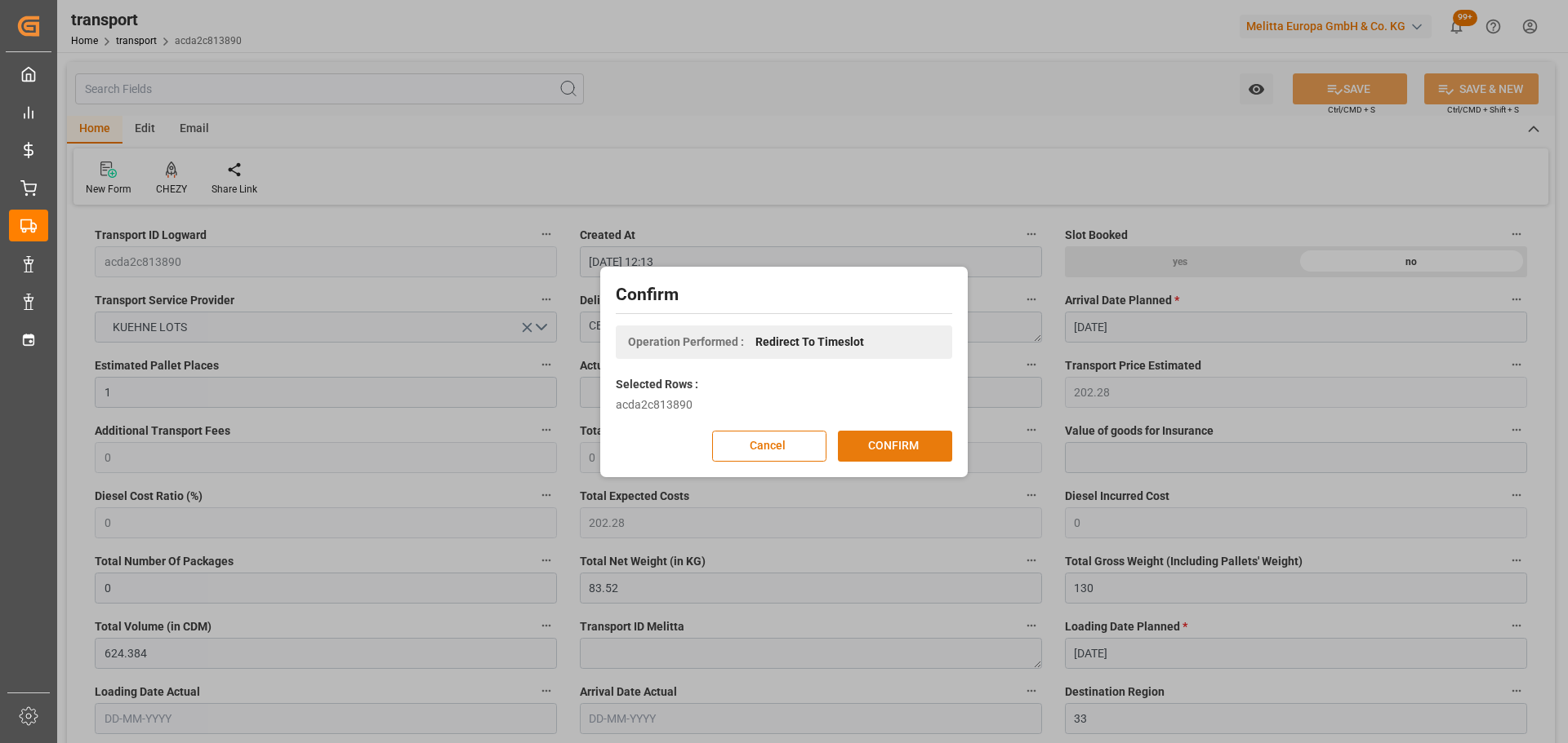
click at [907, 440] on button "CONFIRM" at bounding box center [895, 446] width 114 height 31
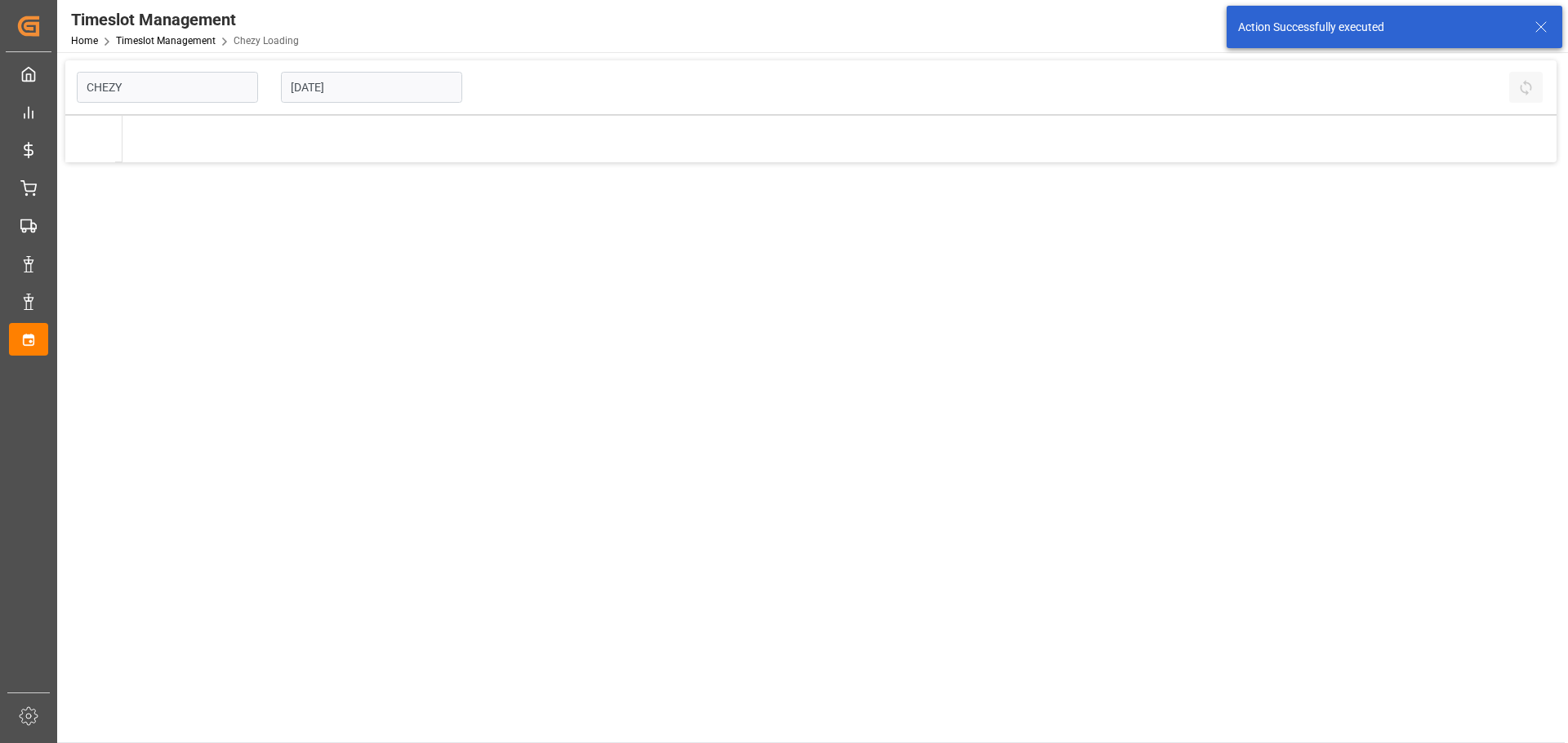
type input "Chezy Loading"
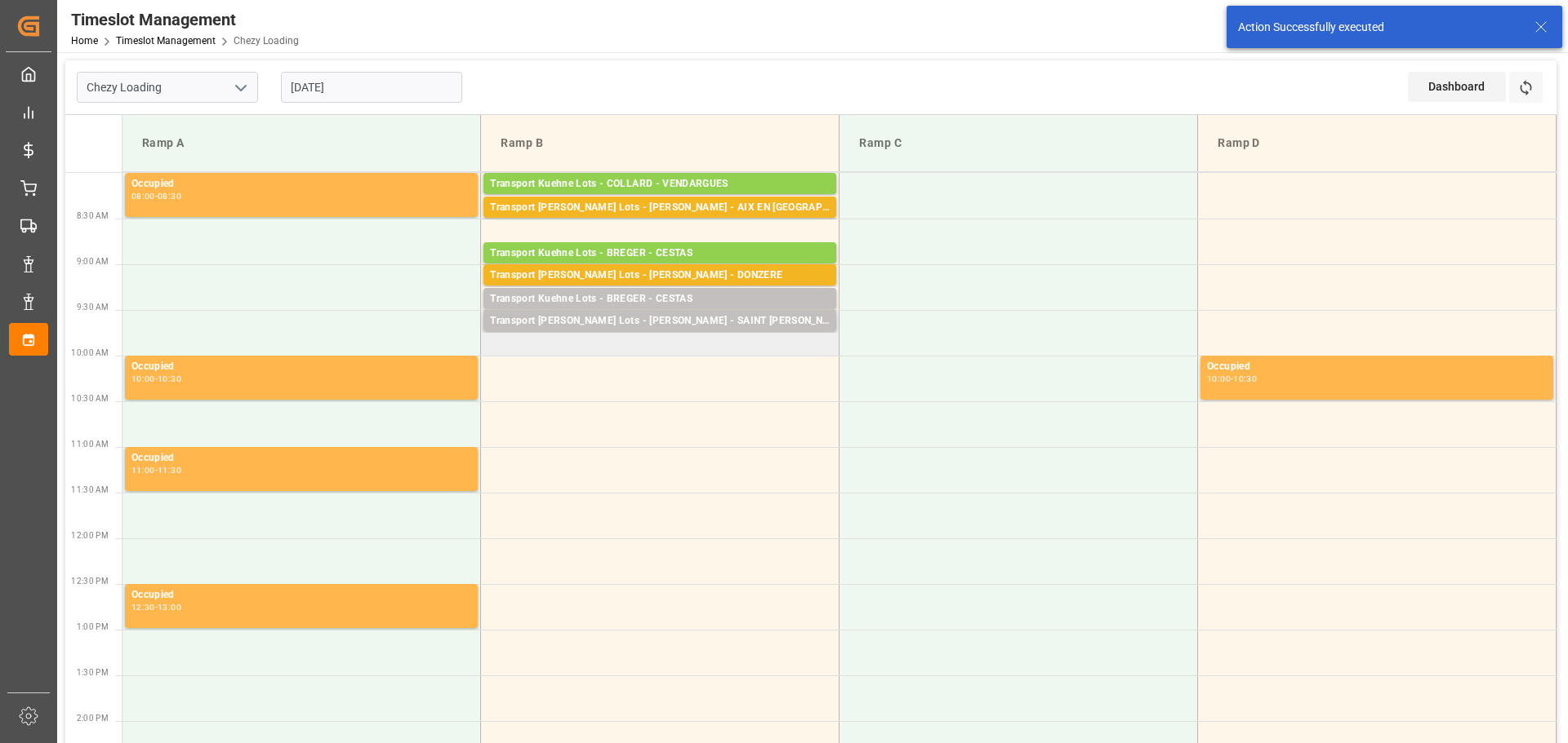
click at [502, 346] on td "Transport [PERSON_NAME] Lots - [PERSON_NAME] - [GEOGRAPHIC_DATA][PERSON_NAME] F…" at bounding box center [660, 333] width 359 height 45
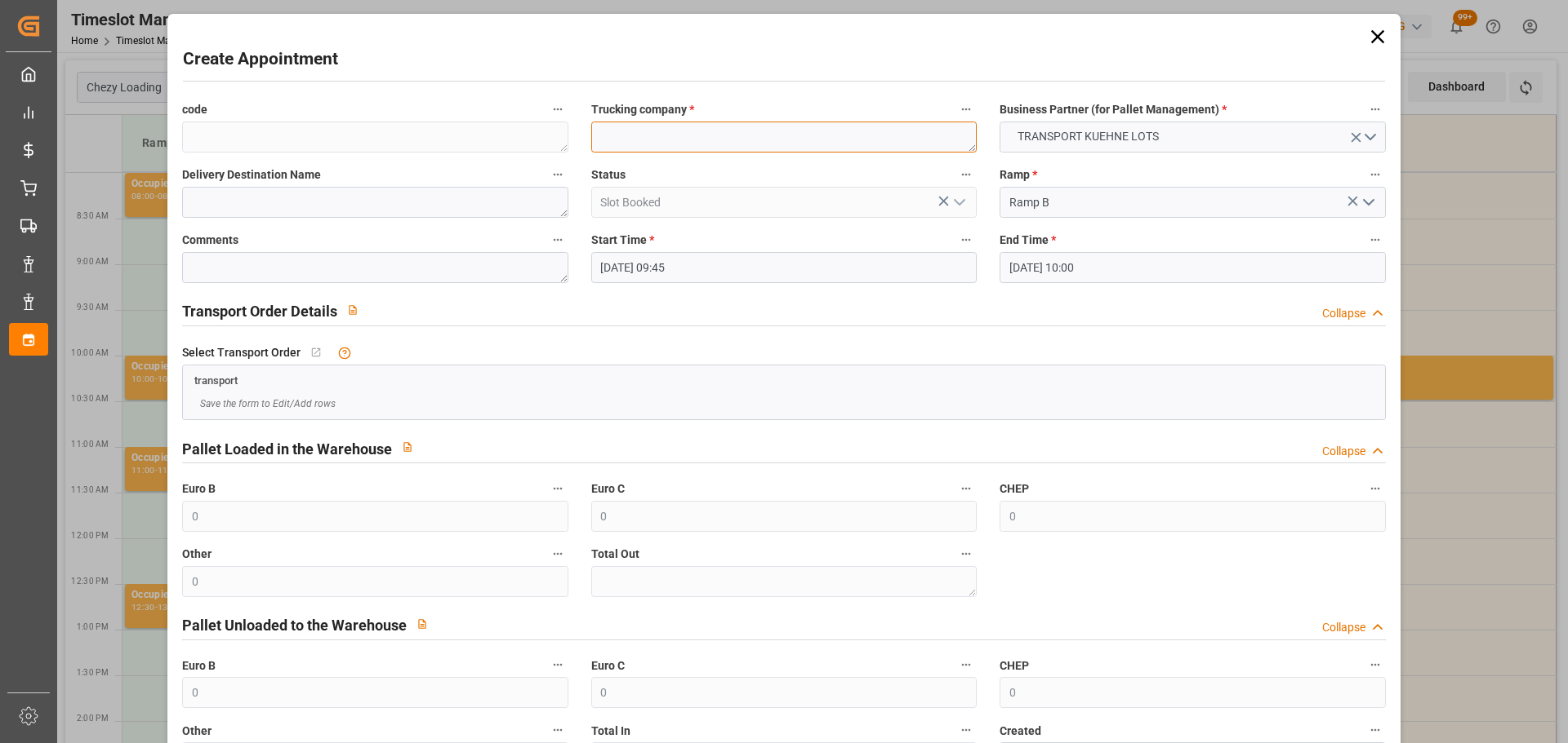
click at [675, 136] on textarea at bounding box center [784, 136] width 386 height 31
type textarea "BREGER"
click at [359, 224] on div "Comments" at bounding box center [374, 256] width 408 height 65
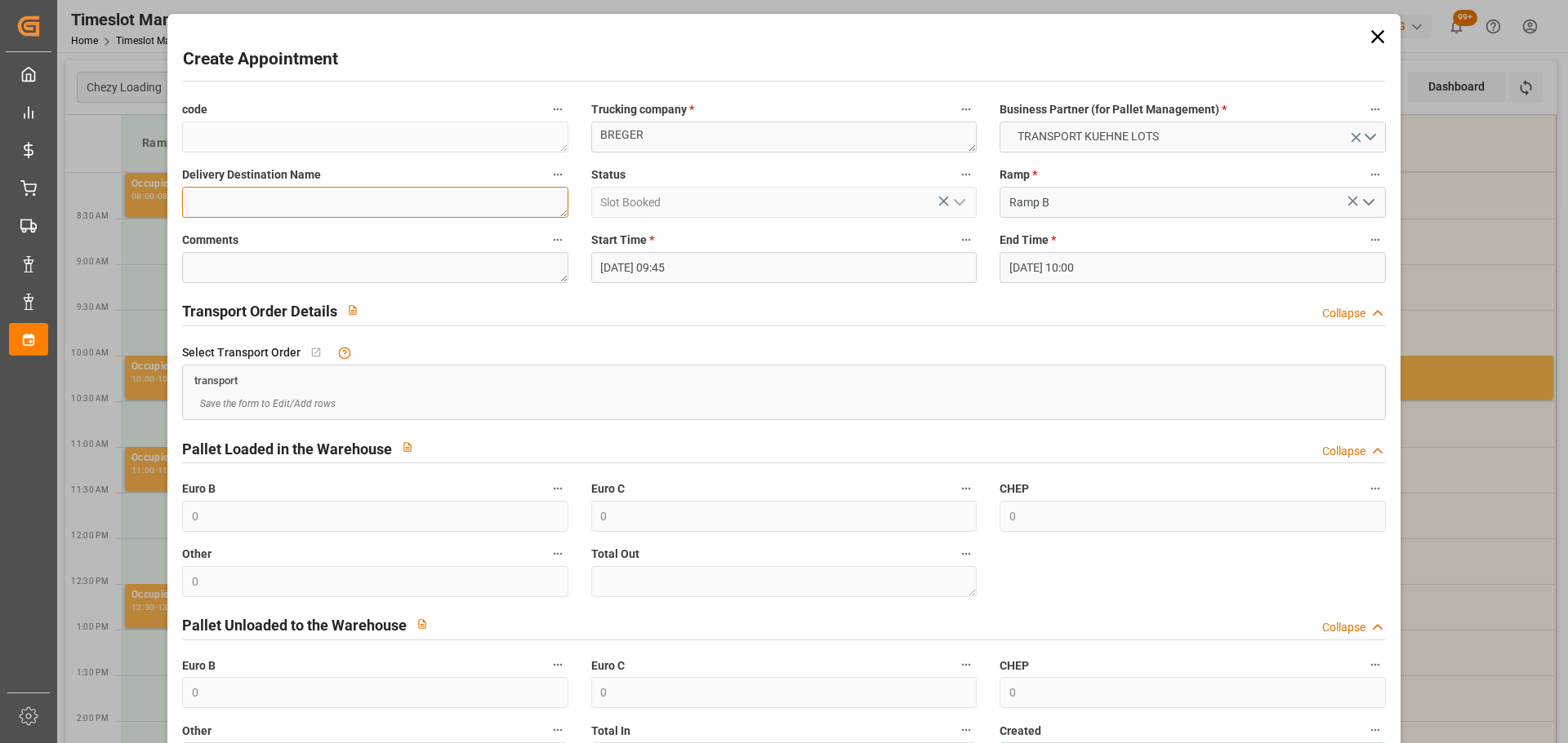
click at [353, 211] on textarea at bounding box center [375, 202] width 386 height 31
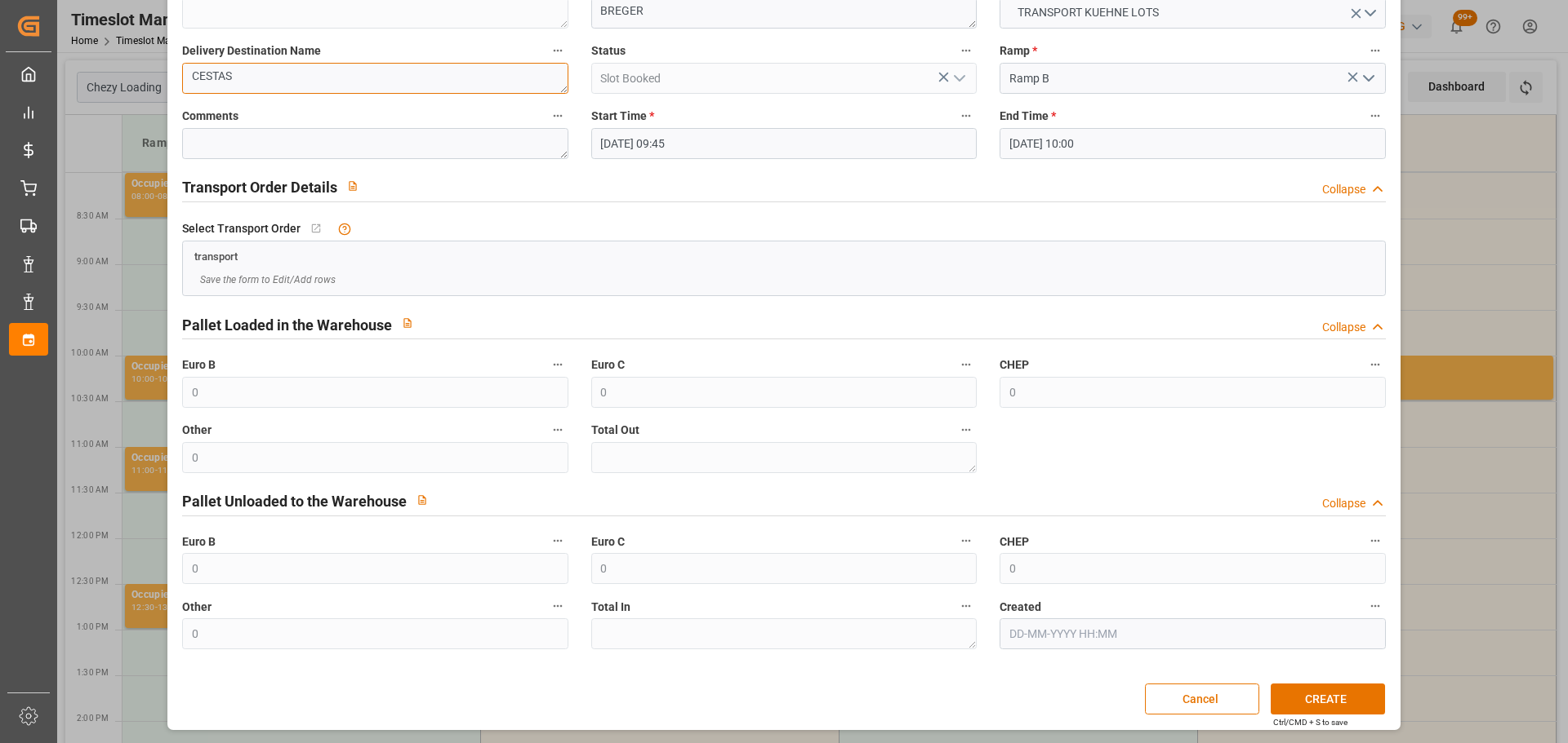
scroll to position [125, 0]
type textarea "CESTAS"
click at [1304, 693] on button "CREATE" at bounding box center [1328, 698] width 114 height 31
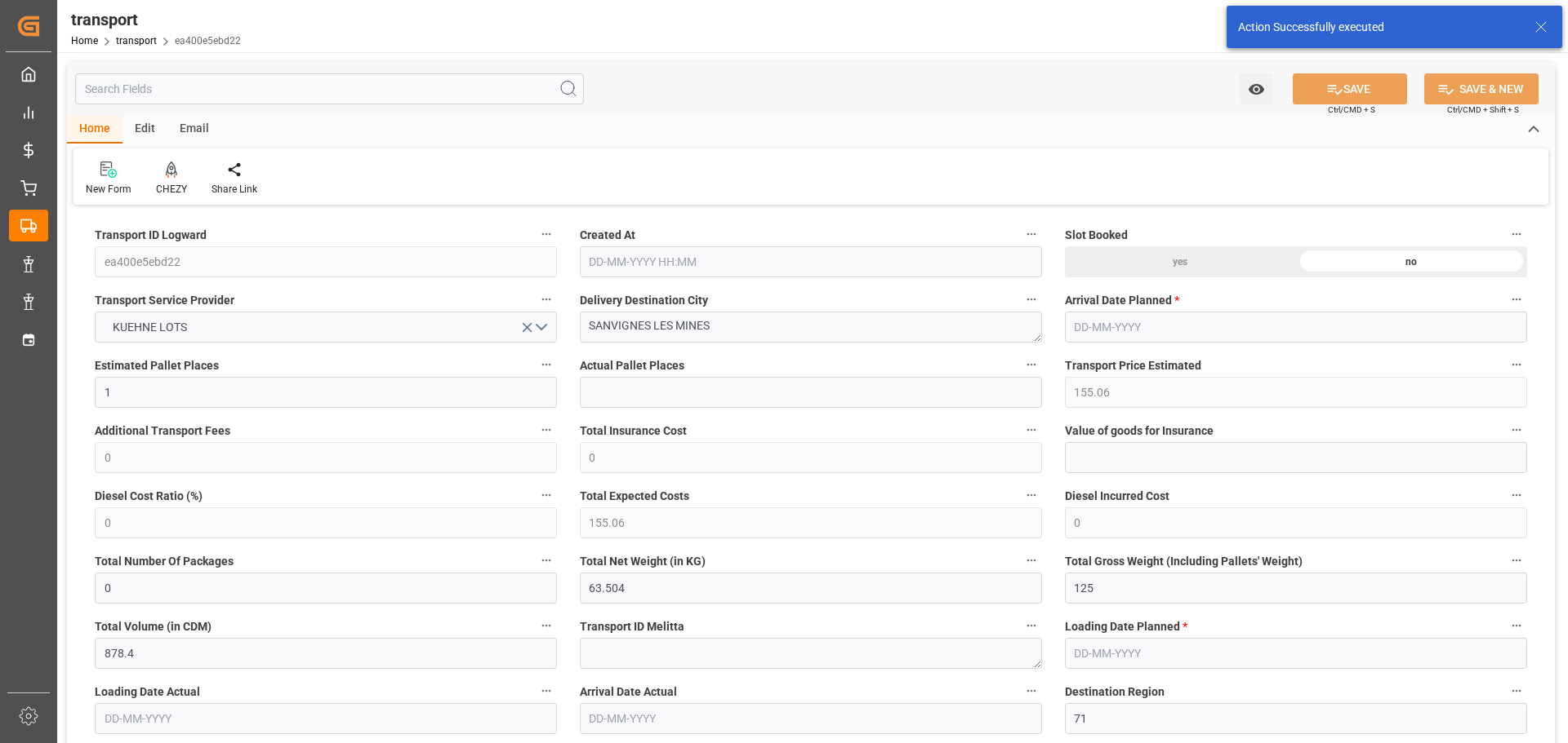
type input "[DATE] 12:13"
type input "[DATE]"
click at [166, 171] on icon at bounding box center [171, 169] width 12 height 16
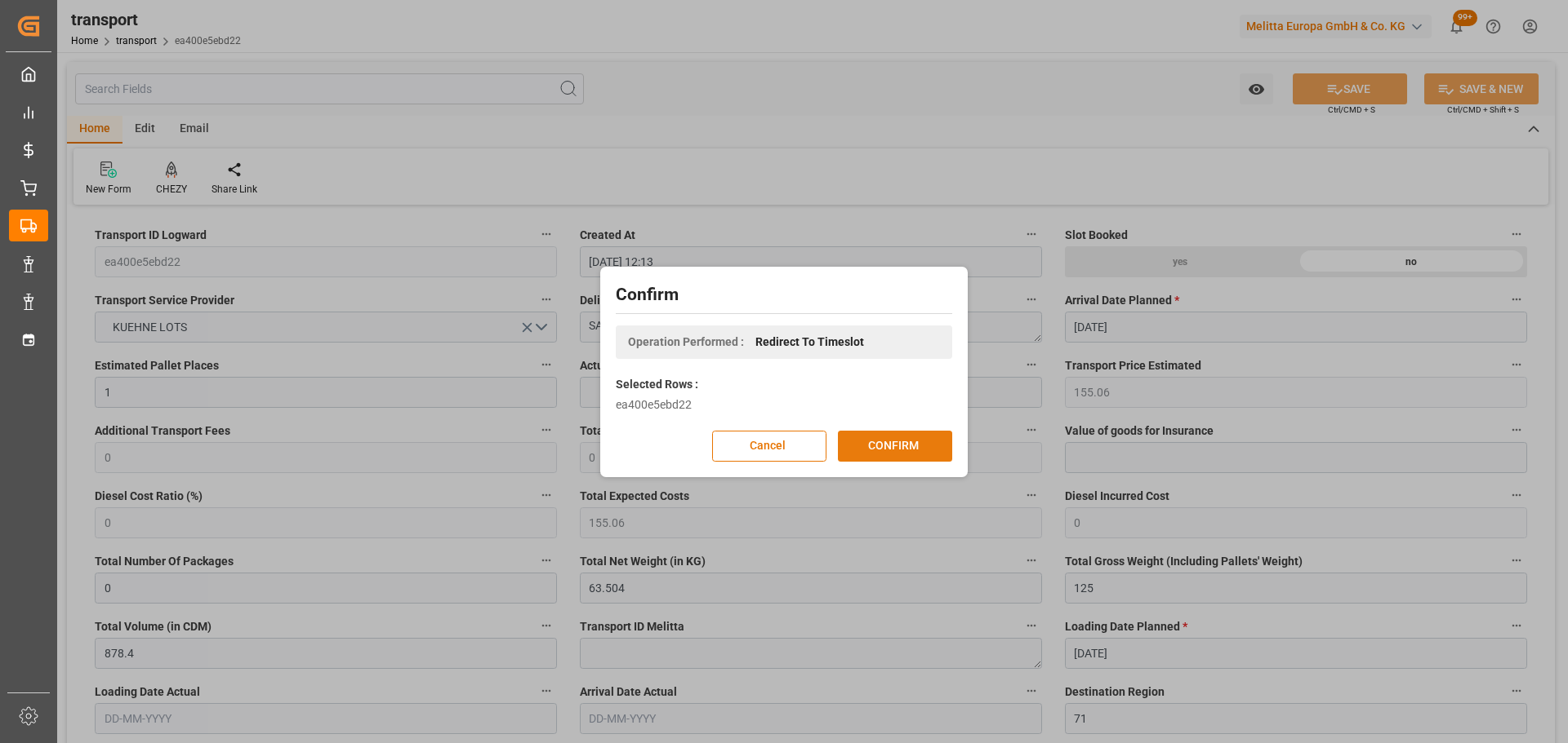
click at [887, 439] on button "CONFIRM" at bounding box center [895, 446] width 114 height 31
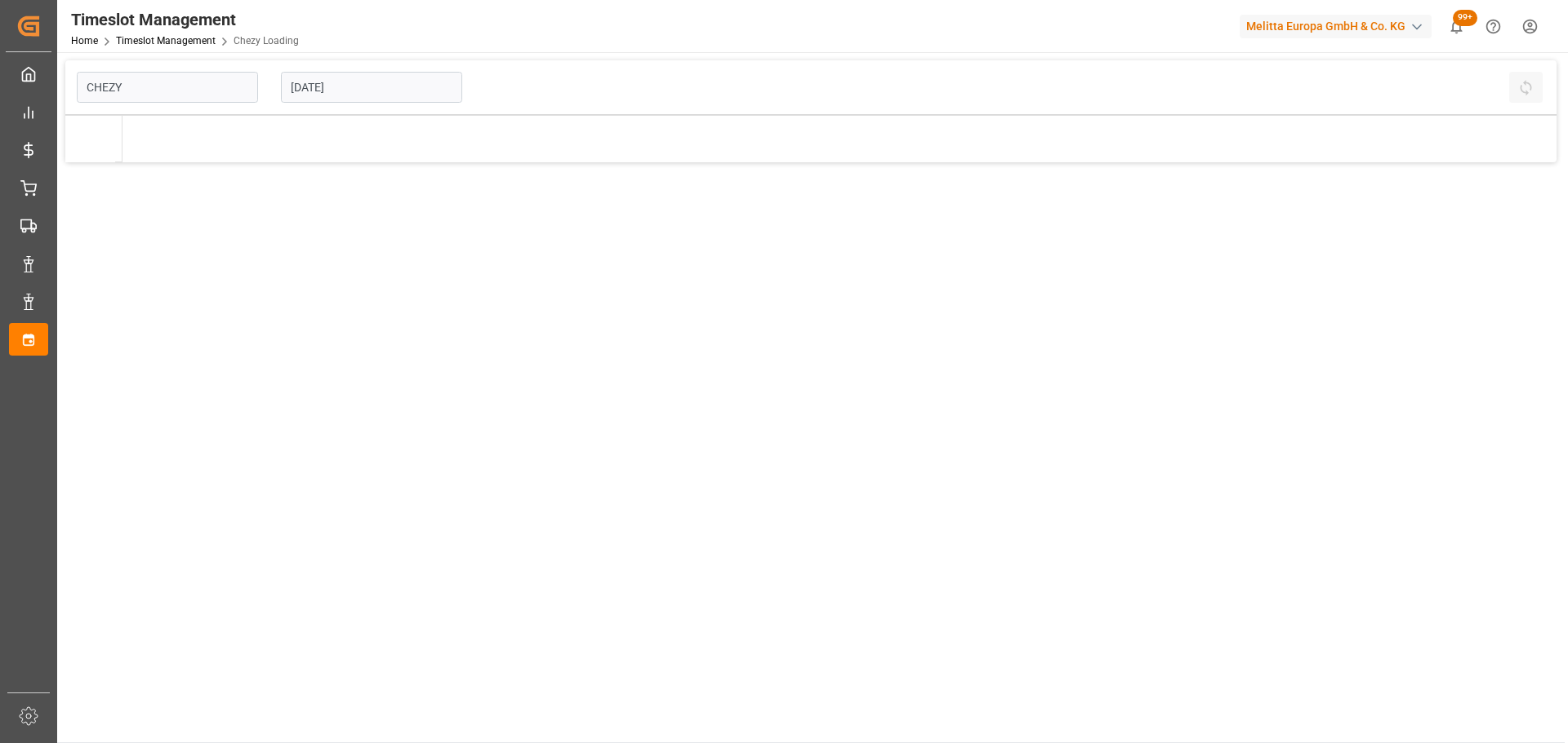
type input "Chezy Loading"
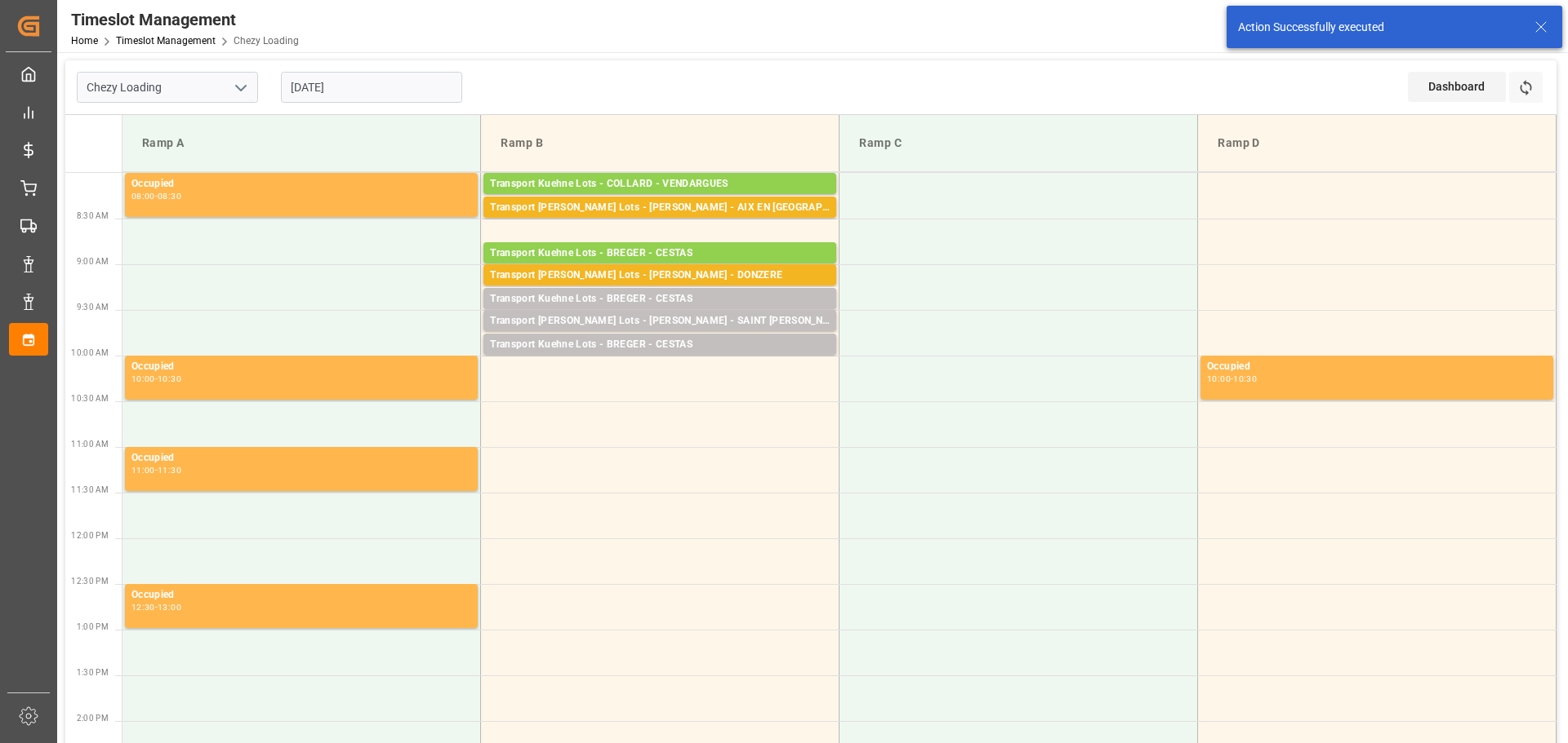
click at [396, 90] on input "13-10-2025" at bounding box center [371, 87] width 181 height 31
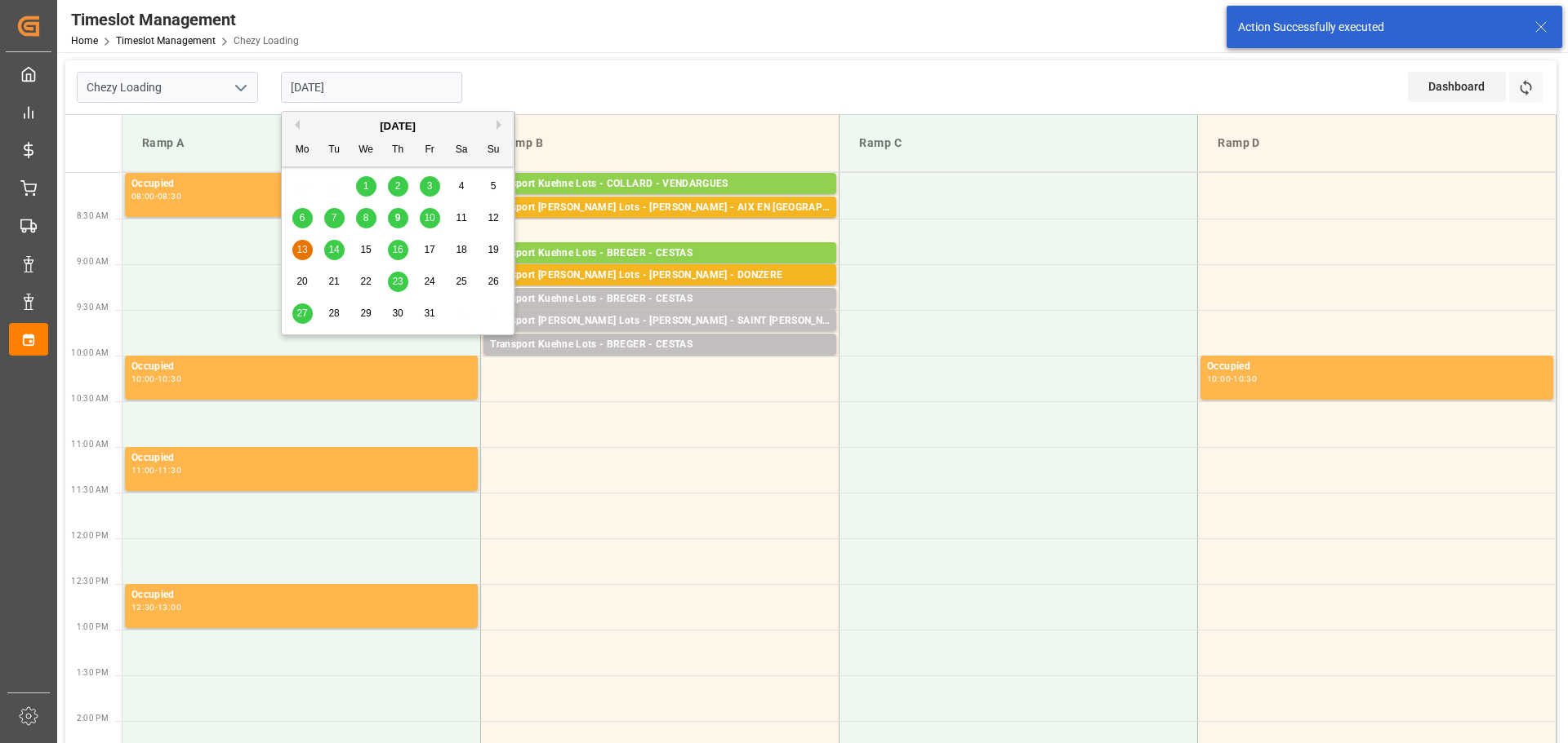
click at [433, 213] on span "10" at bounding box center [429, 218] width 11 height 12
type input "[DATE]"
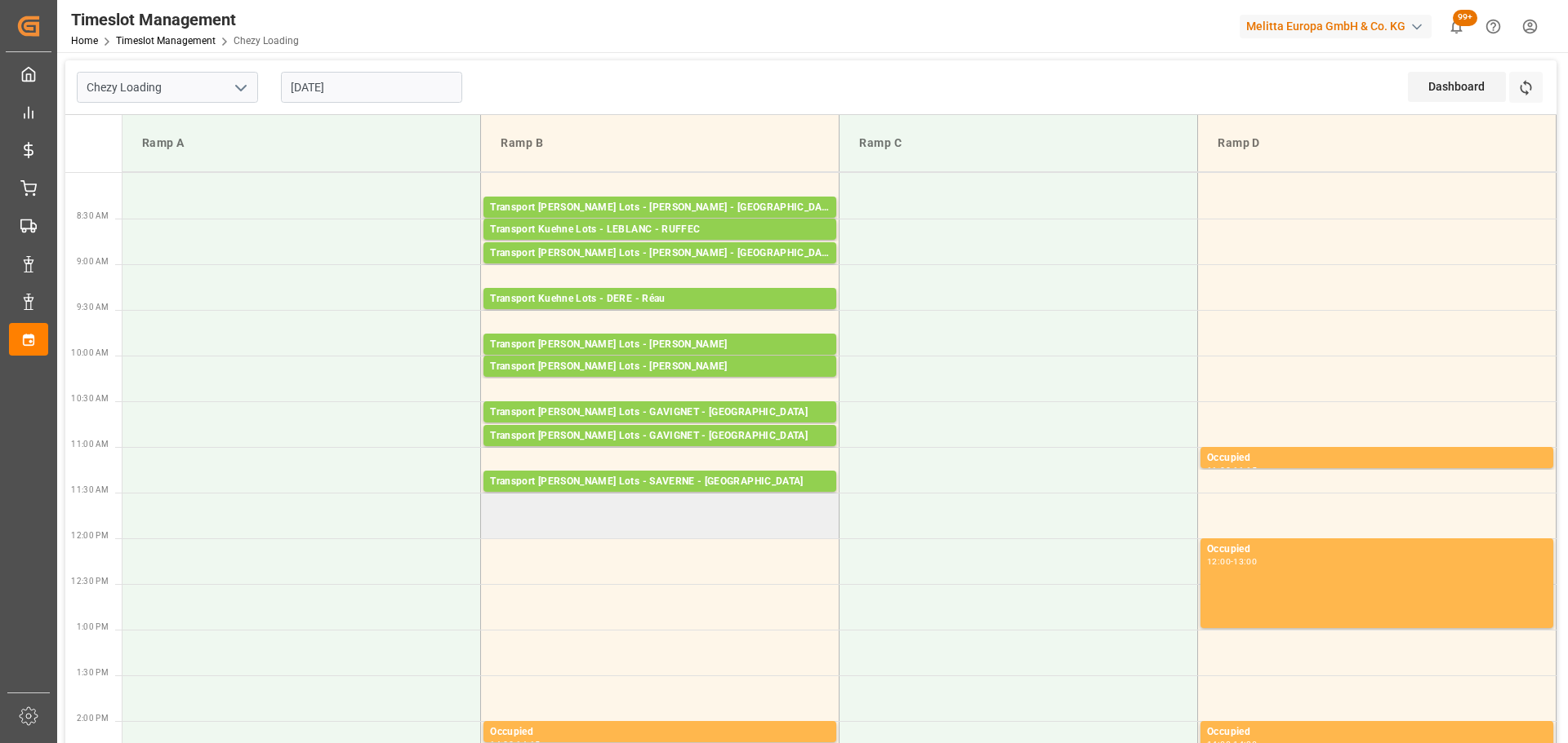
click at [490, 532] on td at bounding box center [660, 516] width 359 height 45
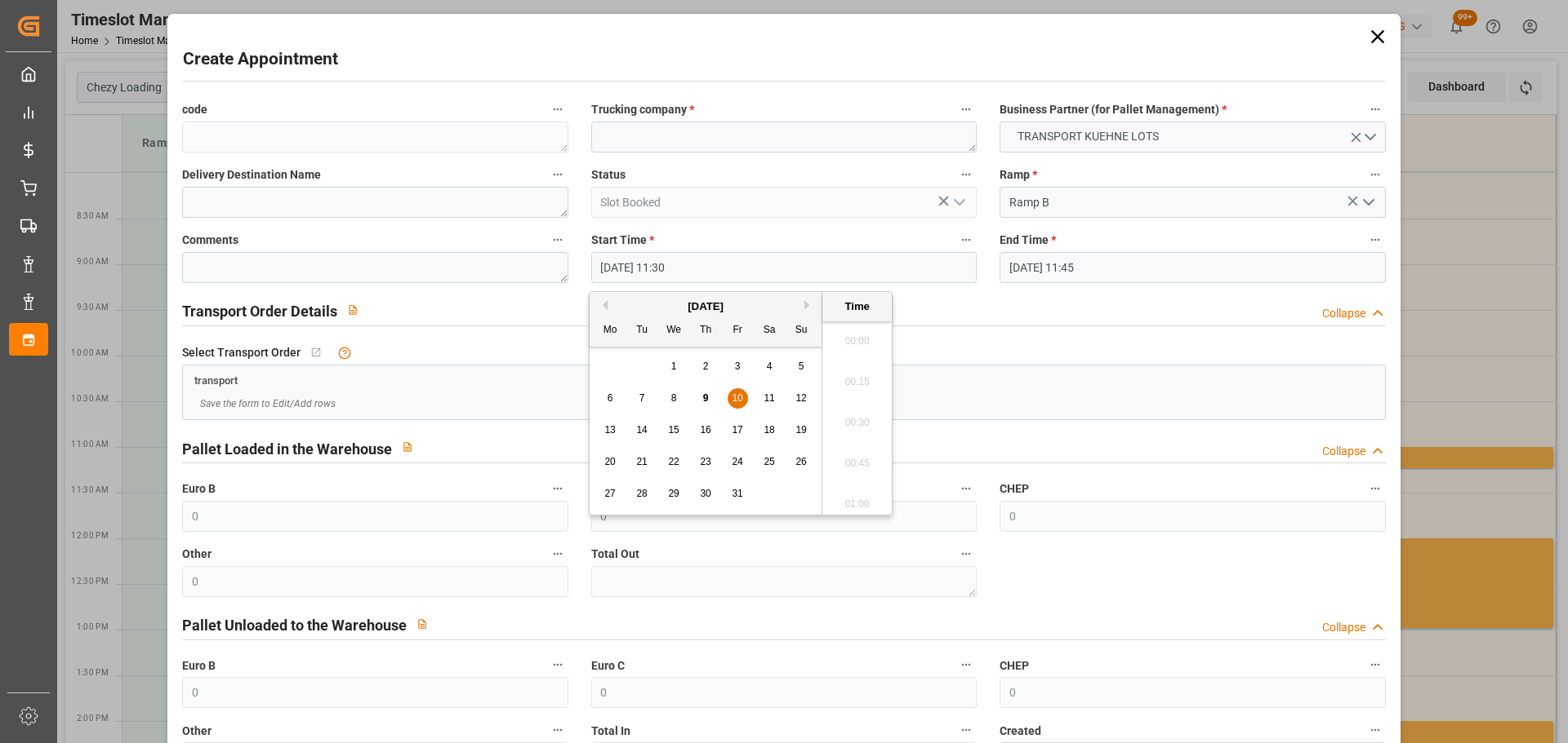
click at [664, 260] on input "10-10-2025 11:30" at bounding box center [784, 268] width 386 height 31
click at [739, 393] on span "10" at bounding box center [737, 398] width 11 height 12
drag, startPoint x: 833, startPoint y: 455, endPoint x: 1021, endPoint y: 349, distance: 215.8
click at [848, 450] on li "11:45" at bounding box center [857, 458] width 70 height 41
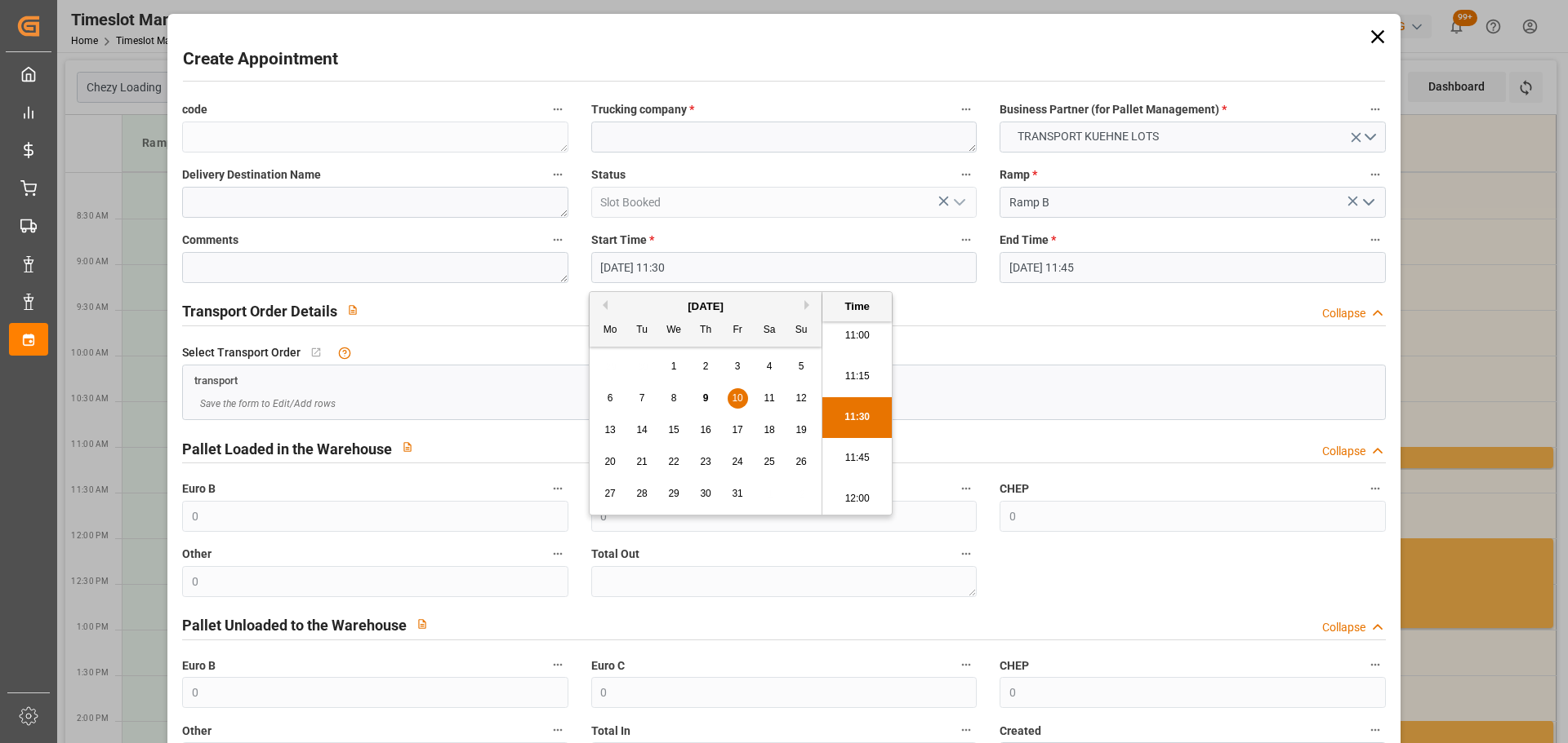
type input "10-10-2025 11:45"
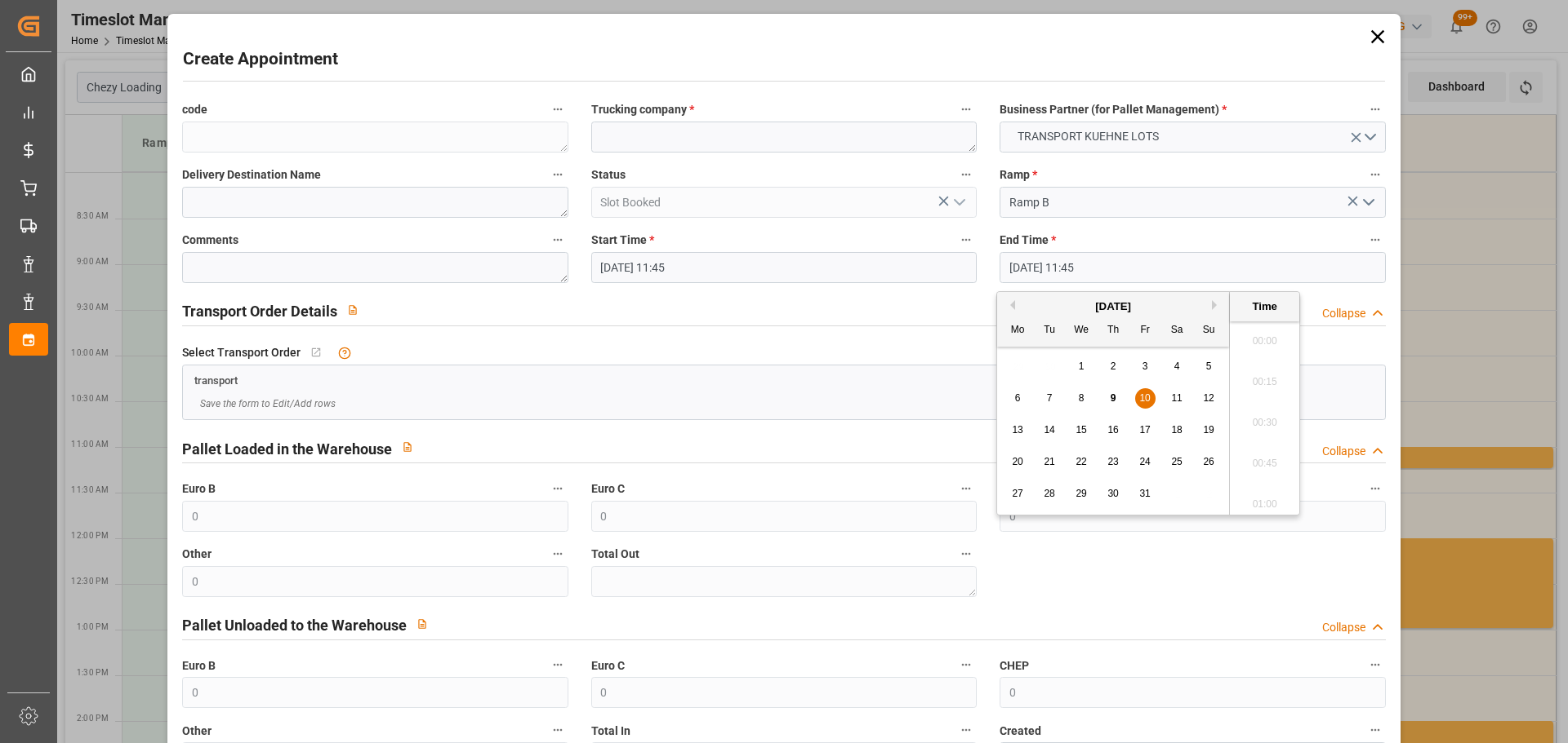
click at [1048, 267] on input "10-10-2025 11:45" at bounding box center [1192, 268] width 386 height 31
click at [1148, 395] on span "10" at bounding box center [1144, 398] width 11 height 12
click at [1265, 454] on li "12:00" at bounding box center [1265, 458] width 70 height 41
type input "10-10-2025 12:00"
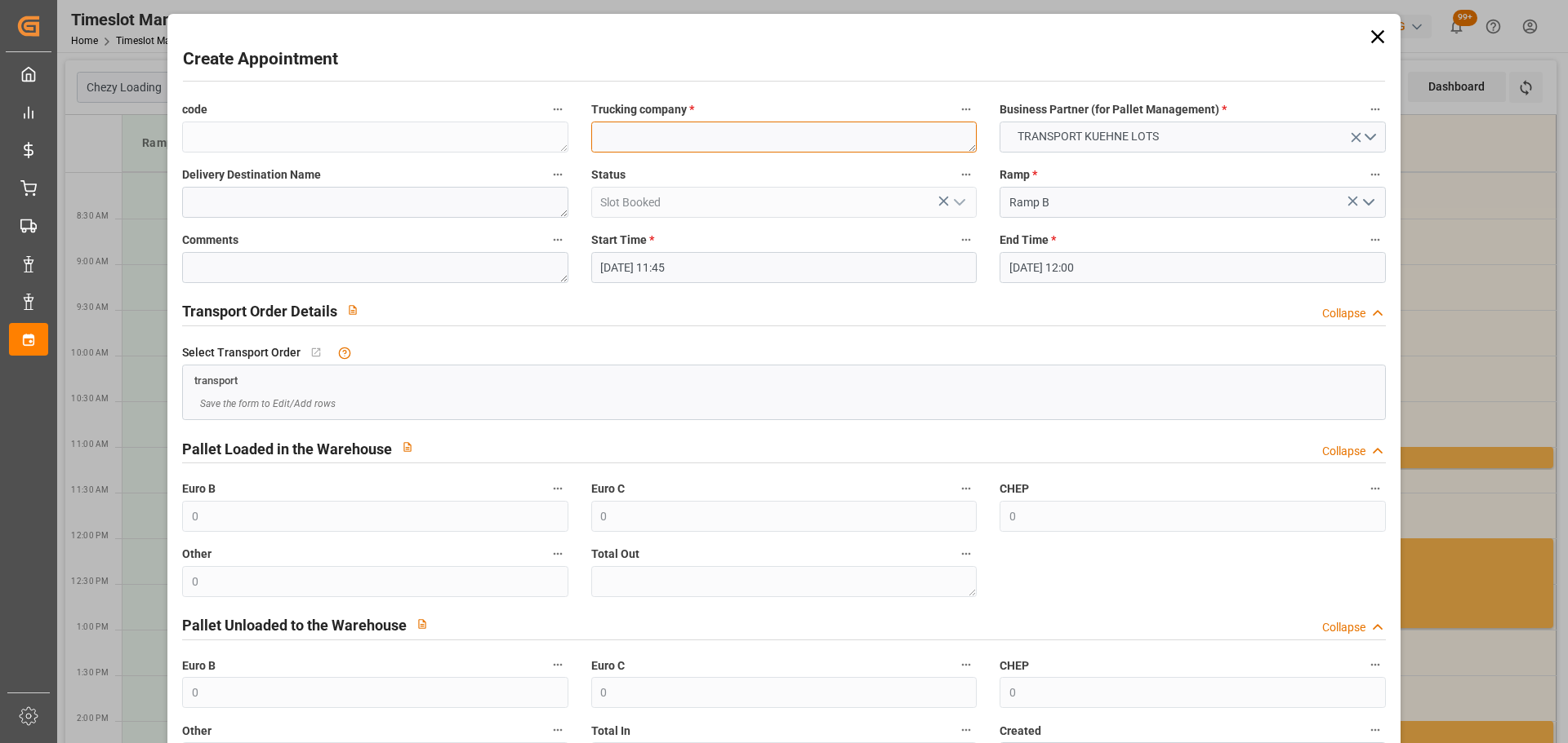
click at [743, 142] on textarea at bounding box center [784, 136] width 386 height 31
type textarea "FOURNIE"
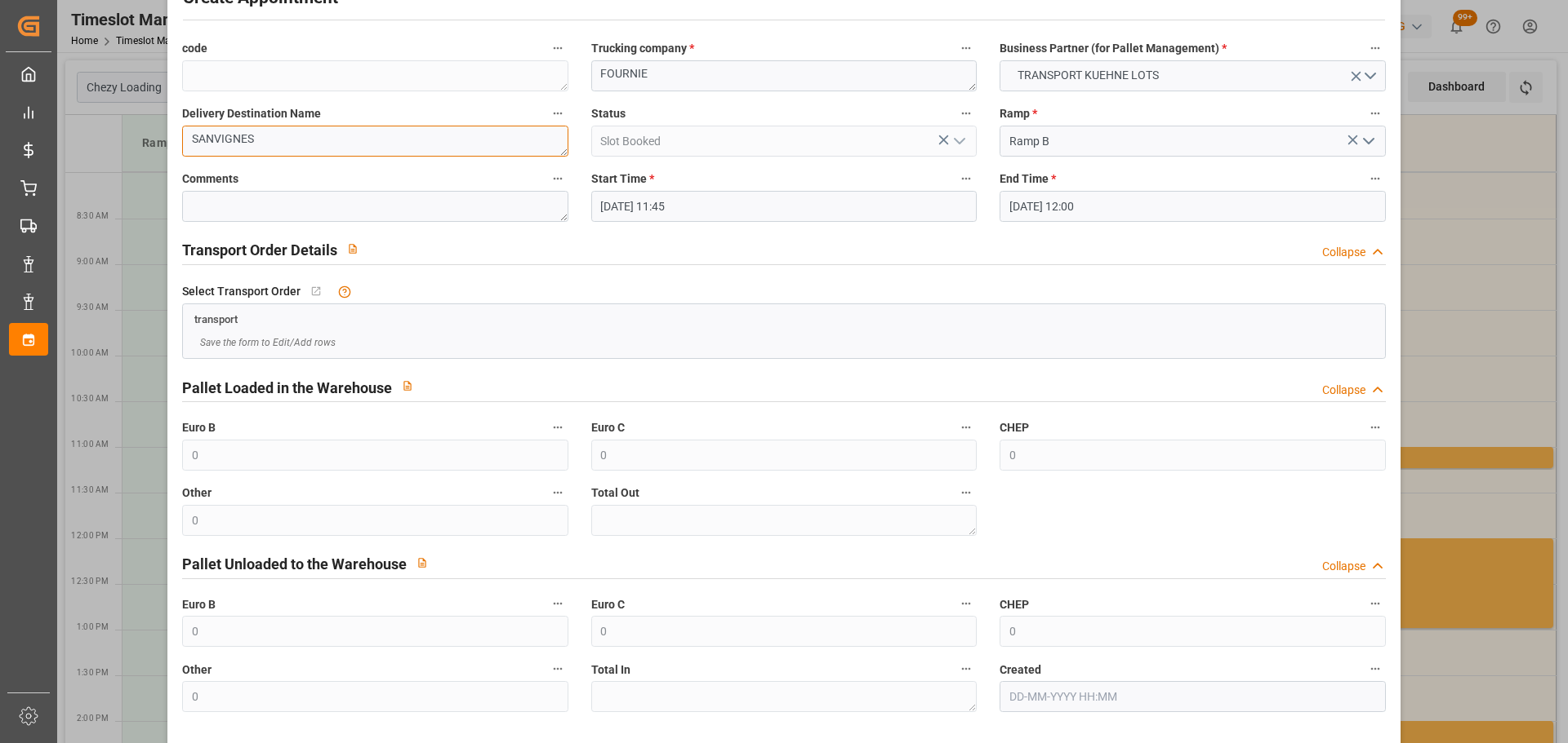
scroll to position [125, 0]
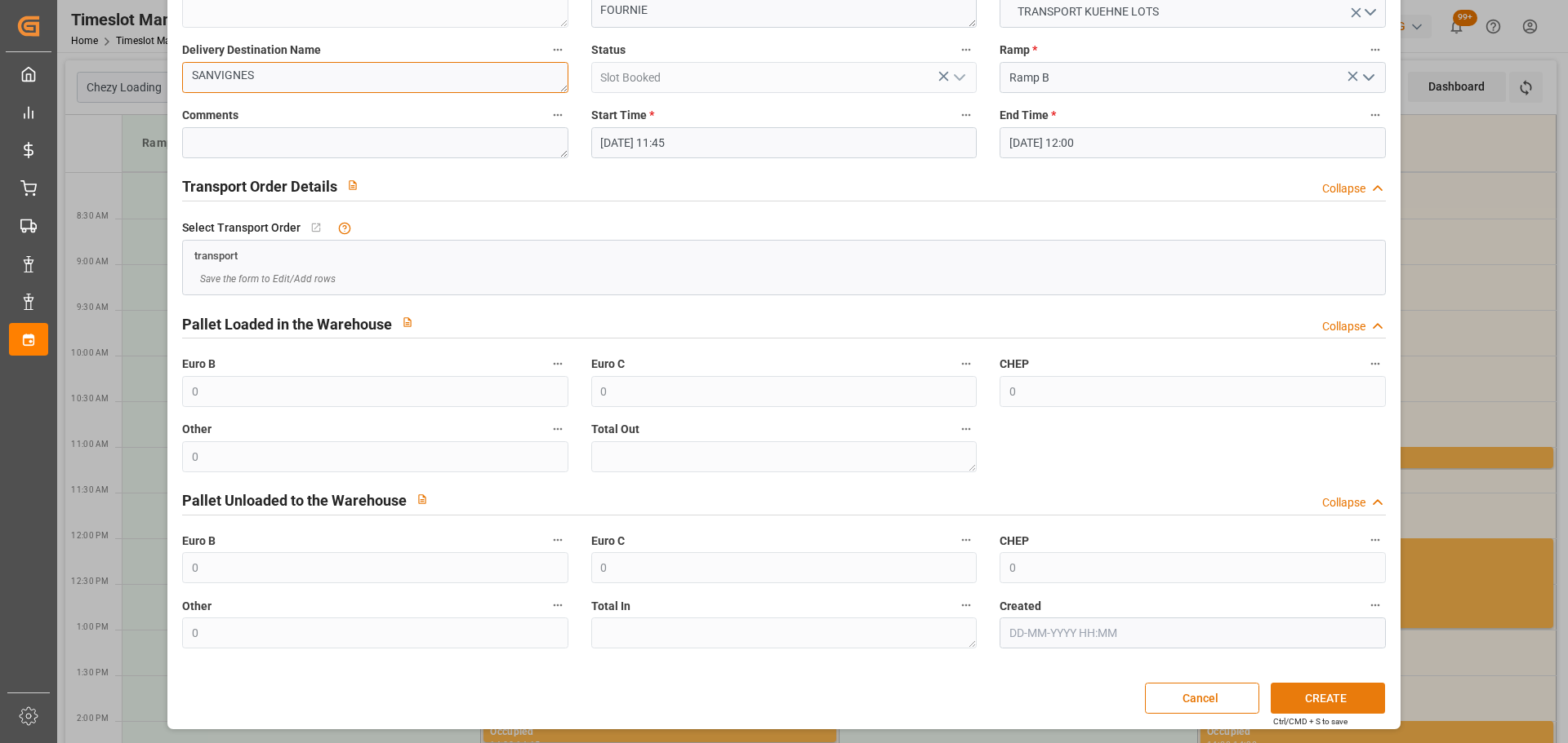
type textarea "SANVIGNES"
click at [1328, 695] on button "CREATE" at bounding box center [1328, 698] width 114 height 31
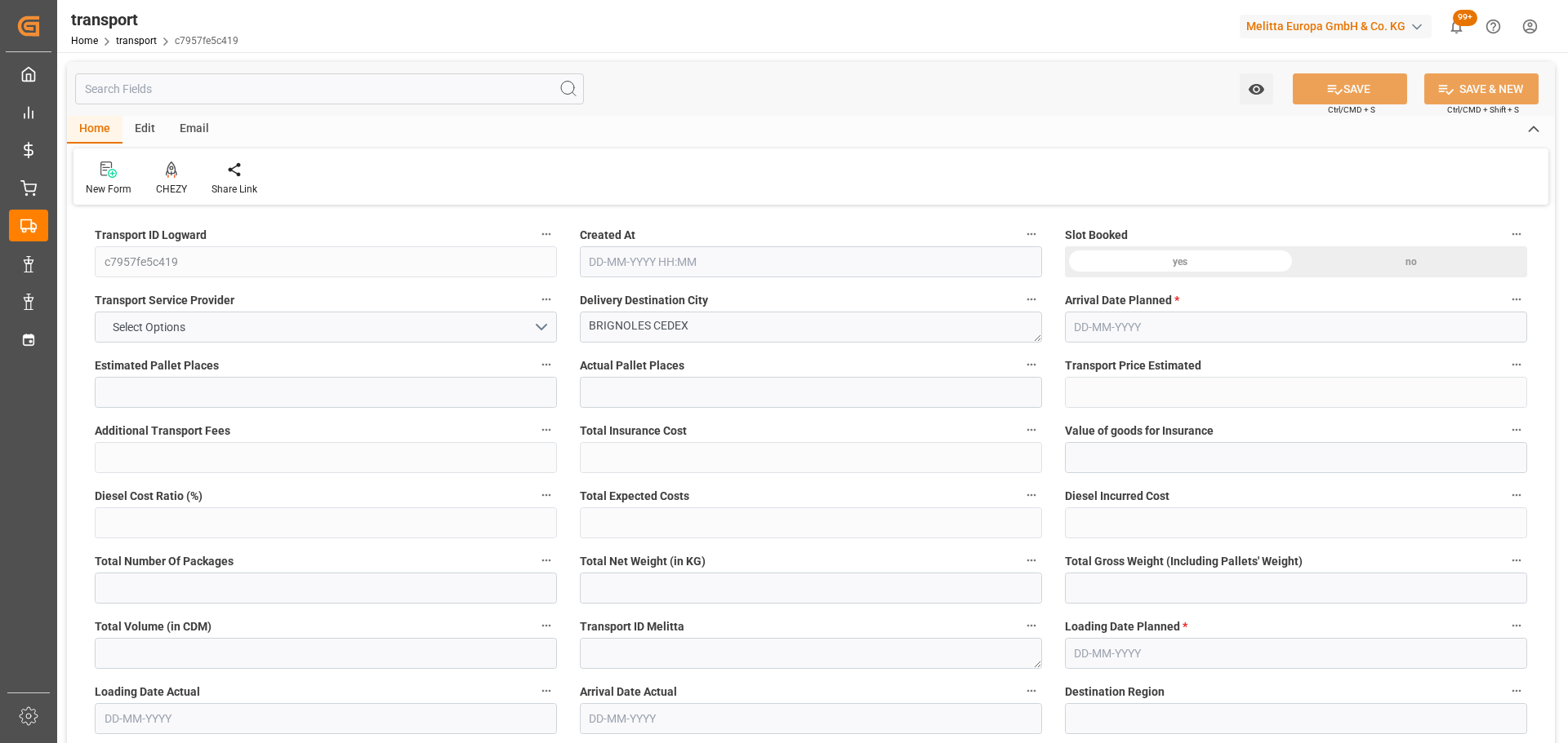
type input "5"
type input "399.18"
type input "0"
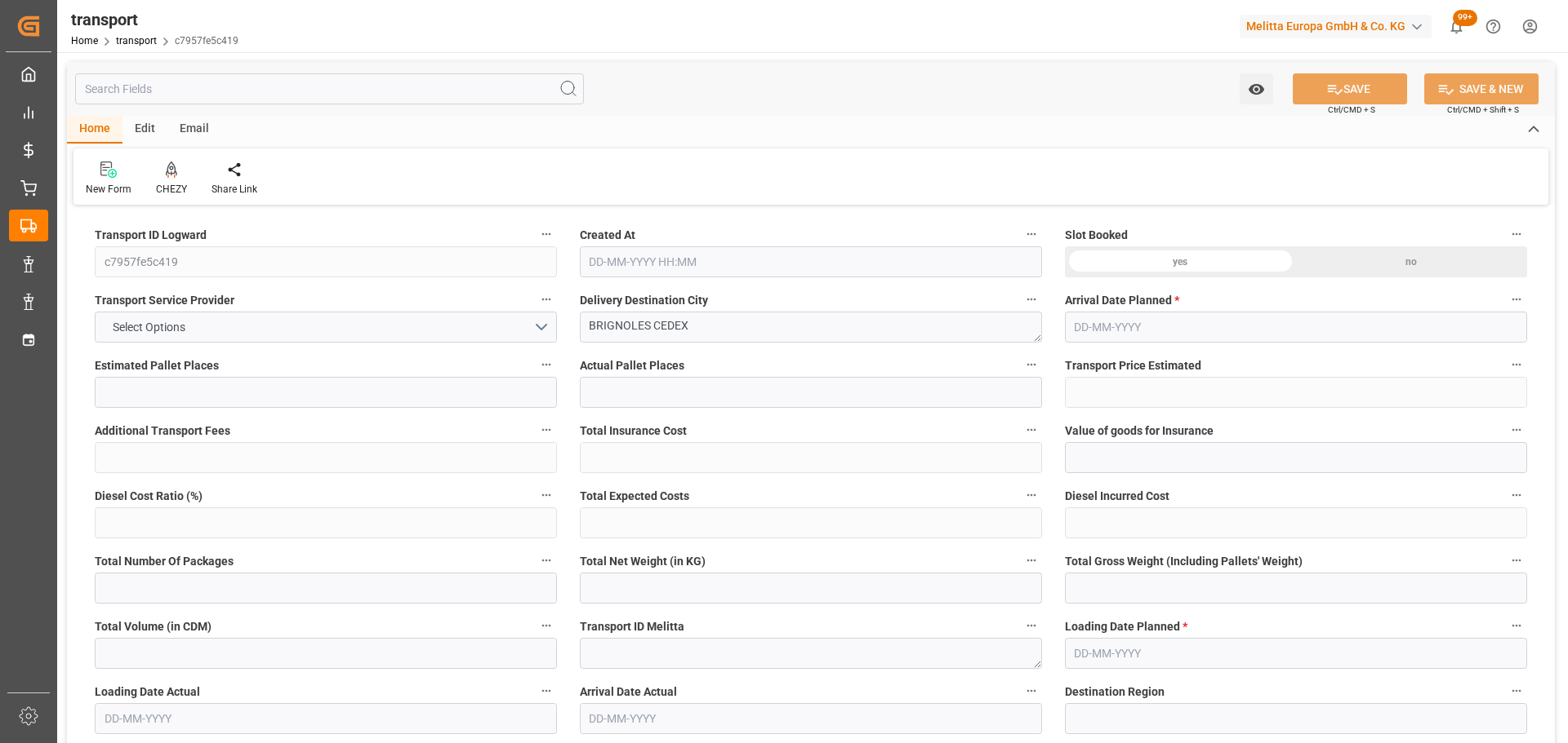
type input "399.18"
type input "0"
type input "1631.616"
type input "2077"
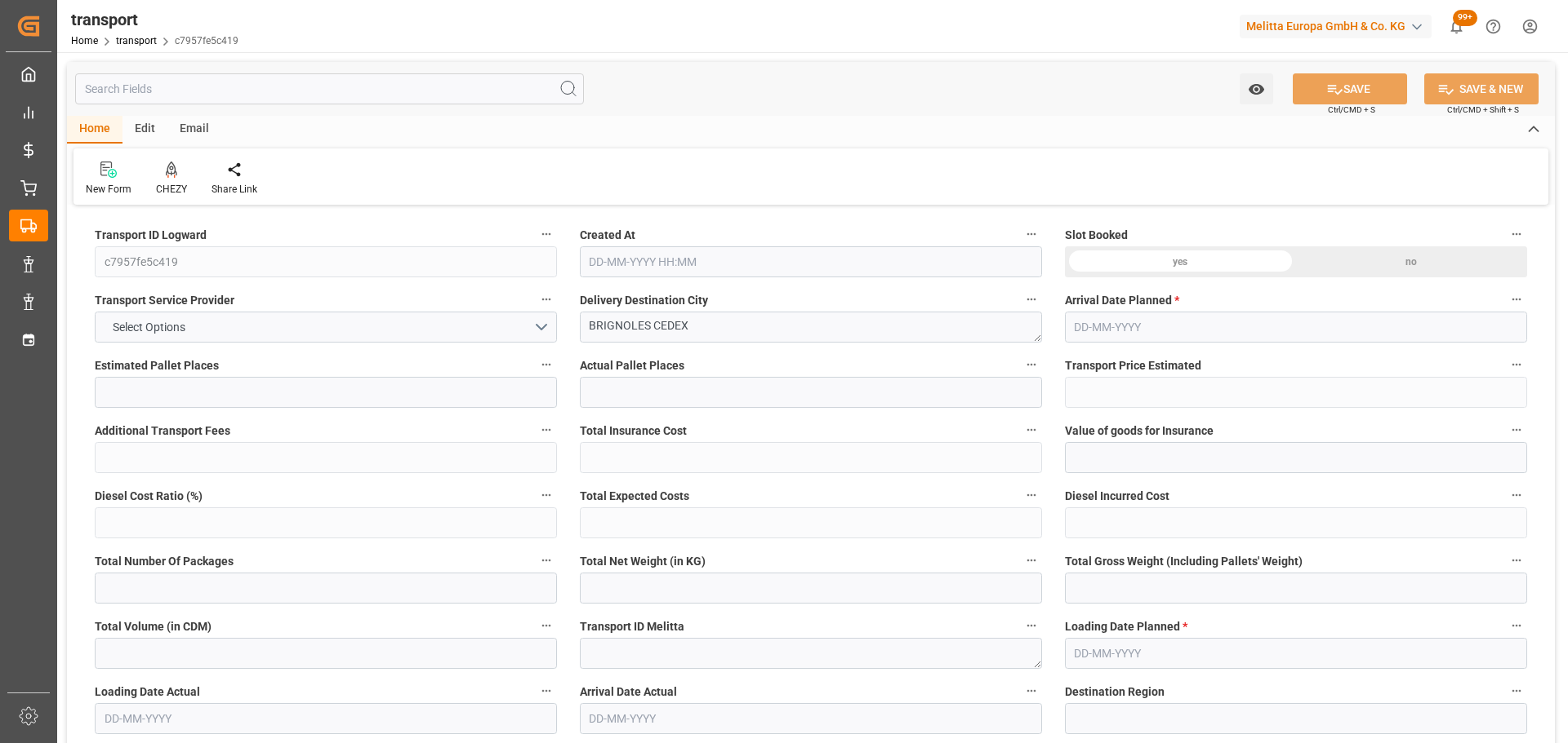
type input "5323.2"
type input "83"
type input "3"
type input "112"
type input "5"
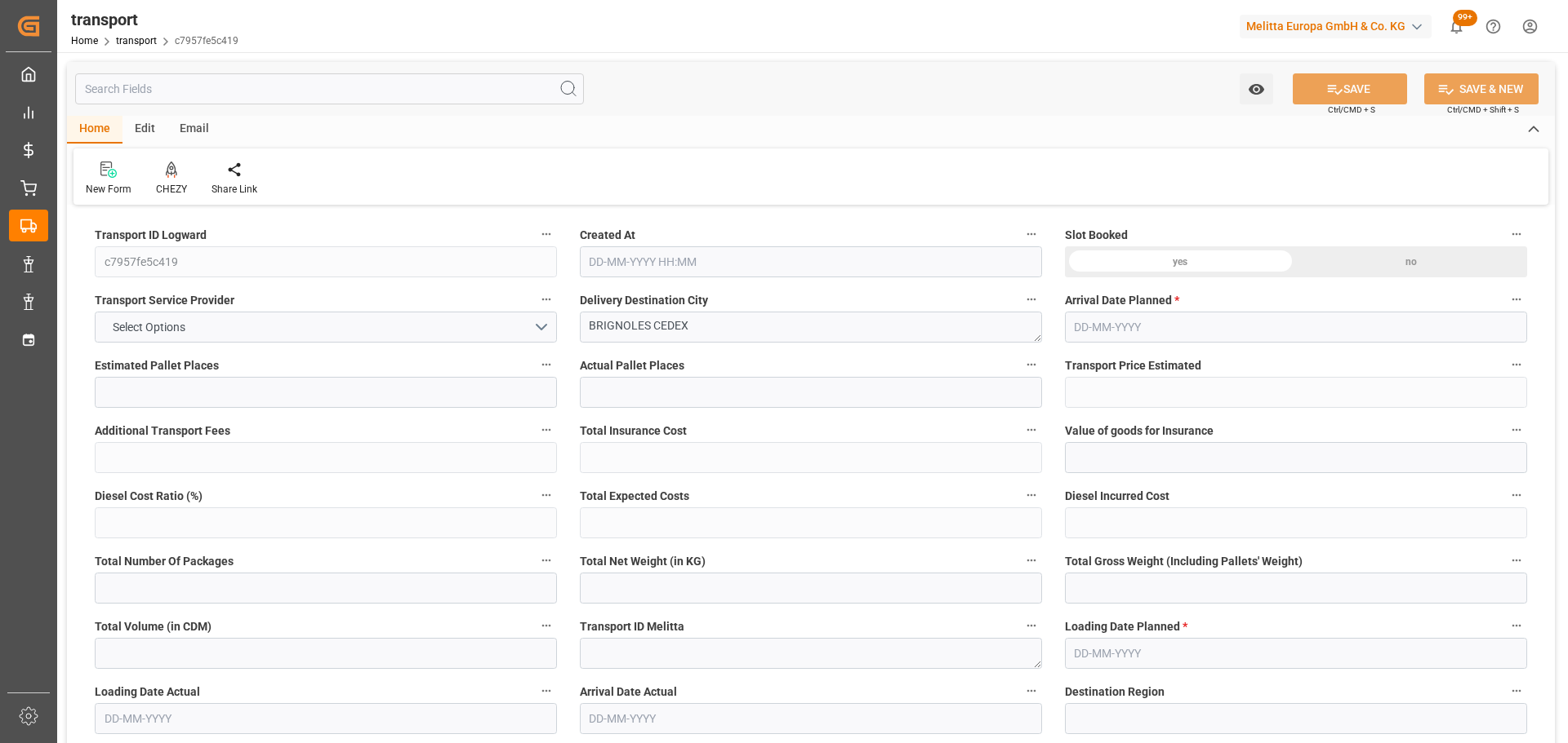
type input "101"
type input "1853.28"
type input "0"
type input "4710.8598"
type input "0"
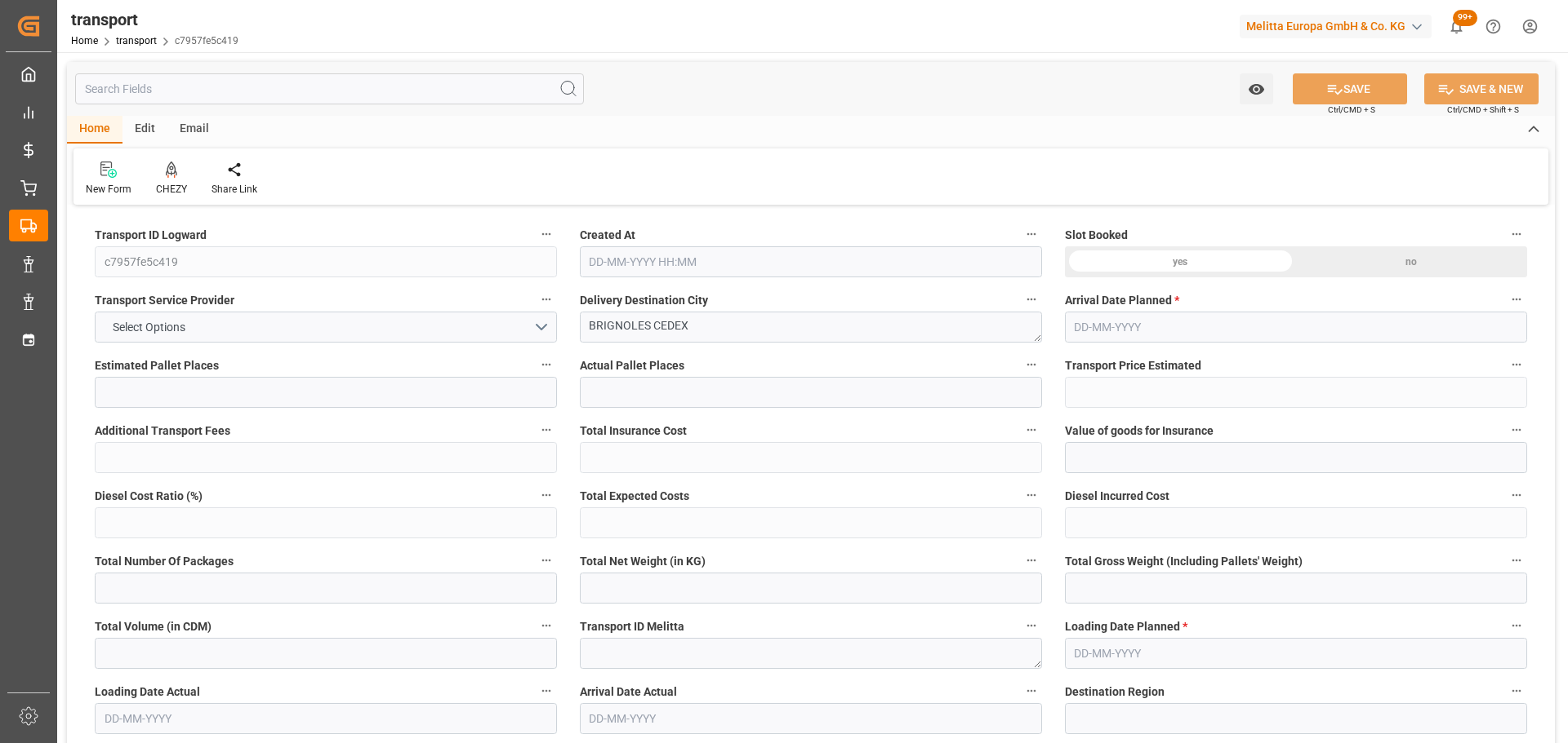
type input "0"
type input "21"
type input "35"
type input "[DATE] 11:22"
type input "[DATE]"
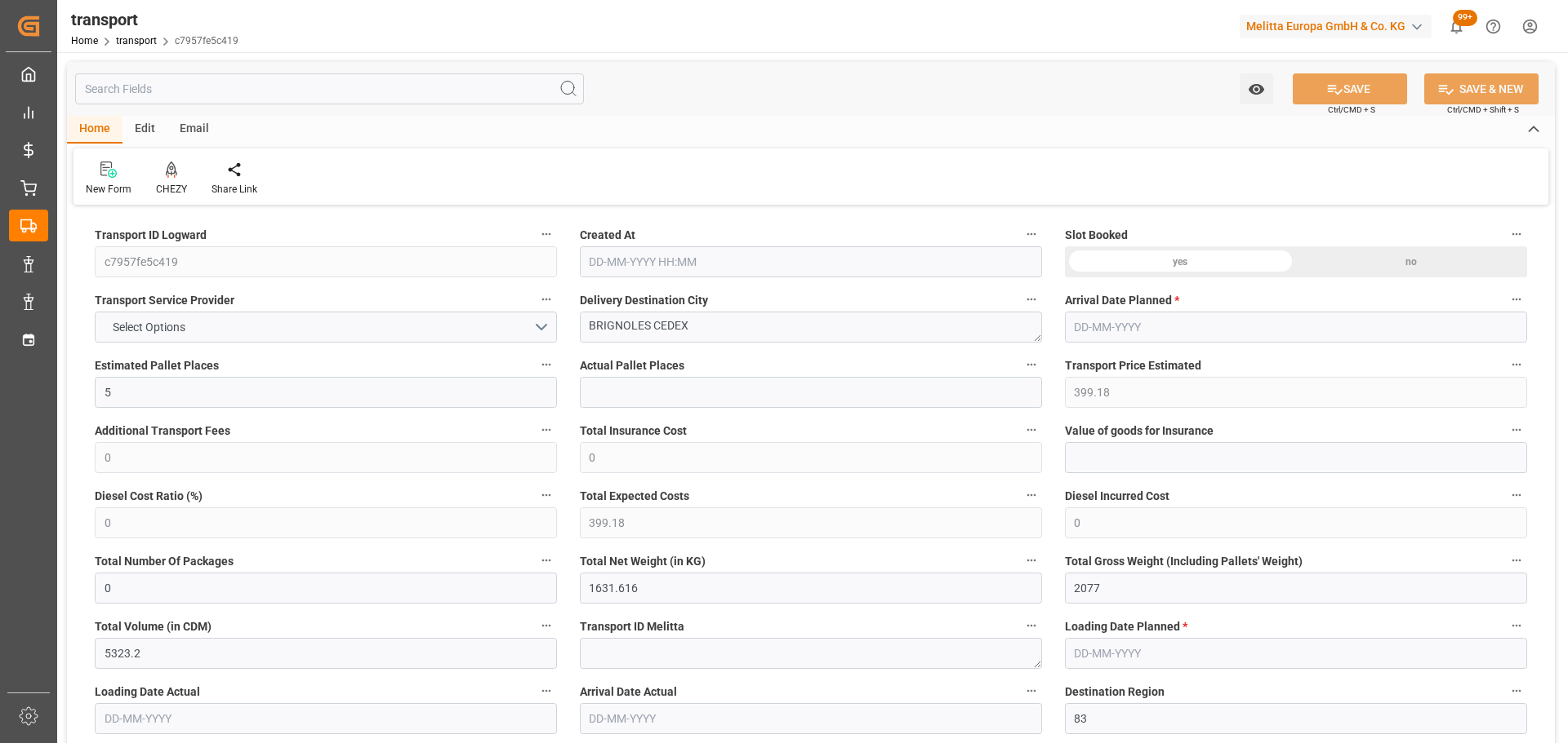
type input "[DATE]"
click at [166, 168] on icon at bounding box center [171, 169] width 12 height 16
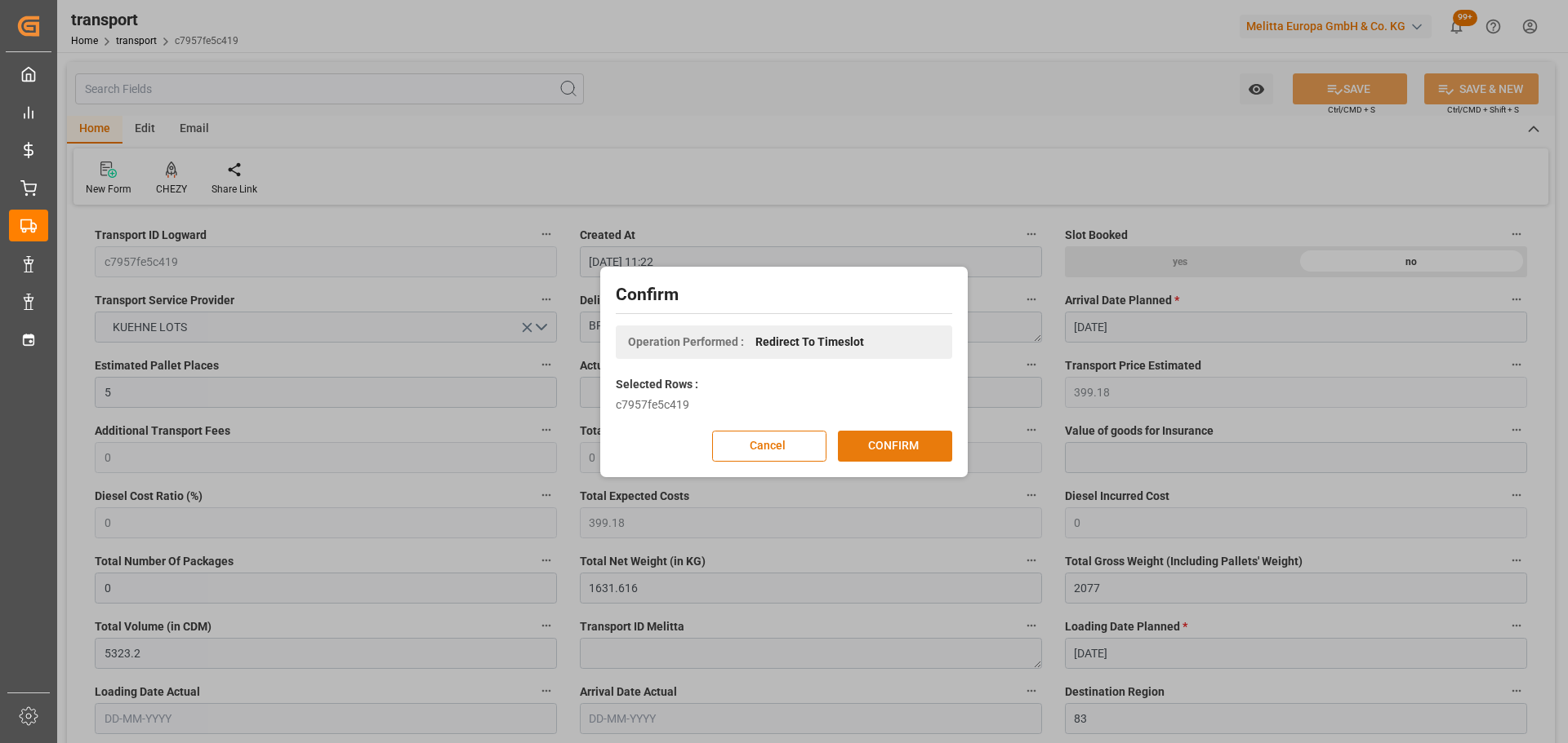
click at [868, 442] on button "CONFIRM" at bounding box center [895, 446] width 114 height 31
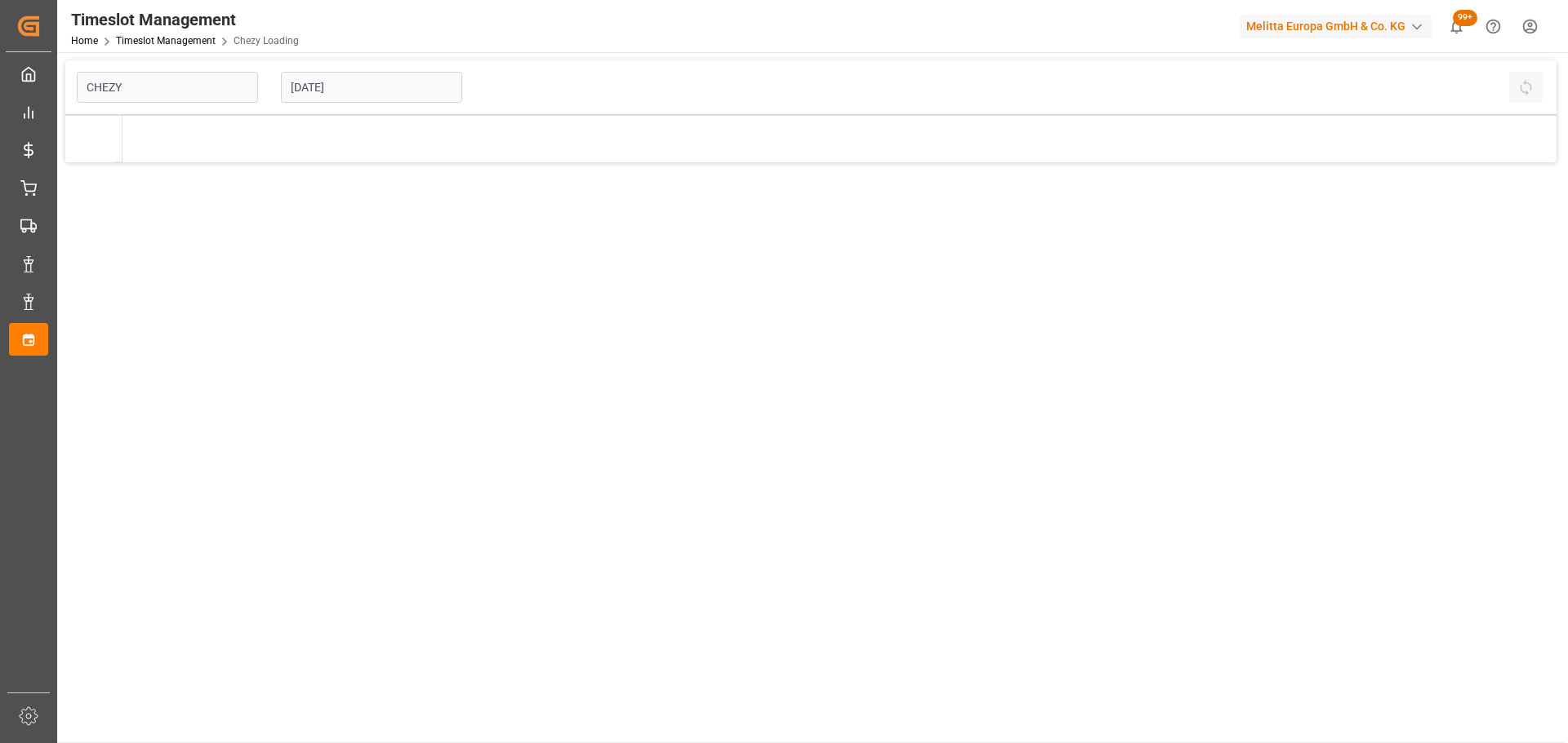
type input "Chezy Loading"
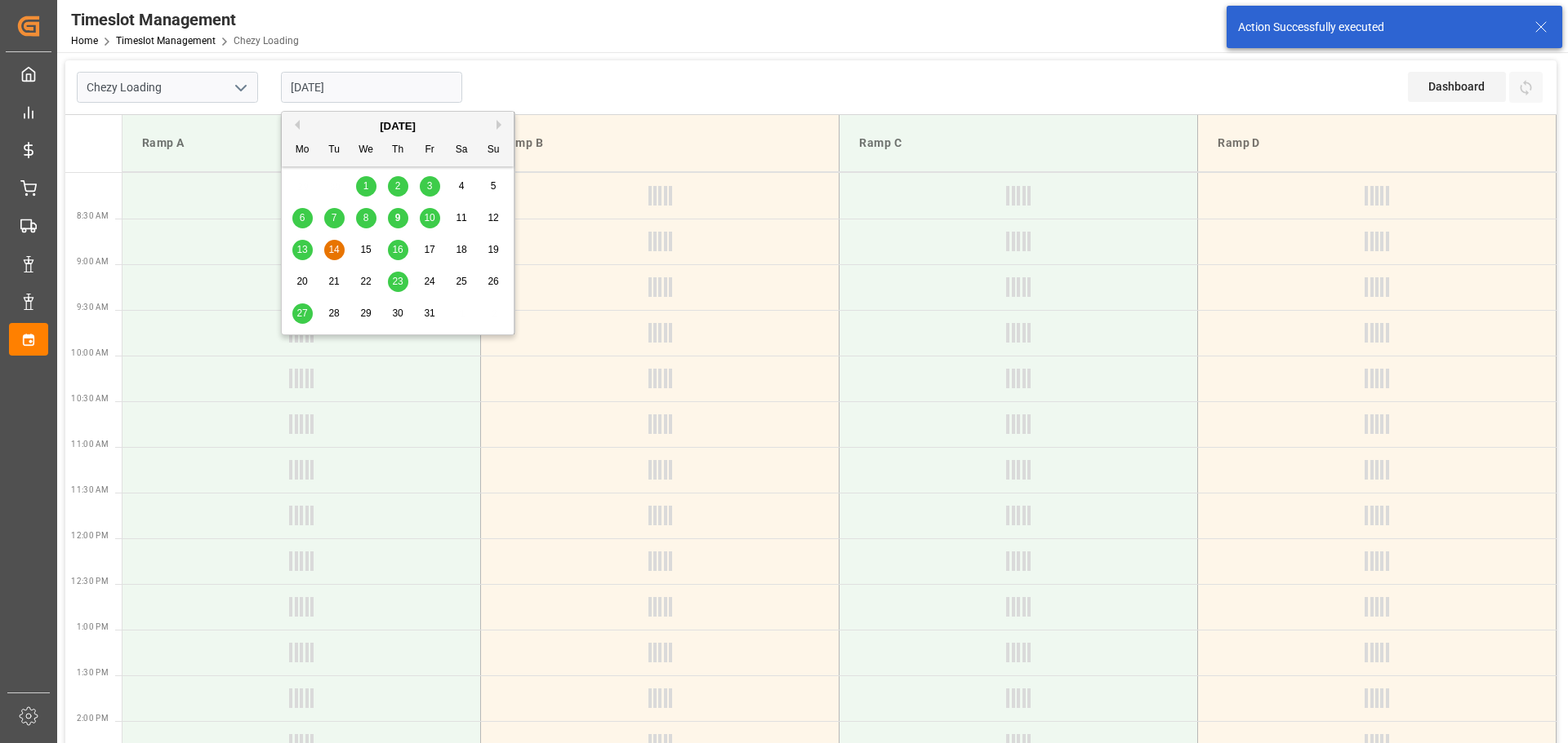
click at [308, 79] on input "[DATE]" at bounding box center [371, 87] width 181 height 31
click at [434, 211] on div "10" at bounding box center [429, 219] width 21 height 20
type input "[DATE]"
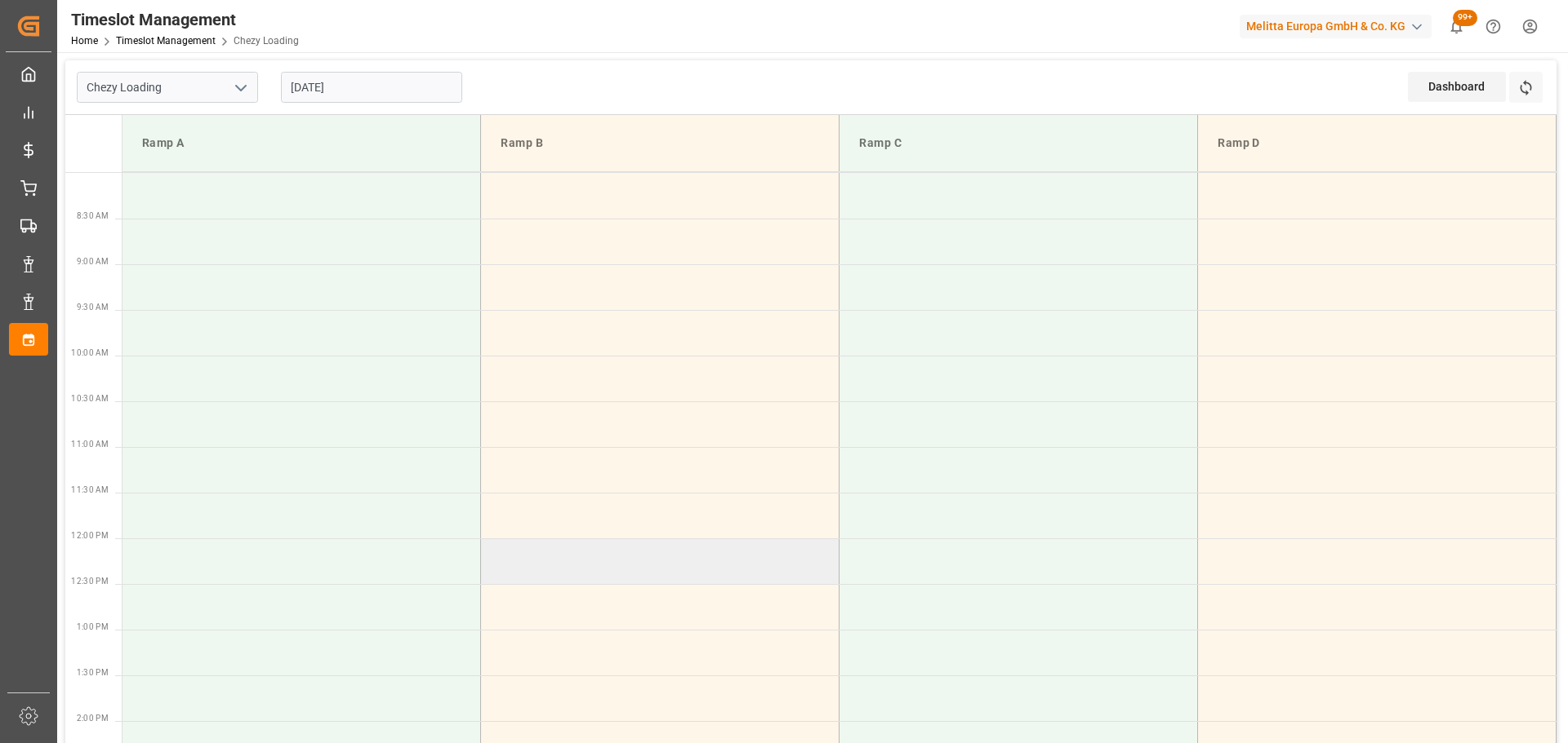
click at [496, 553] on td at bounding box center [660, 561] width 359 height 45
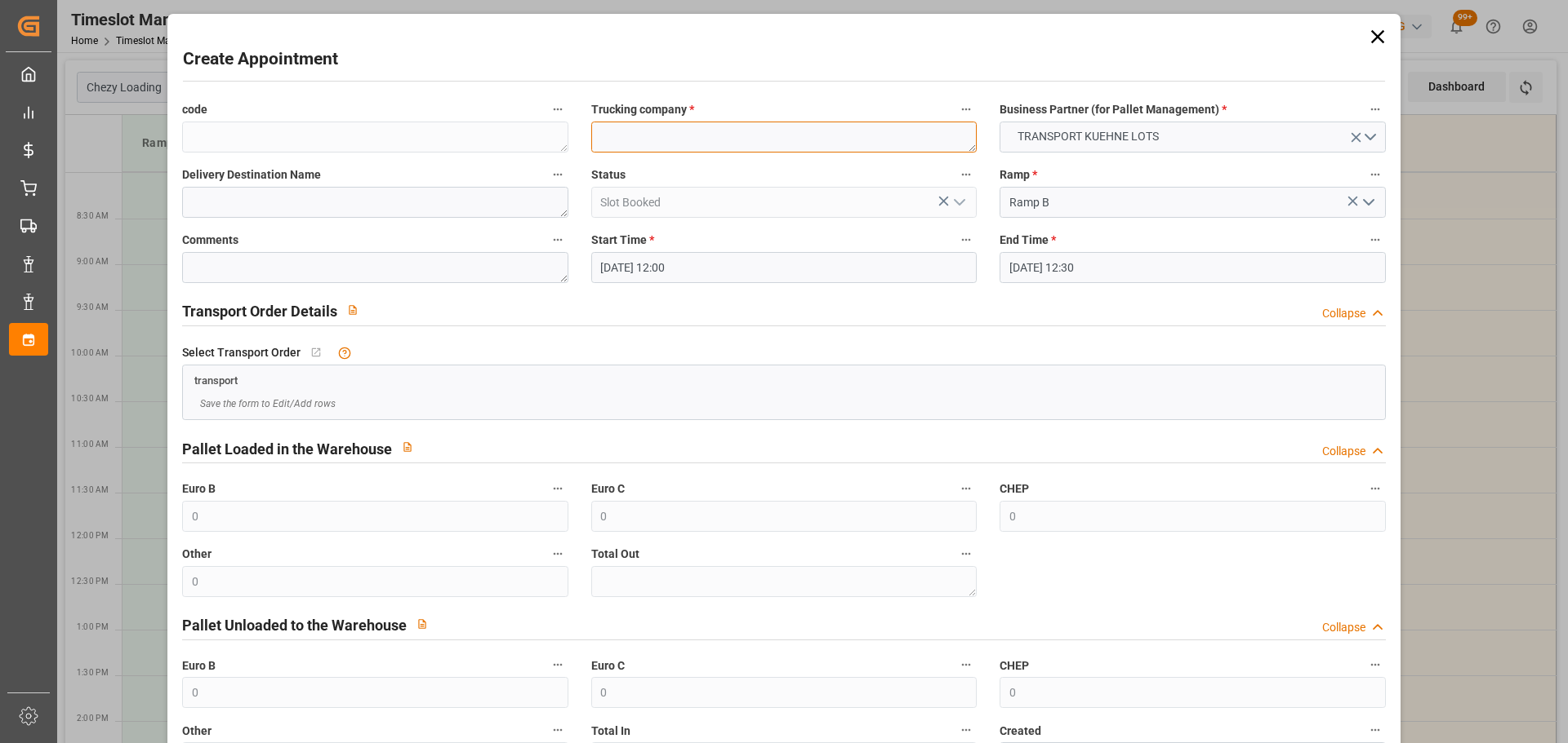
click at [685, 130] on textarea at bounding box center [784, 136] width 386 height 31
type textarea "FOURNIE"
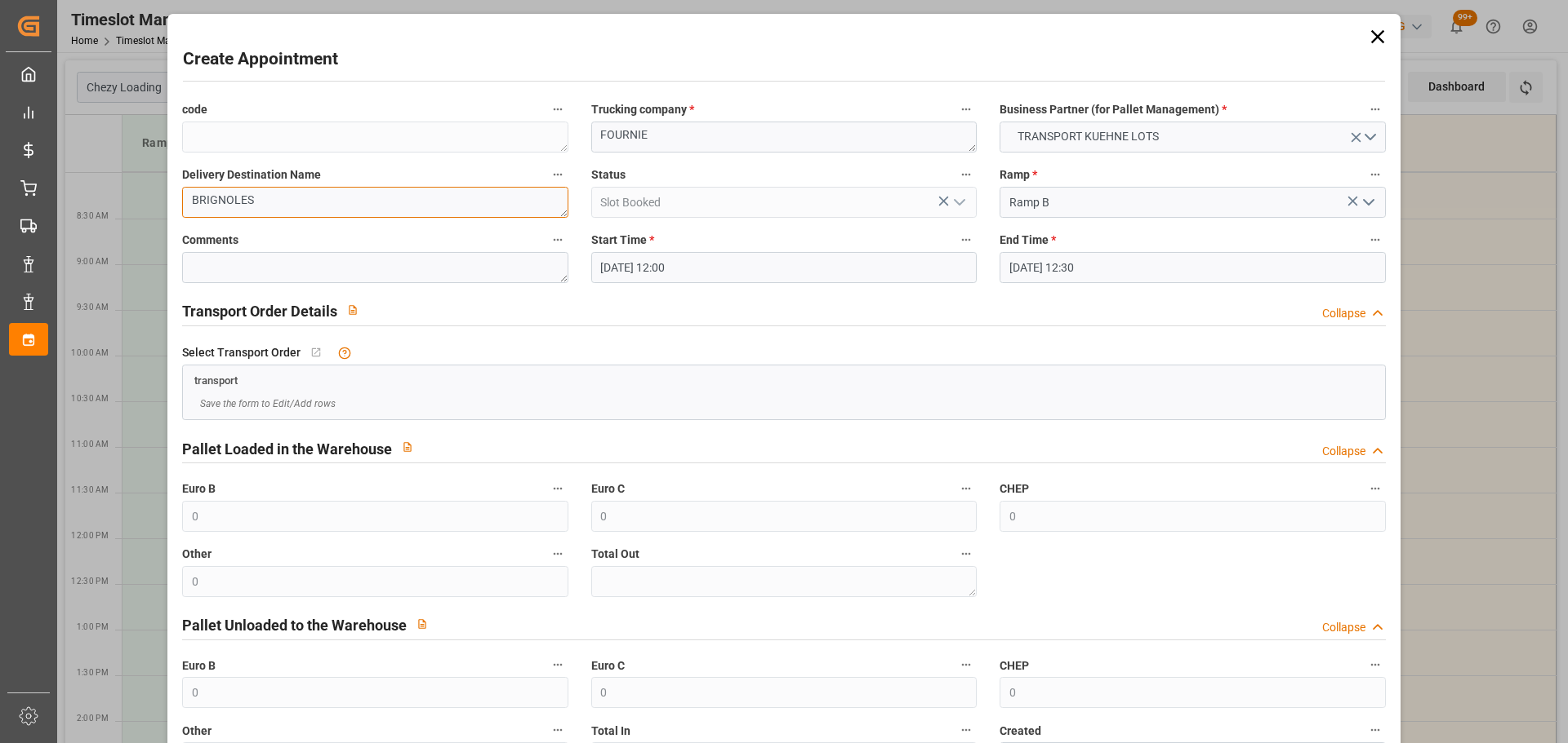
type textarea "BRIGNOLES"
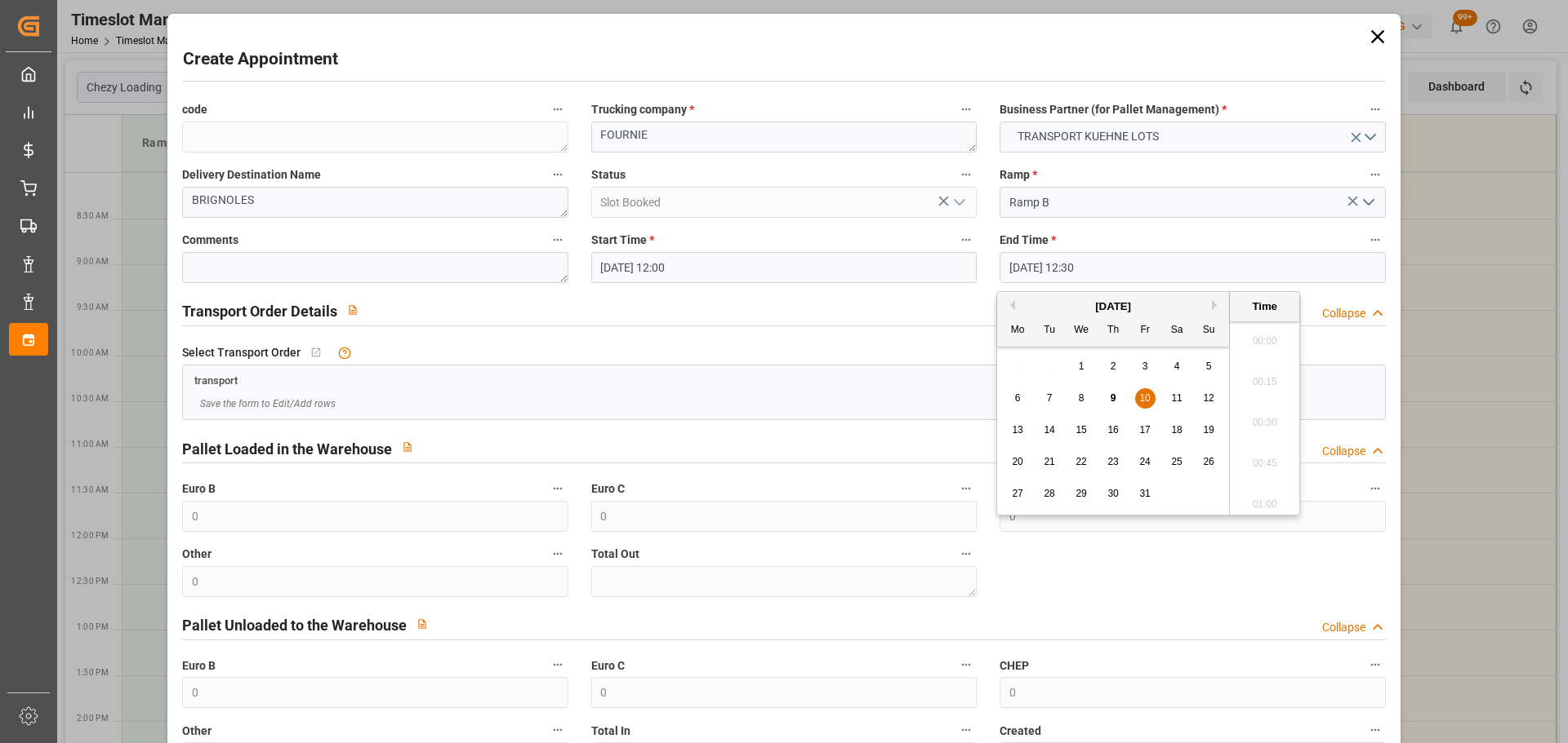
click at [1064, 261] on input "[DATE] 12:30" at bounding box center [1192, 268] width 386 height 31
click at [1136, 393] on div "10" at bounding box center [1145, 399] width 21 height 20
click at [1265, 367] on li "12:15" at bounding box center [1265, 377] width 70 height 41
type input "[DATE] 12:15"
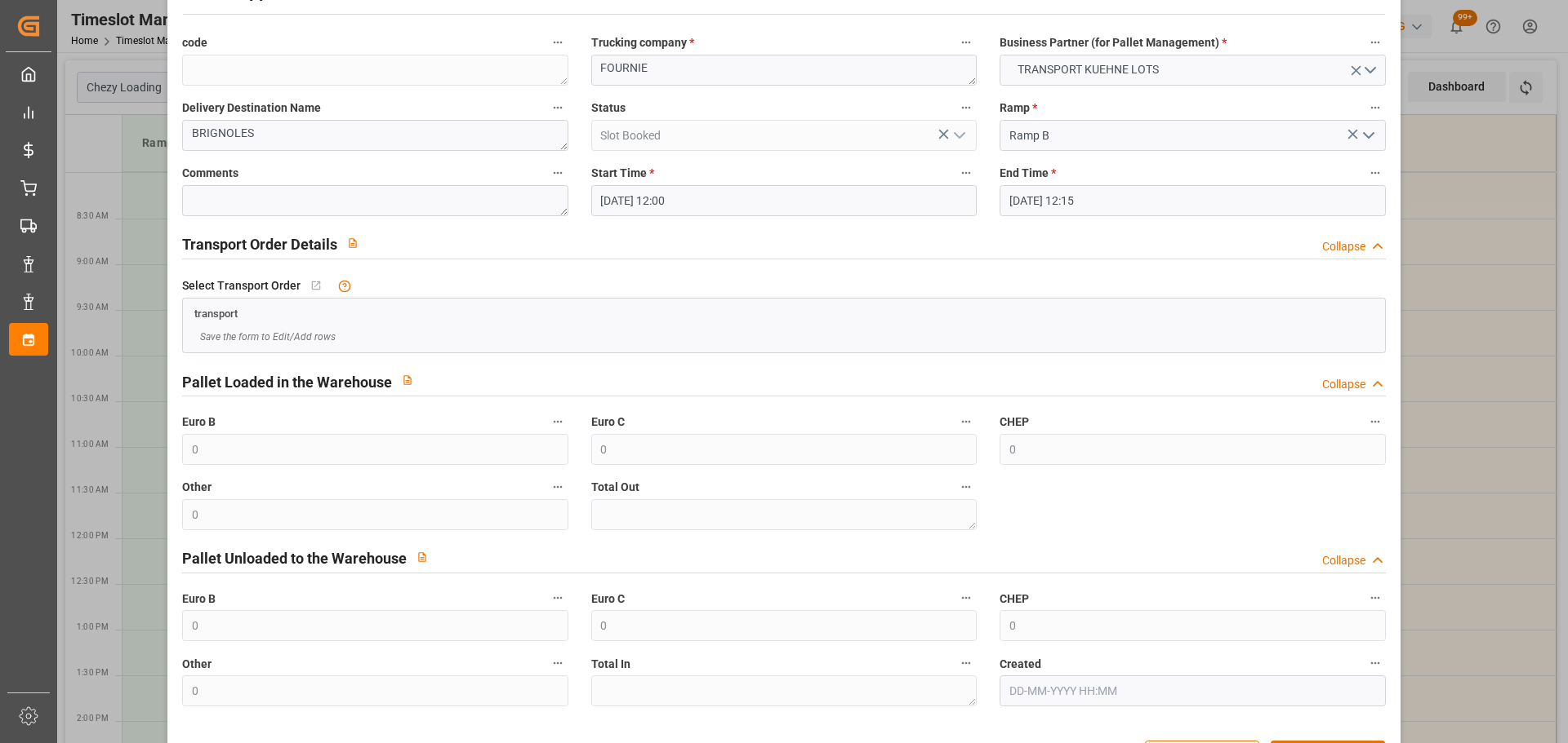
scroll to position [125, 0]
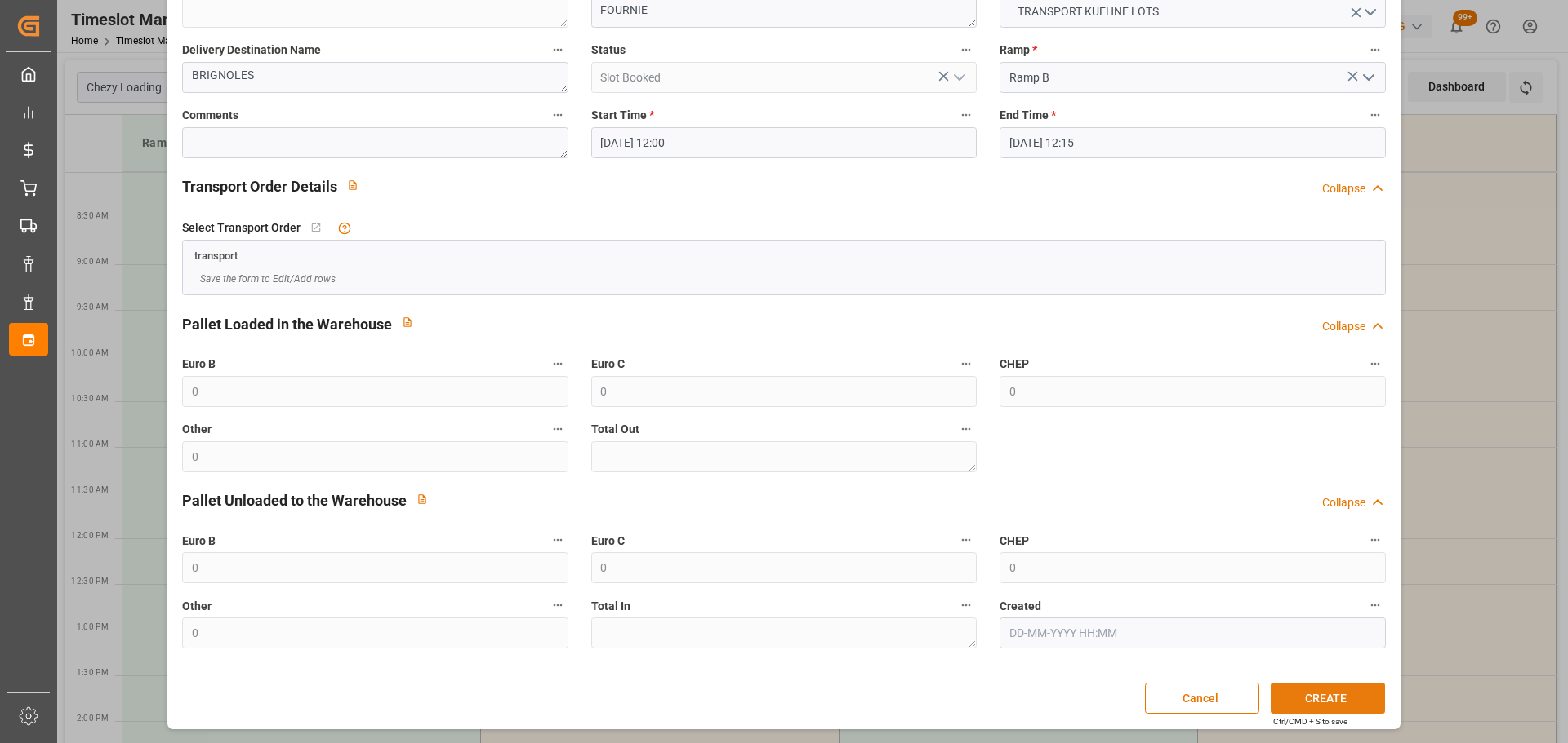
click at [1340, 702] on button "CREATE" at bounding box center [1328, 698] width 114 height 31
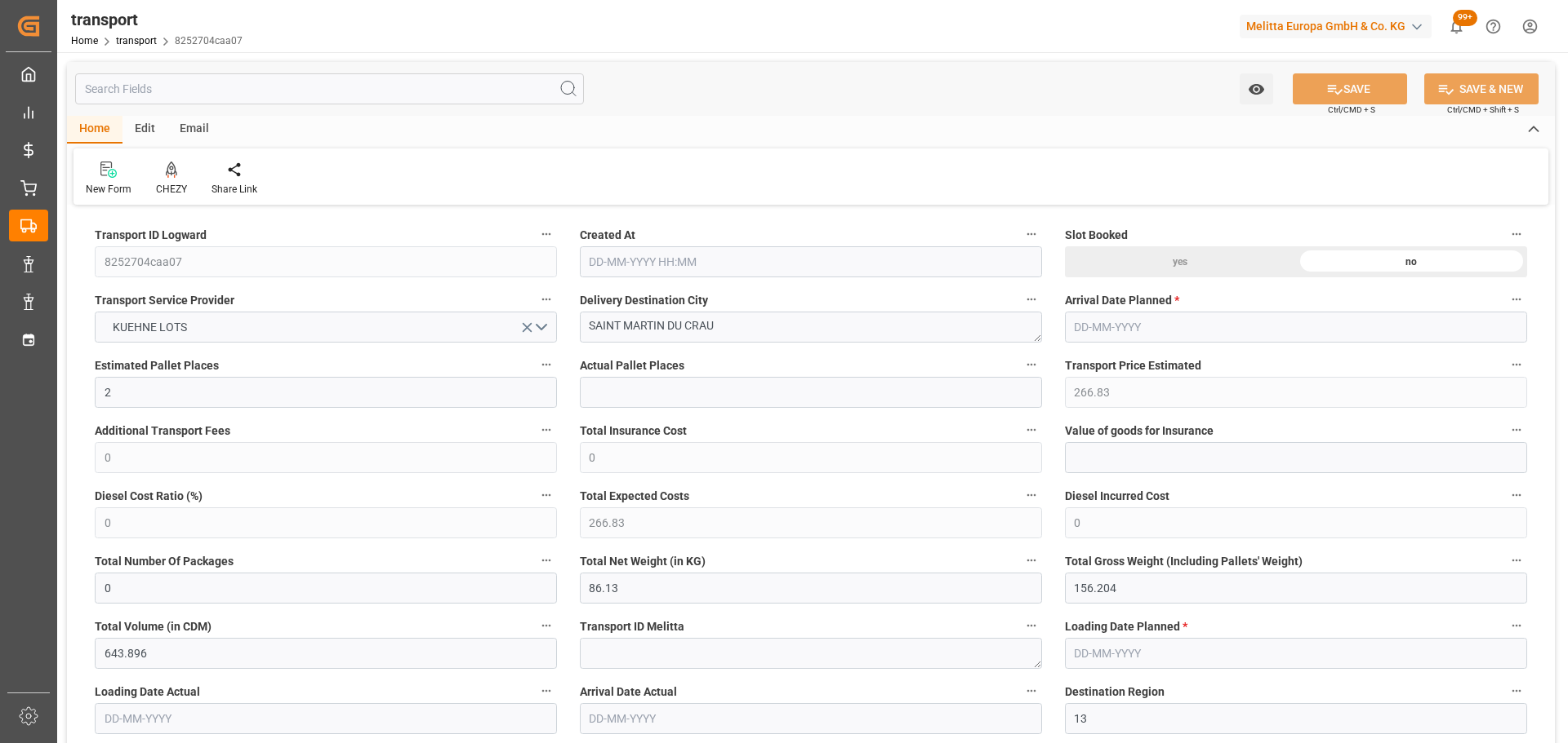
type input "[DATE] 12:13"
type input "[DATE]"
click at [163, 174] on div at bounding box center [171, 169] width 31 height 17
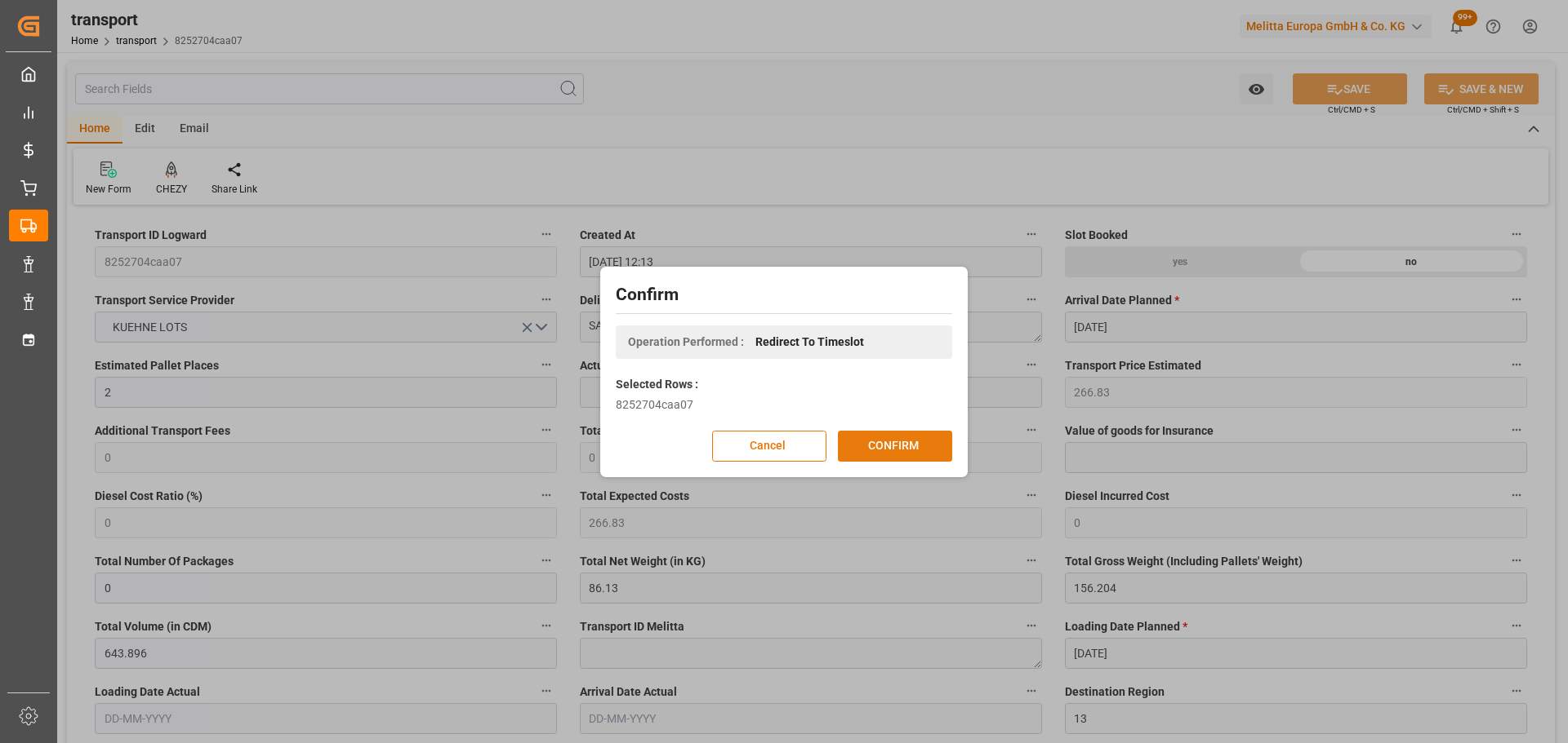
click at [877, 441] on button "CONFIRM" at bounding box center [895, 446] width 114 height 31
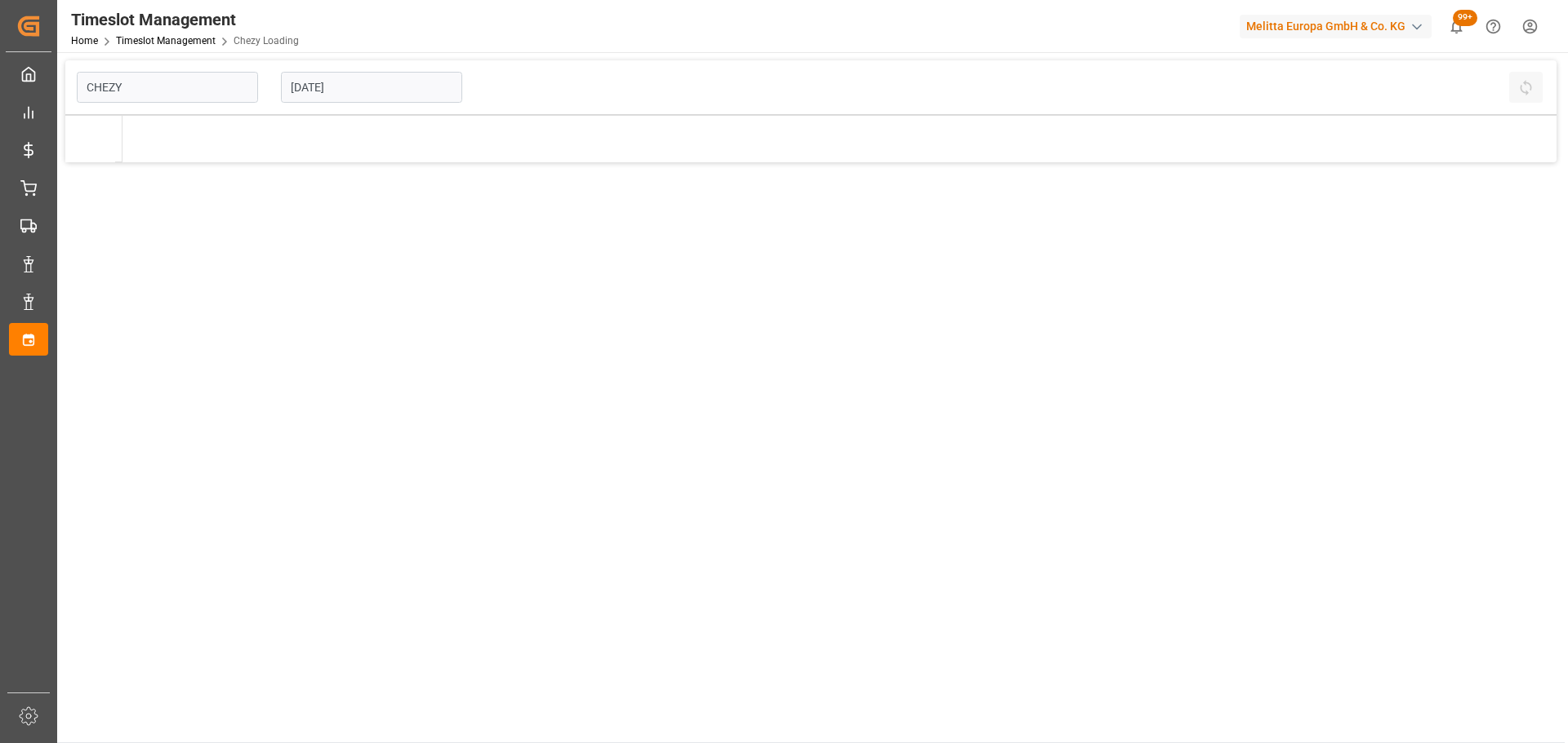
type input "Chezy Loading"
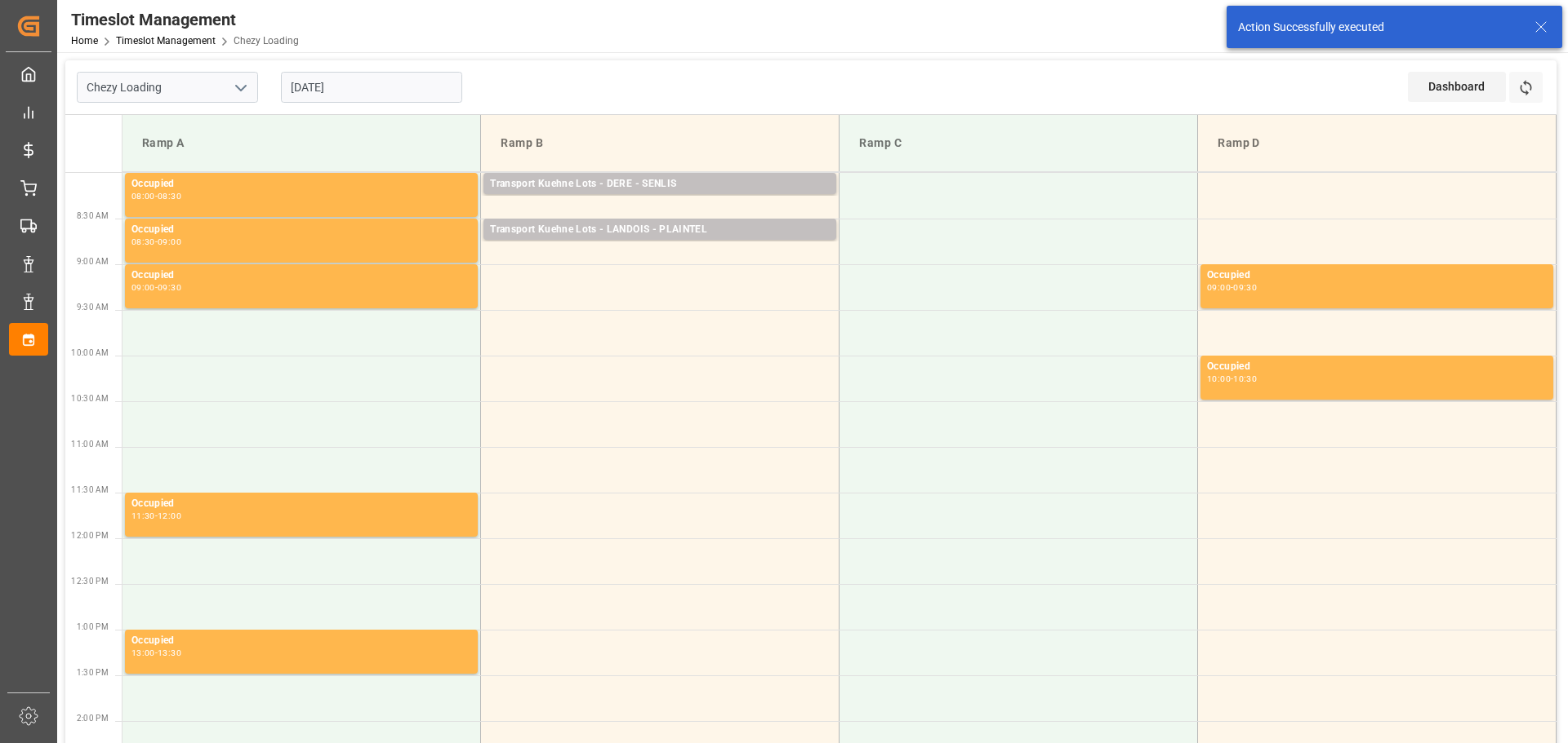
click at [327, 89] on input "[DATE]" at bounding box center [371, 87] width 181 height 31
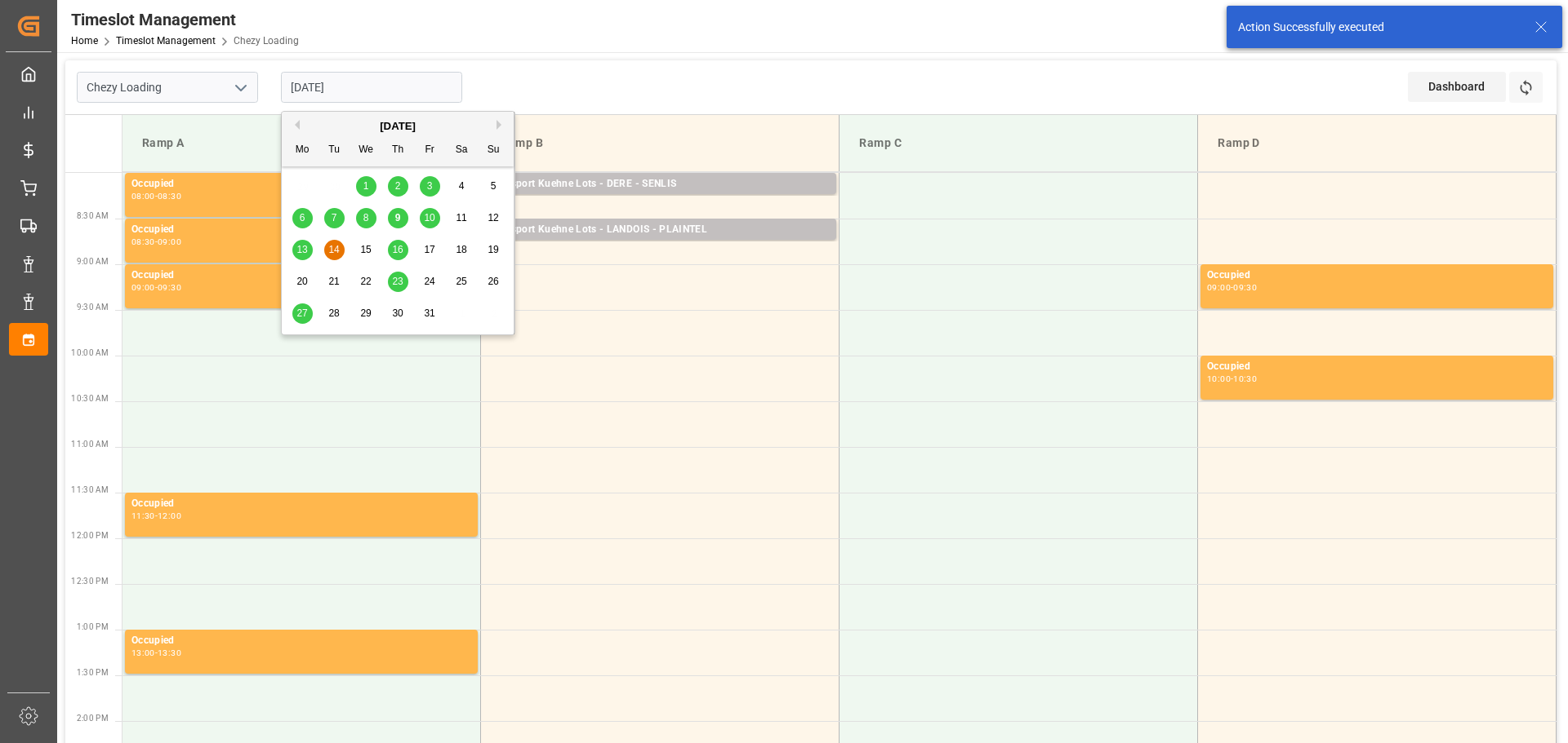
click at [427, 213] on span "10" at bounding box center [429, 218] width 11 height 12
type input "10-10-2025"
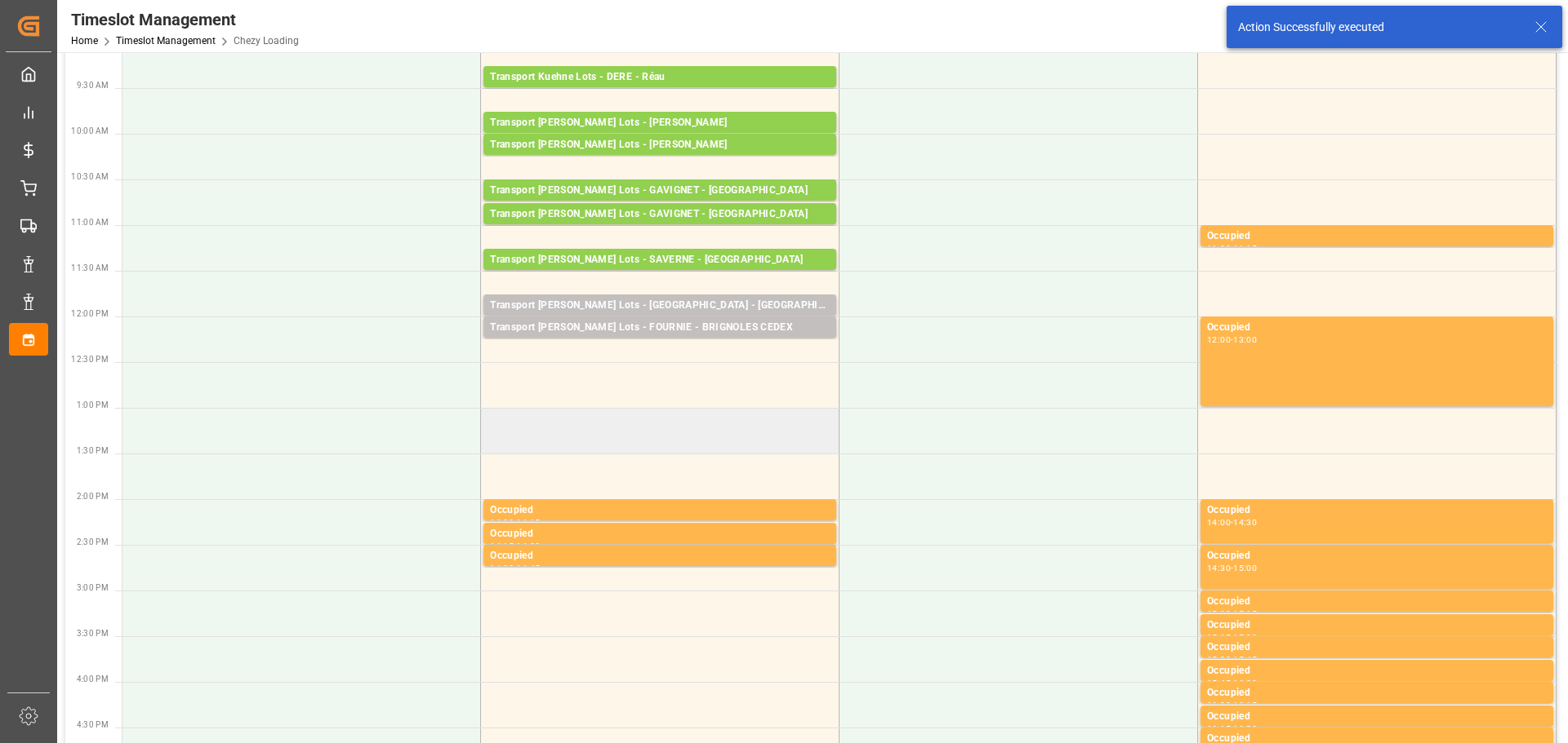
scroll to position [244, 0]
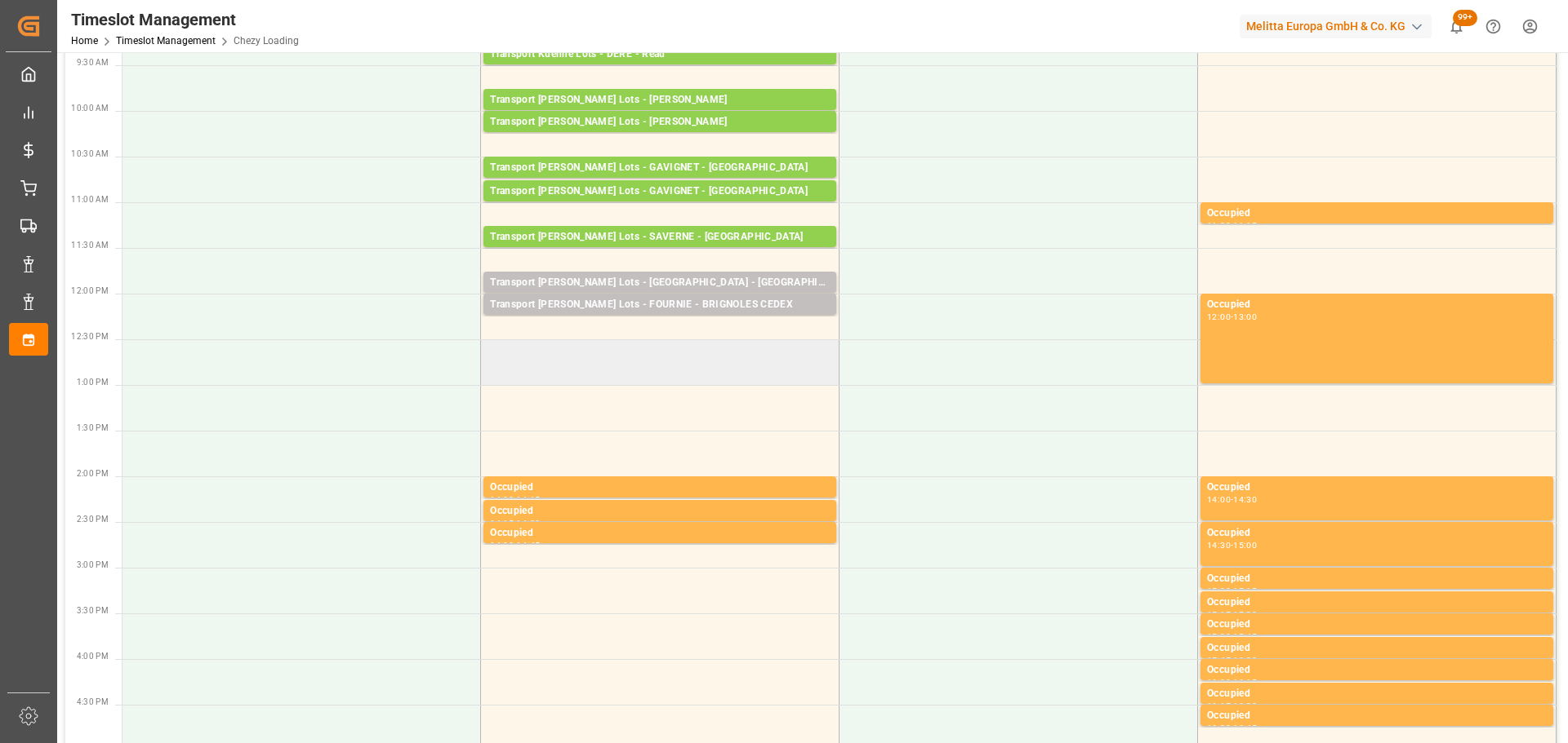
click at [487, 353] on td at bounding box center [660, 362] width 359 height 45
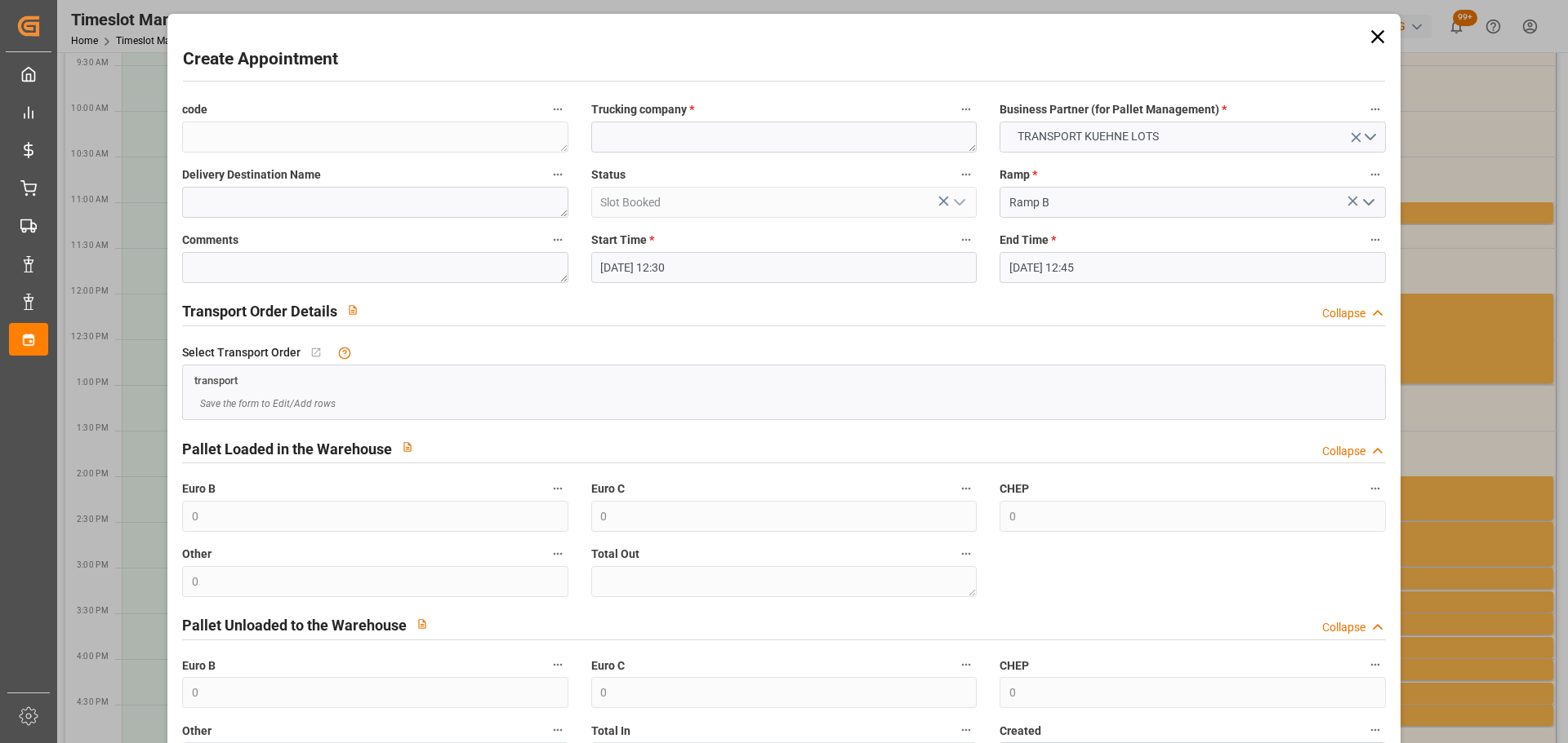
click at [1049, 264] on input "10-10-2025 12:45" at bounding box center [1192, 268] width 386 height 31
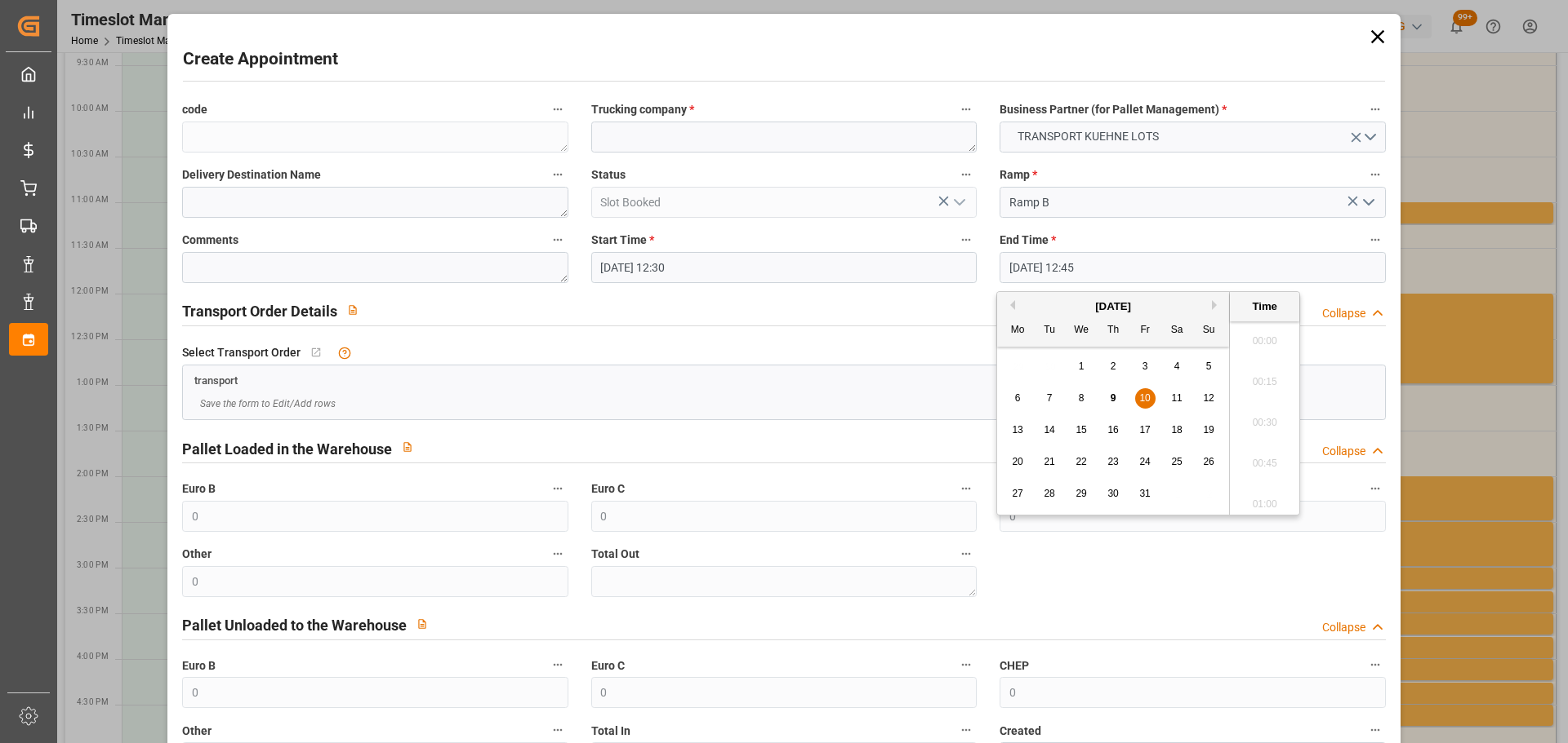
scroll to position [2005, 0]
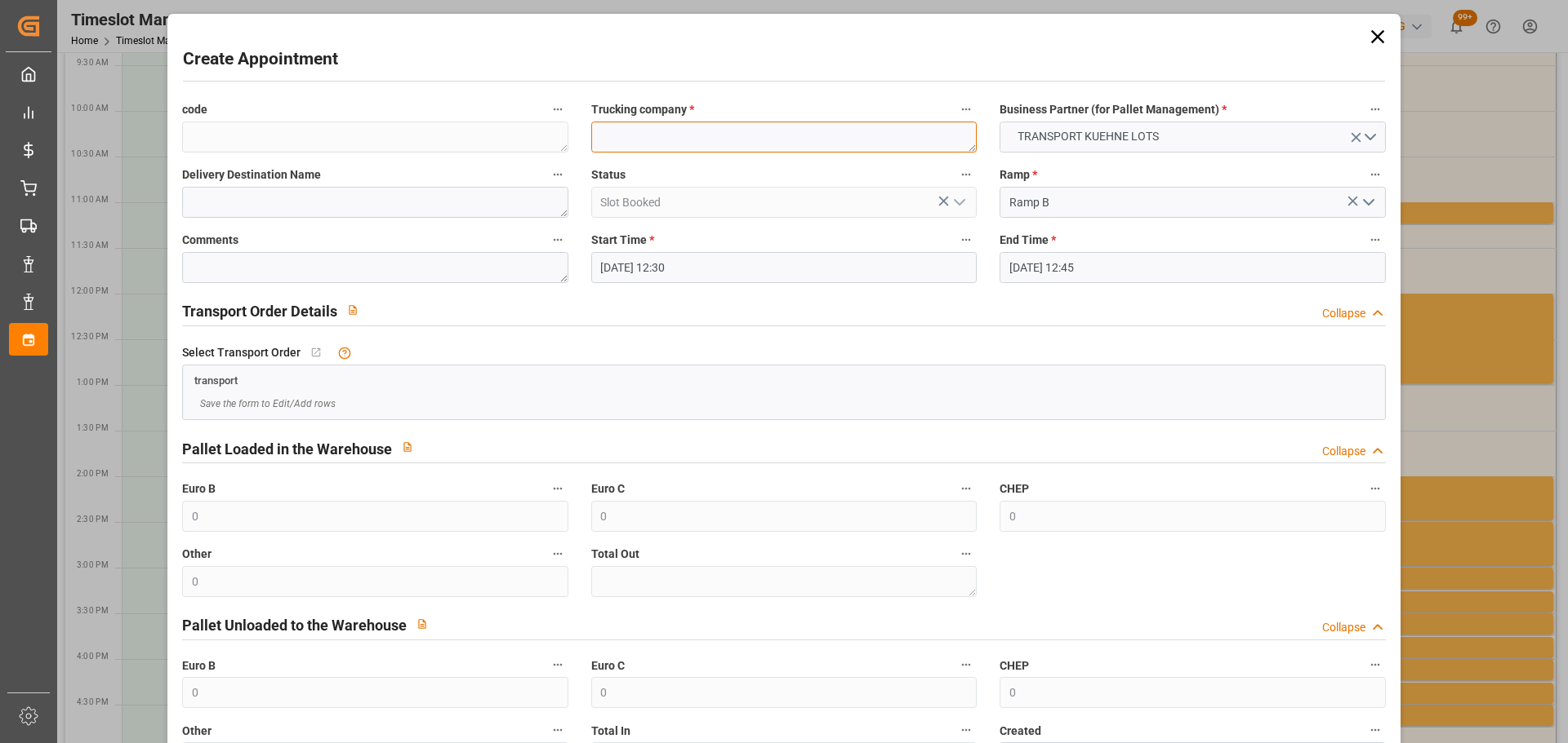
click at [668, 146] on textarea at bounding box center [784, 136] width 386 height 31
type textarea "?"
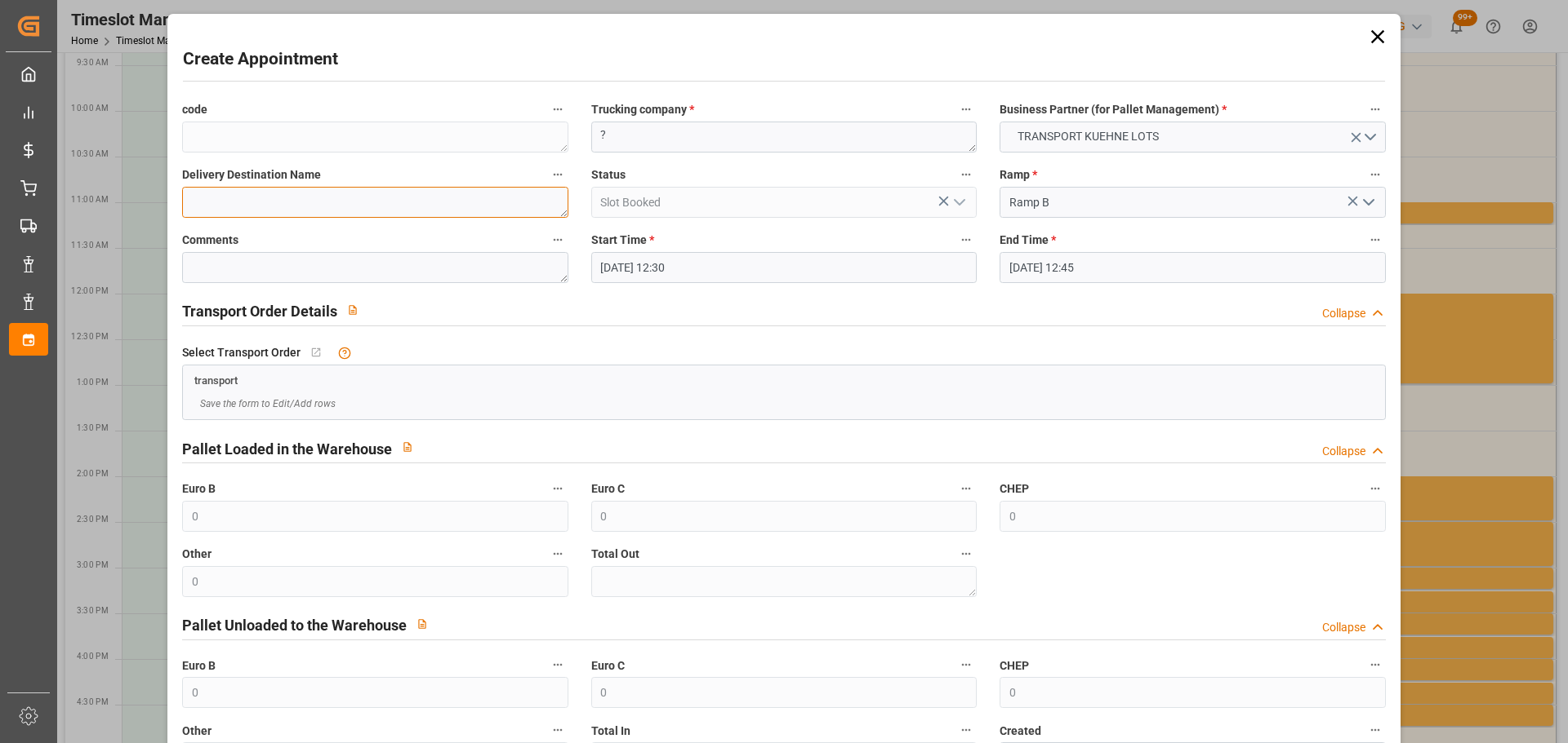
click at [495, 194] on textarea at bounding box center [375, 202] width 386 height 31
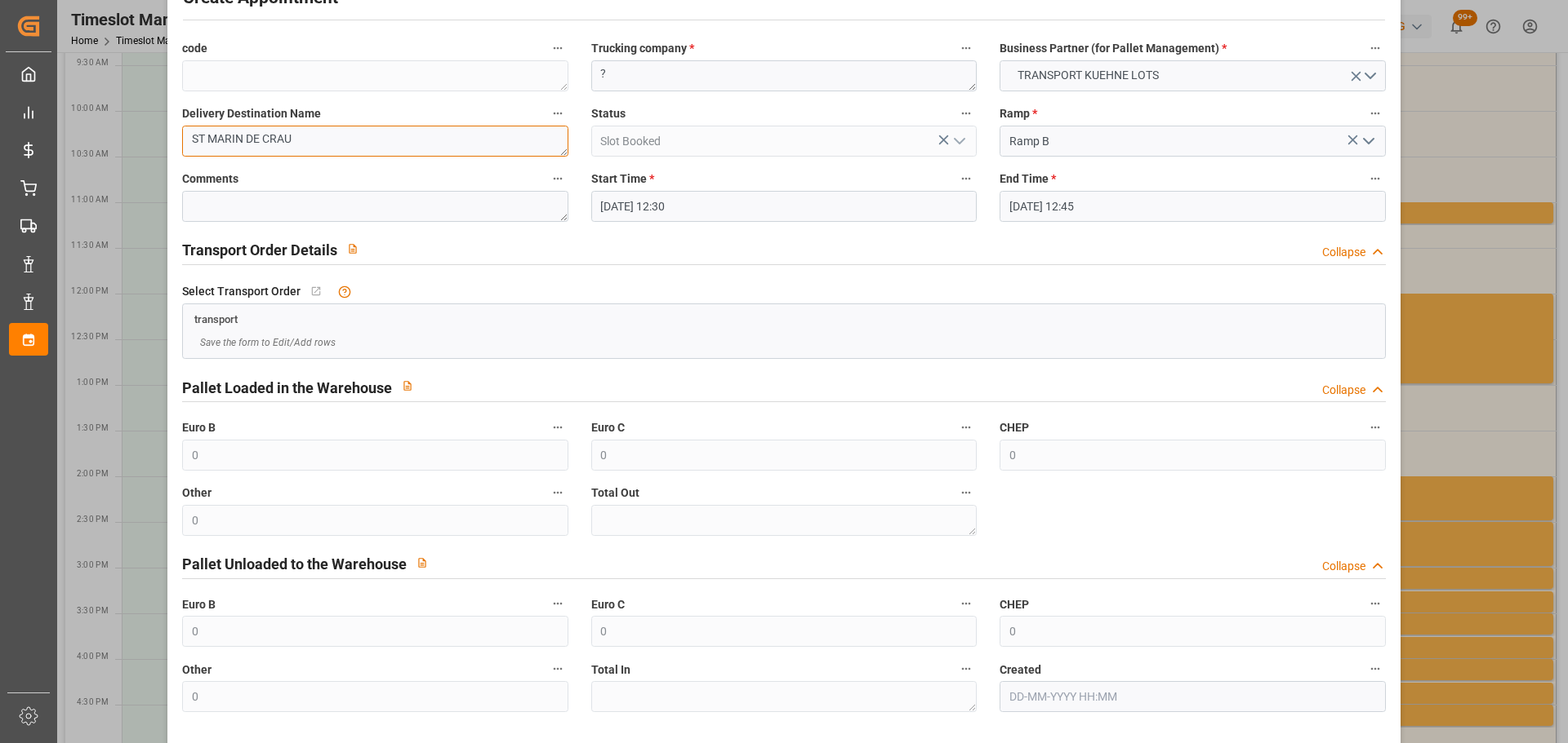
scroll to position [125, 0]
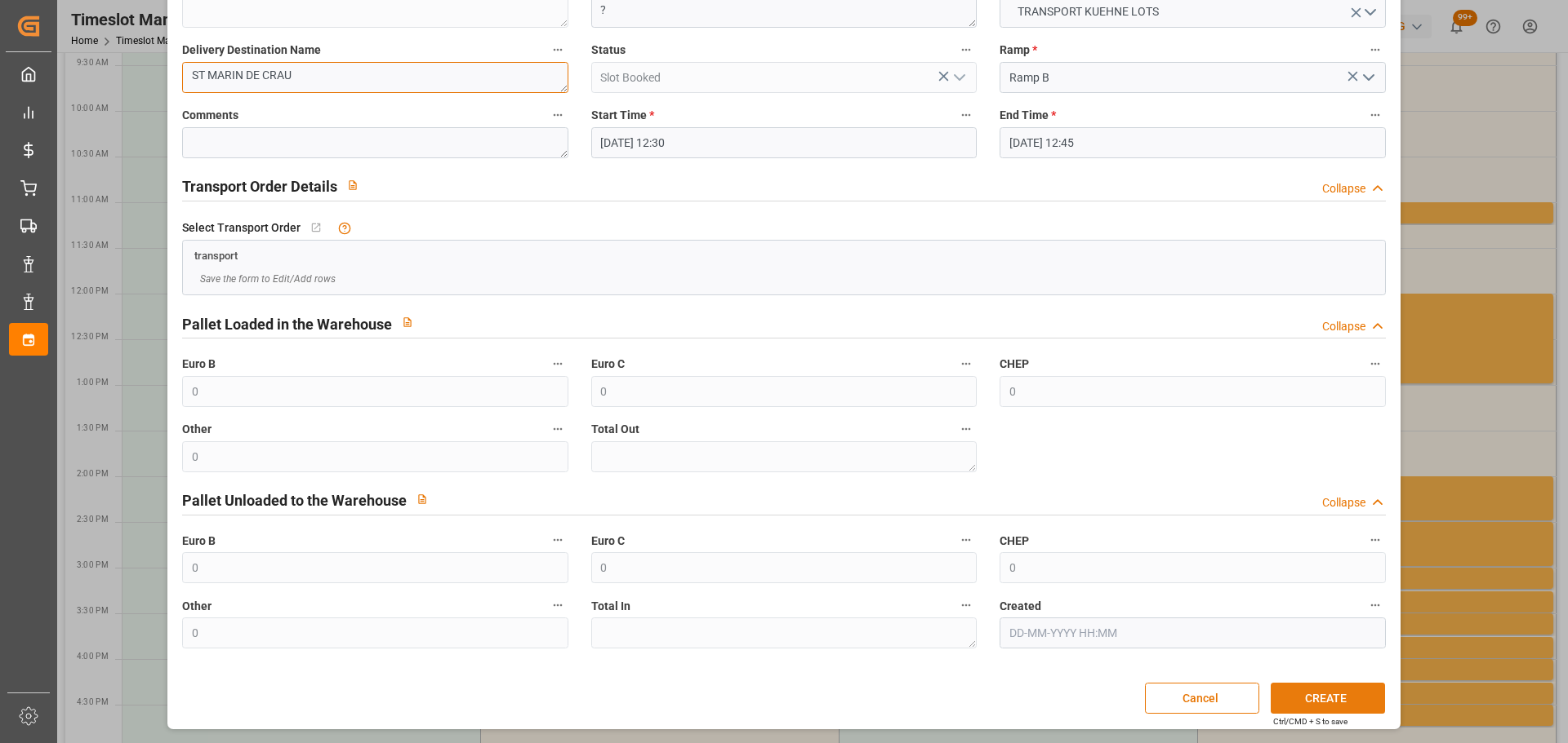
type textarea "ST MARIN DE CRAU"
click at [1302, 694] on button "CREATE" at bounding box center [1328, 698] width 114 height 31
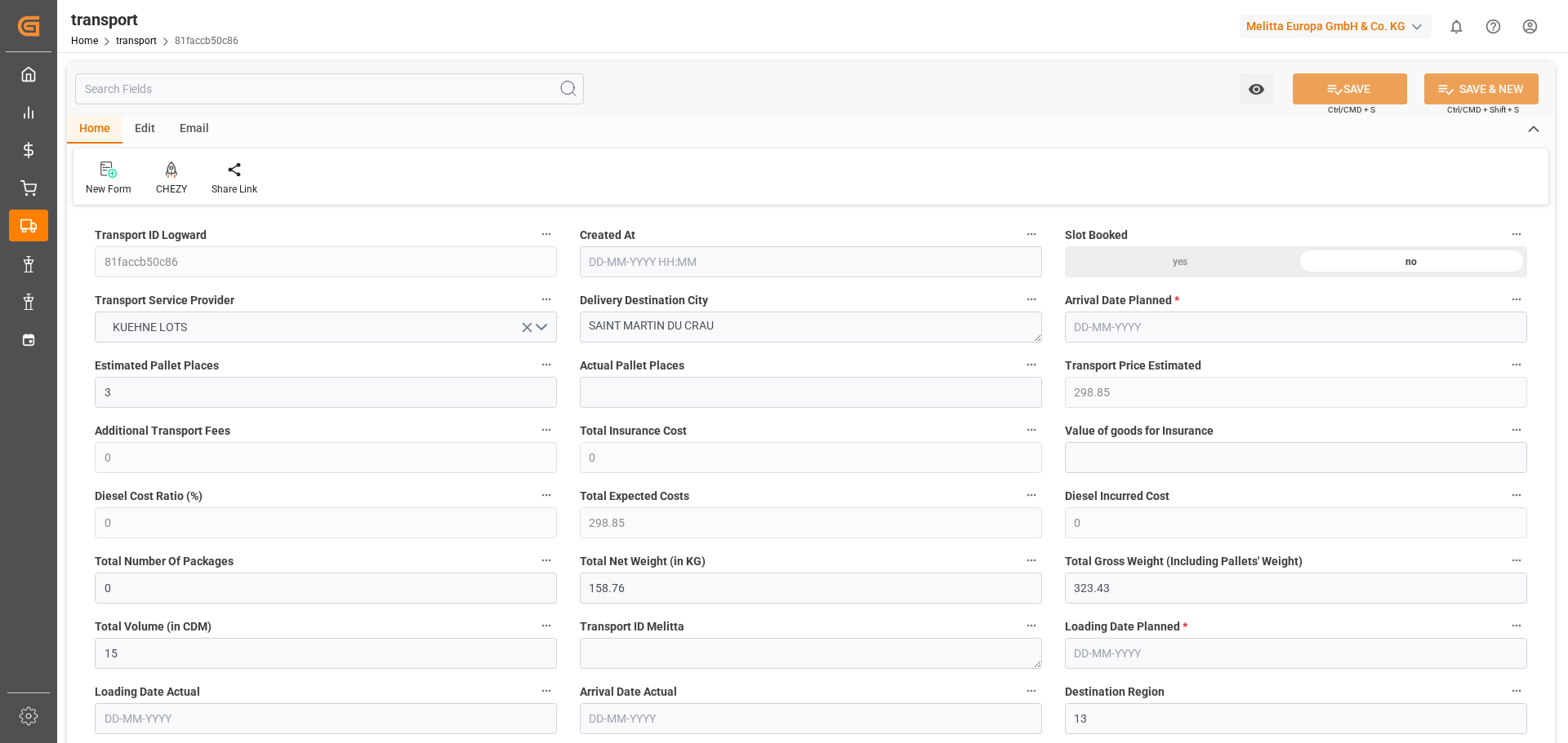
type input "[DATE] 11:21"
type input "[DATE]"
click at [170, 168] on icon at bounding box center [171, 169] width 12 height 16
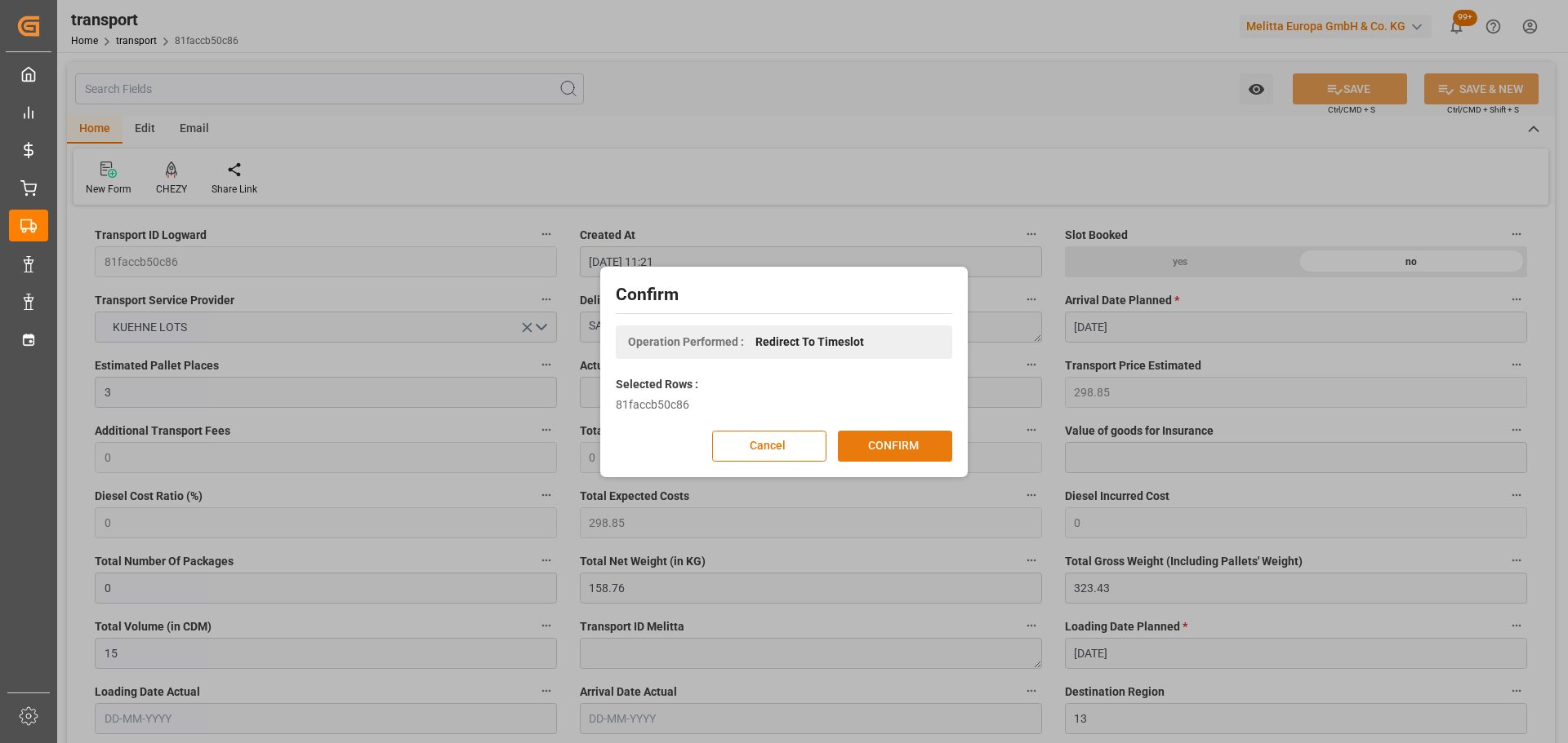
click at [876, 448] on button "CONFIRM" at bounding box center [895, 446] width 114 height 31
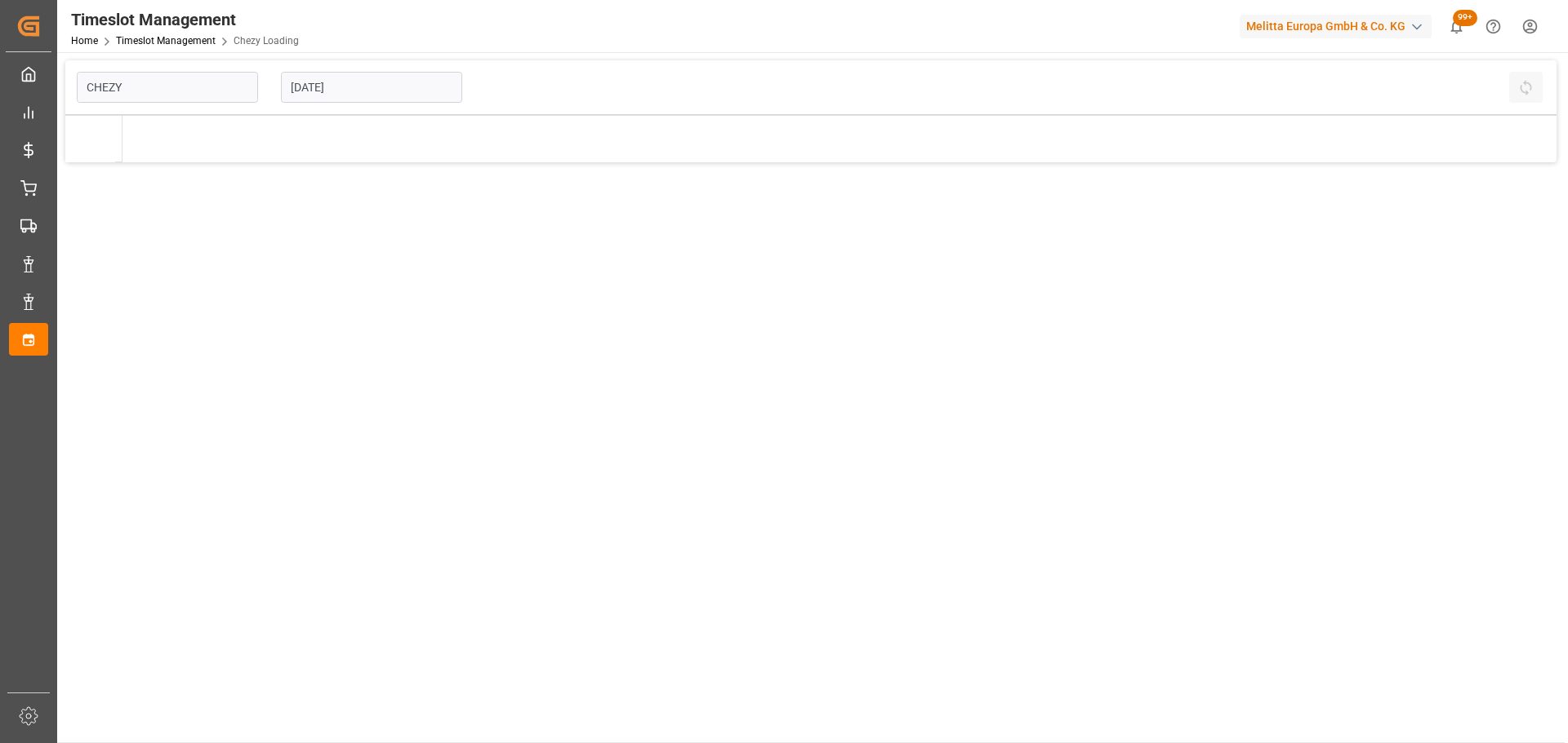
type input "Chezy Loading"
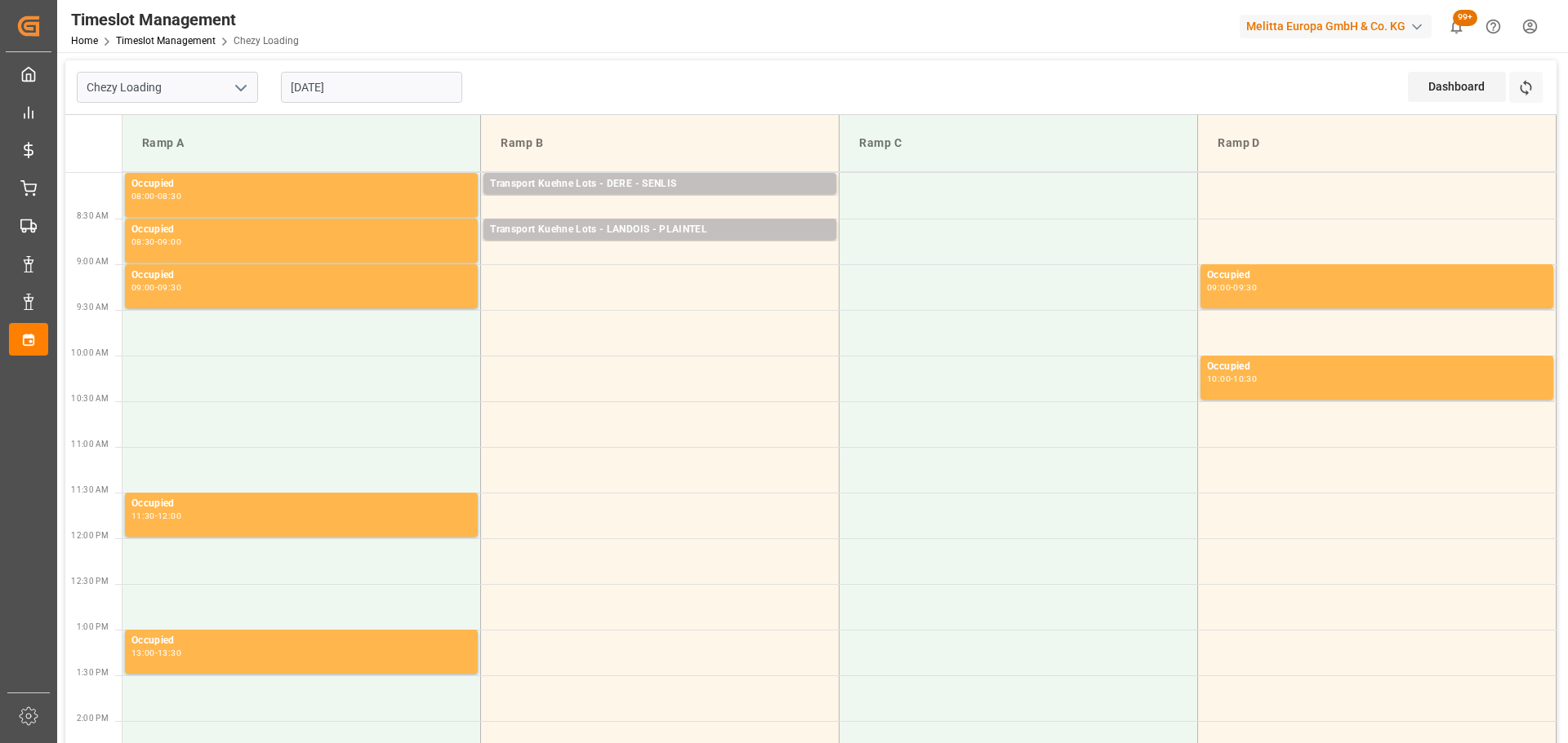
click at [333, 73] on input "[DATE]" at bounding box center [371, 87] width 181 height 31
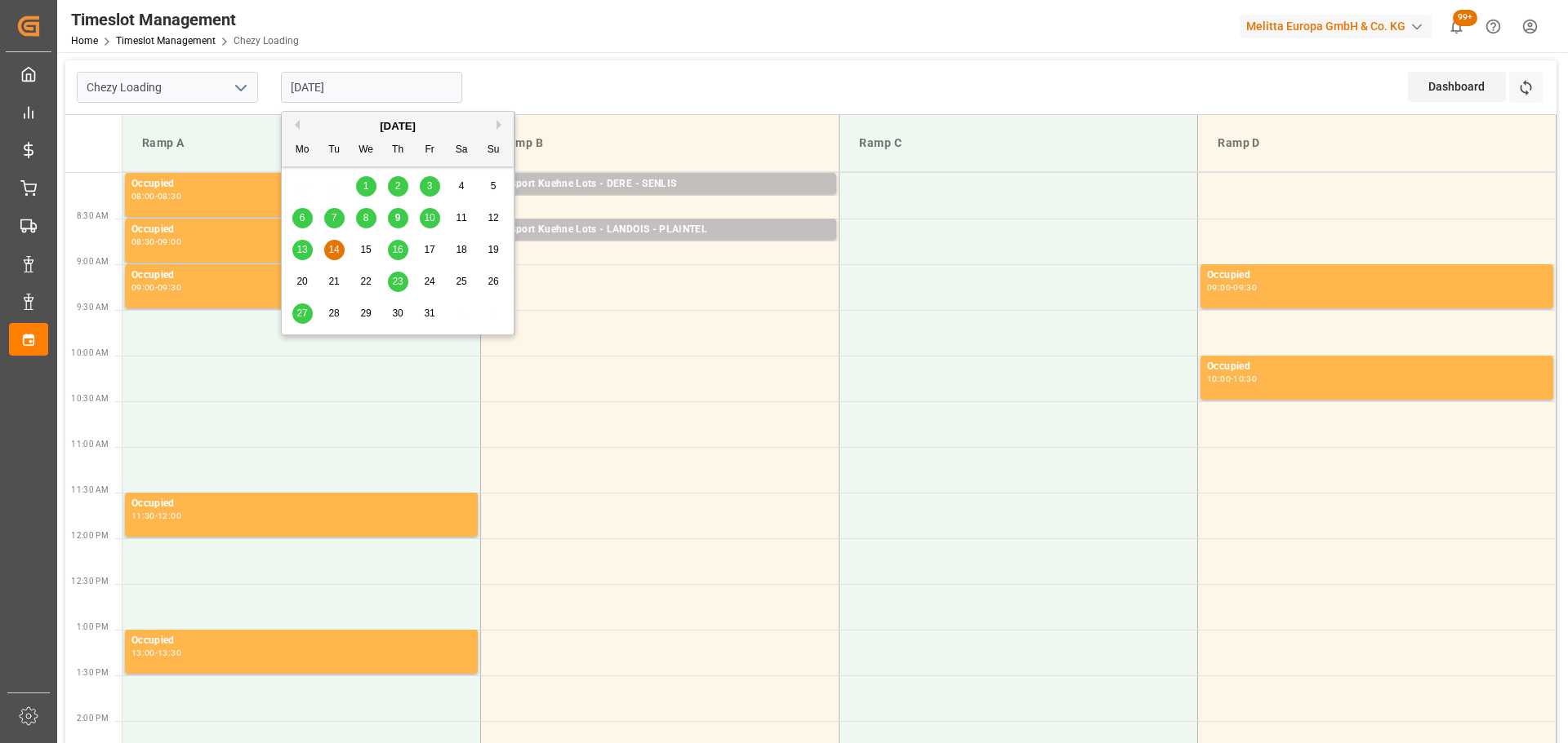
click at [431, 215] on span "10" at bounding box center [429, 218] width 11 height 12
type input "10-10-2025"
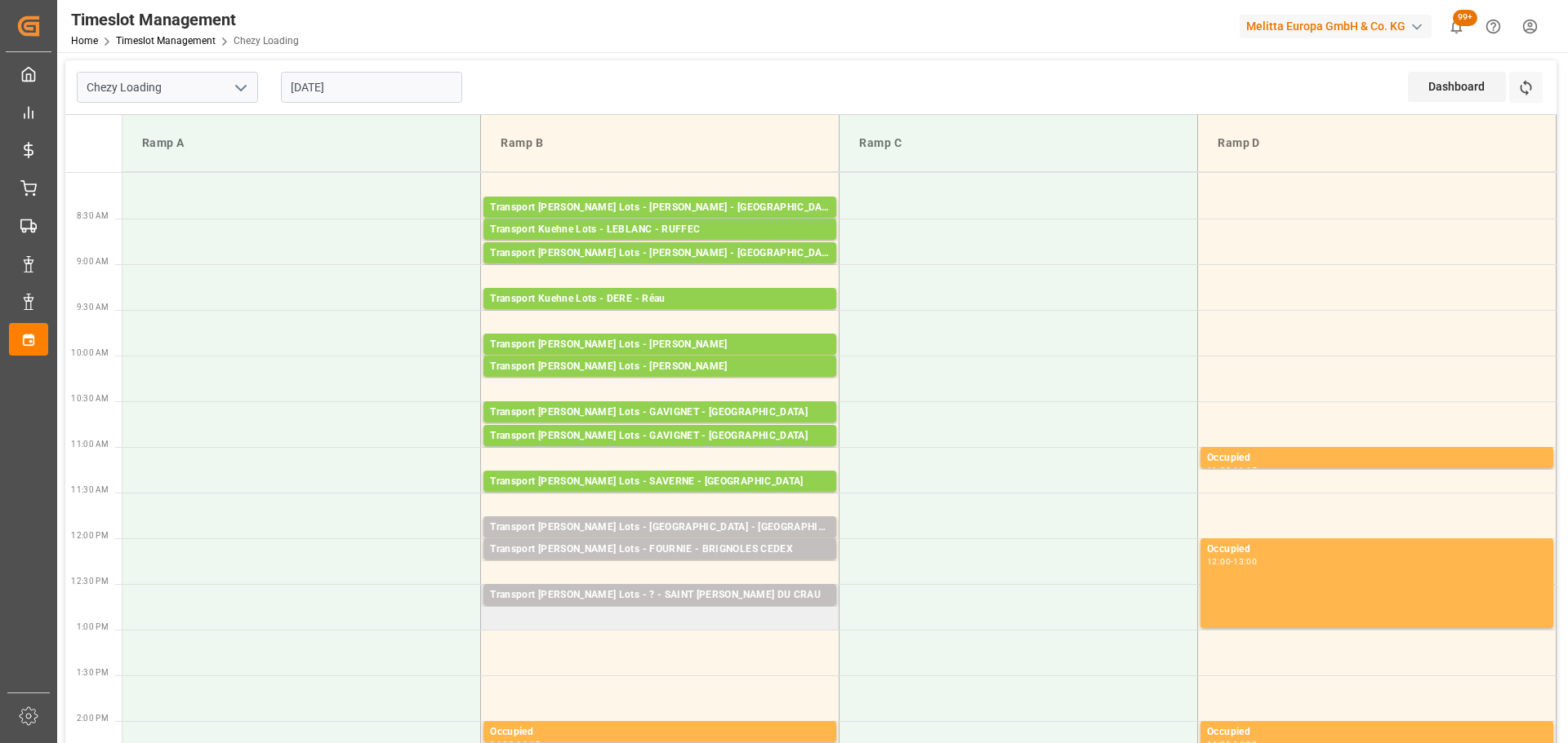
click at [492, 623] on td "Transport Kuehne Lots - ? - SAINT MARTIN DU CRAU Pallets: ,TU: 66,City: SAINT M…" at bounding box center [660, 607] width 359 height 45
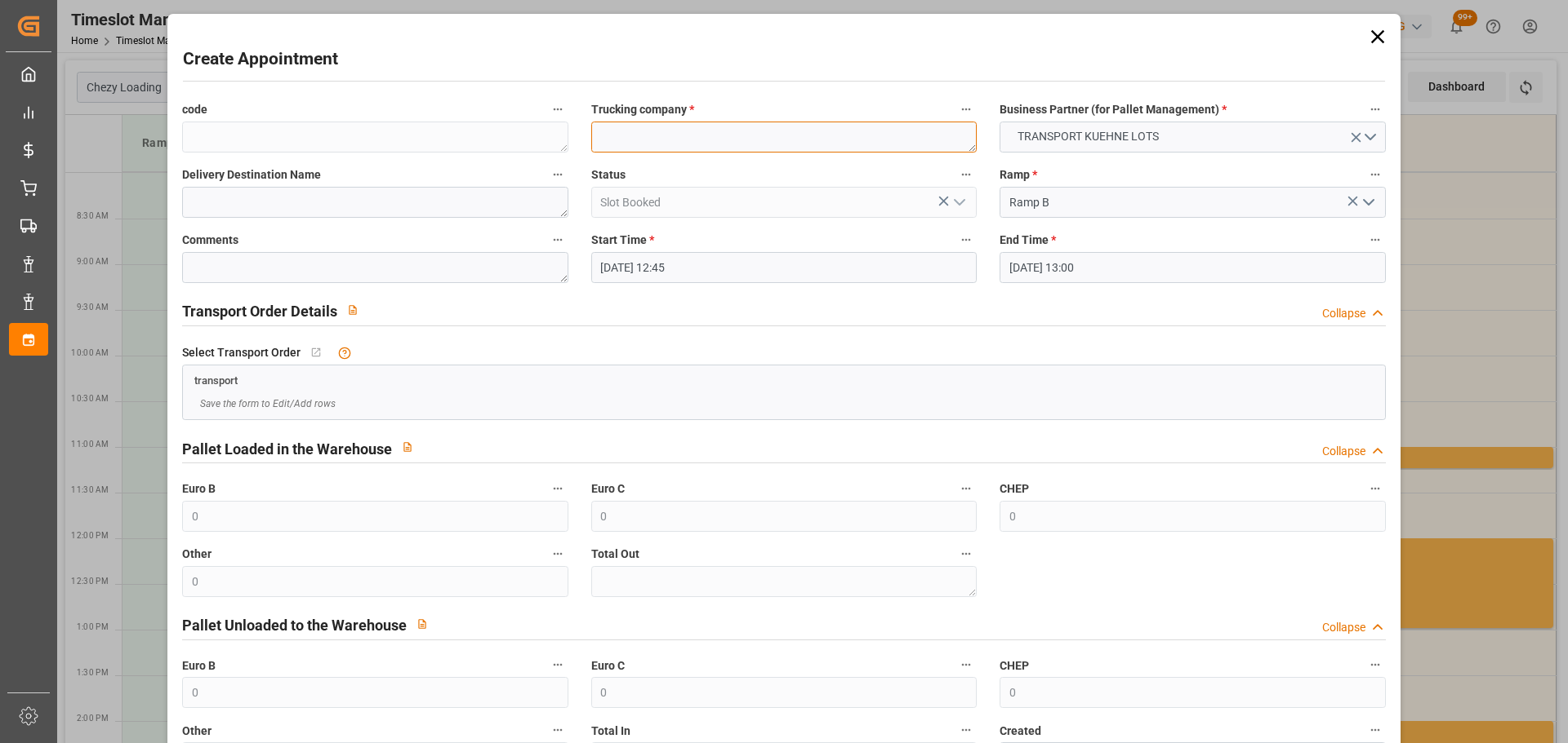
click at [629, 137] on textarea at bounding box center [784, 136] width 386 height 31
type textarea "?"
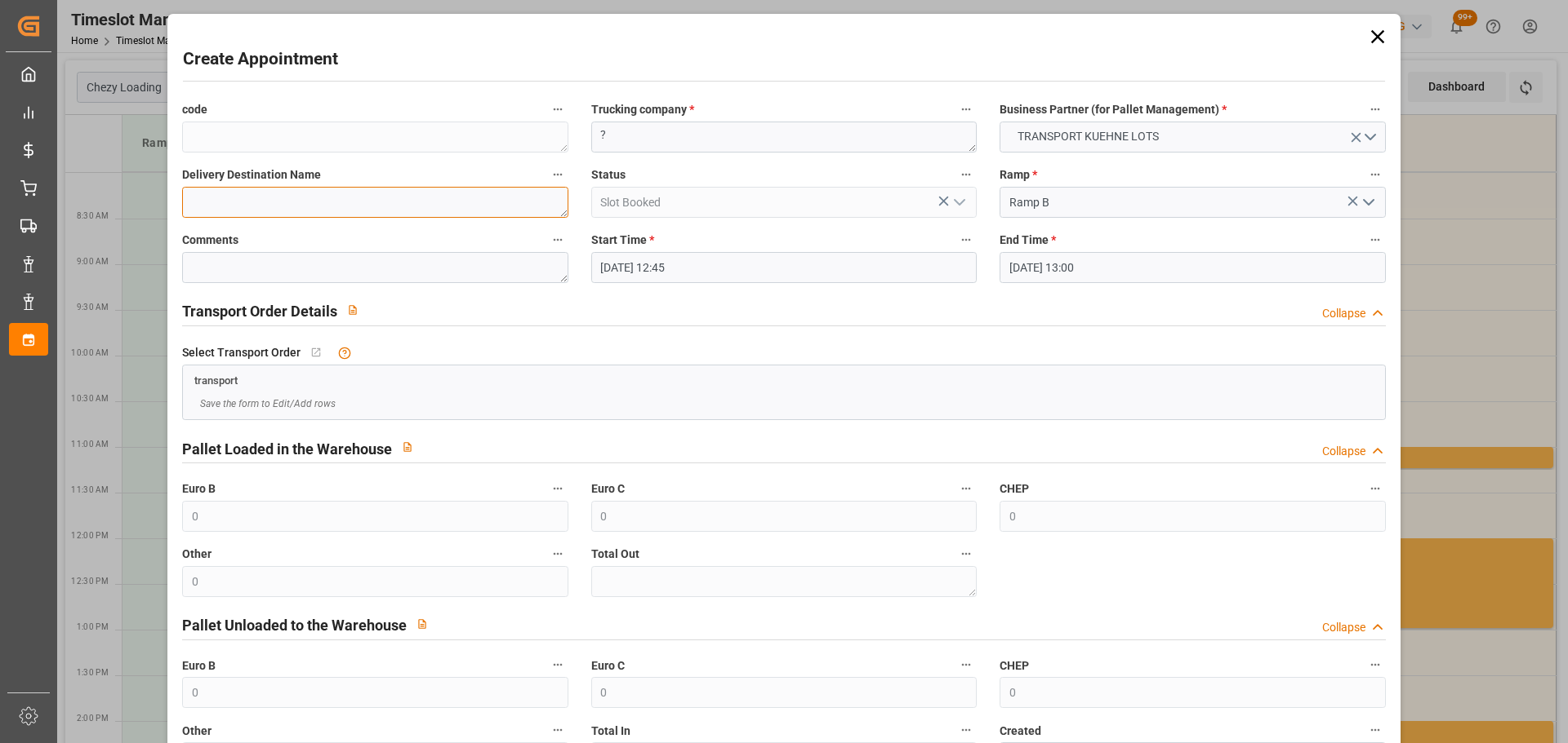
click at [375, 206] on textarea at bounding box center [375, 202] width 386 height 31
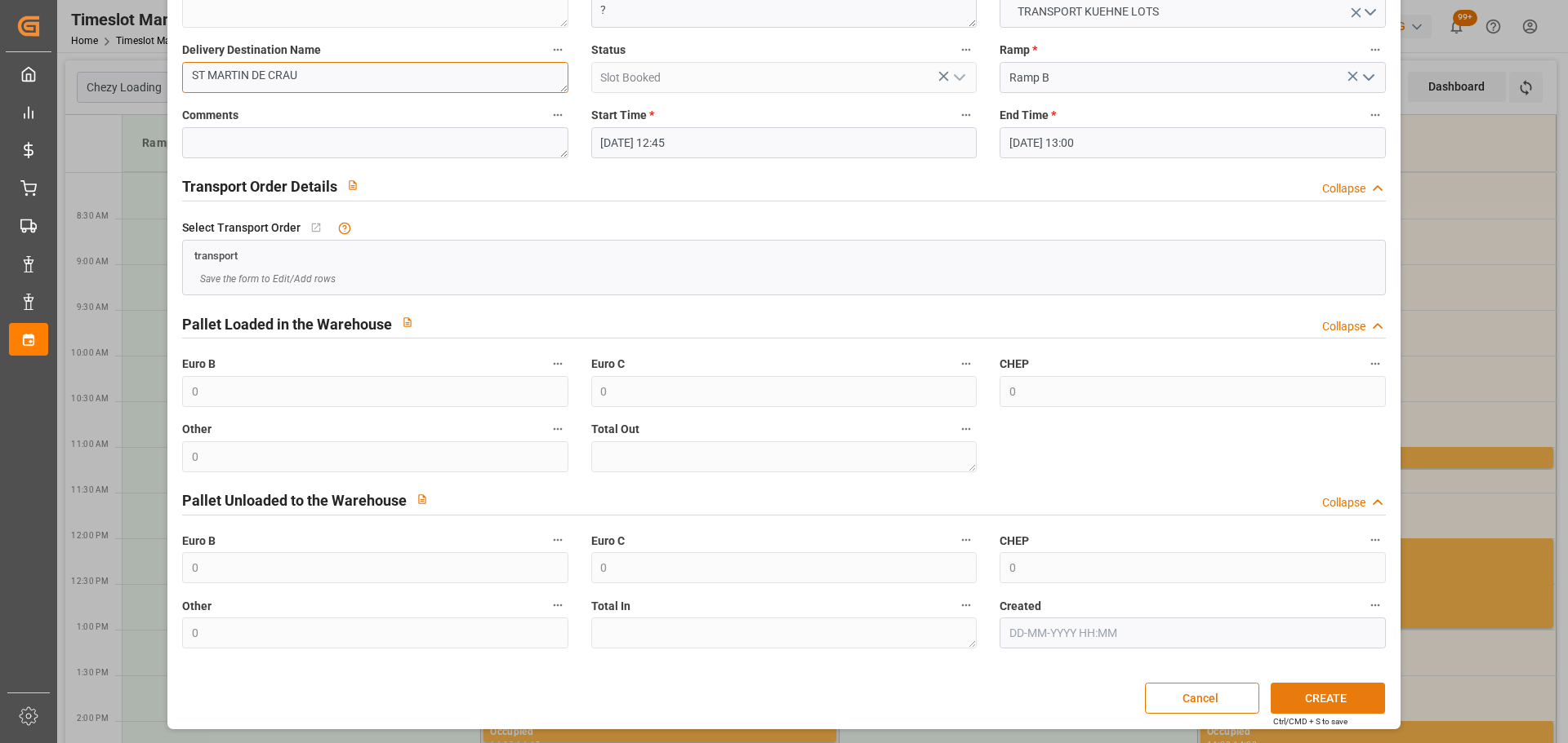
type textarea "ST MARTIN DE CRAU"
click at [1290, 686] on button "CREATE" at bounding box center [1328, 698] width 114 height 31
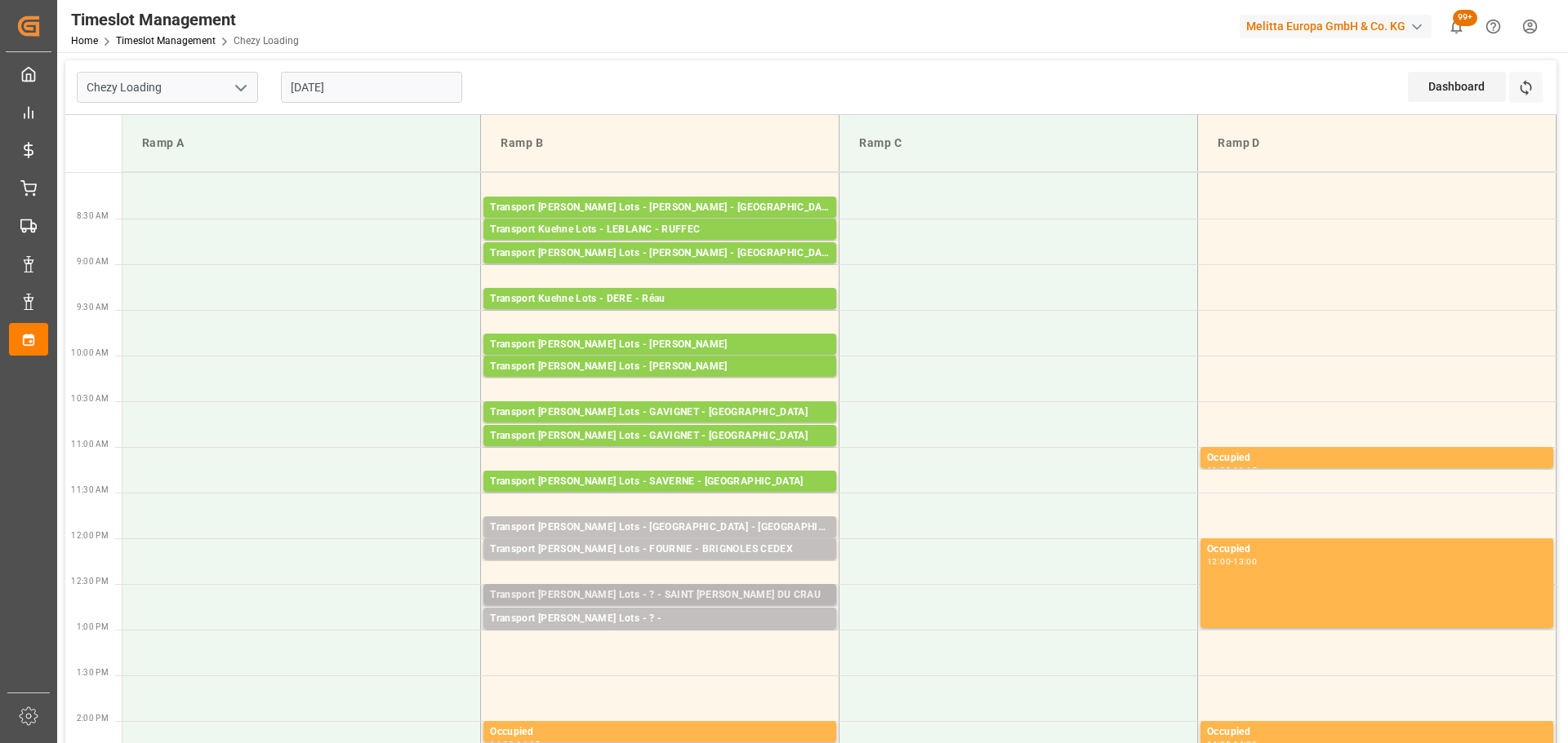
click at [670, 592] on div "Transport Kuehne Lots - ? - SAINT MARTIN DU CRAU" at bounding box center [660, 596] width 340 height 16
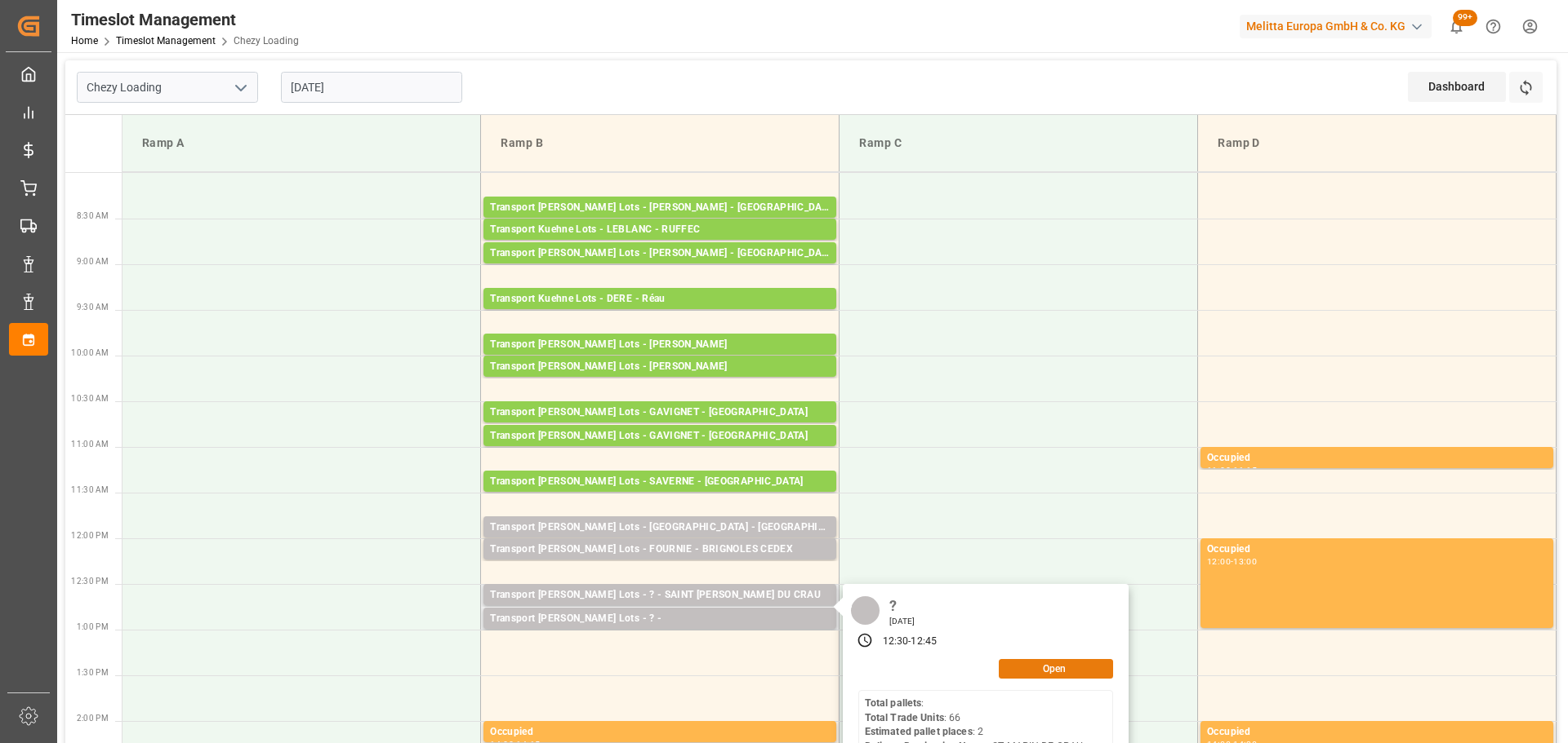
click at [1057, 662] on button "Open" at bounding box center [1056, 669] width 114 height 20
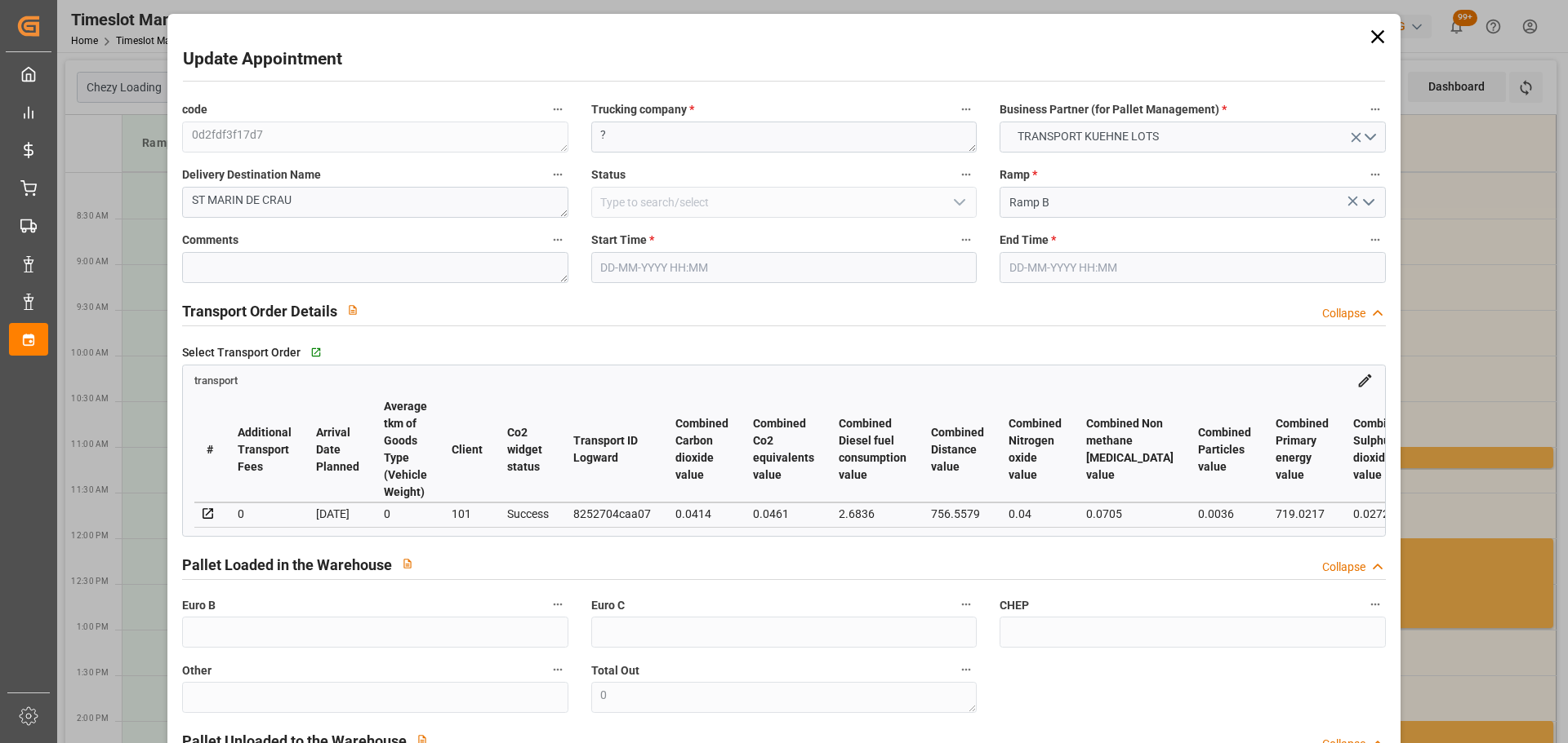
type input "2"
type input "266.83"
type input "0"
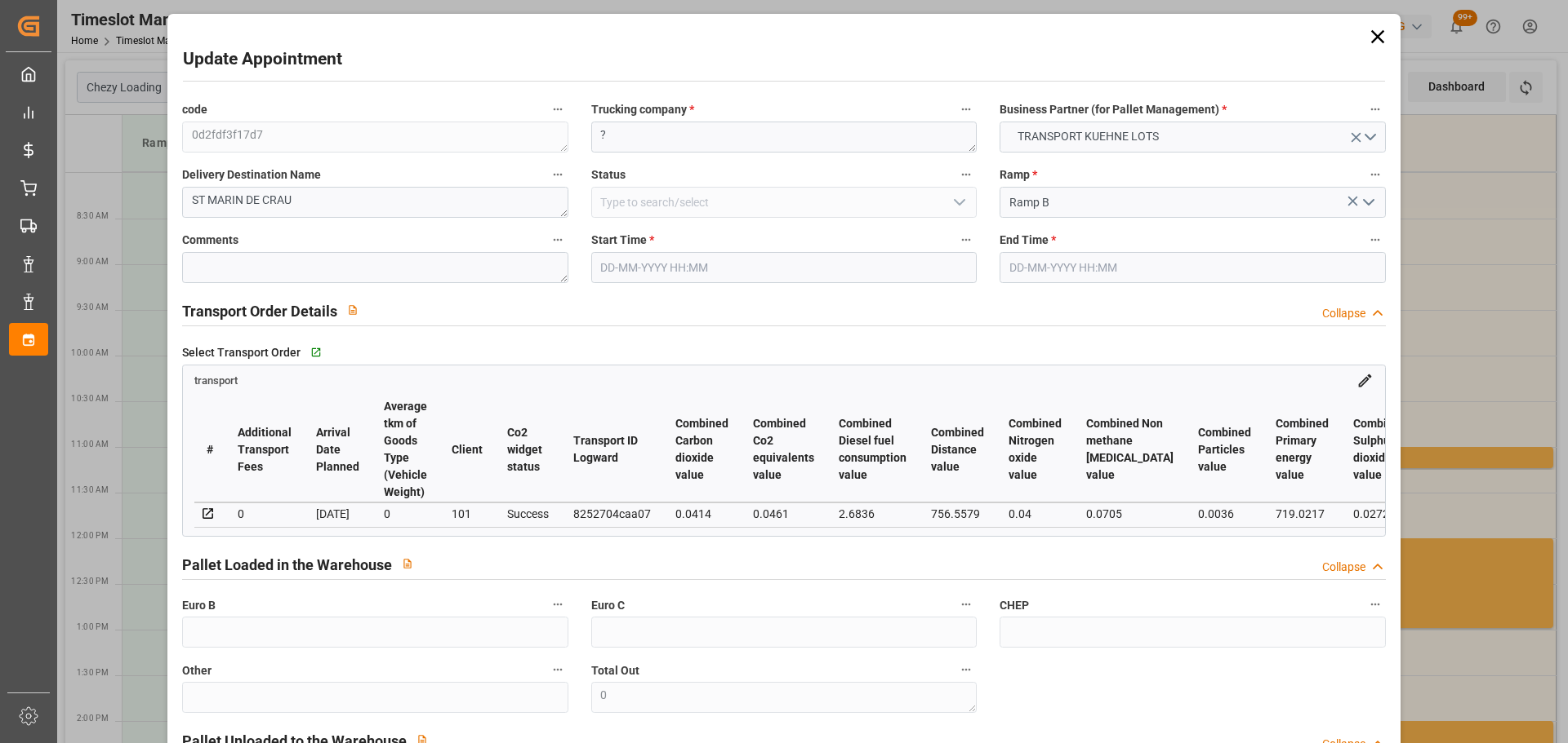
type input "266.83"
type input "0"
type input "86.13"
type input "156.204"
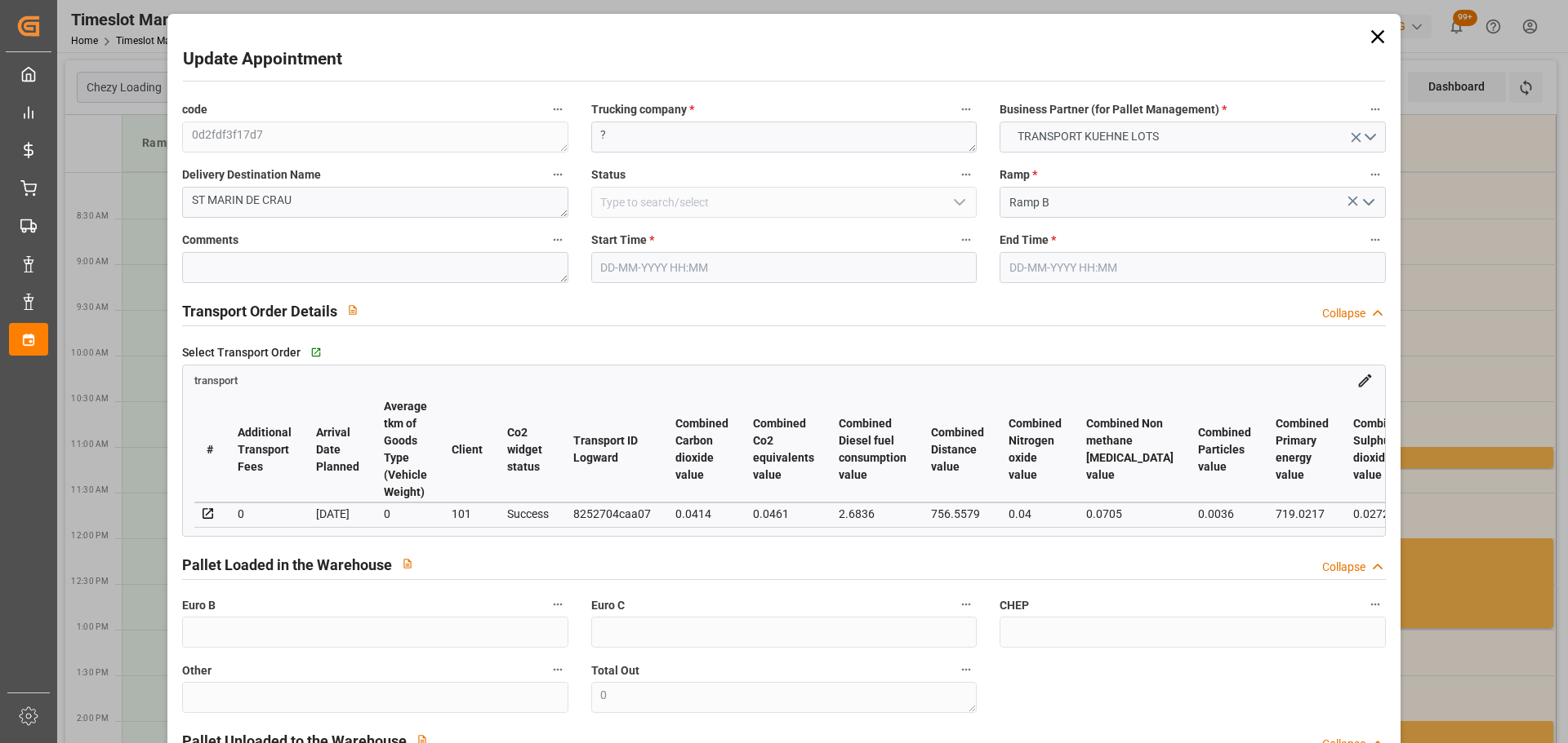
type input "643.896"
type input "13"
type input "0"
type input "66"
type input "2"
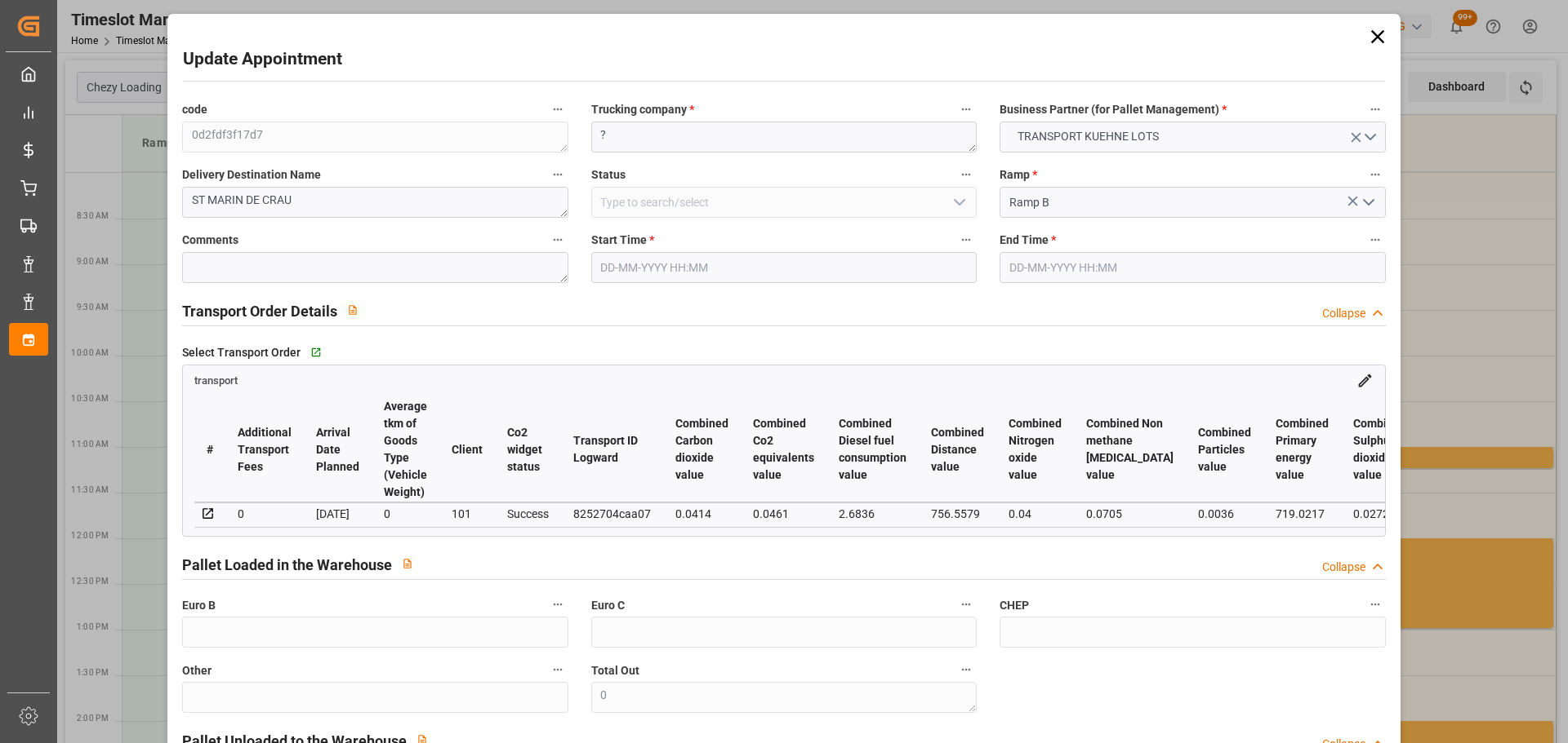
type input "101"
type input "105.732"
type input "0"
type input "4710.8598"
type input "0"
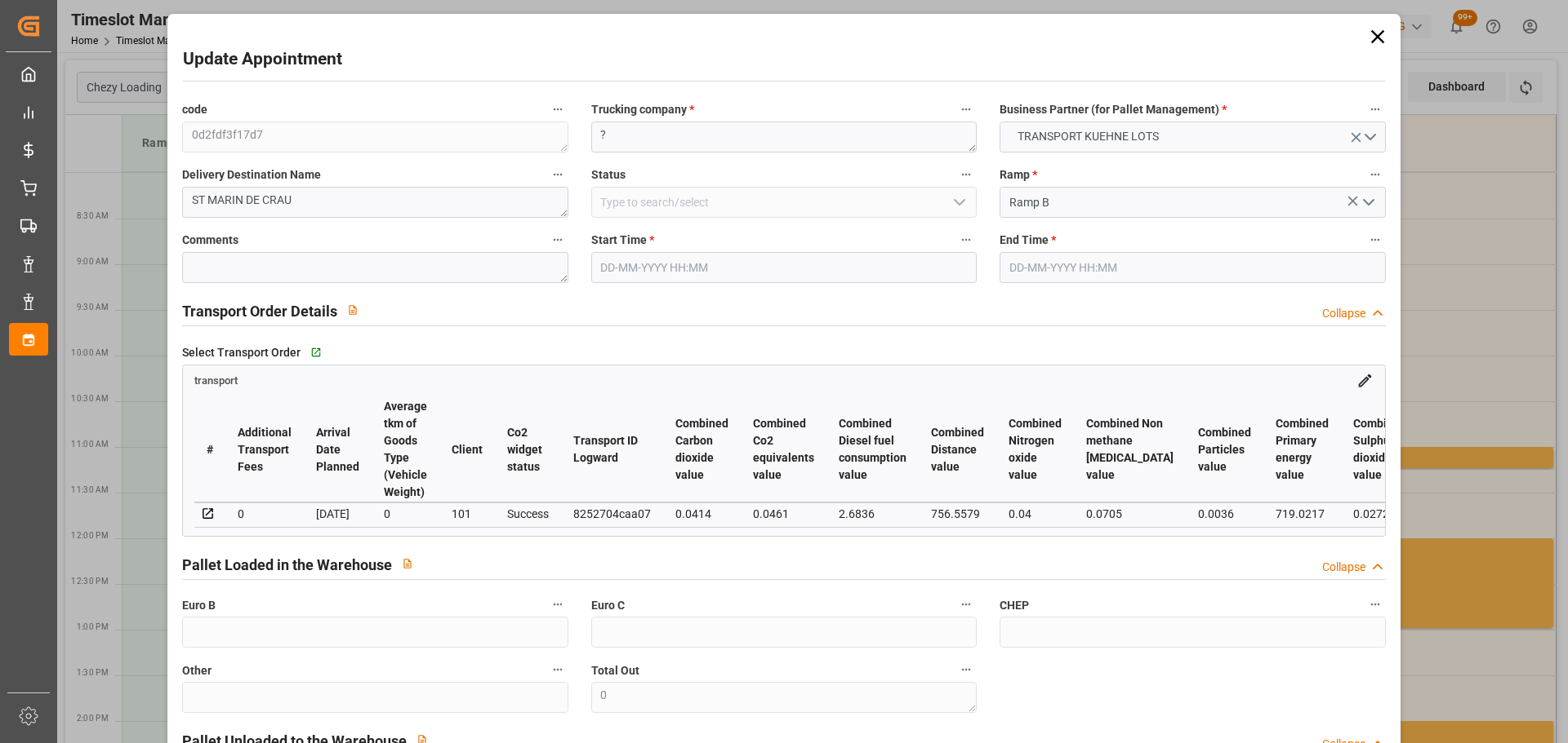
type input "0"
type input "21"
type input "35"
type input "10-10-2025 12:30"
type input "10-10-2025 12:45"
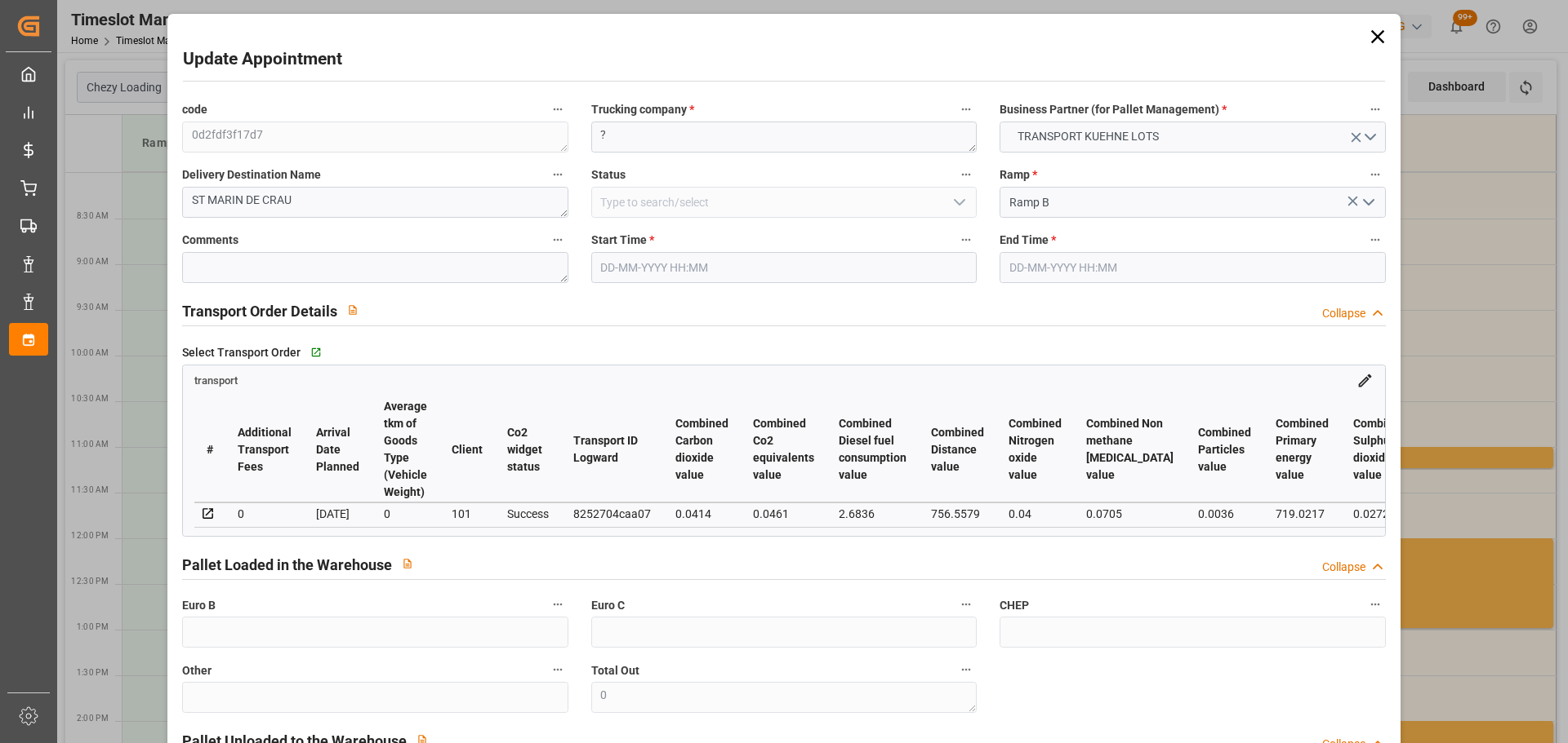
type input "09-10-2025 13:26"
type input "09-10-2025 12:13"
type input "[DATE]"
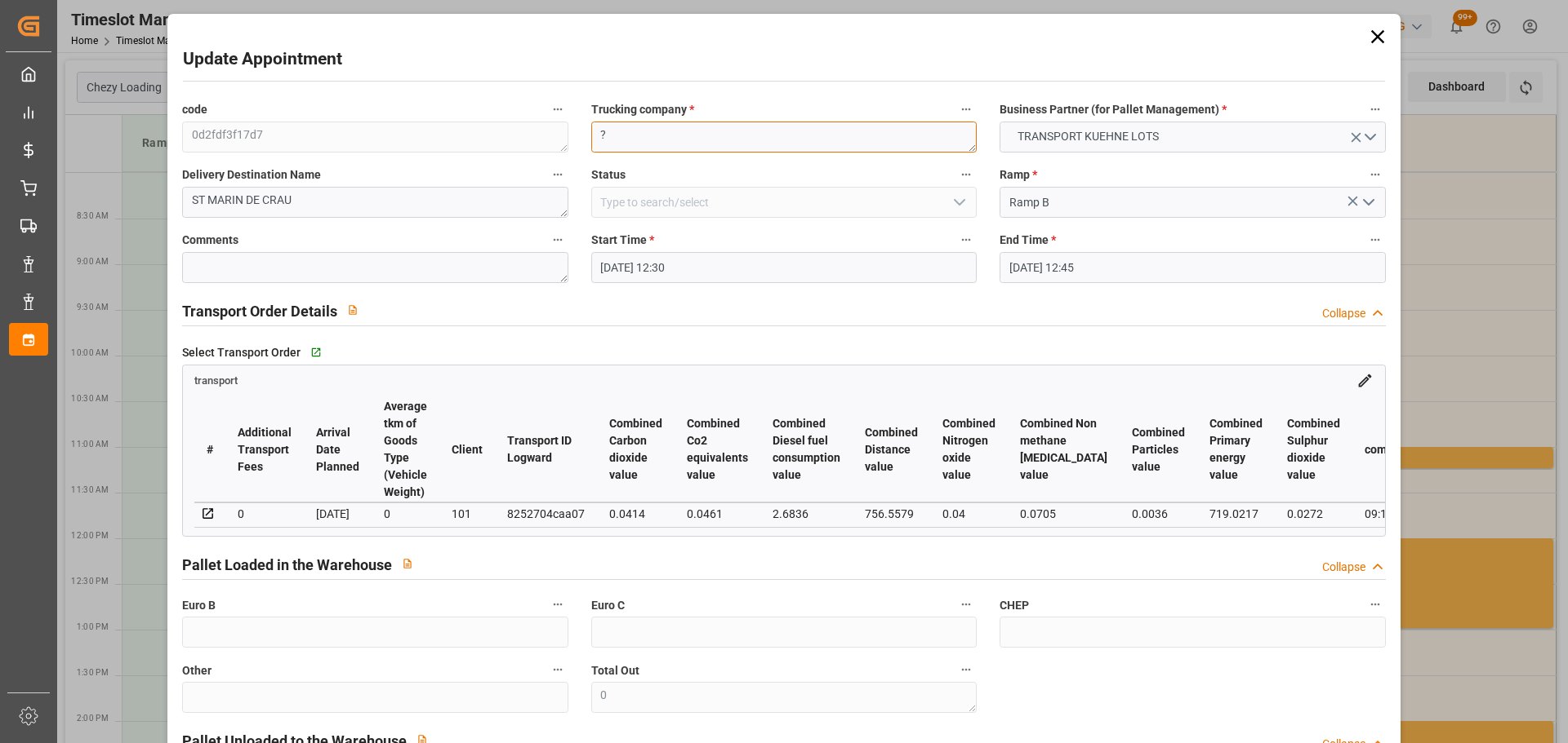
click at [644, 129] on textarea "?" at bounding box center [784, 136] width 386 height 31
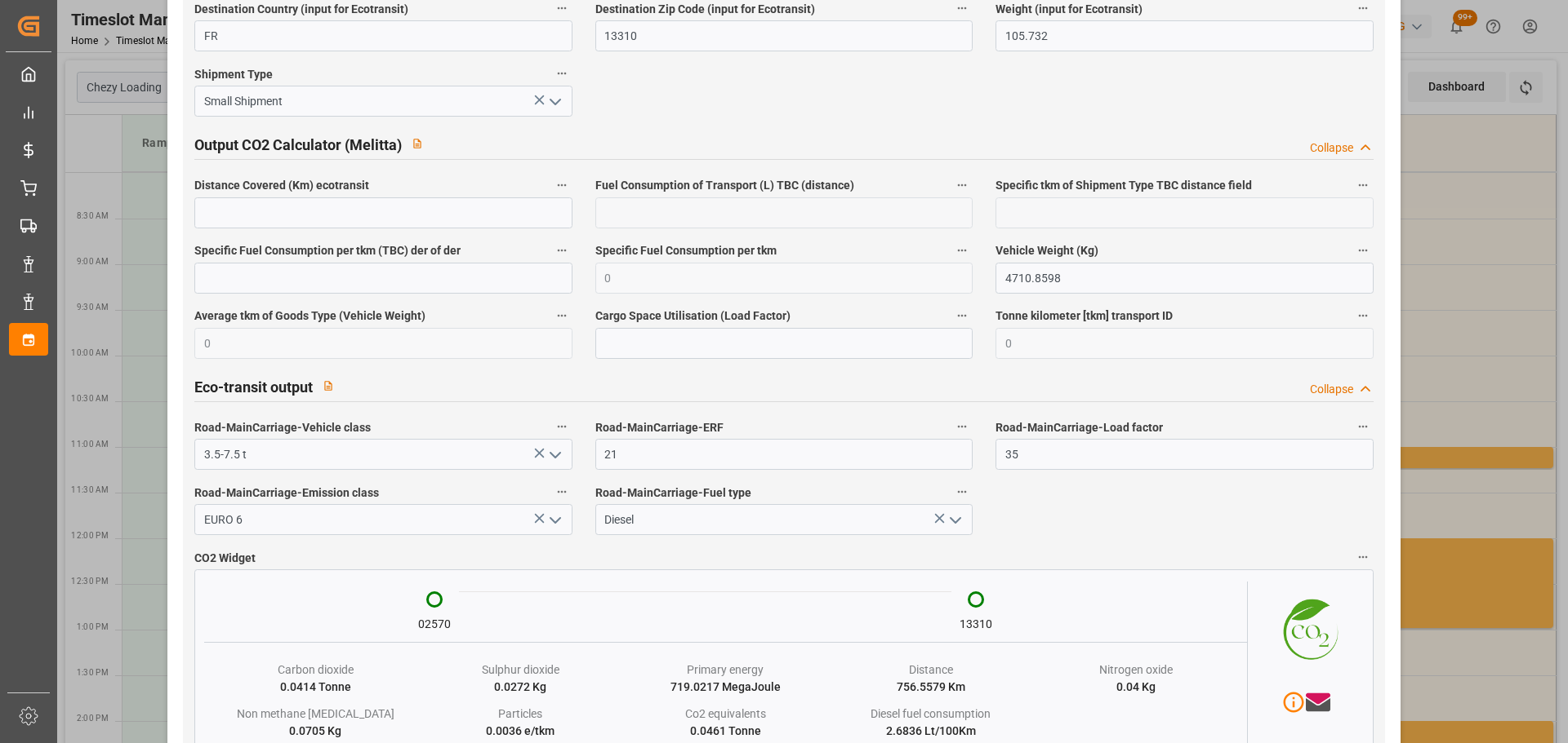
scroll to position [2698, 0]
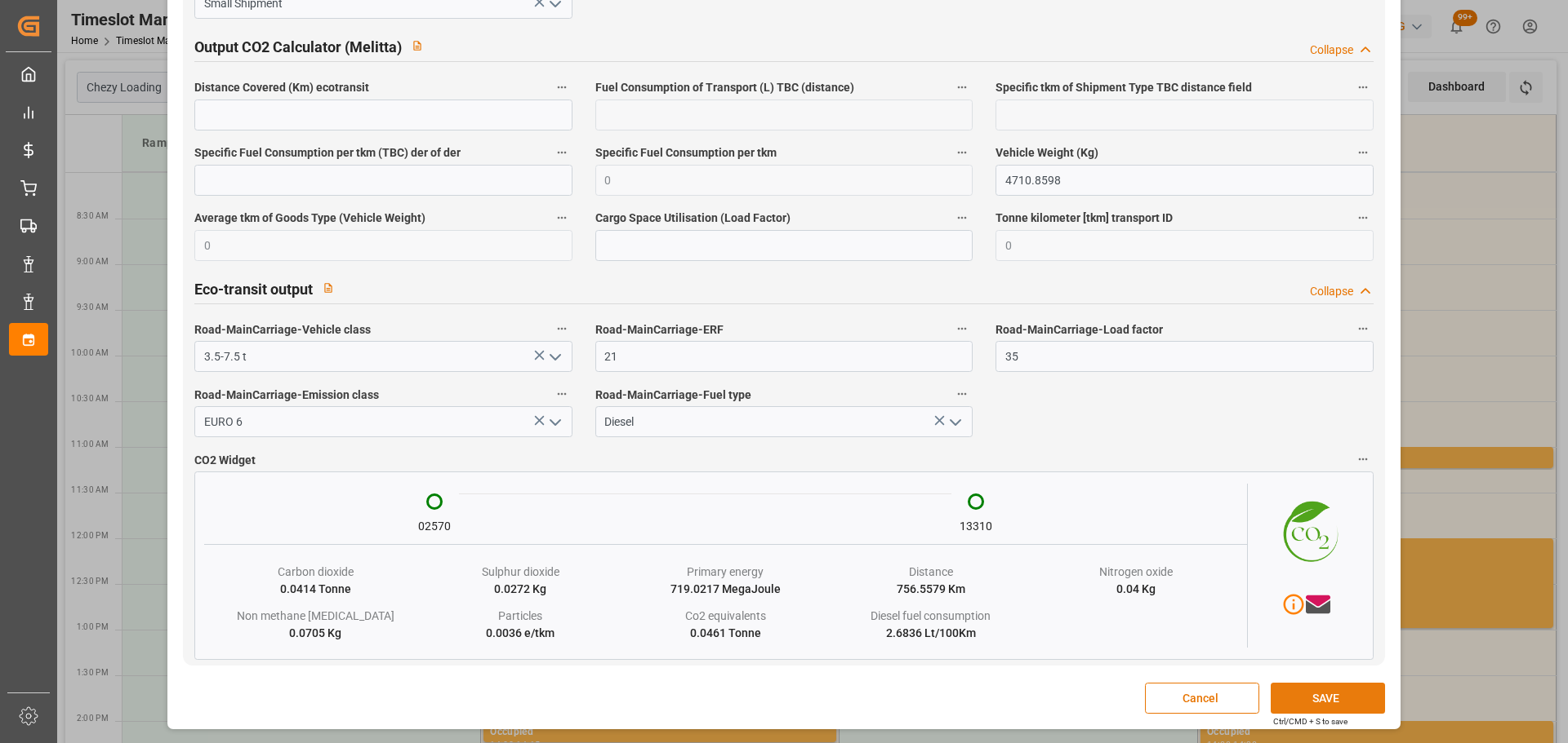
type textarea "CORSI"
click at [1320, 698] on button "SAVE" at bounding box center [1328, 698] width 114 height 31
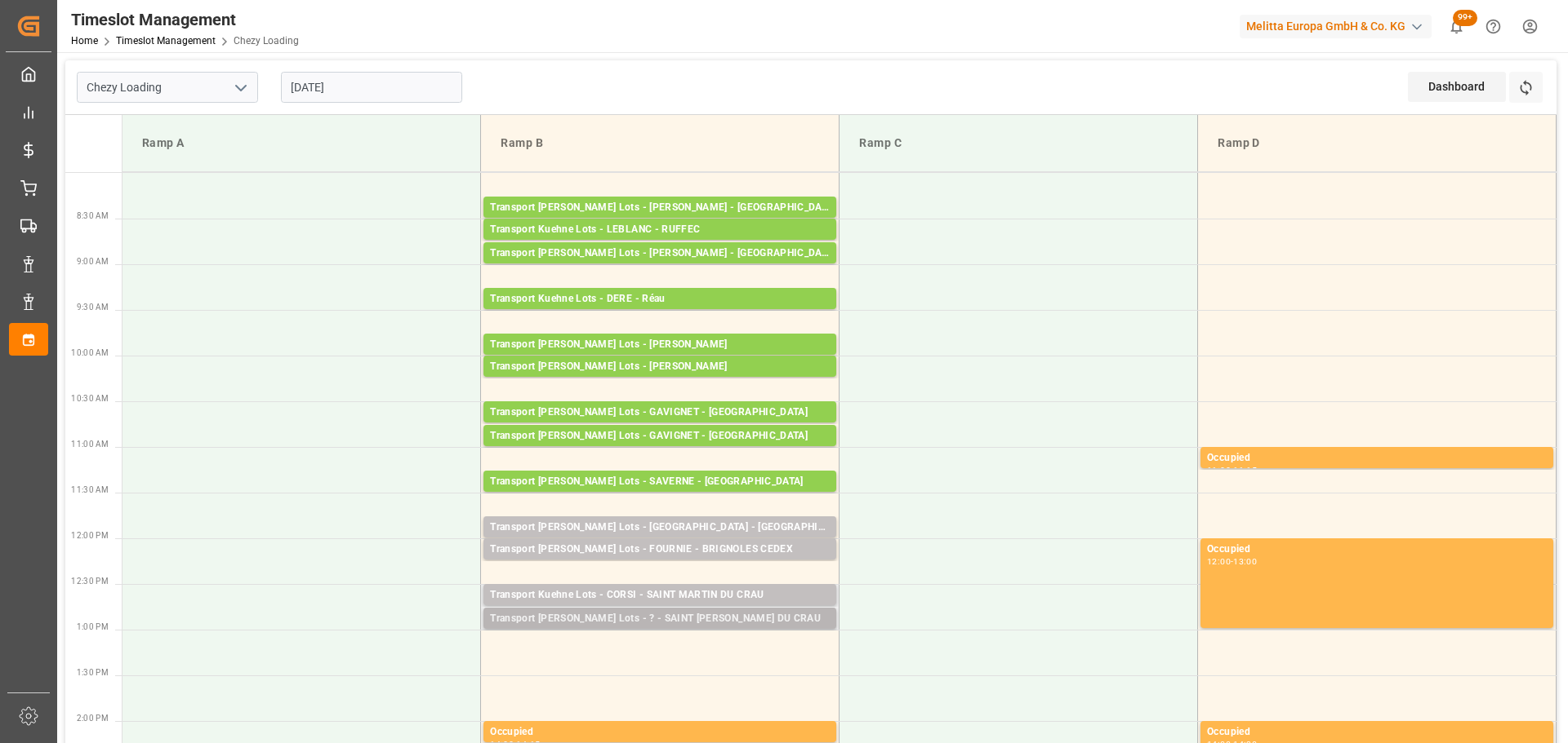
click at [654, 614] on div "Transport Kuehne Lots - ? - SAINT MARTIN DU CRAU" at bounding box center [660, 619] width 340 height 16
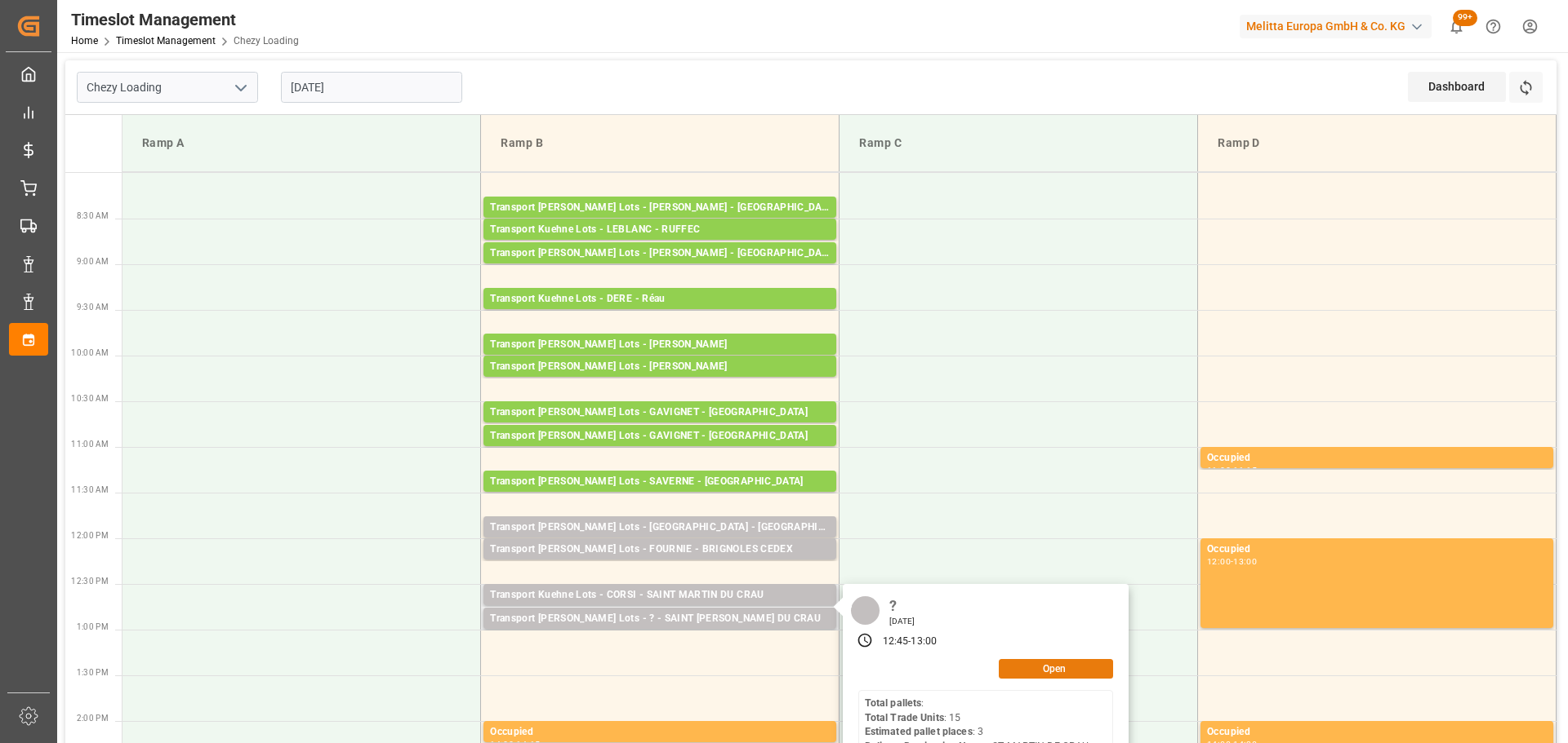
click at [1057, 665] on button "Open" at bounding box center [1056, 669] width 114 height 20
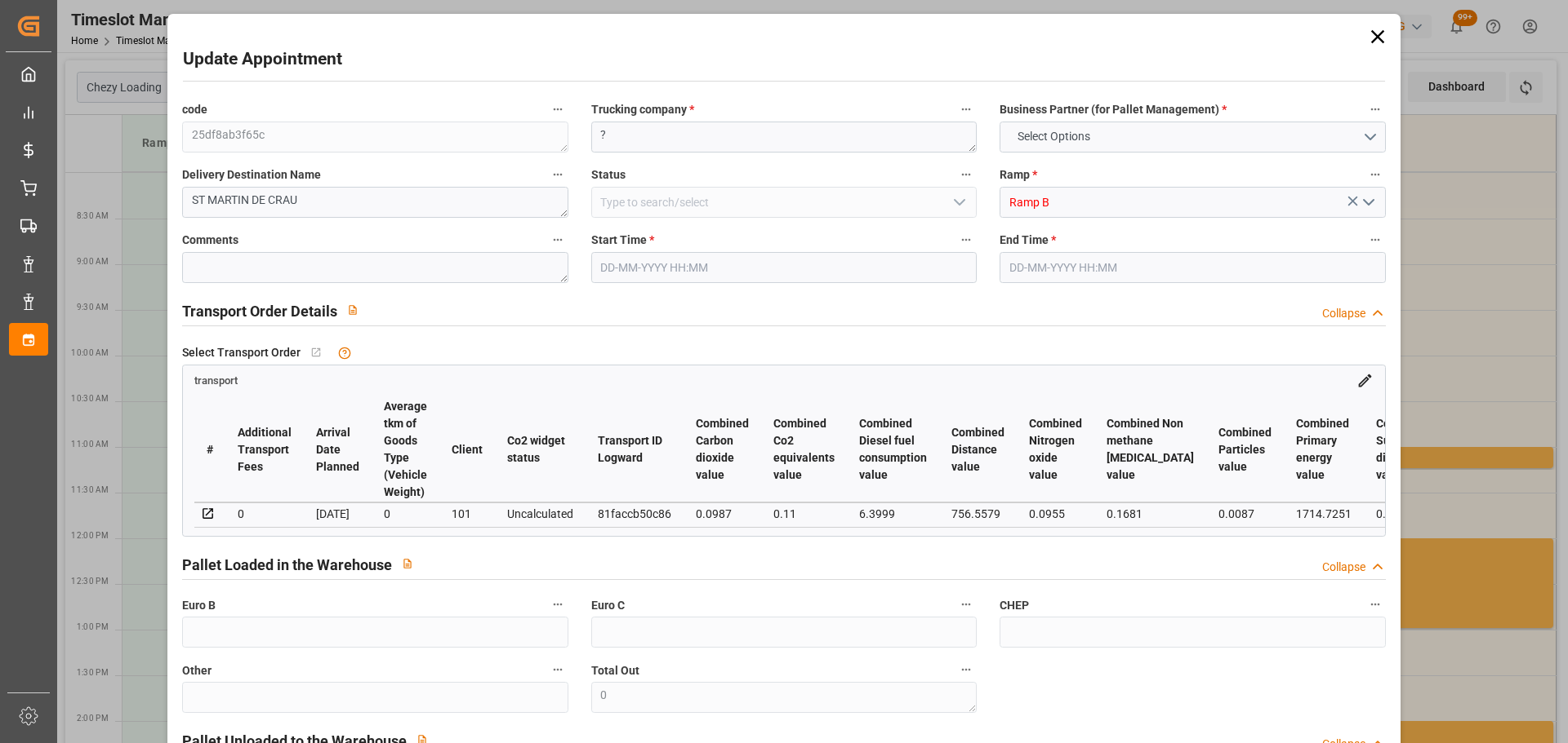
type input "3"
type input "298.85"
type input "0"
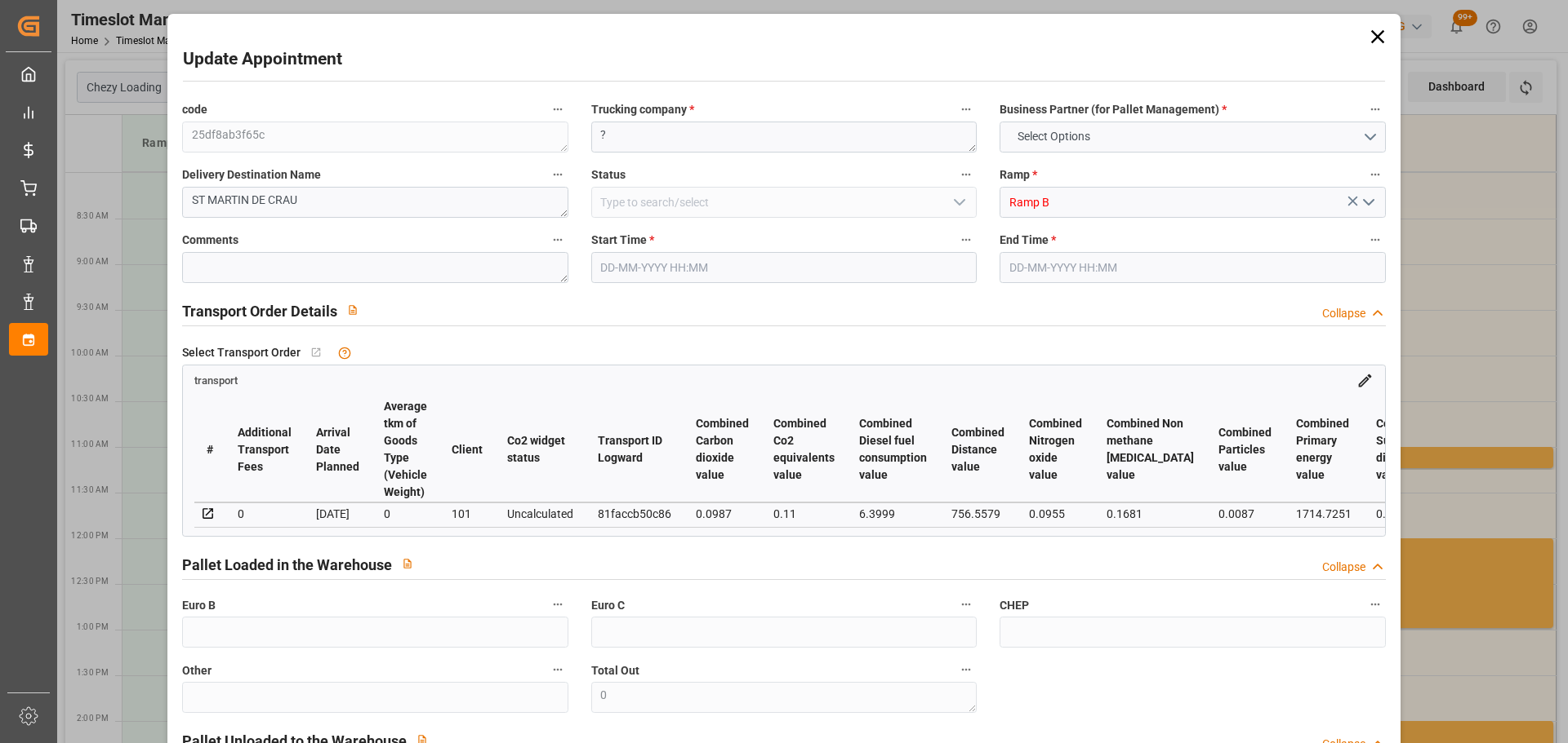
type input "298.85"
type input "0"
type input "158.76"
type input "323.43"
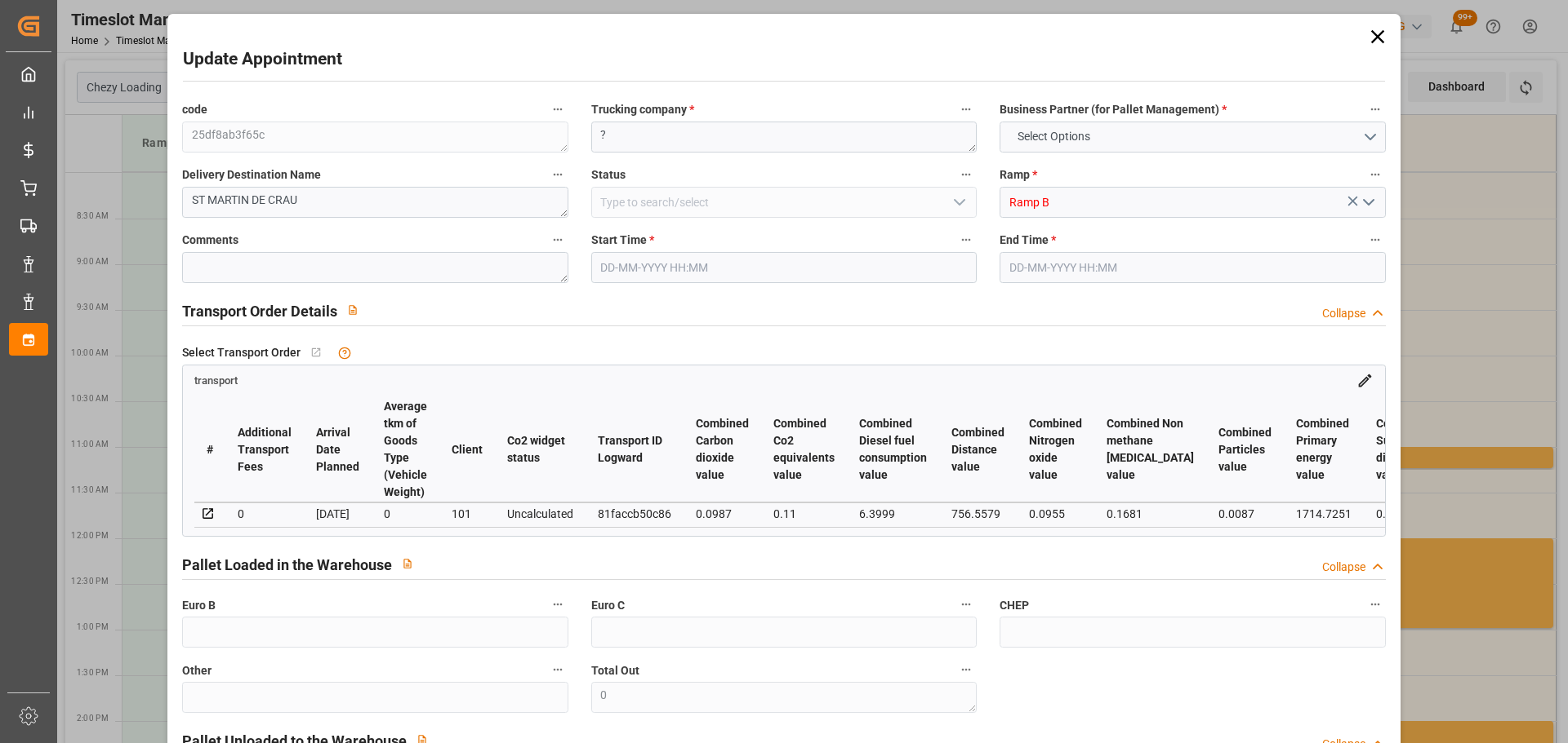
type input "15"
type input "13"
type input "0"
type input "15"
type input "3"
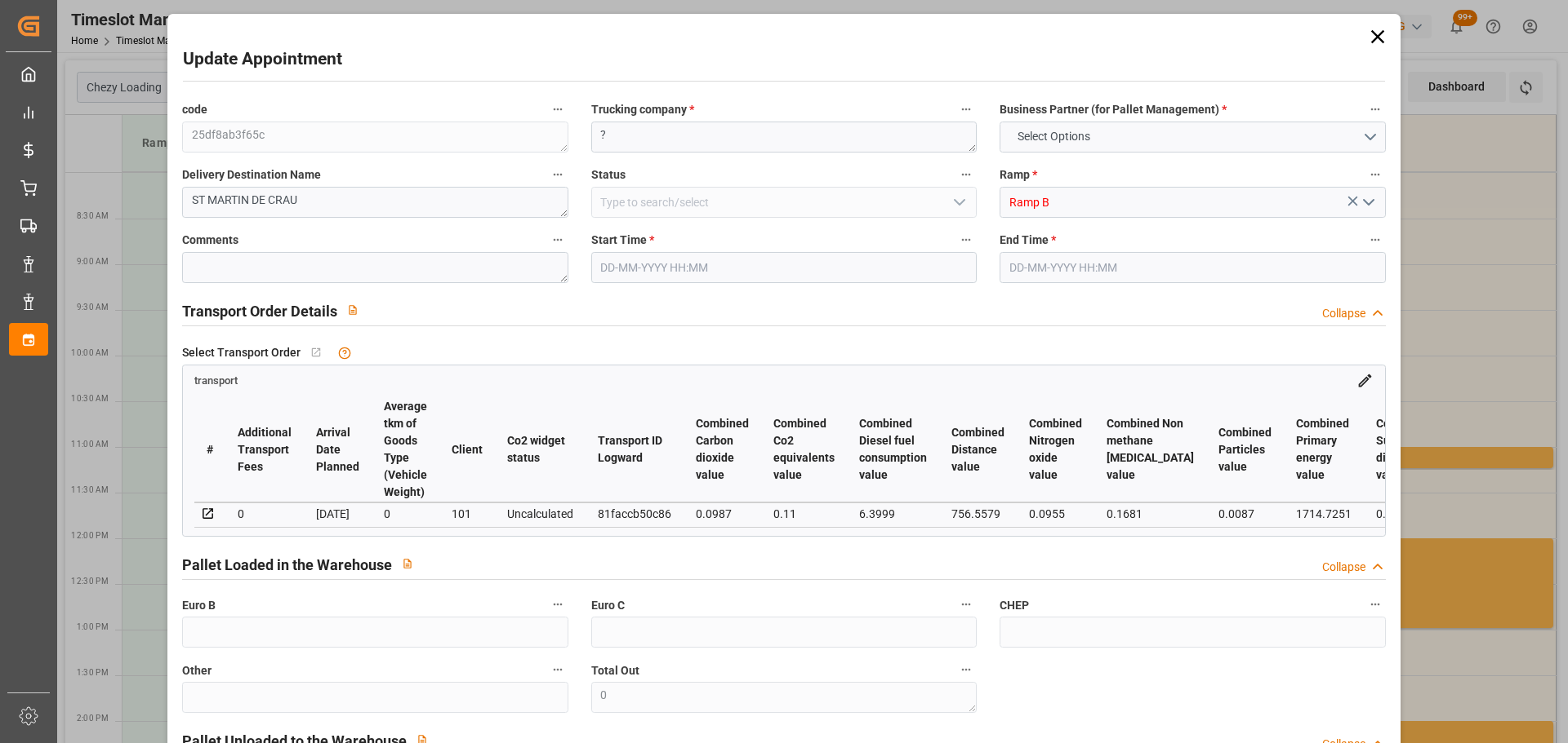
type input "101"
type input "252.15"
type input "0"
type input "4710.8598"
type input "0"
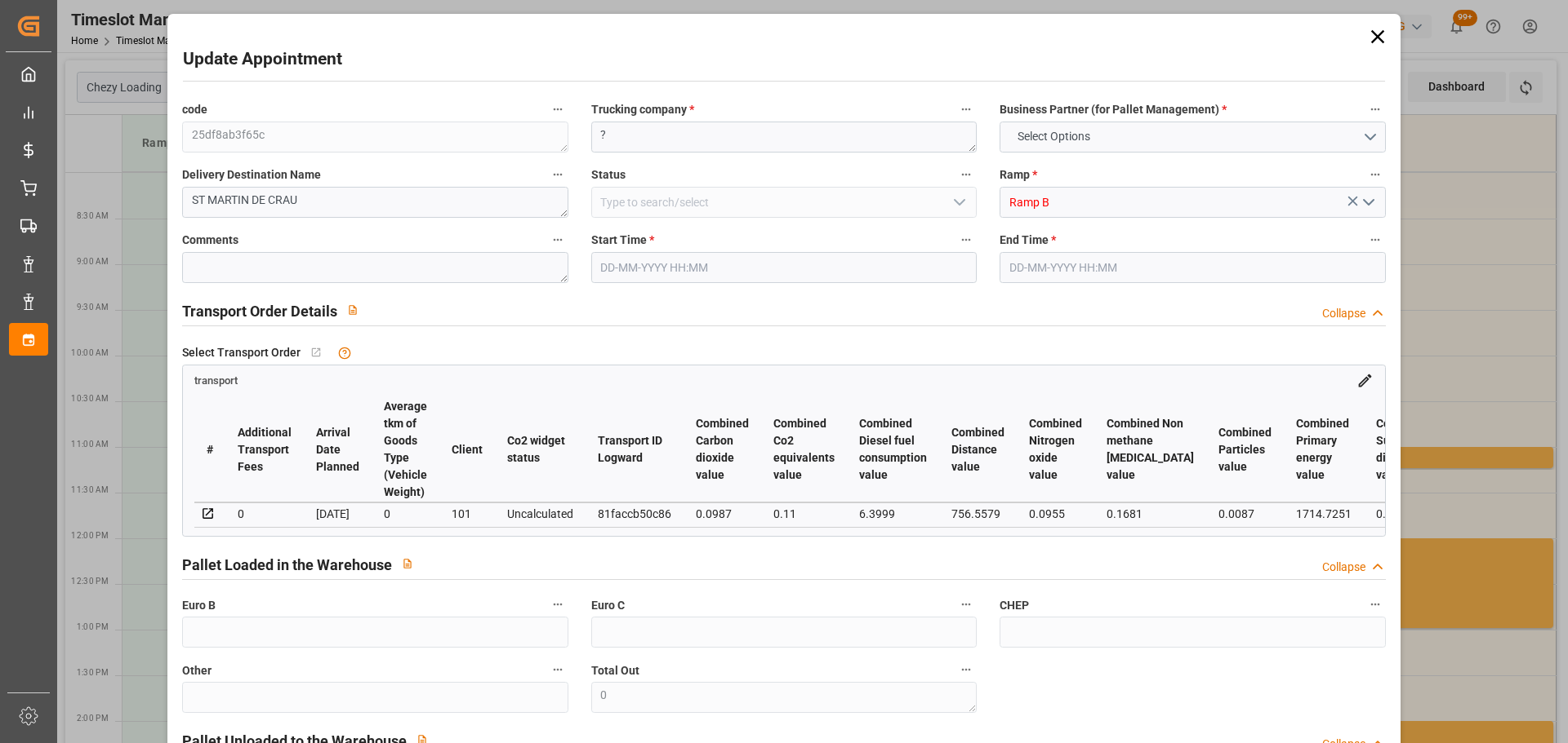
type input "0"
type input "21"
type input "35"
type input "10-10-2025 12:45"
type input "10-10-2025 13:00"
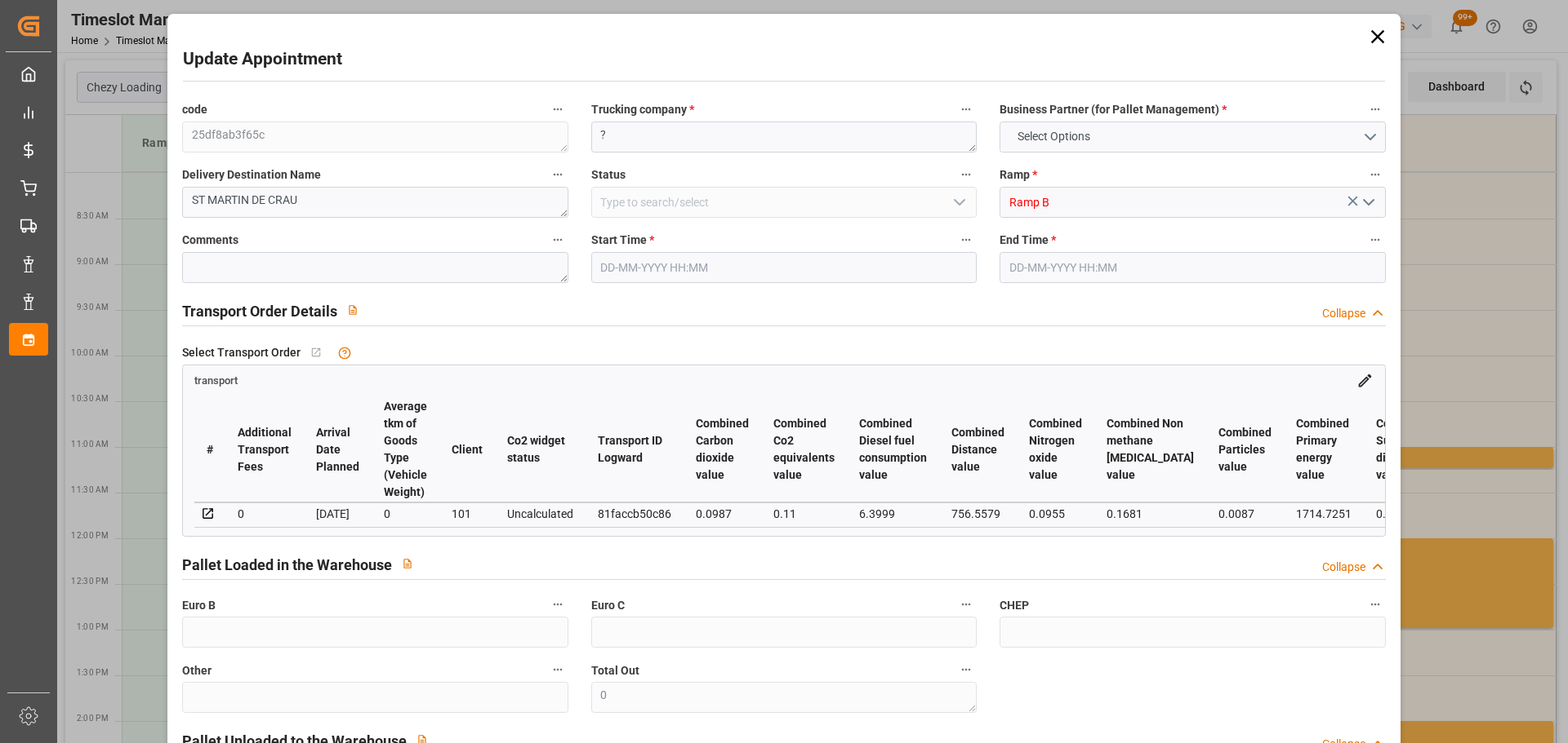
type input "09-10-2025 13:26"
type input "[DATE] 11:21"
type input "[DATE]"
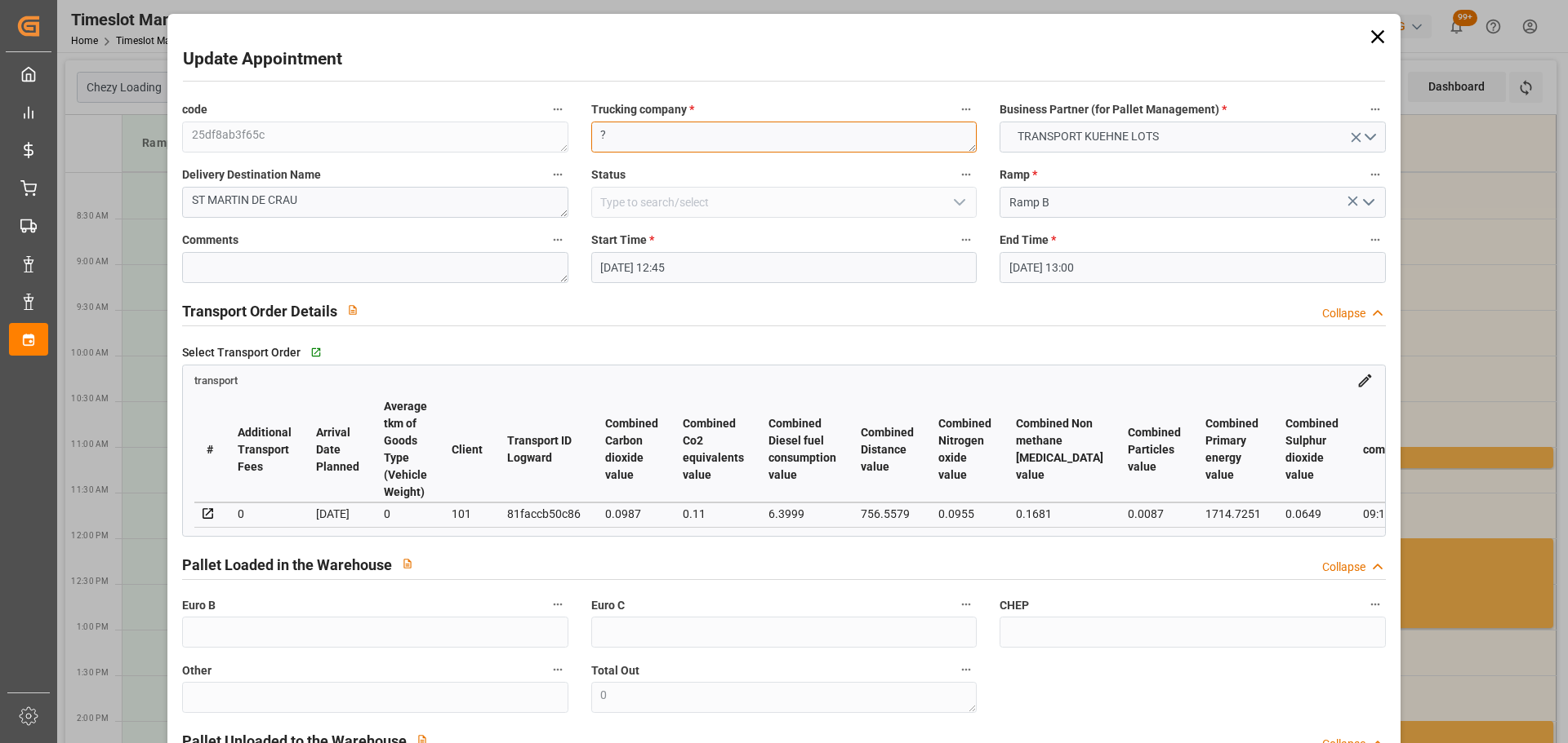
click at [661, 133] on textarea "?" at bounding box center [784, 136] width 386 height 31
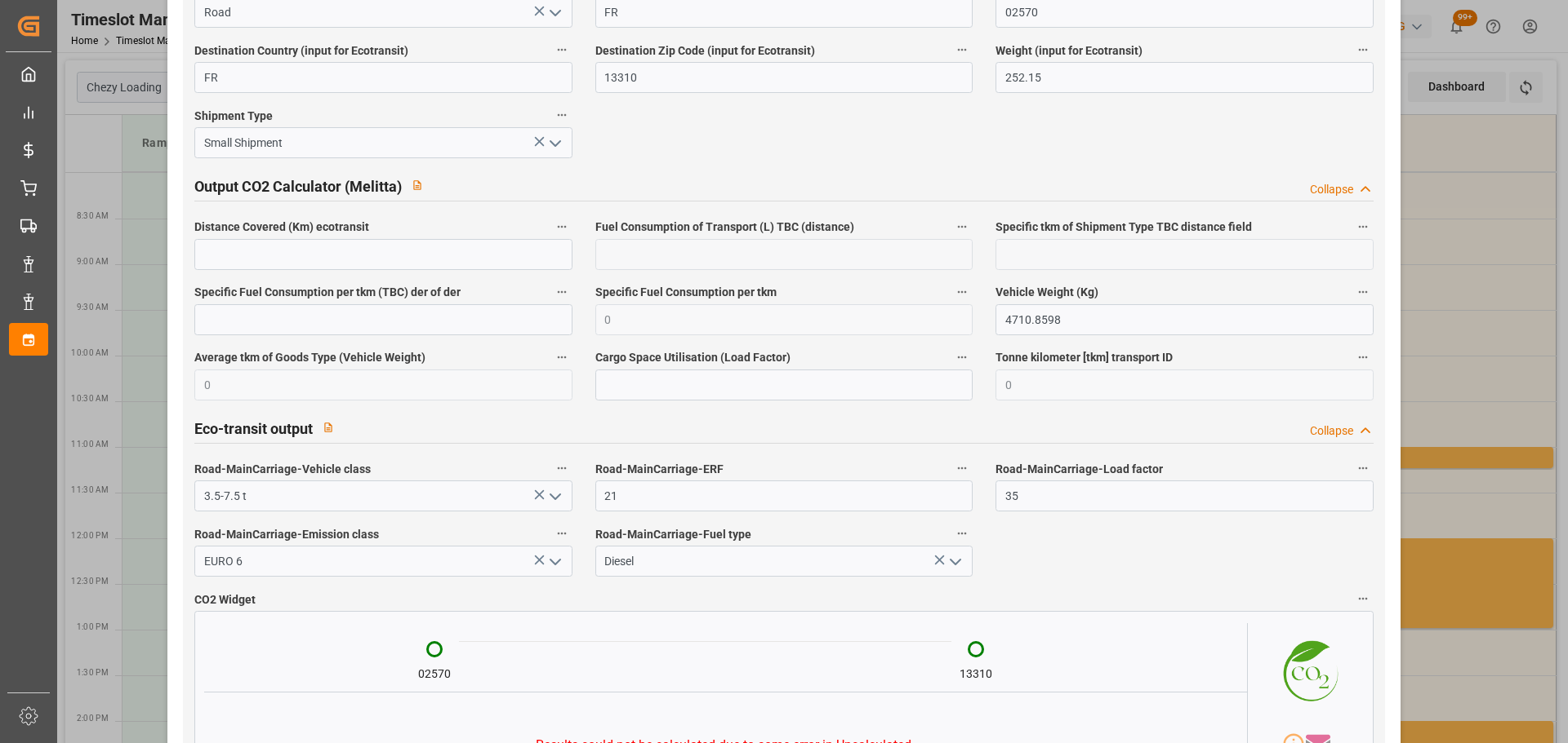
scroll to position [2685, 0]
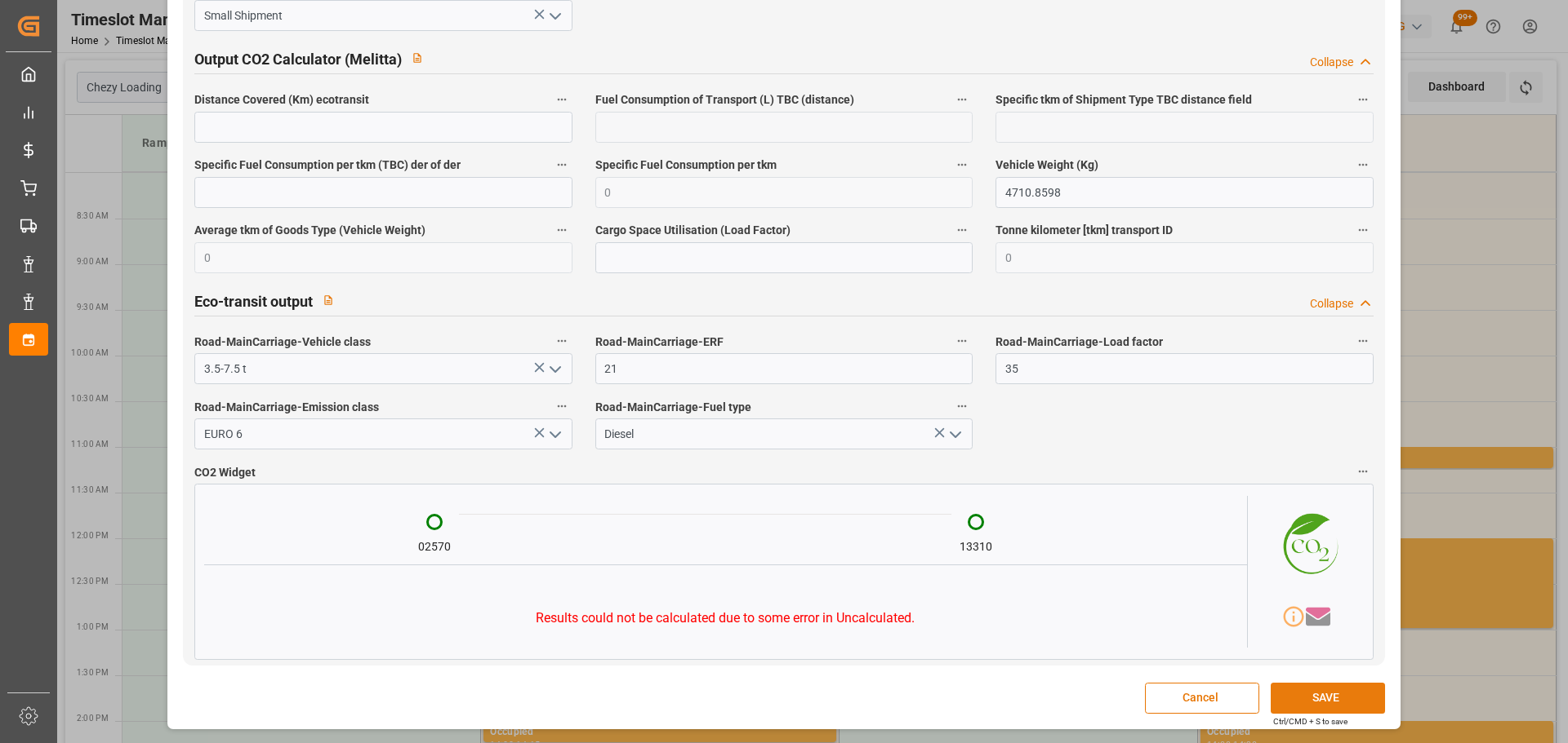
type textarea "CORSI"
click at [1339, 700] on button "SAVE" at bounding box center [1328, 698] width 114 height 31
